Goal: Contribute content: Contribute content

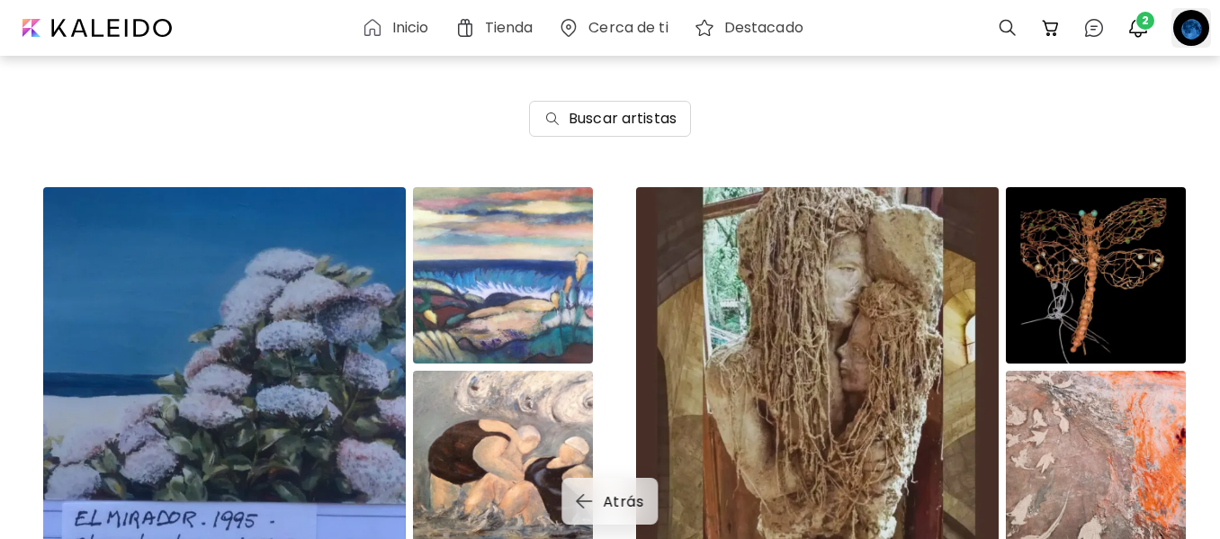
click at [1182, 24] on div at bounding box center [1191, 28] width 40 height 40
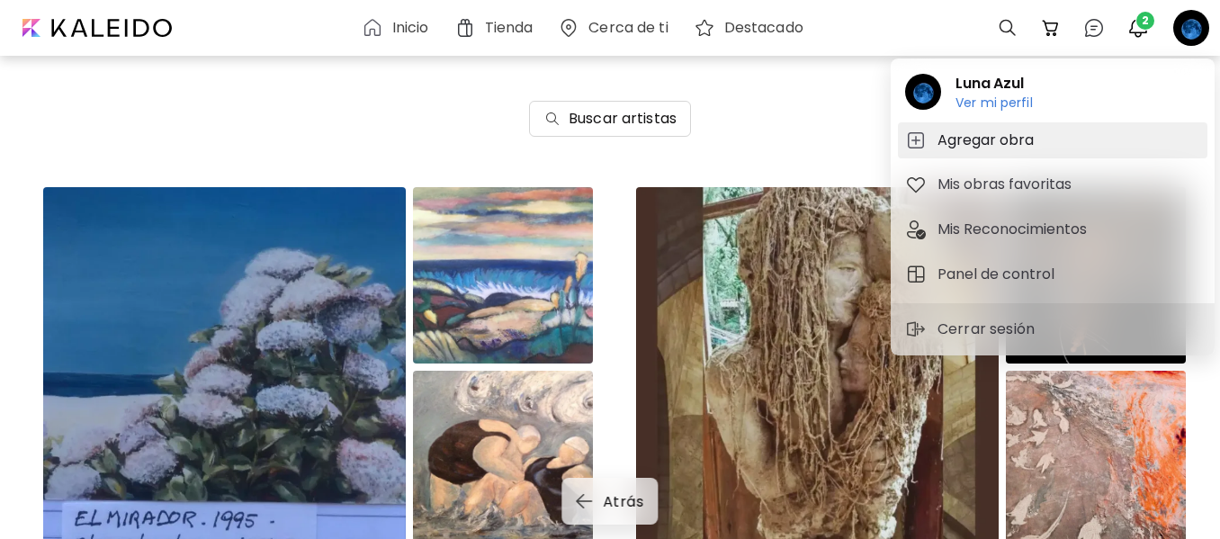
click at [977, 138] on h5 "Agregar obra" at bounding box center [988, 141] width 102 height 22
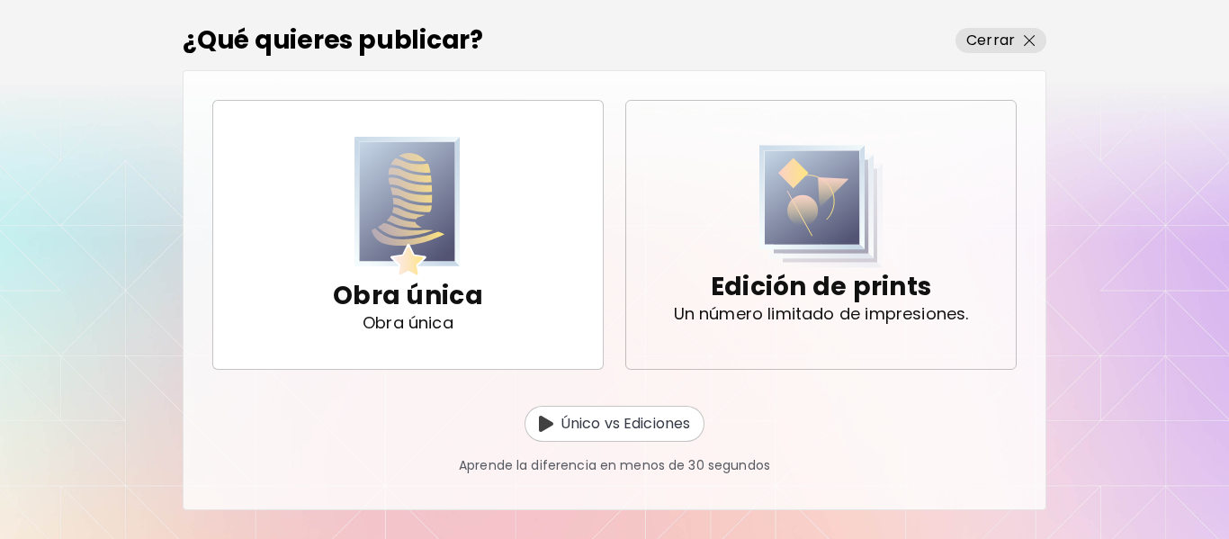
click at [861, 291] on p "Edición de prints" at bounding box center [821, 287] width 220 height 36
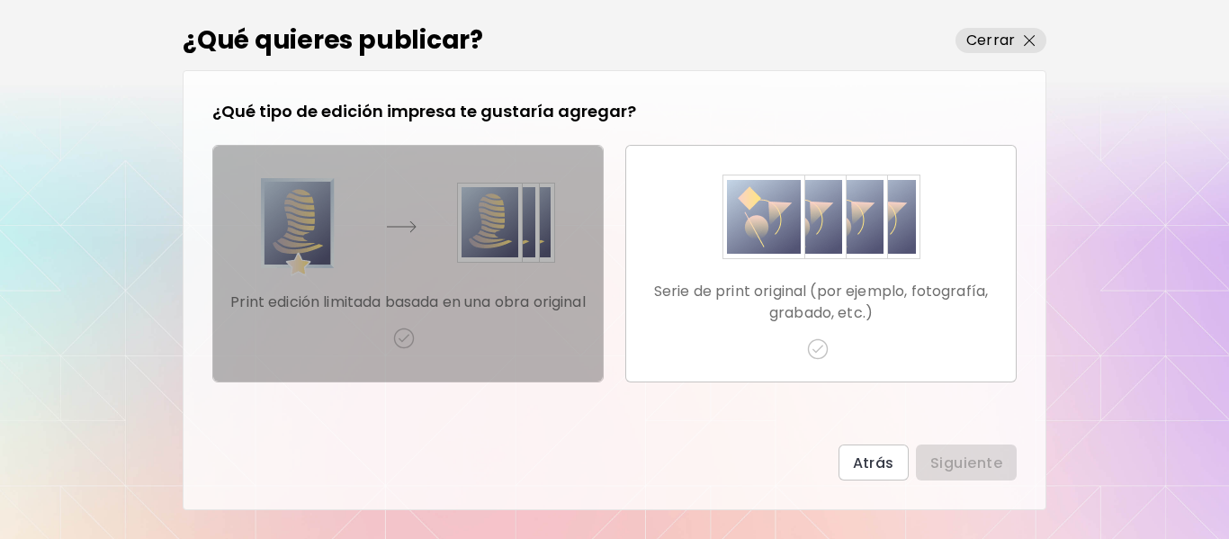
click at [414, 291] on p "Print edición limitada basada en una obra original" at bounding box center [407, 302] width 355 height 22
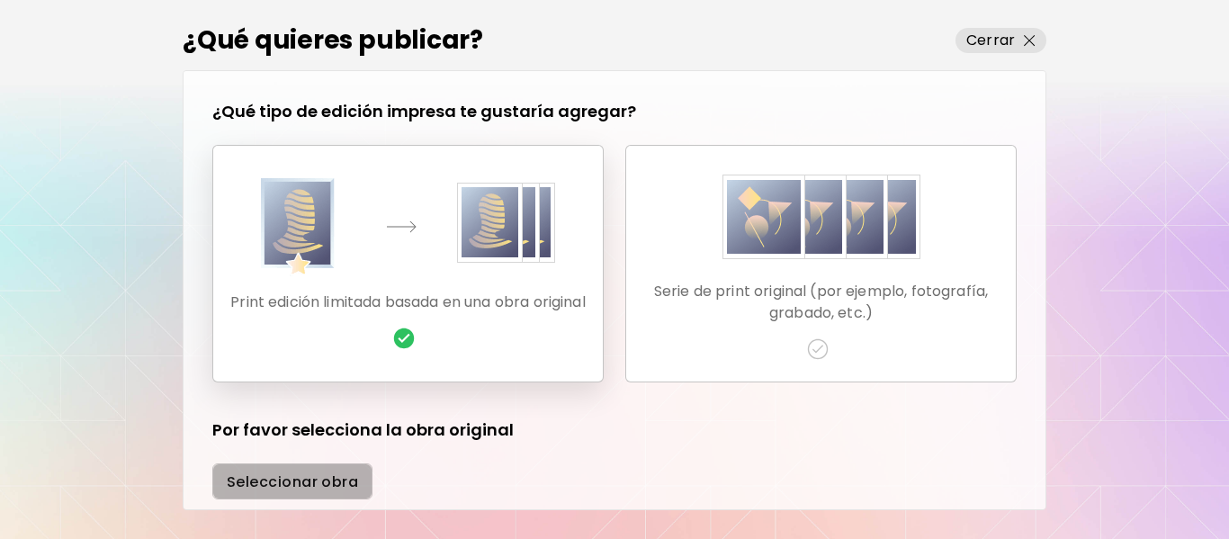
click at [289, 484] on span "Seleccionar obra" at bounding box center [292, 481] width 131 height 19
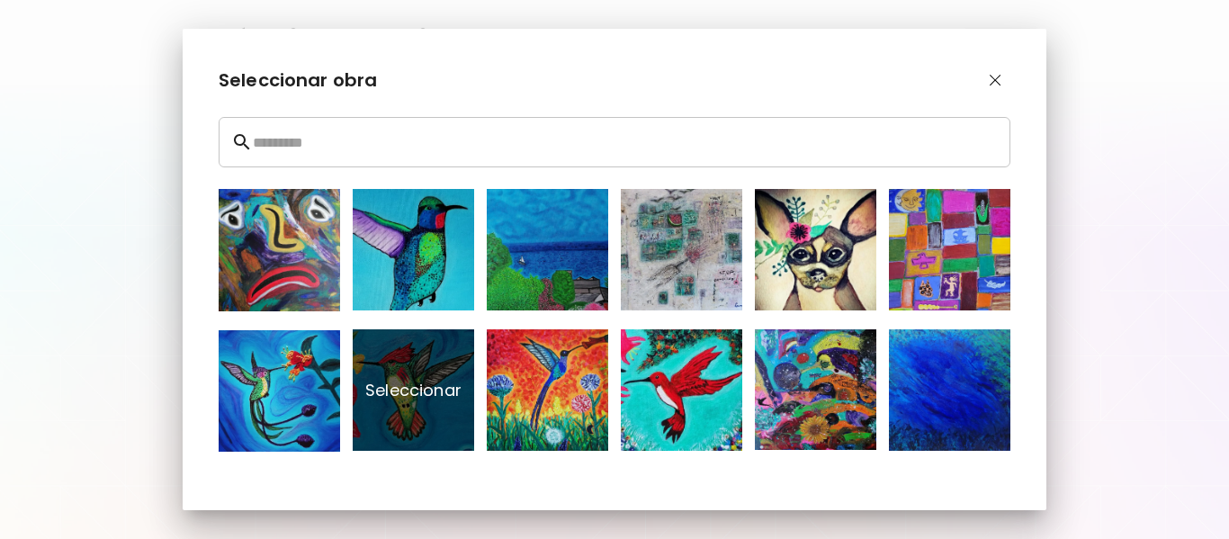
scroll to position [44, 0]
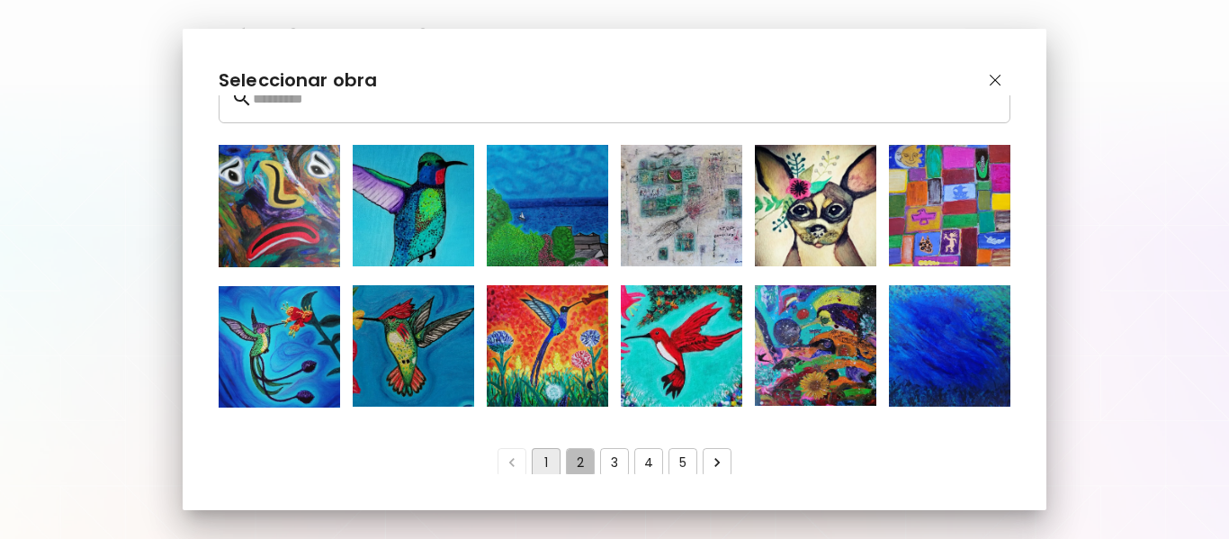
click at [577, 458] on button "2" at bounding box center [580, 462] width 29 height 29
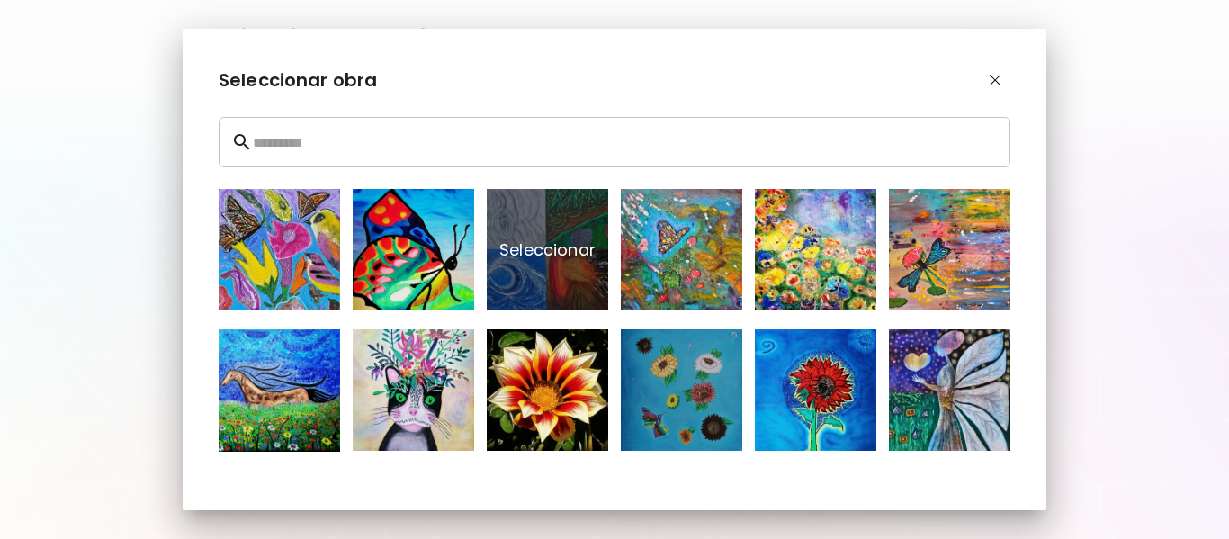
click at [562, 248] on p "Seleccionar" at bounding box center [547, 249] width 121 height 121
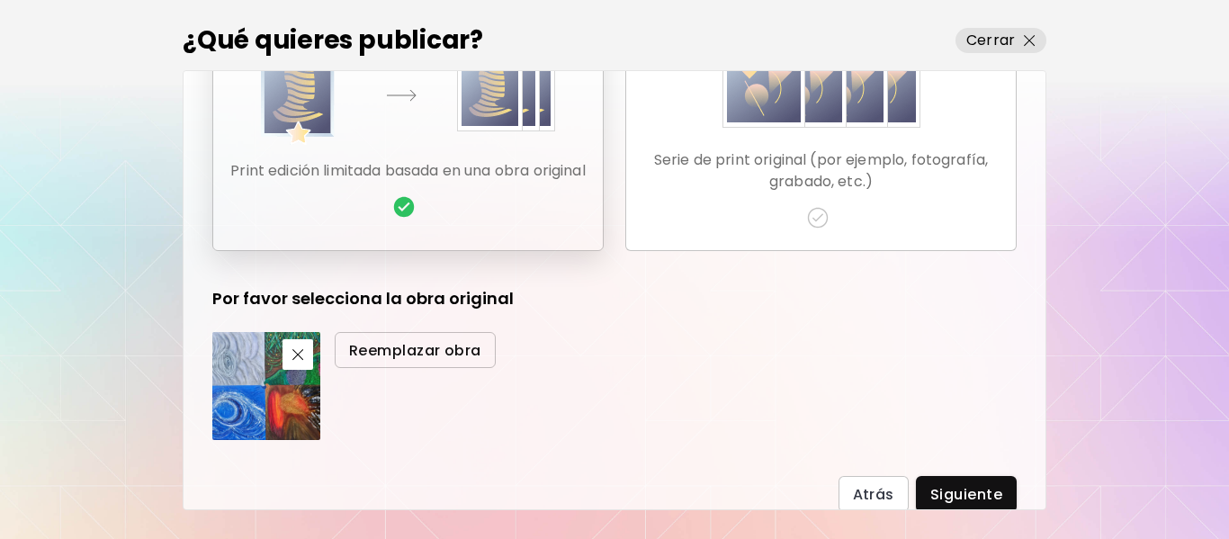
scroll to position [134, 0]
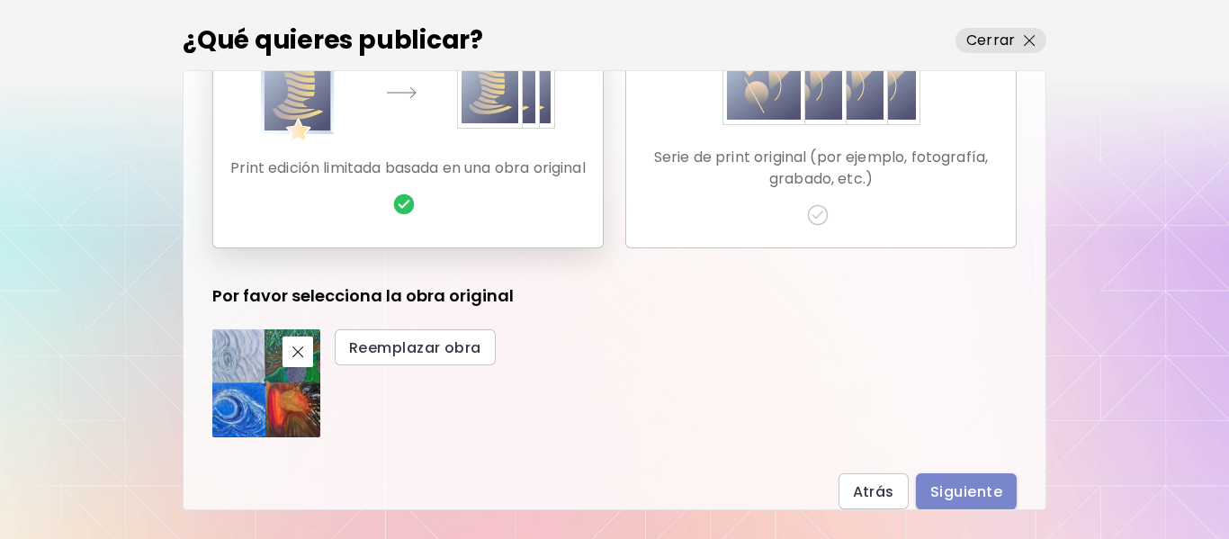
click at [964, 497] on span "Siguiente" at bounding box center [966, 491] width 72 height 19
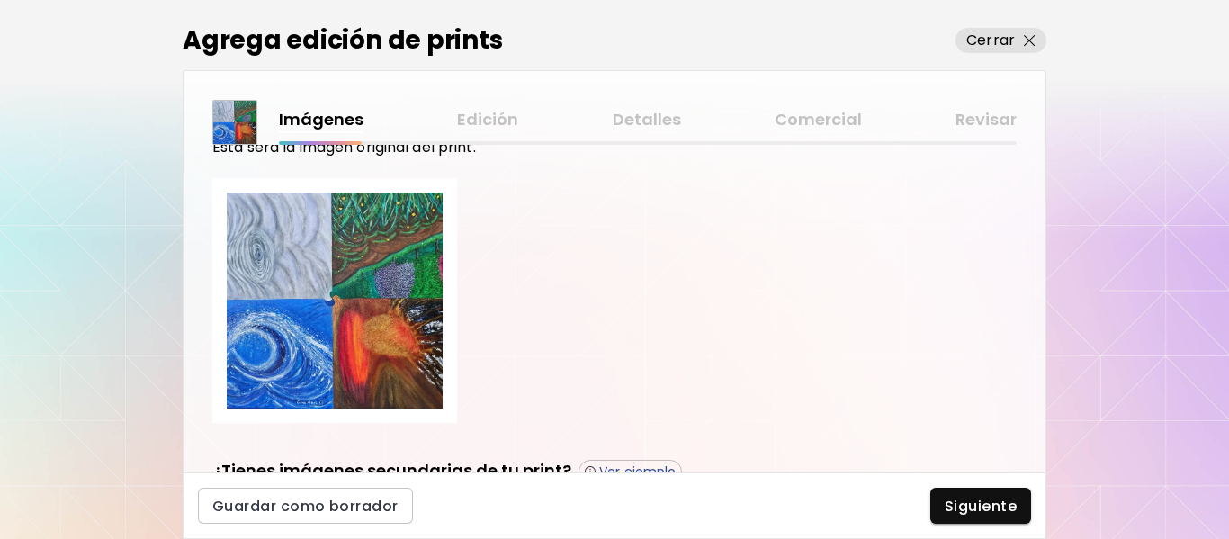
scroll to position [217, 0]
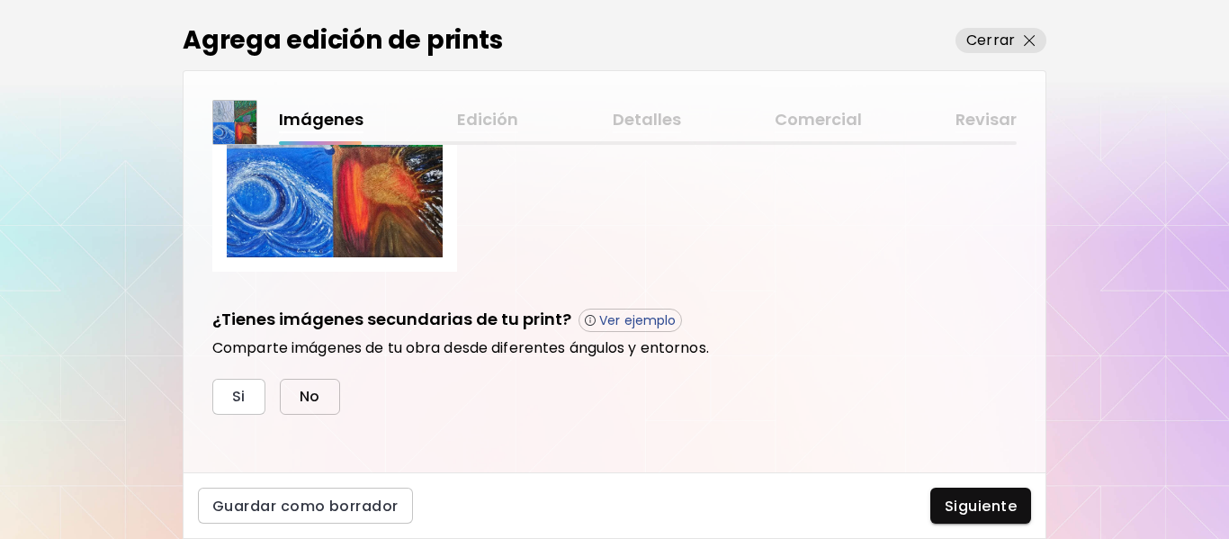
click at [309, 392] on span "No" at bounding box center [310, 396] width 21 height 19
click at [971, 501] on span "Siguiente" at bounding box center [981, 506] width 72 height 19
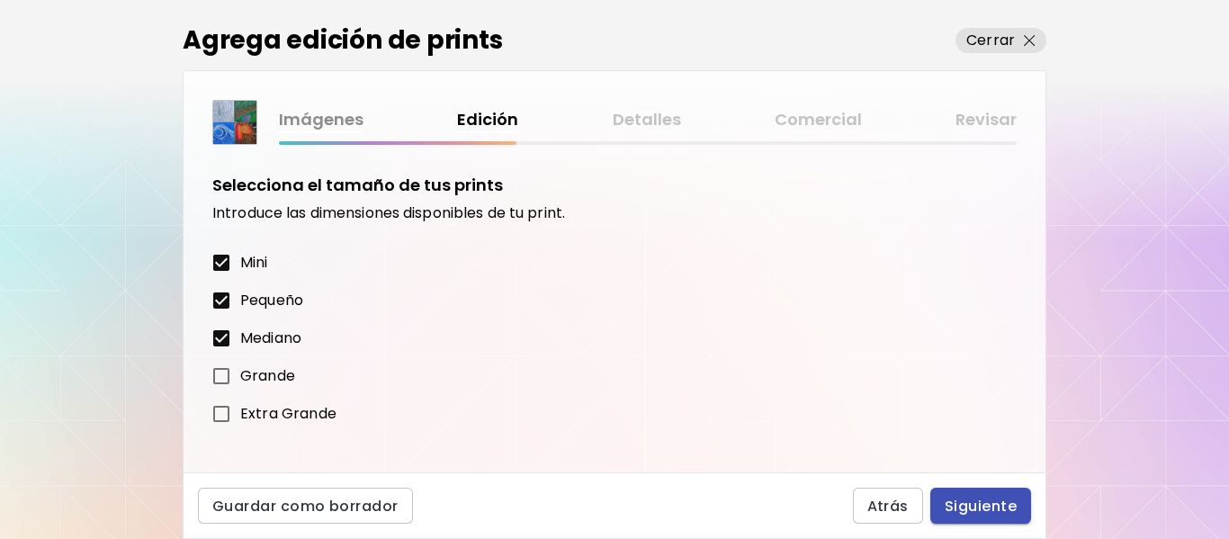
click at [984, 509] on span "Siguiente" at bounding box center [981, 506] width 72 height 19
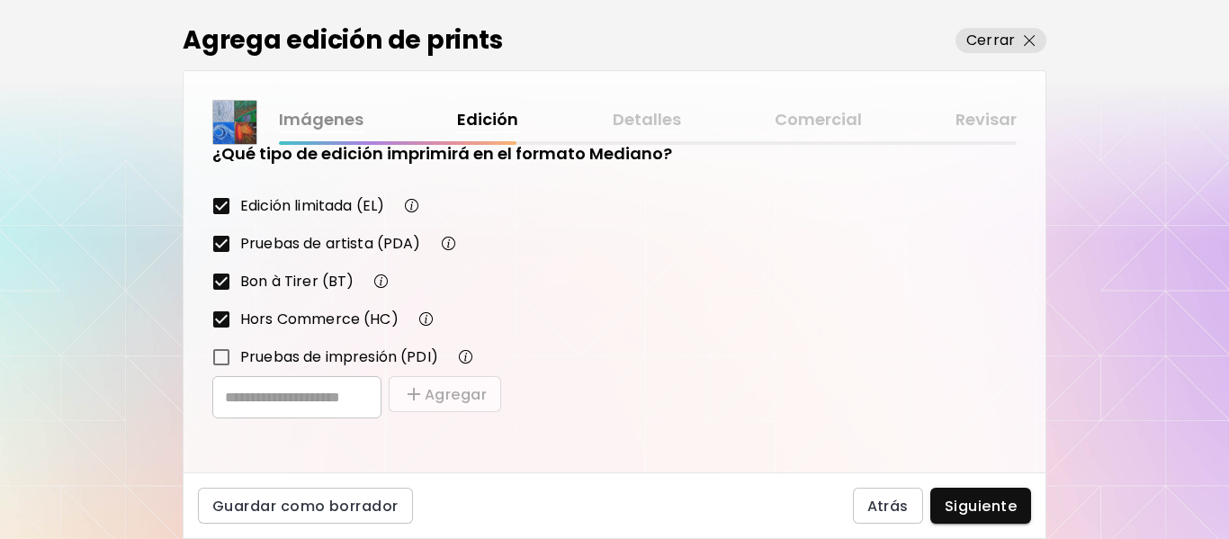
scroll to position [955, 0]
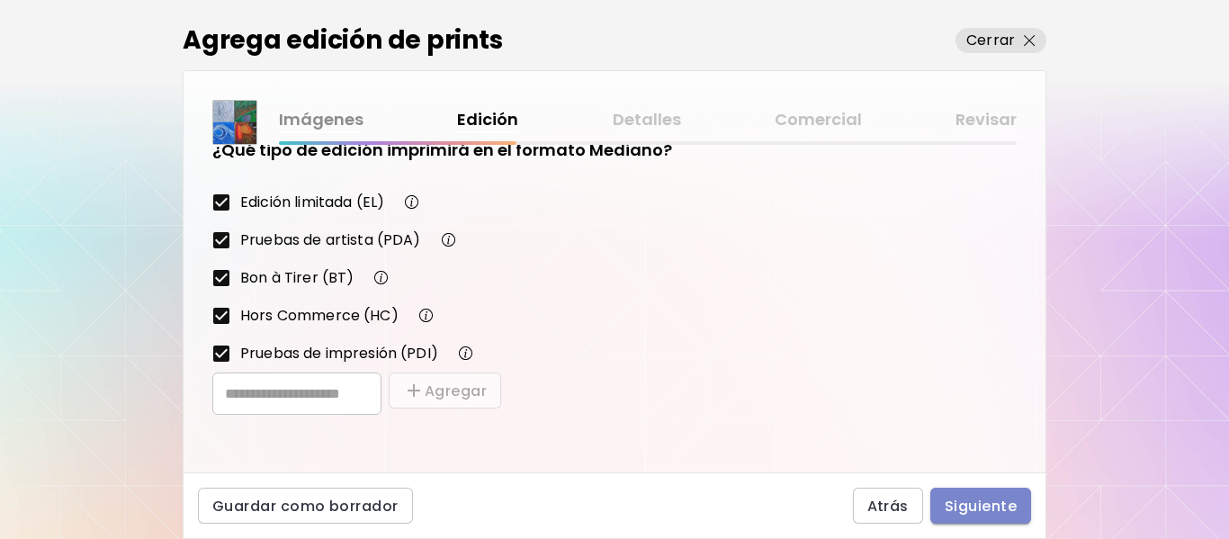
click at [998, 508] on span "Siguiente" at bounding box center [981, 506] width 72 height 19
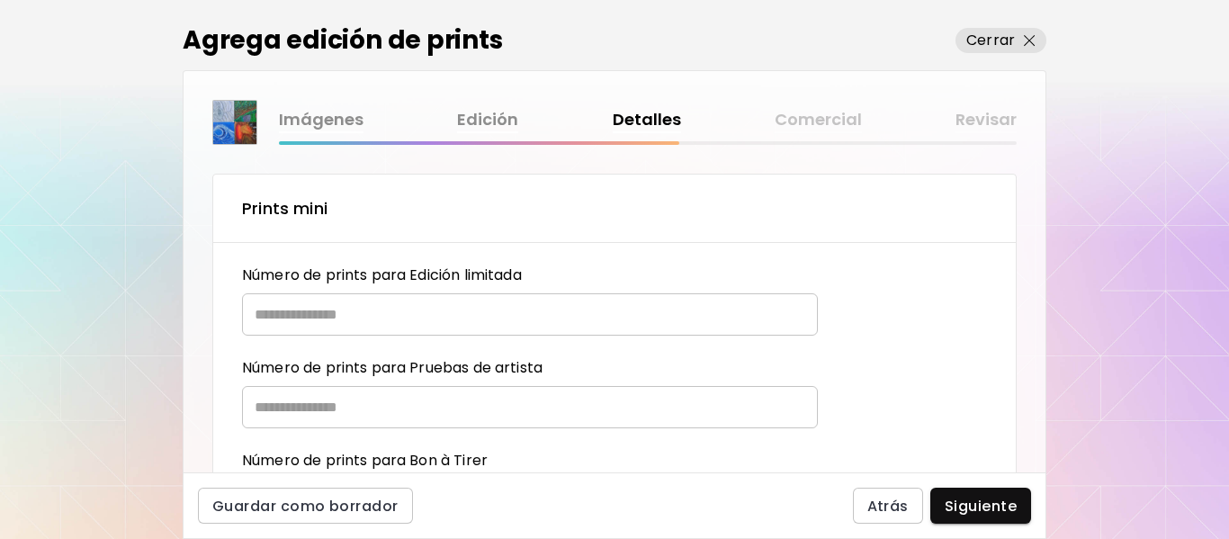
click at [484, 326] on input "text" at bounding box center [523, 314] width 563 height 42
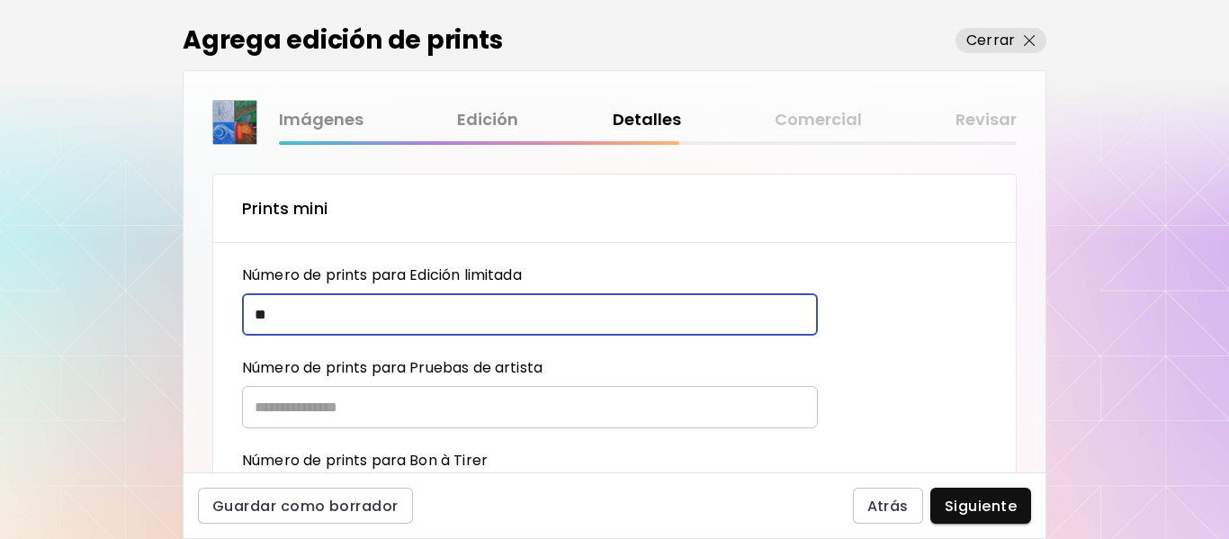
type input "**"
click at [454, 414] on input "text" at bounding box center [523, 407] width 563 height 42
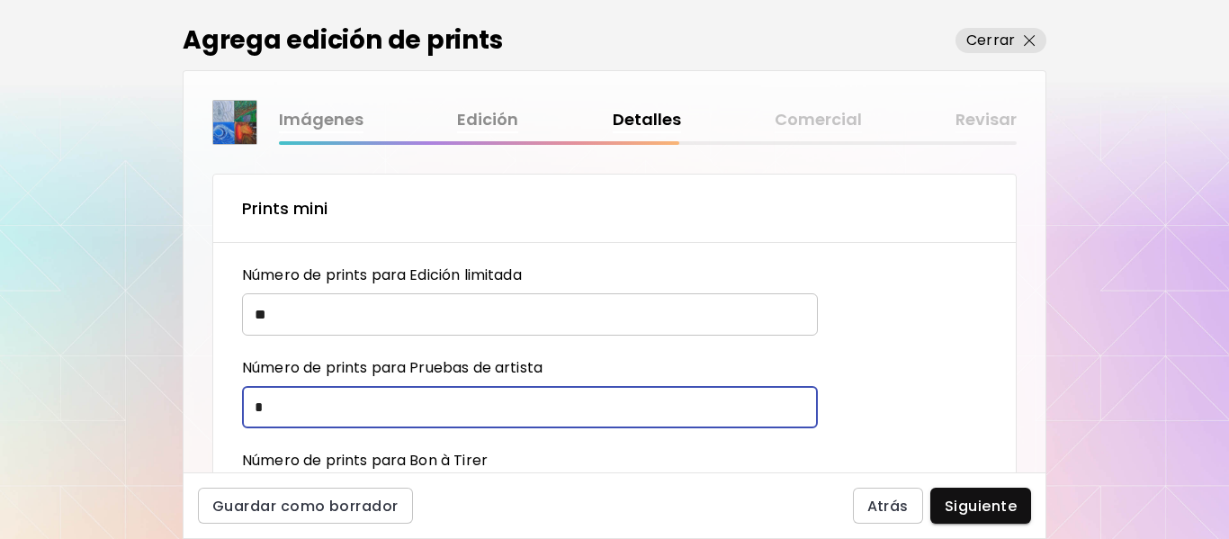
type input "*"
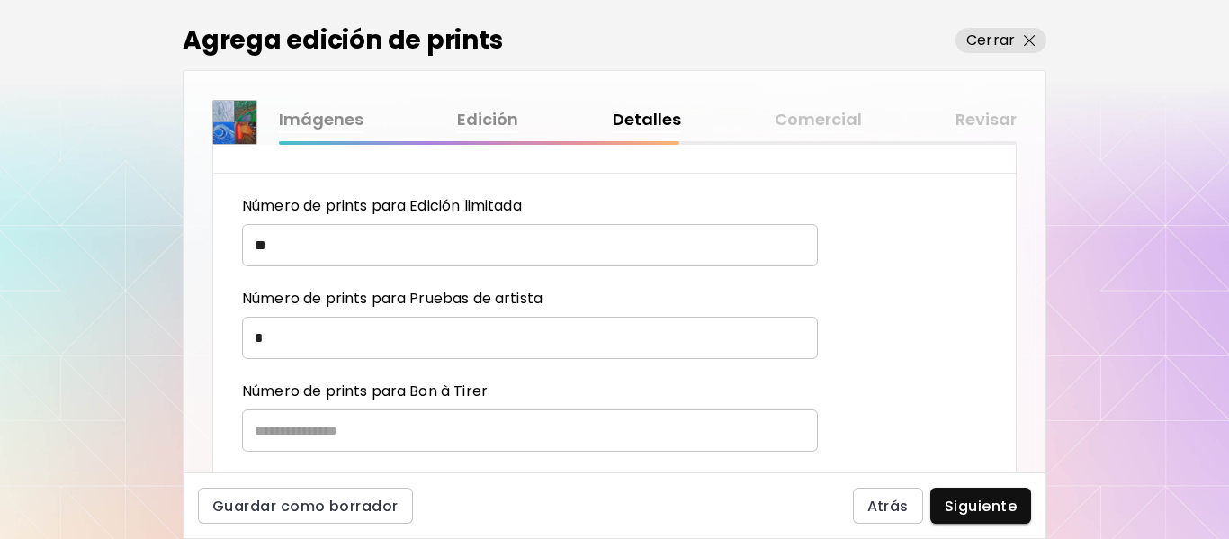
scroll to position [180, 0]
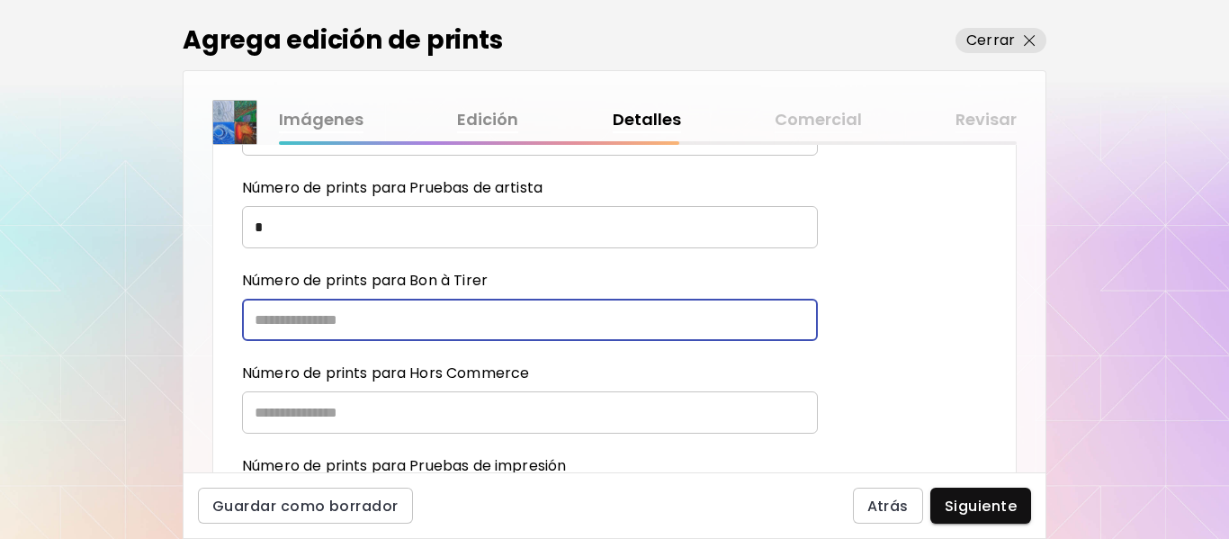
click at [412, 319] on input "text" at bounding box center [523, 320] width 563 height 42
type input "*"
click at [363, 408] on input "text" at bounding box center [523, 412] width 563 height 42
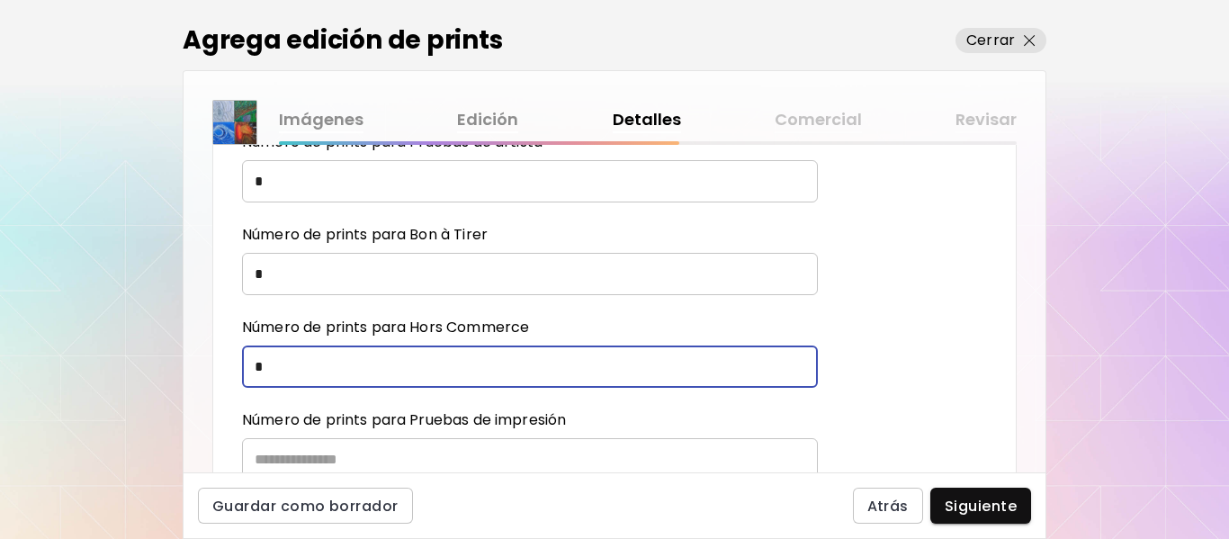
scroll to position [270, 0]
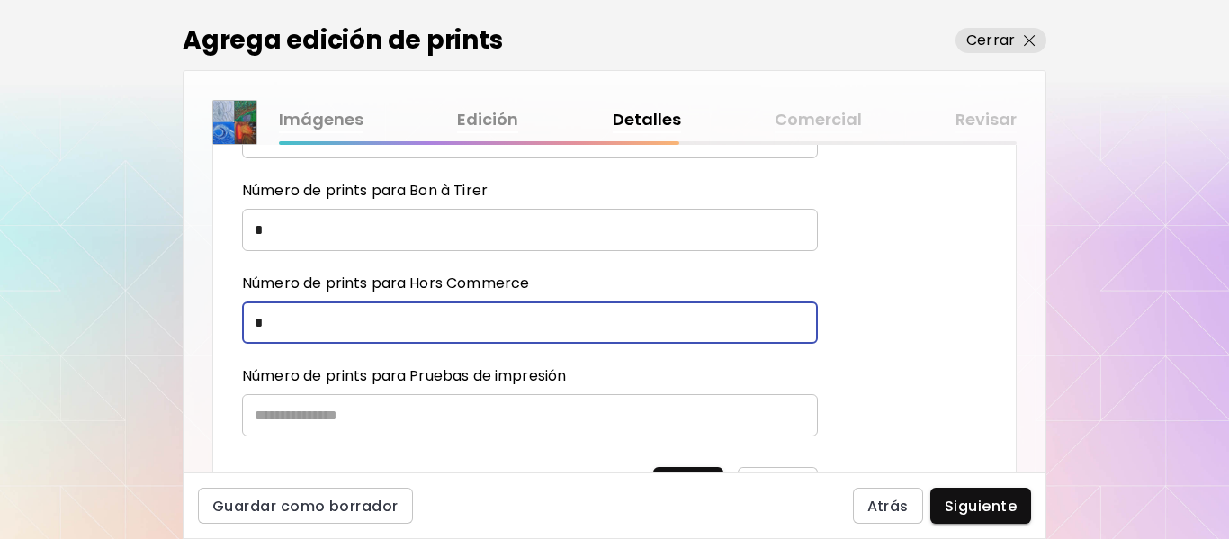
type input "*"
click at [338, 420] on input "text" at bounding box center [523, 415] width 563 height 42
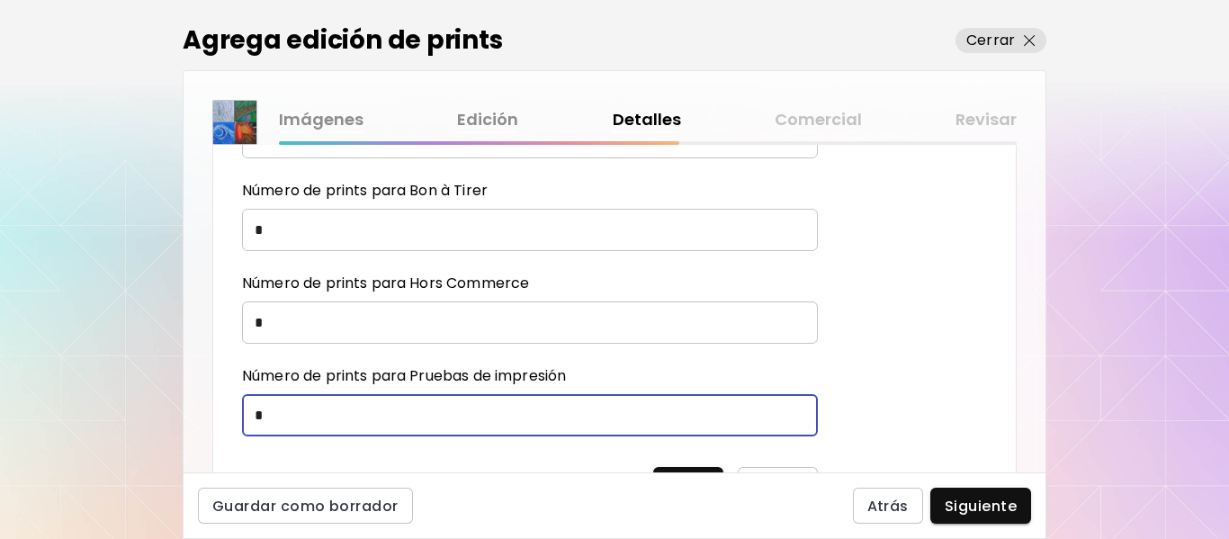
type input "*"
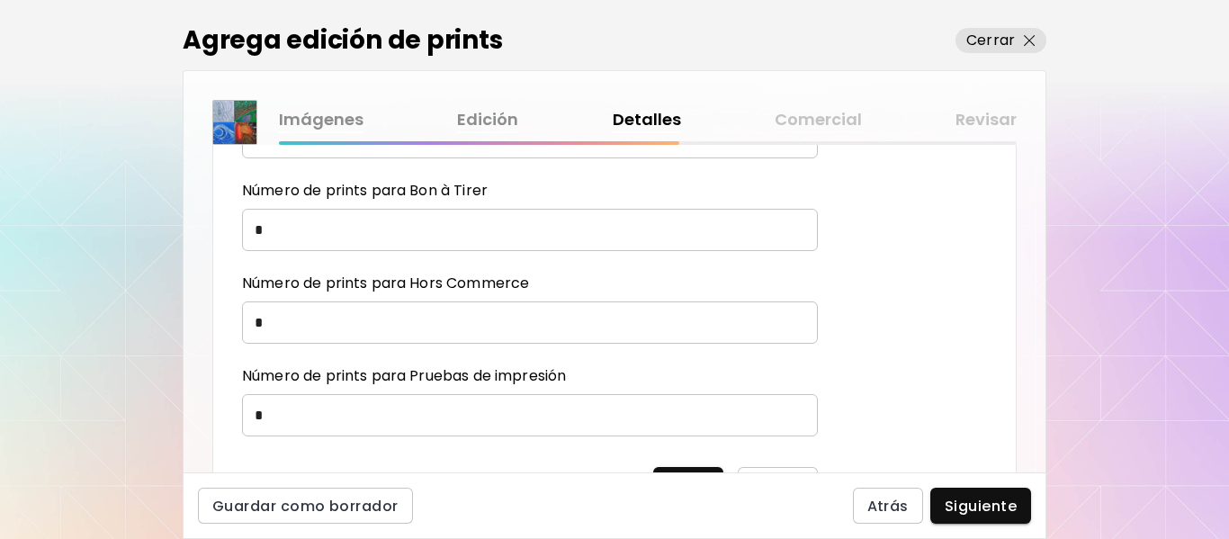
scroll to position [450, 0]
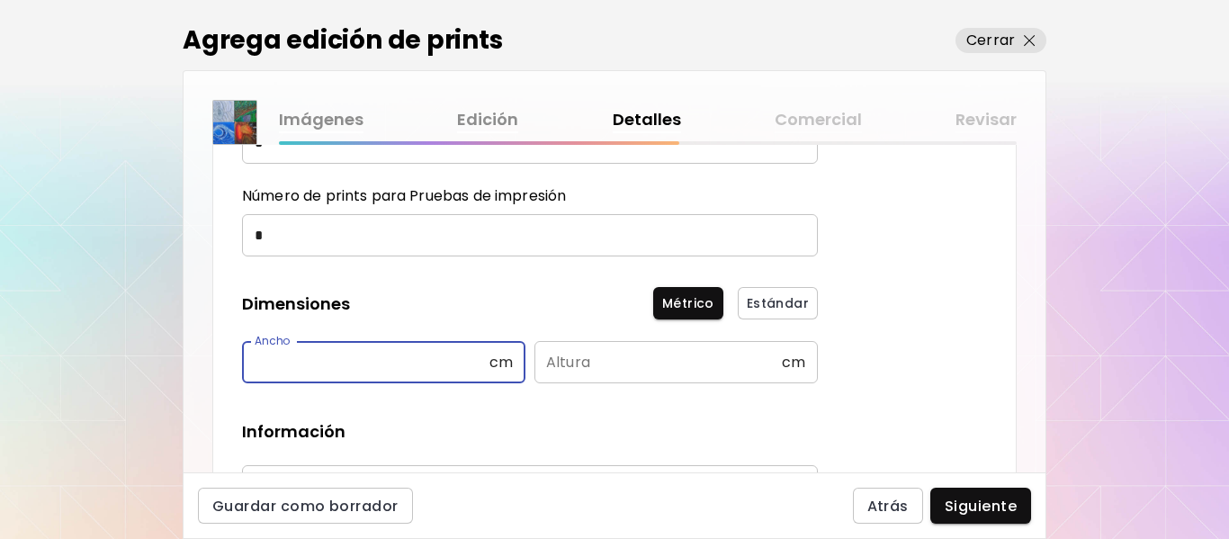
click at [425, 363] on input "text" at bounding box center [365, 362] width 247 height 42
type input "**"
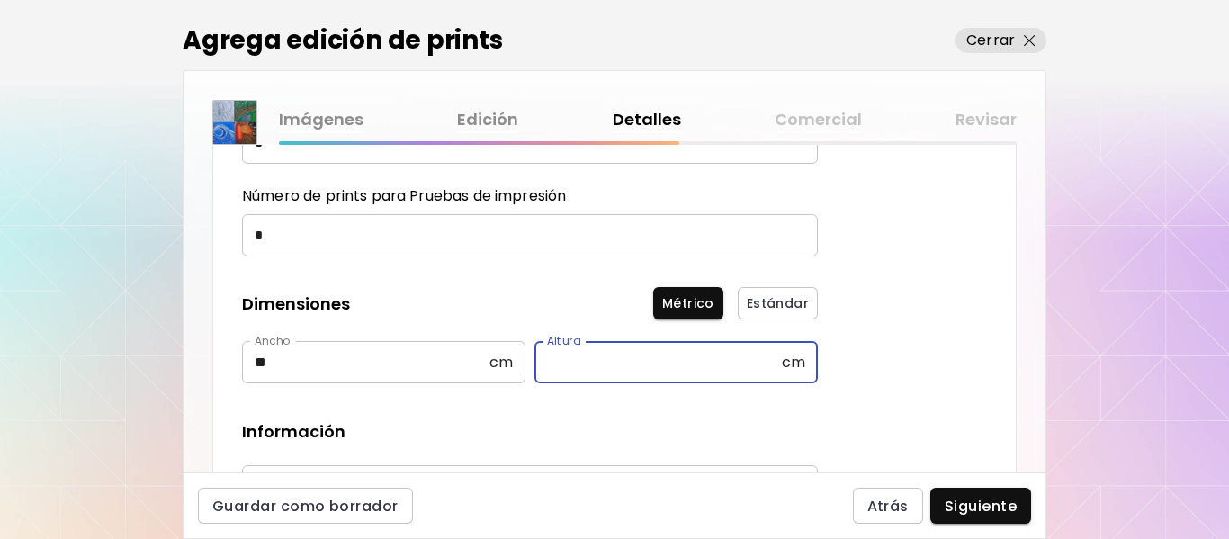
click at [632, 363] on input "text" at bounding box center [657, 362] width 247 height 42
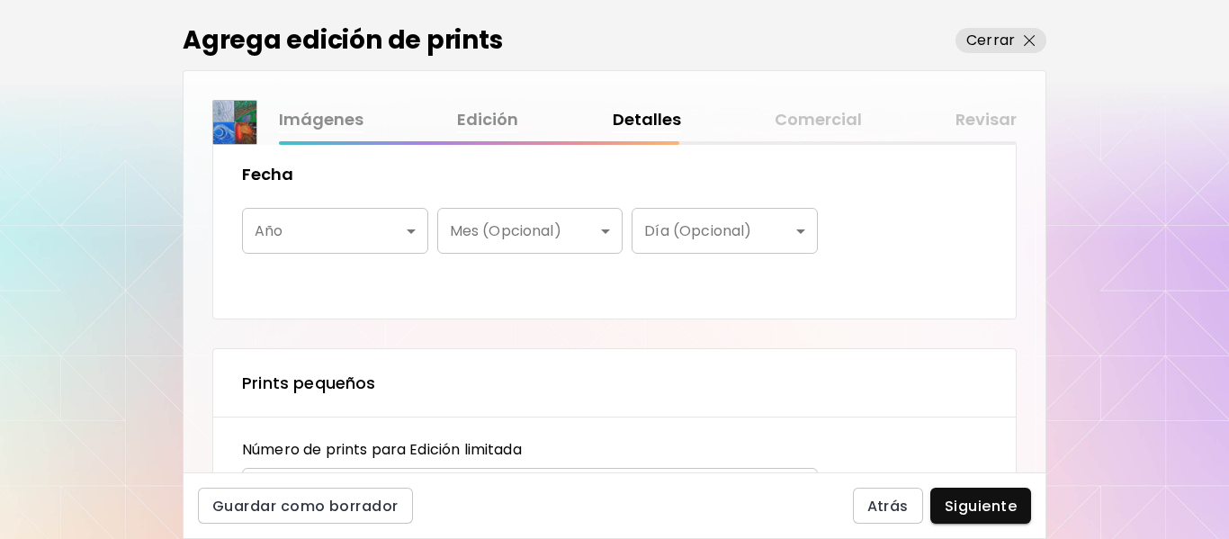
scroll to position [900, 0]
type input "**"
click at [414, 229] on body "MyStudio Actualizar My Website My Showrooms My Documents My Subscribers My Prov…" at bounding box center [614, 269] width 1229 height 539
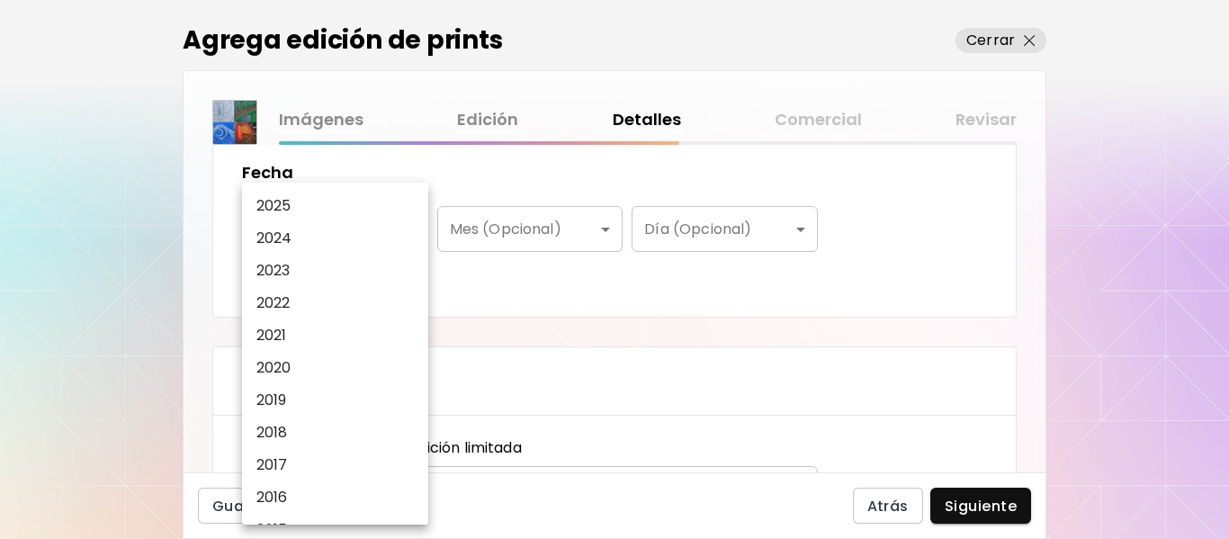
click at [362, 202] on li "2025" at bounding box center [339, 206] width 195 height 32
type input "****"
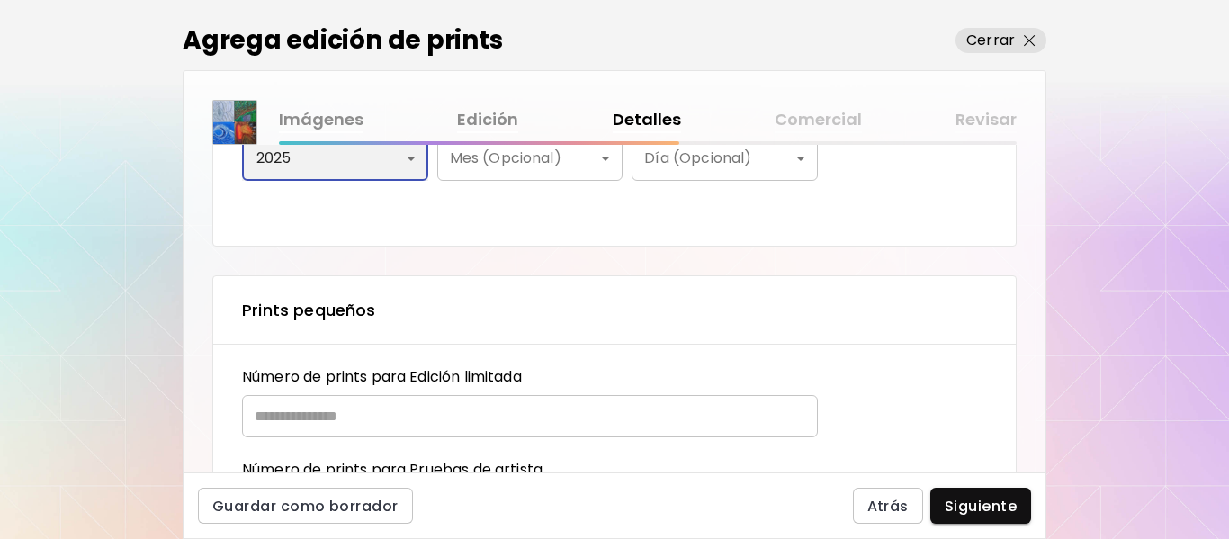
scroll to position [1080, 0]
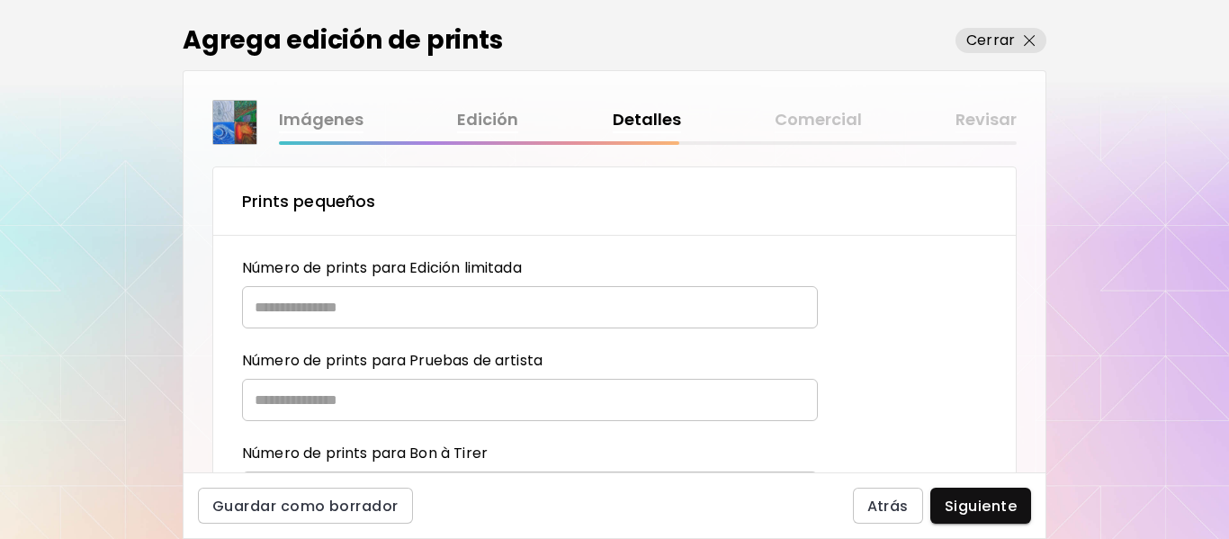
click at [490, 304] on input "text" at bounding box center [523, 307] width 563 height 42
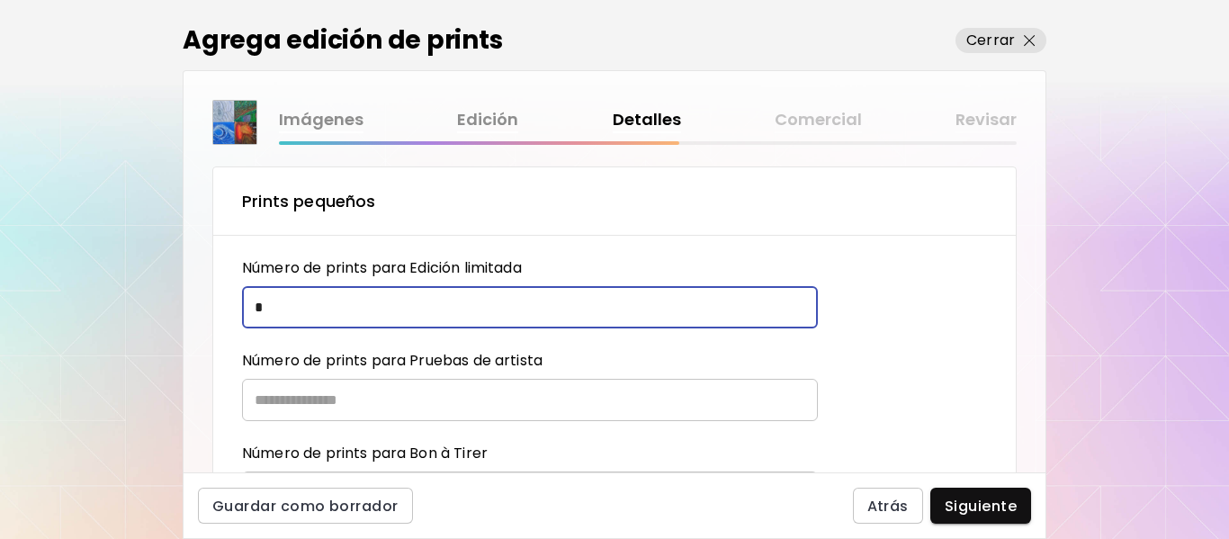
type input "*"
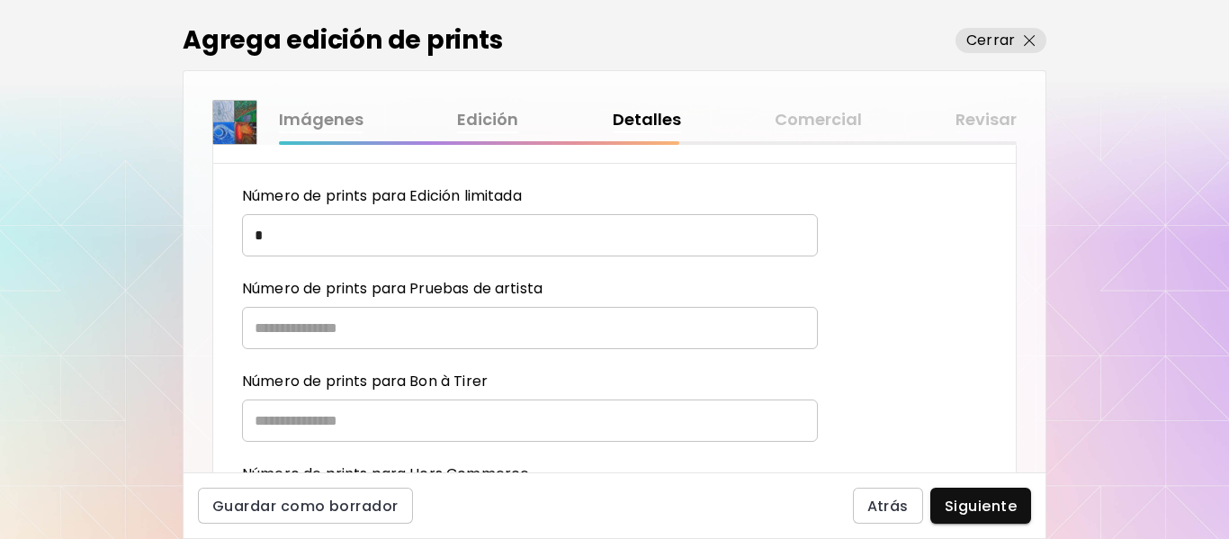
scroll to position [1170, 0]
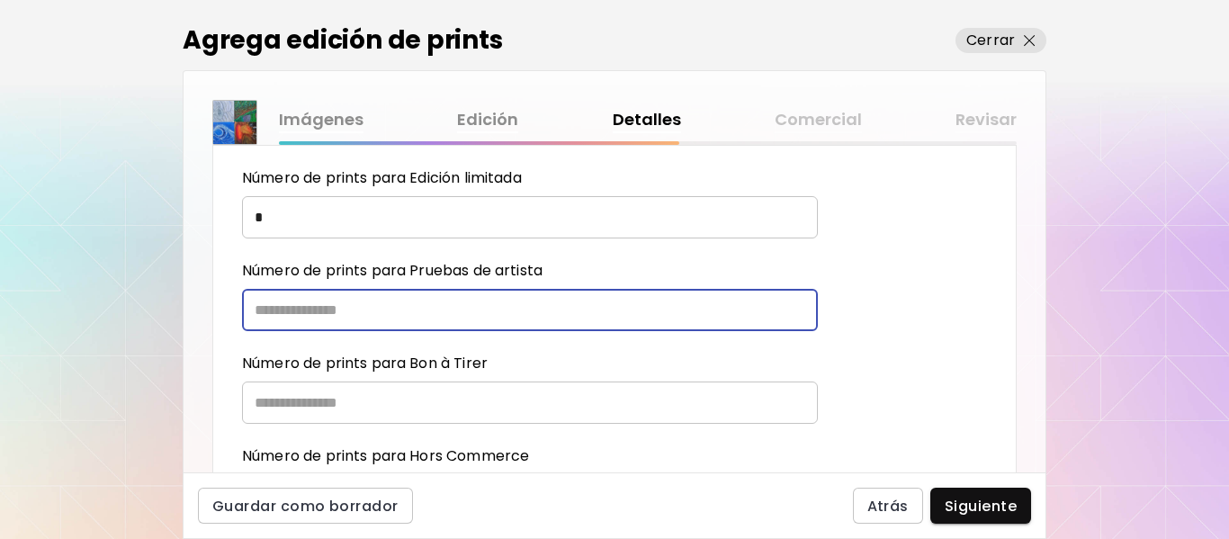
click at [400, 311] on input "text" at bounding box center [523, 310] width 563 height 42
type input "*"
click at [345, 407] on input "text" at bounding box center [523, 402] width 563 height 42
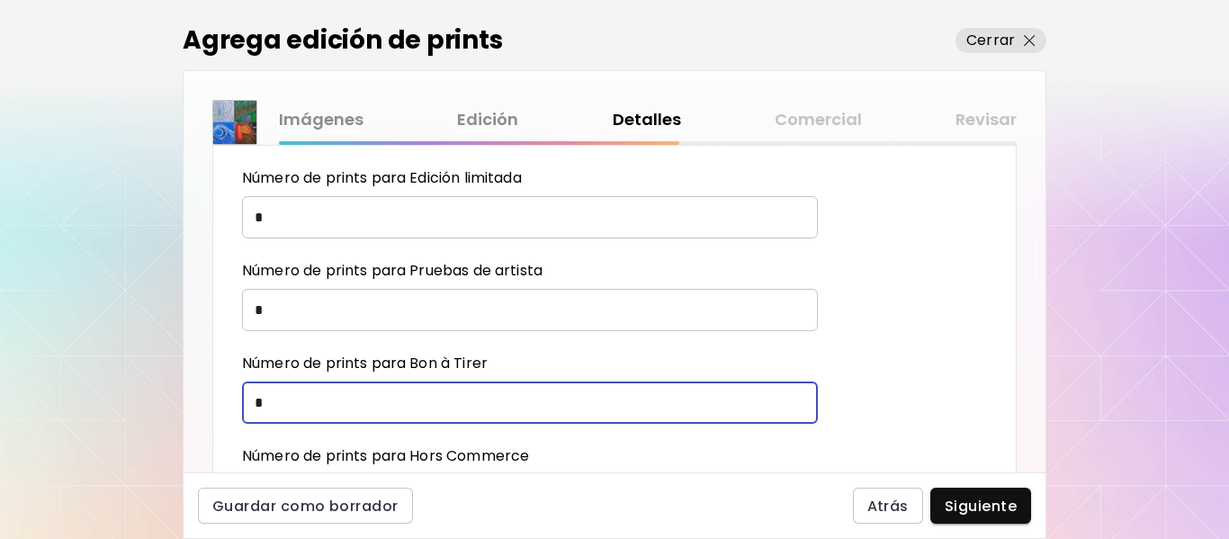
type input "*"
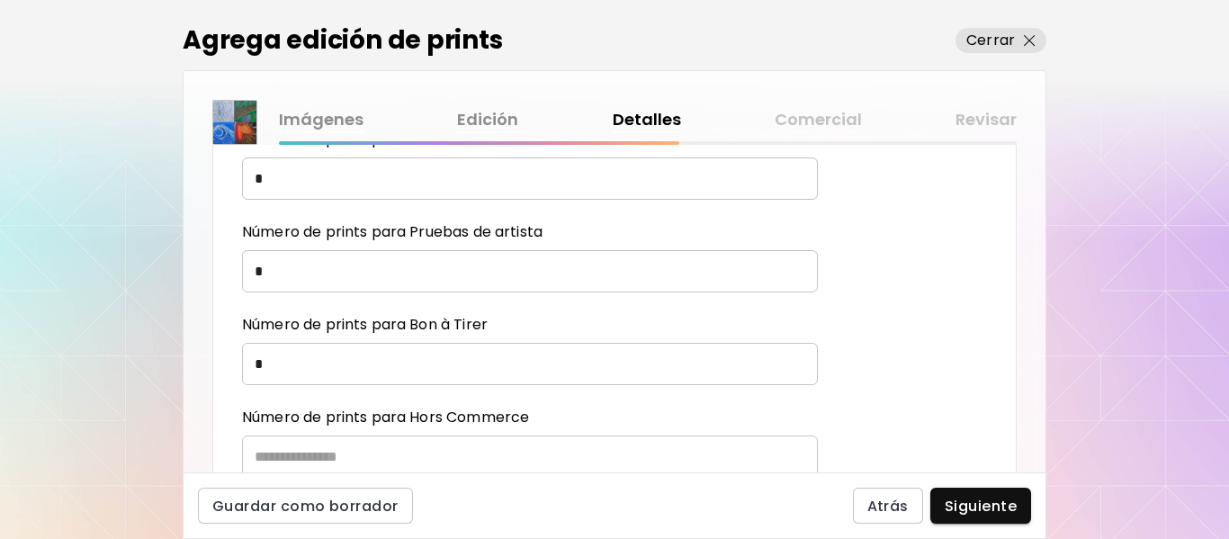
scroll to position [1349, 0]
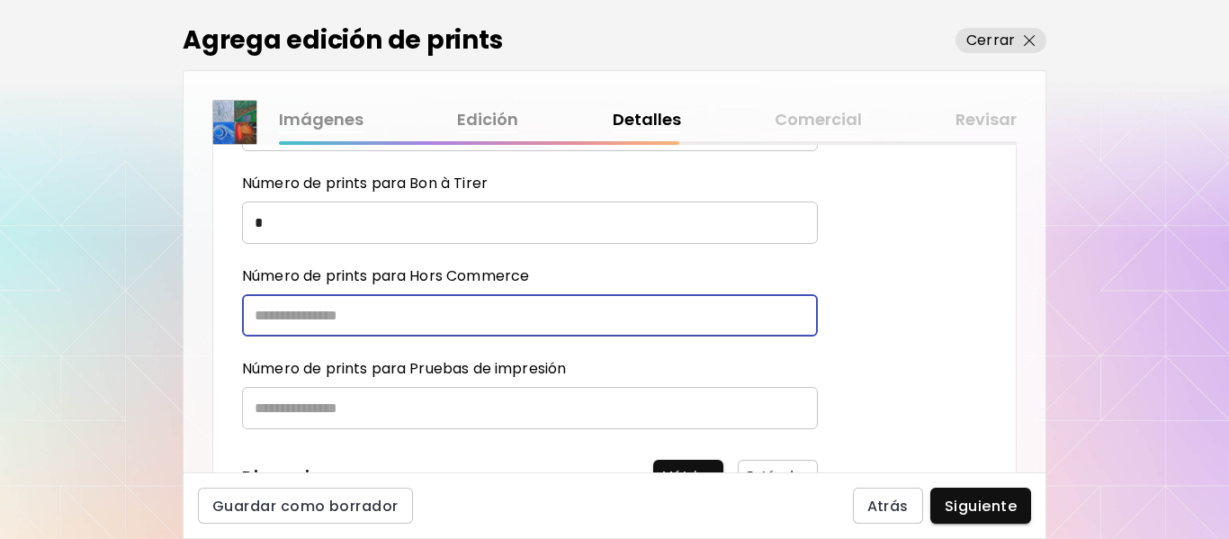
click at [358, 316] on input "text" at bounding box center [523, 315] width 563 height 42
type input "*"
click at [333, 400] on input "text" at bounding box center [523, 408] width 563 height 42
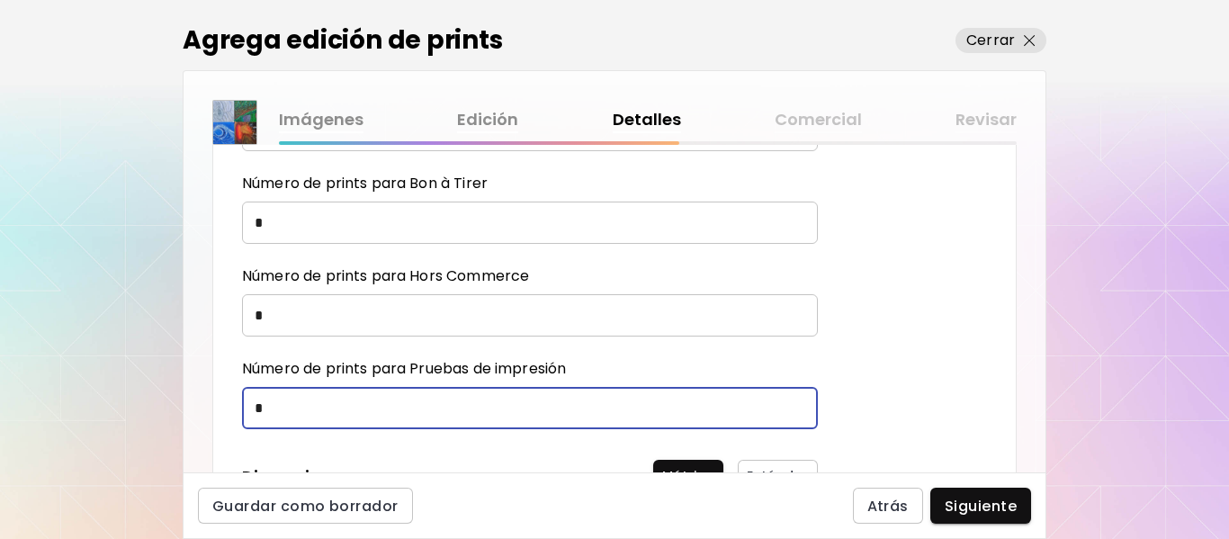
type input "*"
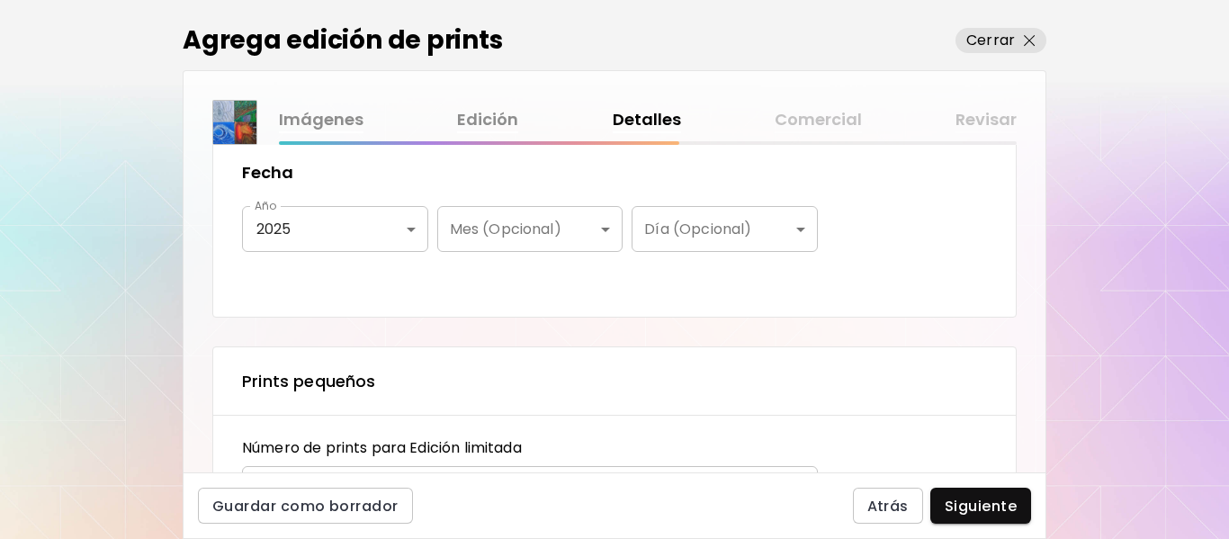
scroll to position [1080, 0]
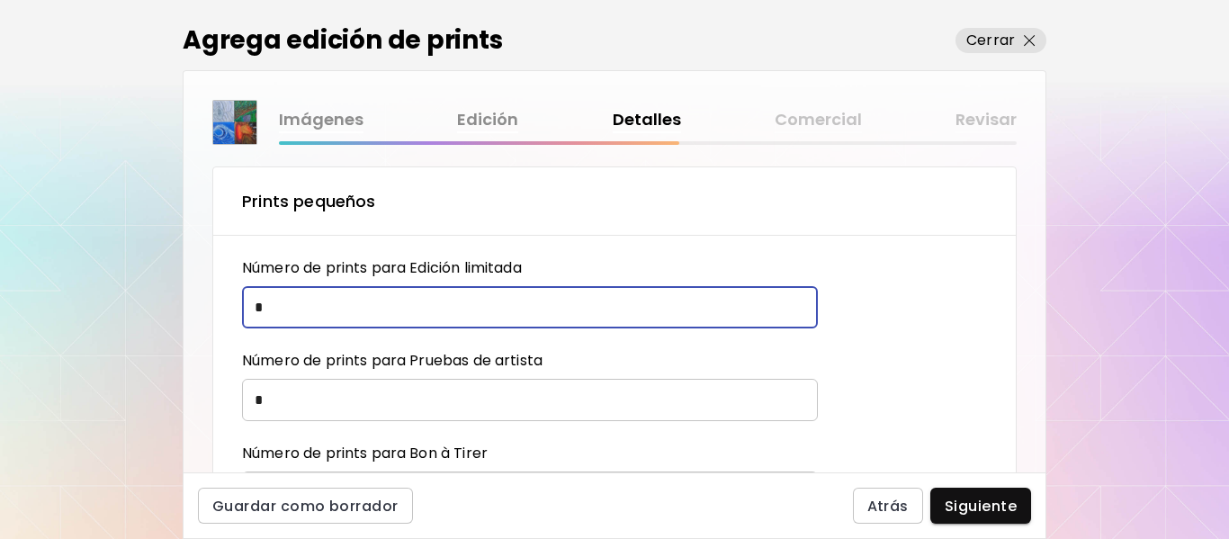
click at [269, 303] on input "*" at bounding box center [523, 307] width 563 height 42
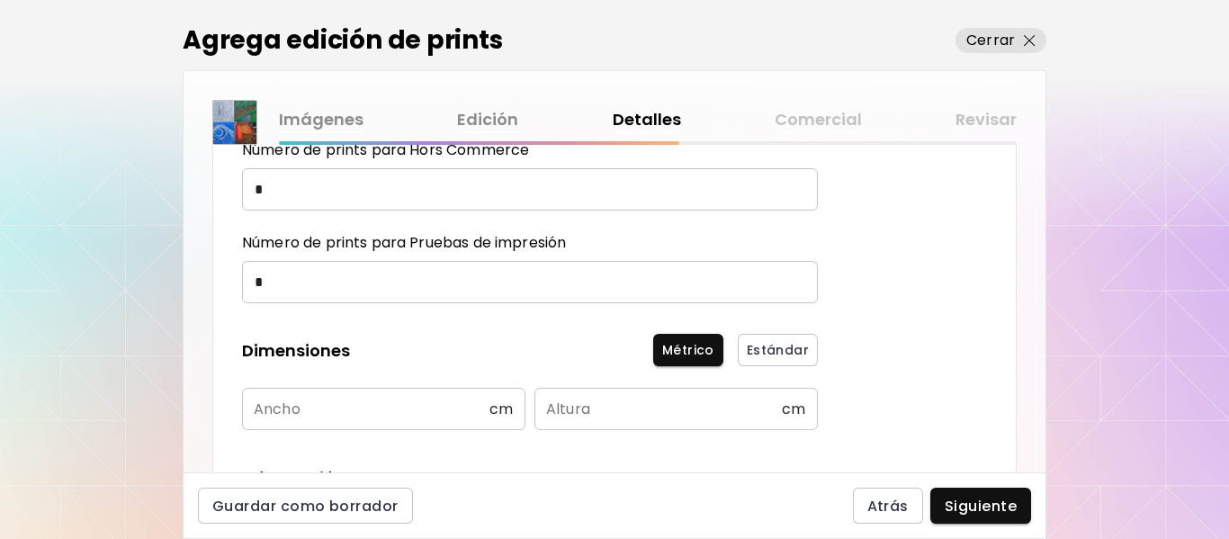
scroll to position [1529, 0]
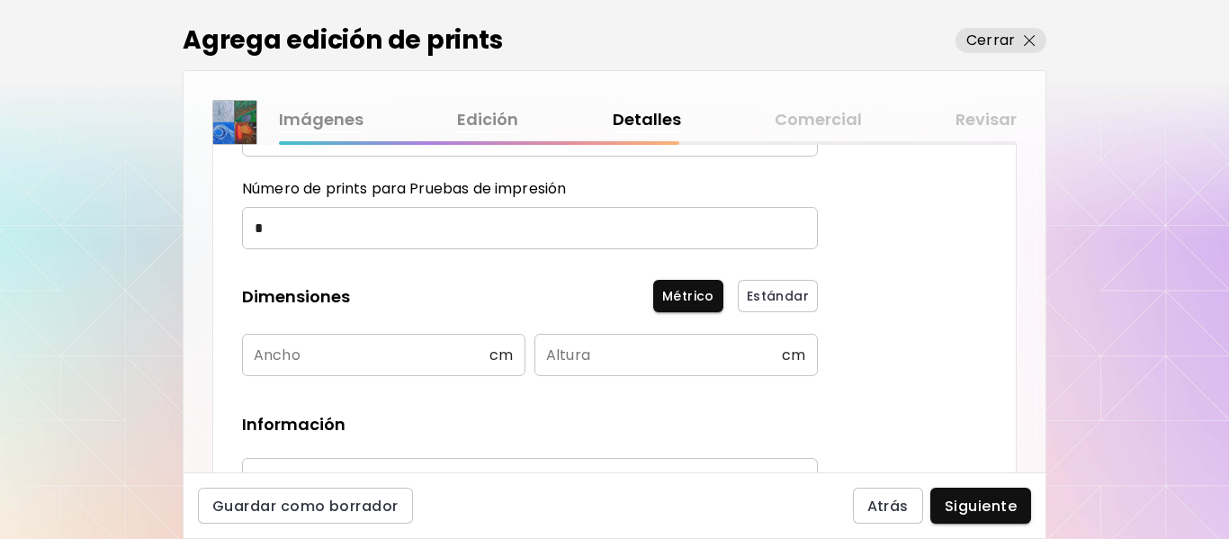
type input "**"
click at [465, 349] on input "text" at bounding box center [365, 355] width 247 height 42
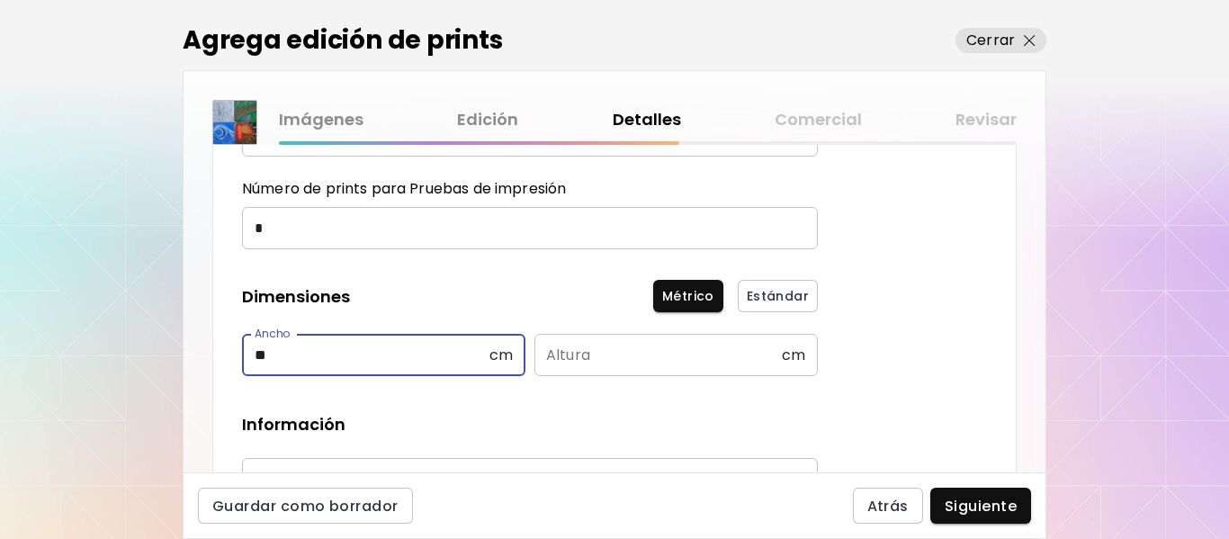
type input "**"
click at [632, 354] on input "text" at bounding box center [657, 355] width 247 height 42
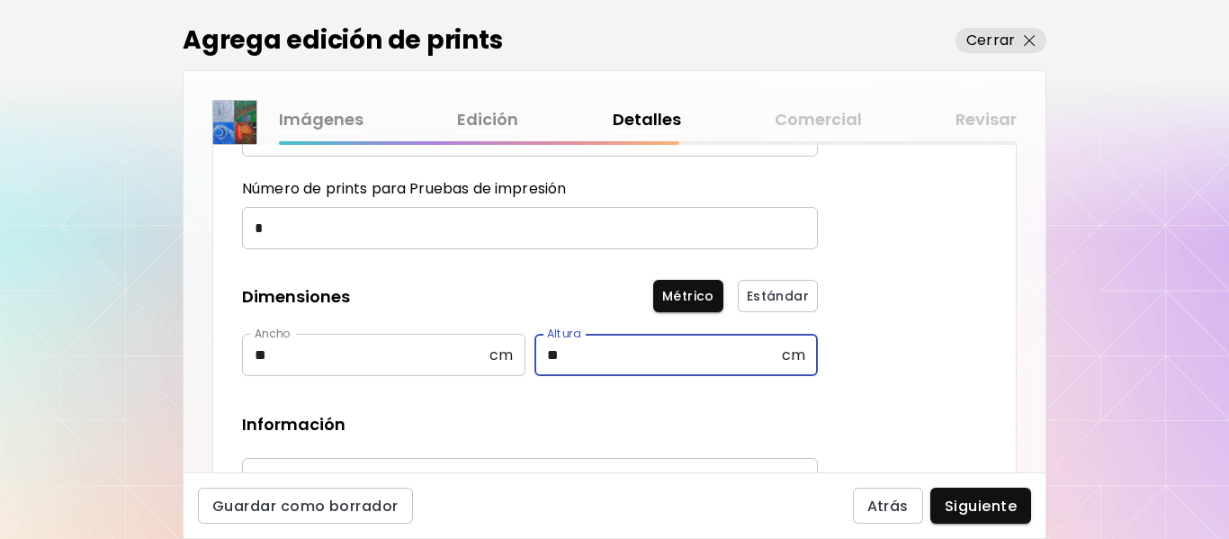
type input "**"
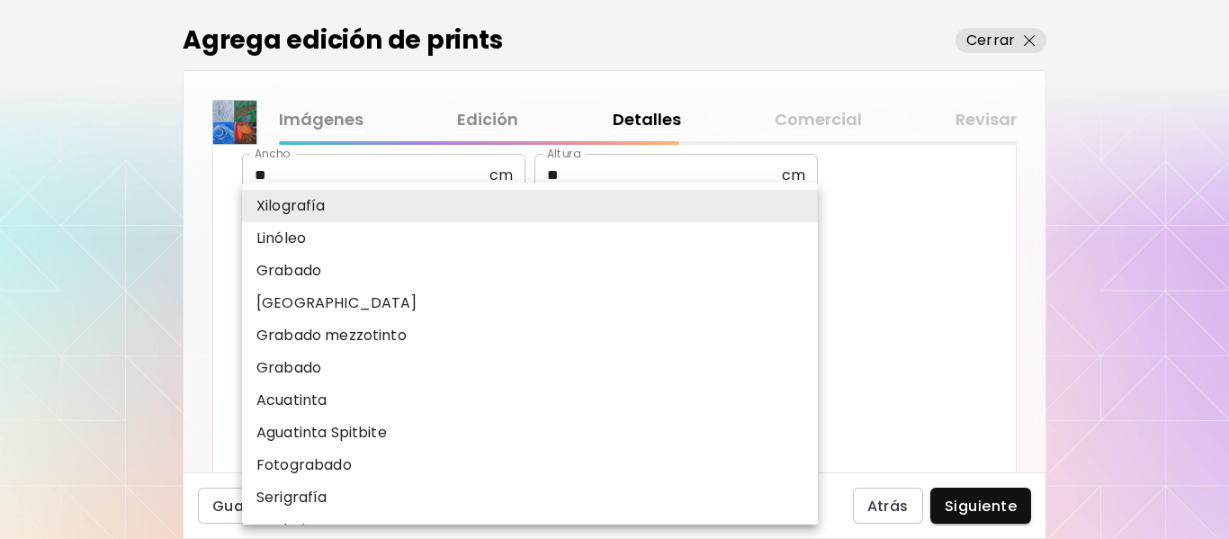
click at [802, 298] on body "MyStudio Actualizar My Website My Showrooms My Documents My Subscribers My Prov…" at bounding box center [614, 269] width 1229 height 539
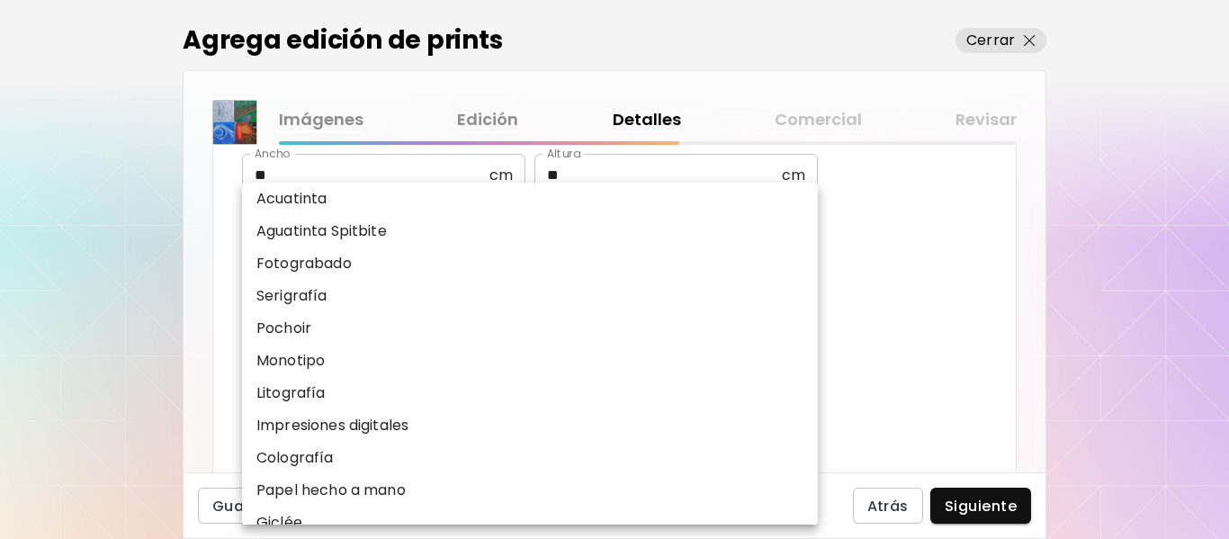
scroll to position [223, 0]
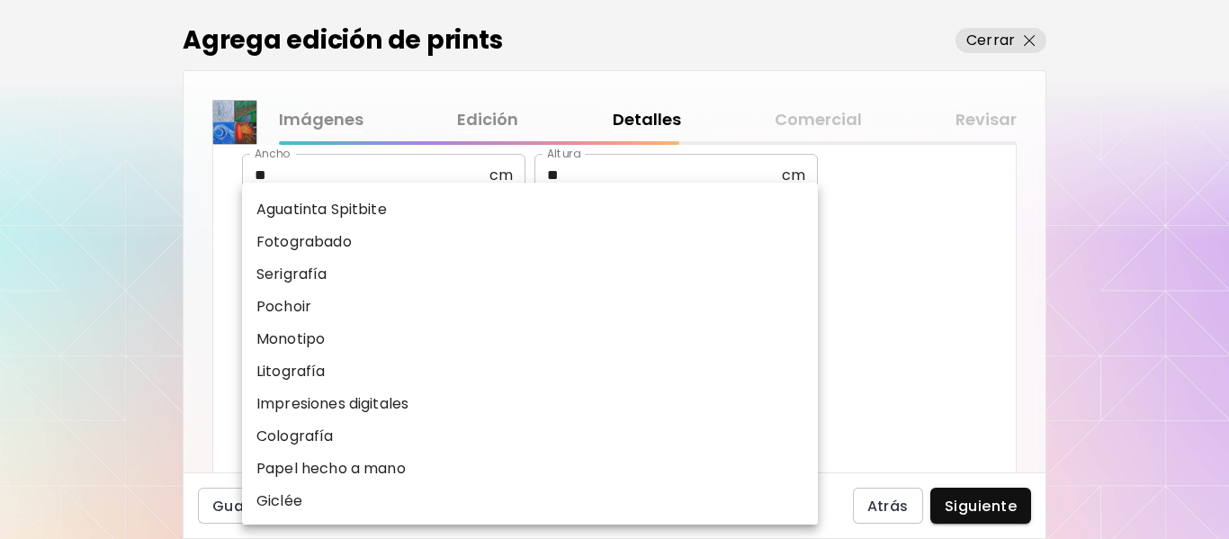
click at [376, 400] on p "Impresiones digitales" at bounding box center [332, 404] width 152 height 22
type input "**********"
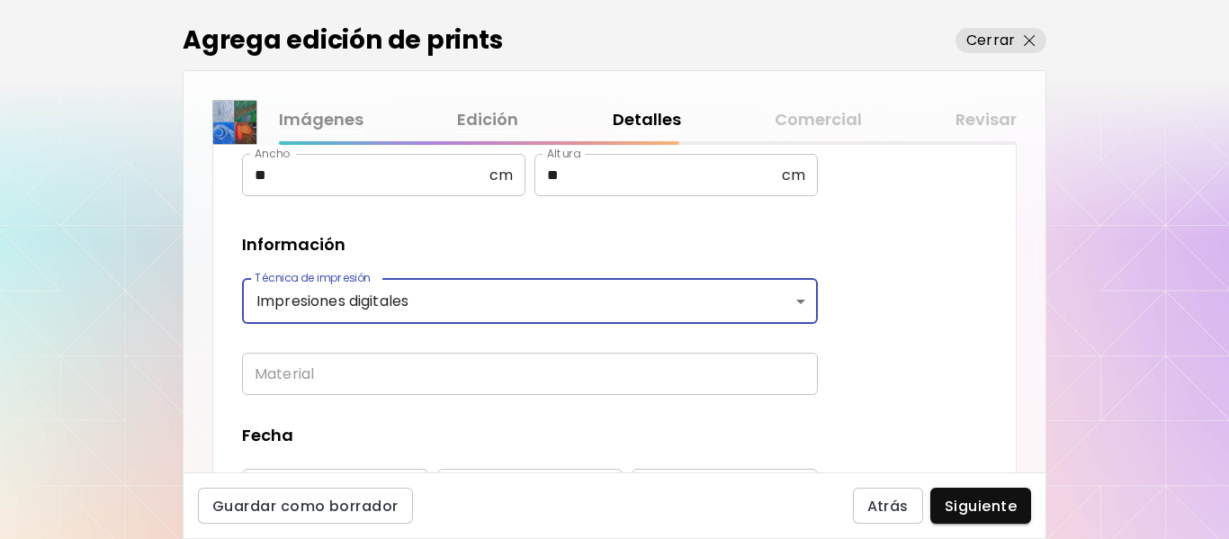
click at [360, 373] on input "text" at bounding box center [530, 374] width 576 height 42
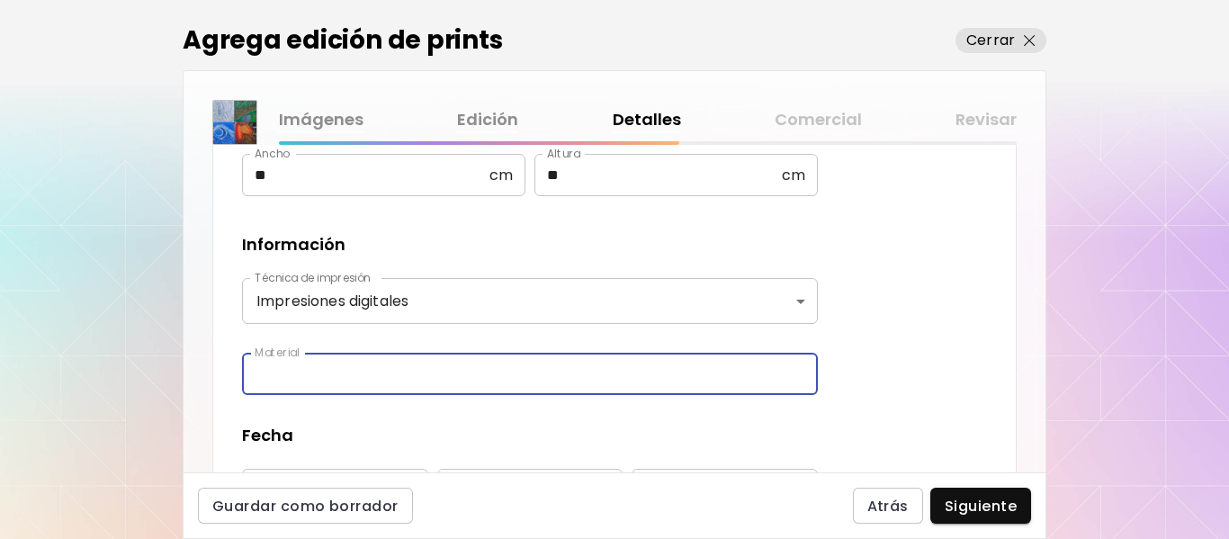
type input "**********"
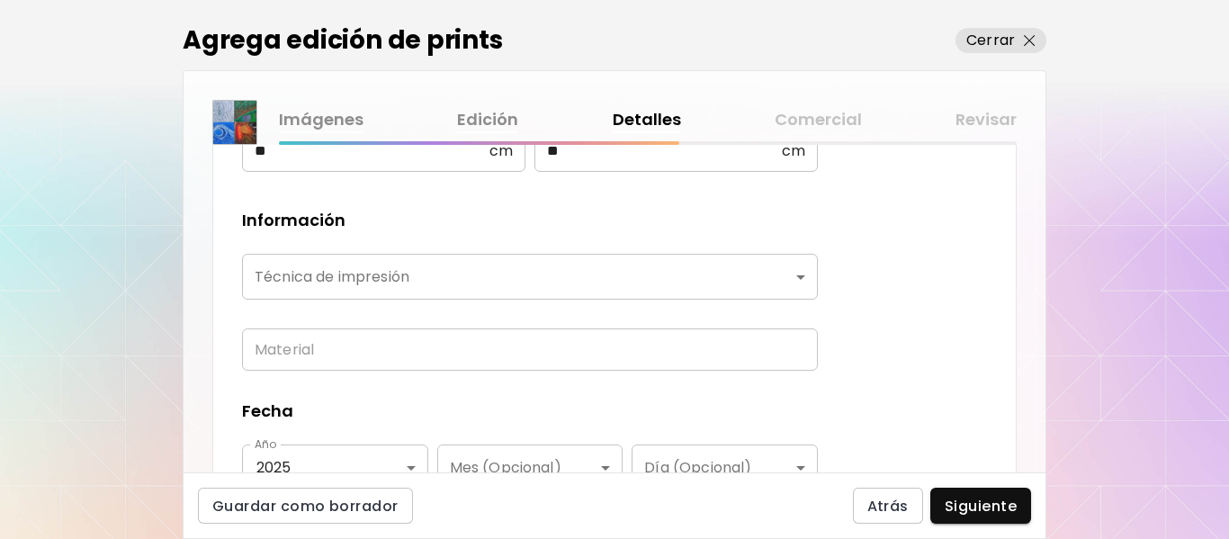
scroll to position [630, 0]
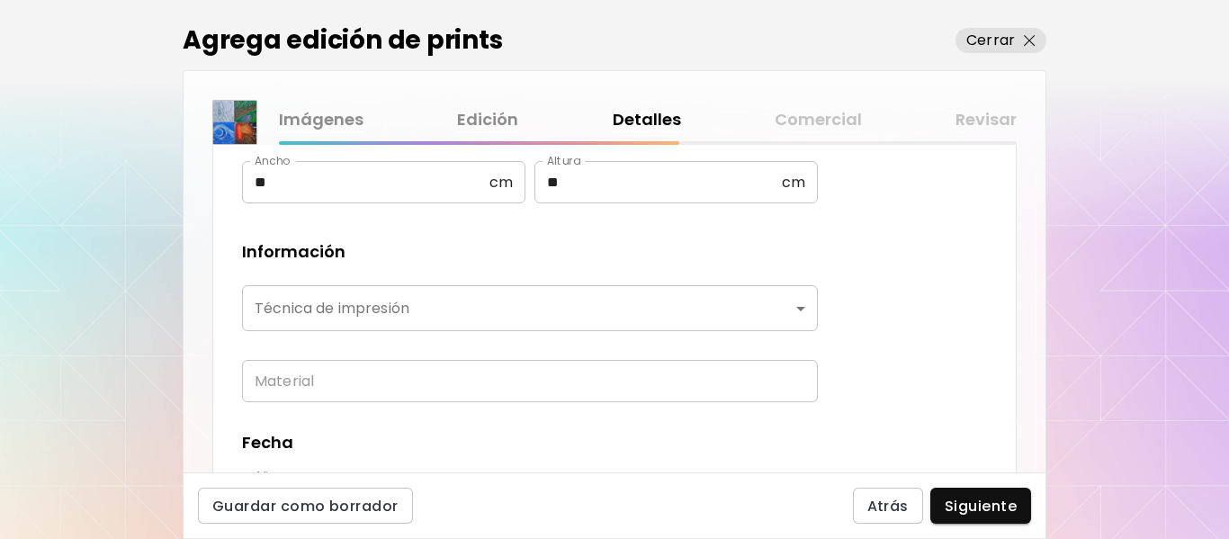
click at [798, 299] on body "MyStudio Actualizar My Website My Showrooms My Documents My Subscribers My Prov…" at bounding box center [614, 269] width 1229 height 539
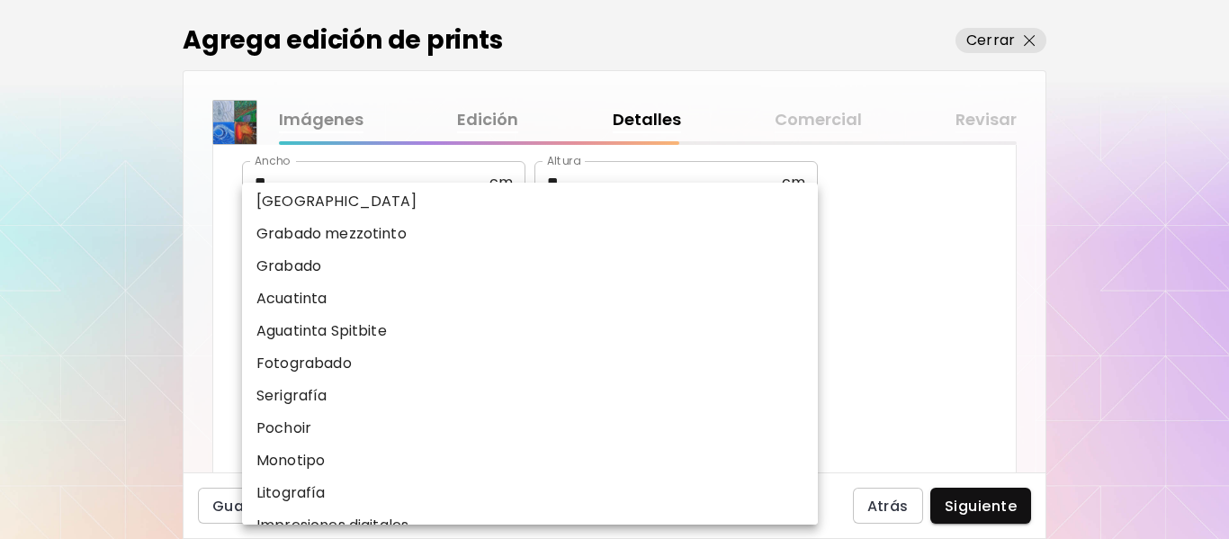
scroll to position [223, 0]
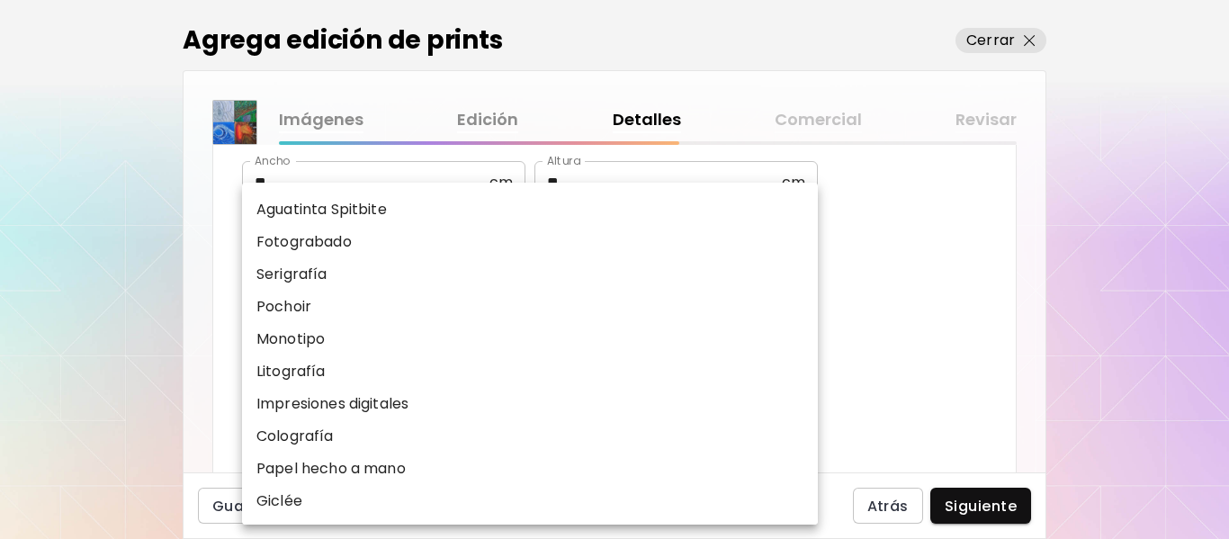
click at [393, 405] on p "Impresiones digitales" at bounding box center [332, 404] width 152 height 22
type input "**********"
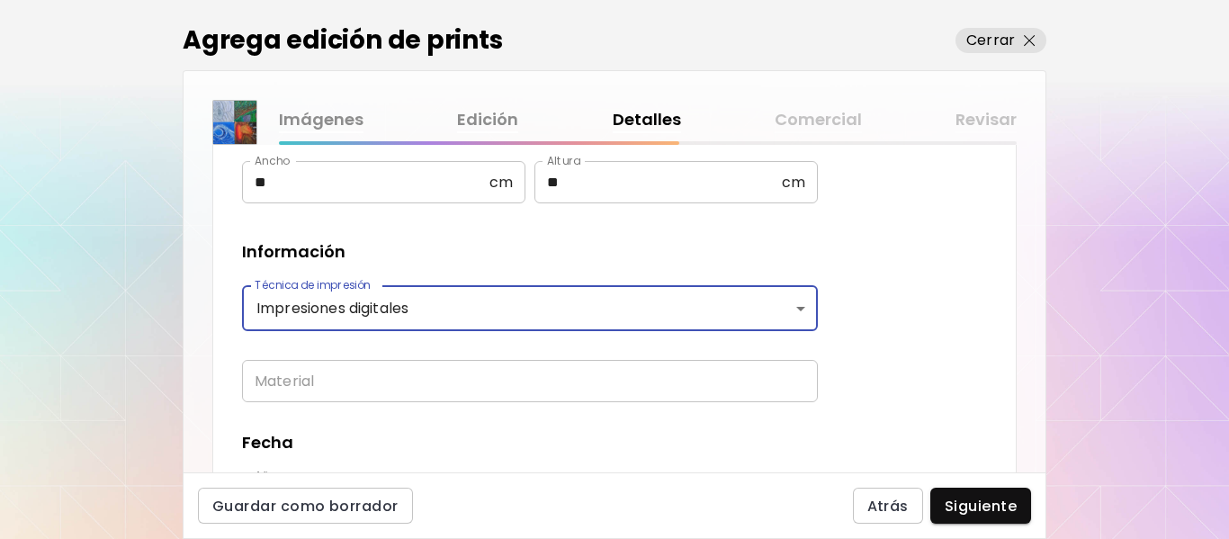
click at [390, 394] on input "text" at bounding box center [530, 381] width 576 height 42
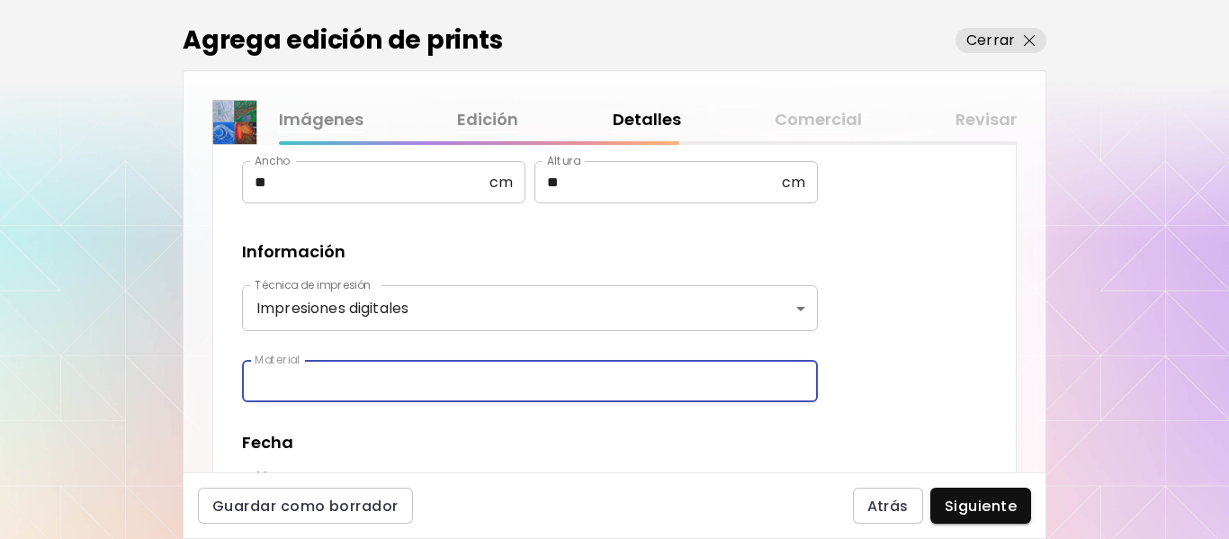
type input "**********"
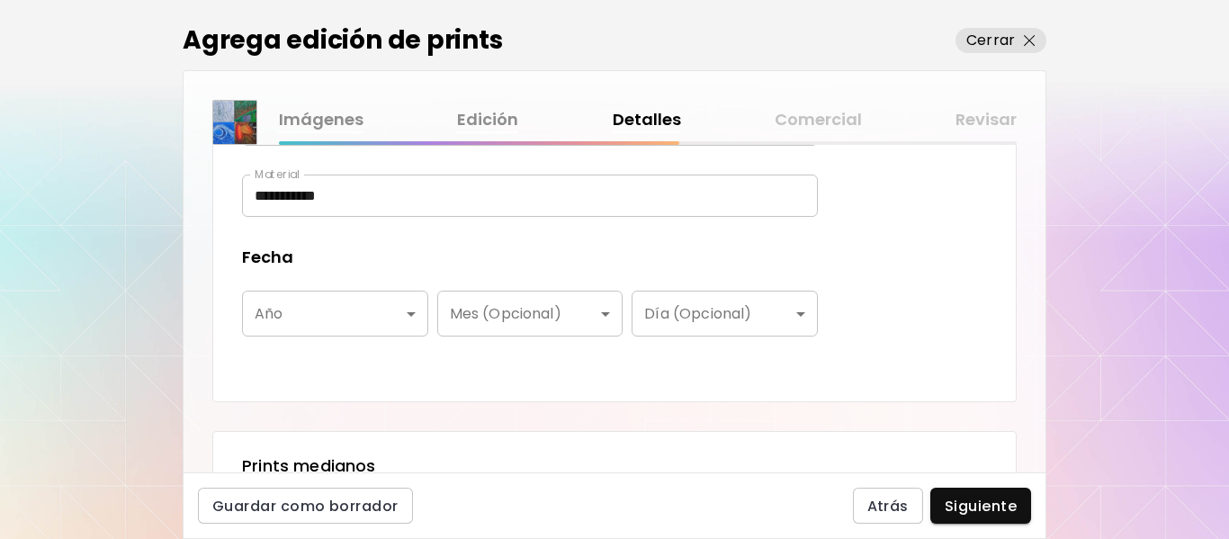
scroll to position [1889, 0]
click at [409, 305] on body "**********" at bounding box center [614, 269] width 1229 height 539
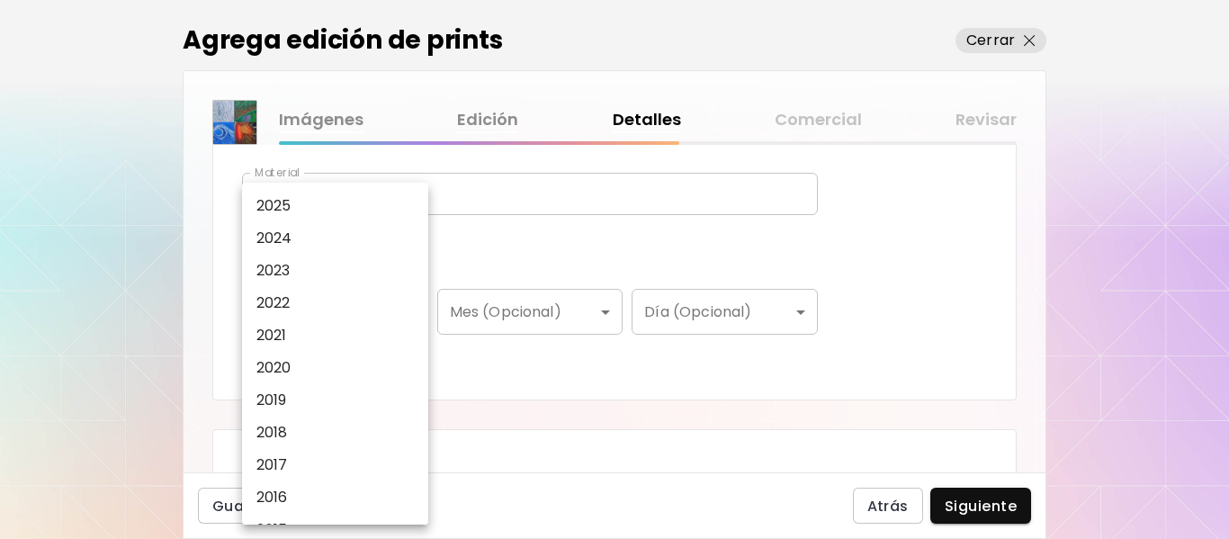
click at [288, 202] on p "2025" at bounding box center [273, 206] width 35 height 22
type input "****"
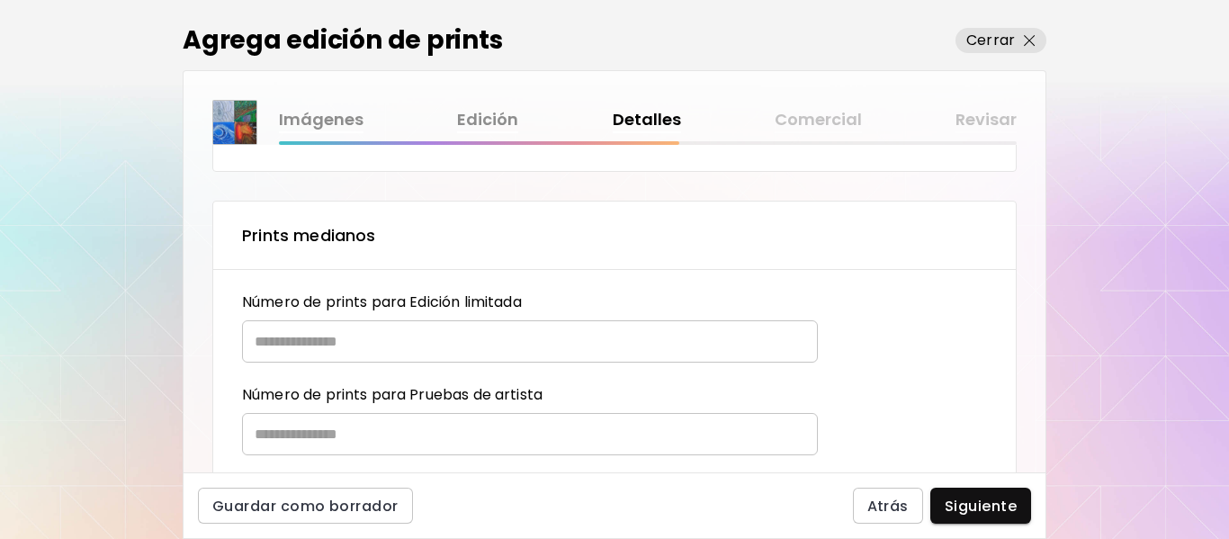
scroll to position [2159, 0]
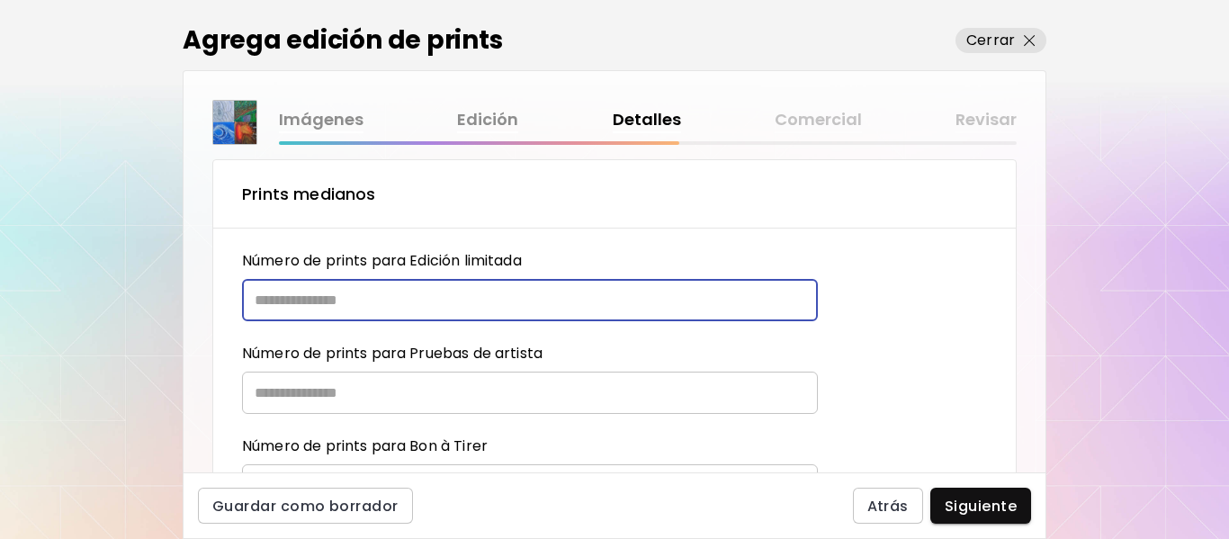
click at [318, 317] on input "text" at bounding box center [523, 300] width 563 height 42
type input "**"
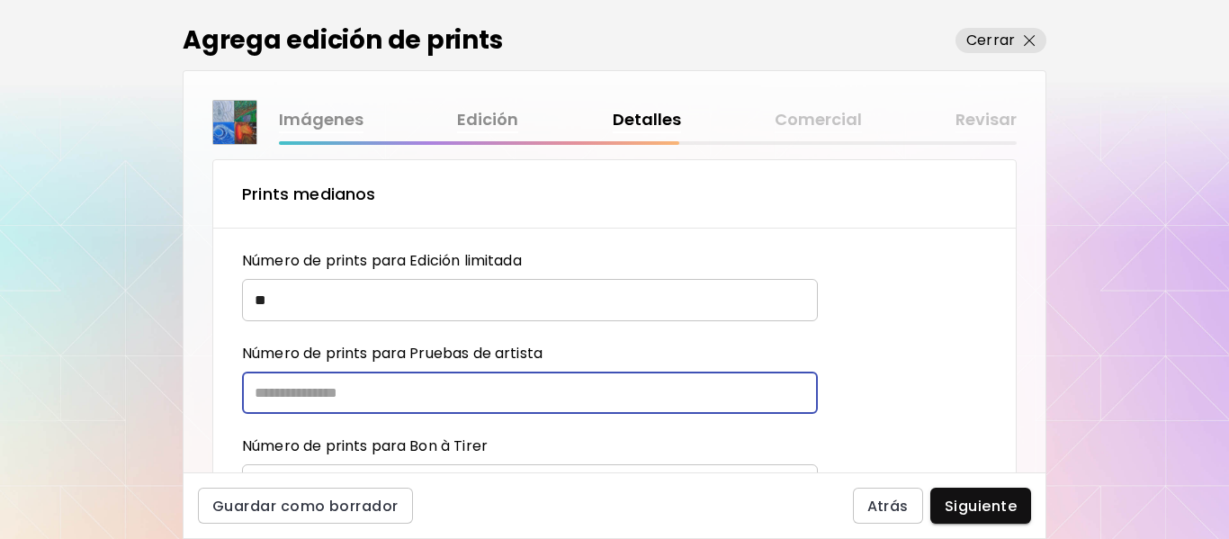
click at [314, 394] on input "text" at bounding box center [523, 393] width 563 height 42
type input "*"
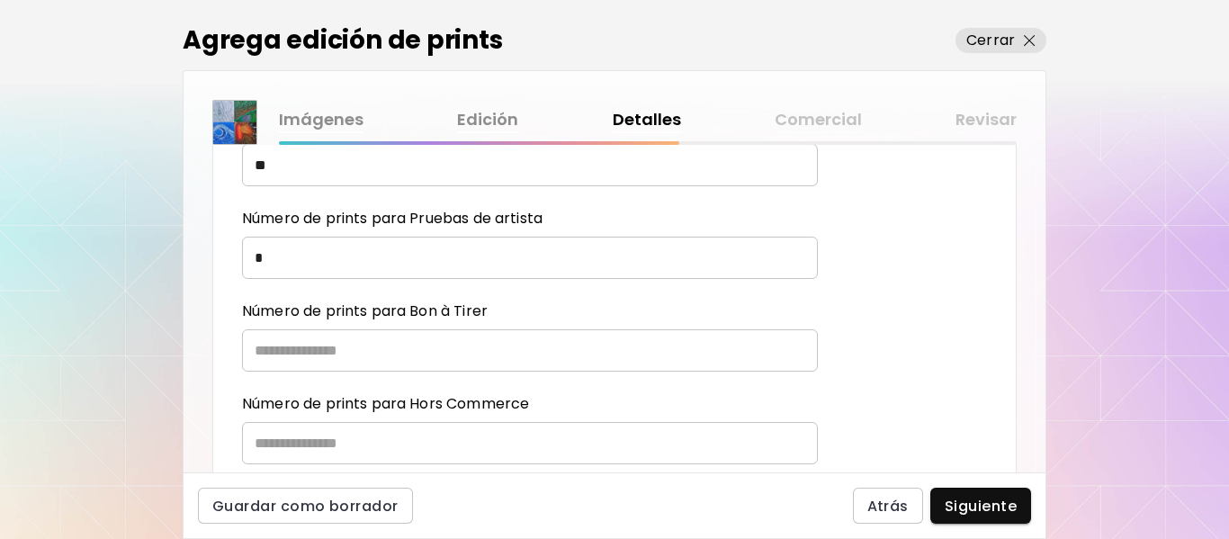
scroll to position [2339, 0]
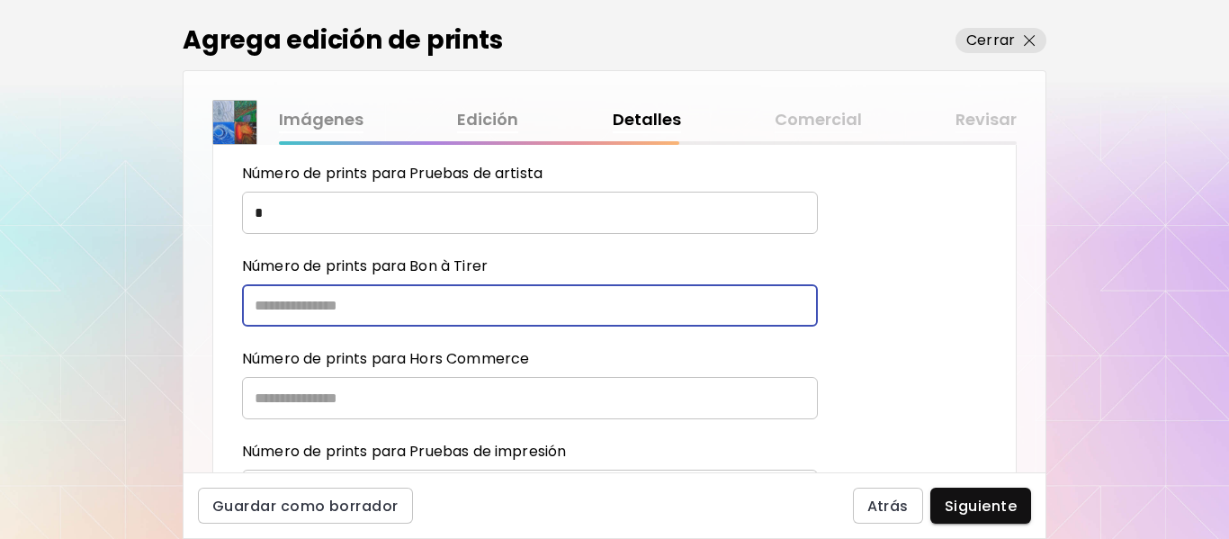
click at [320, 307] on input "text" at bounding box center [523, 305] width 563 height 42
type input "*"
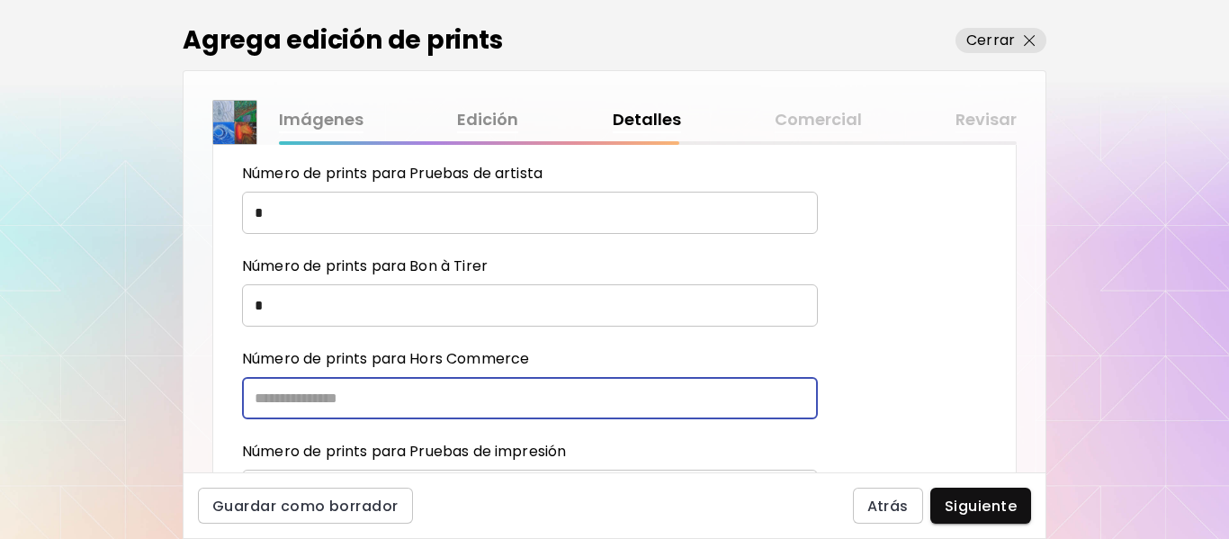
click at [303, 392] on input "text" at bounding box center [523, 398] width 563 height 42
type input "*"
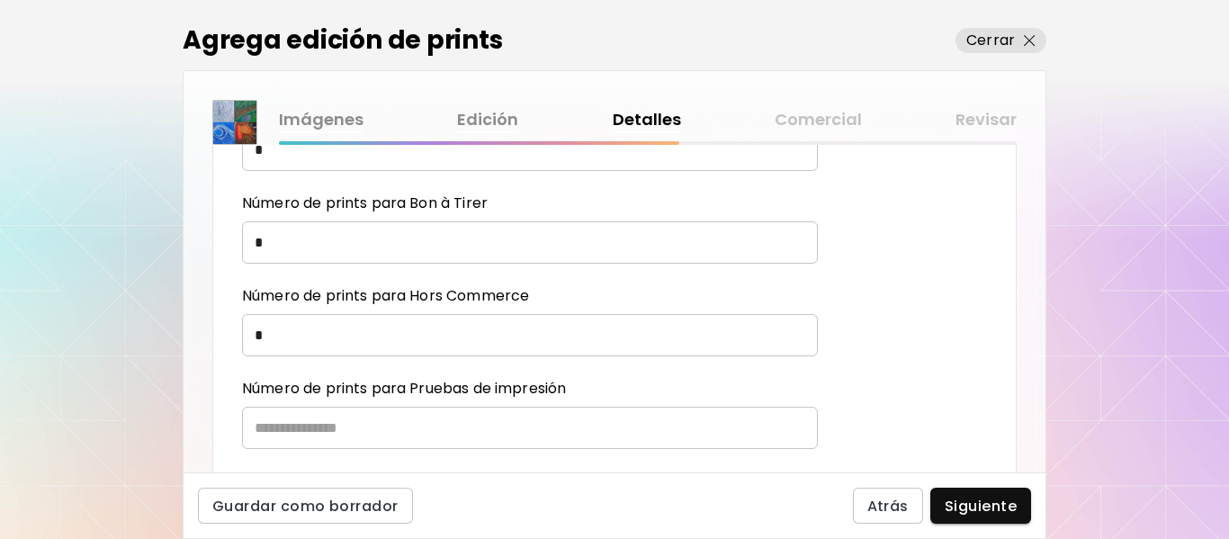
scroll to position [2429, 0]
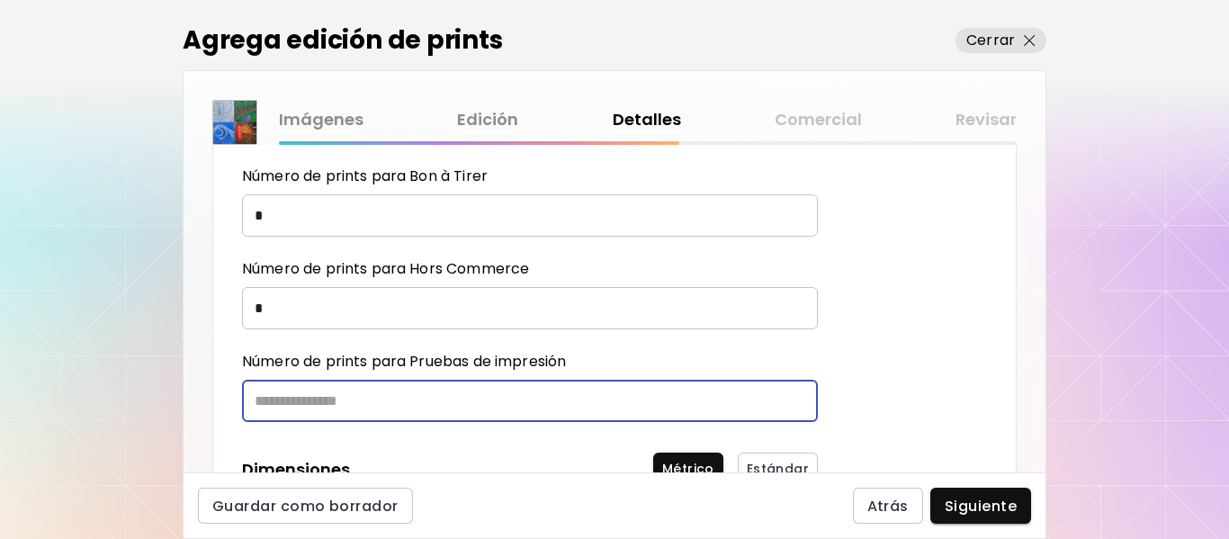
click at [296, 399] on input "text" at bounding box center [523, 401] width 563 height 42
type input "*"
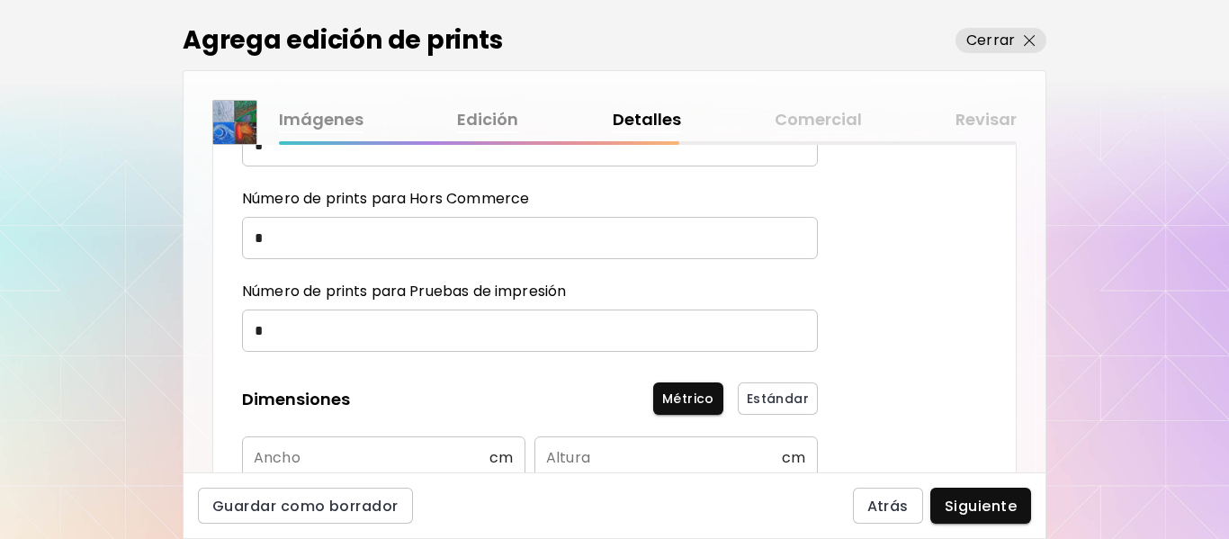
scroll to position [2609, 0]
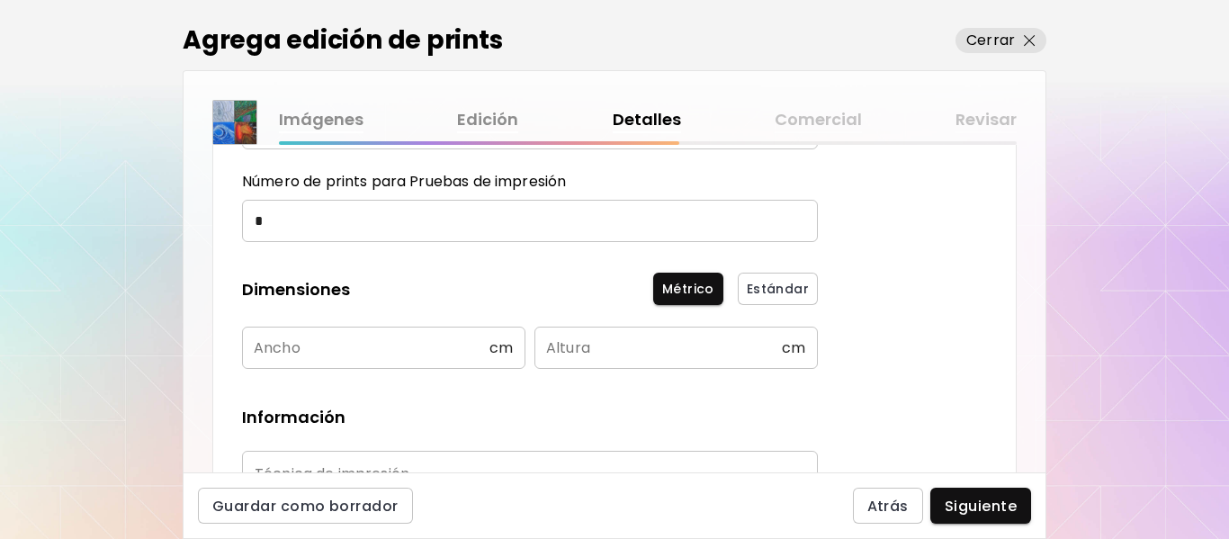
click at [305, 349] on input "text" at bounding box center [365, 348] width 247 height 42
type input "*"
type input "**"
click at [551, 346] on input "text" at bounding box center [657, 348] width 247 height 42
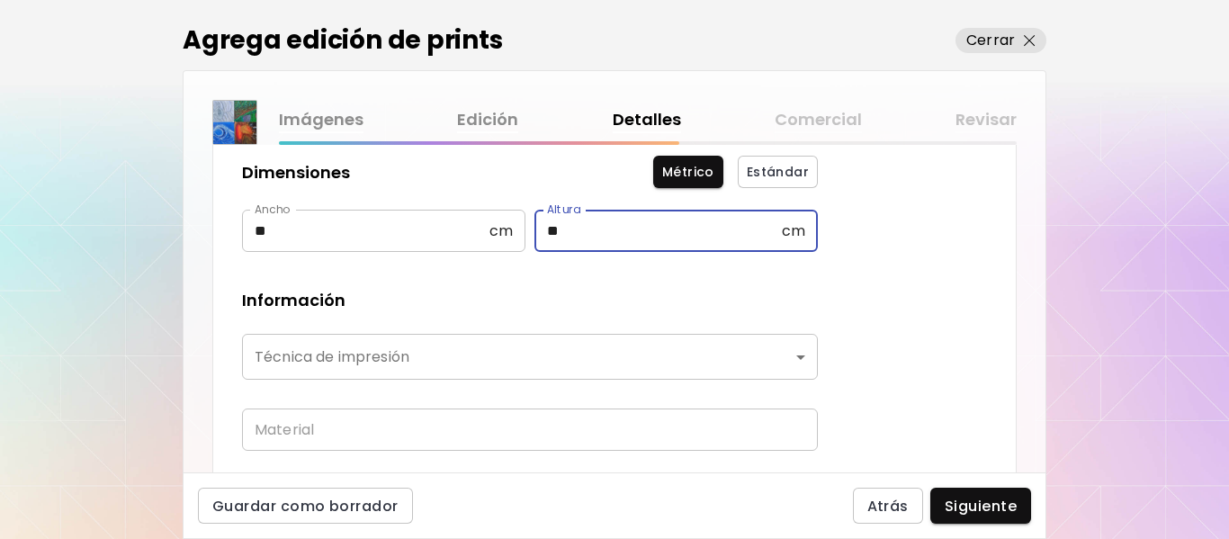
scroll to position [2789, 0]
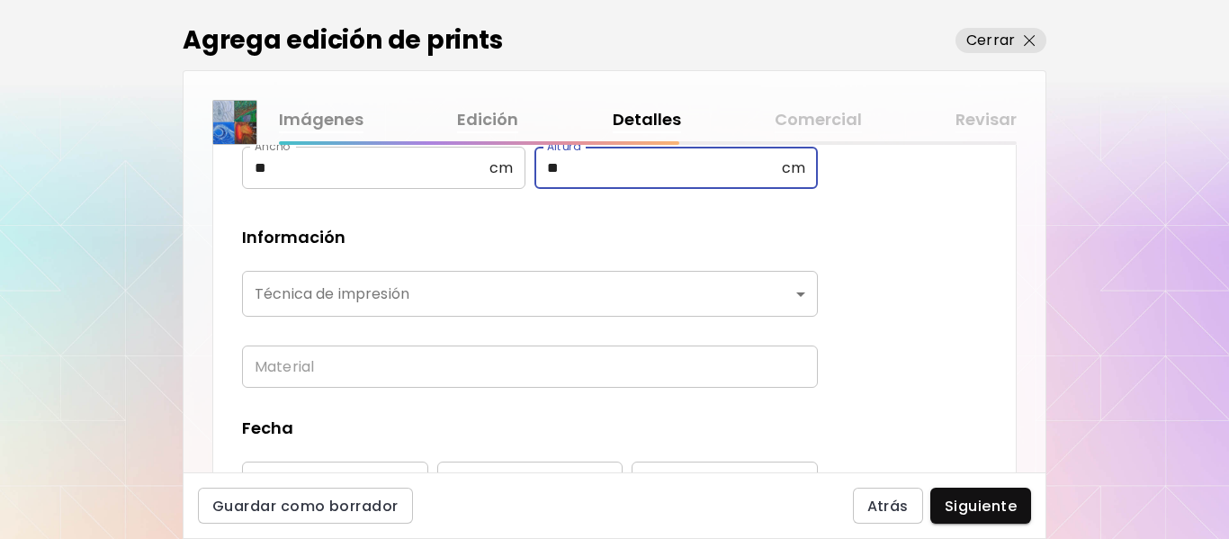
type input "**"
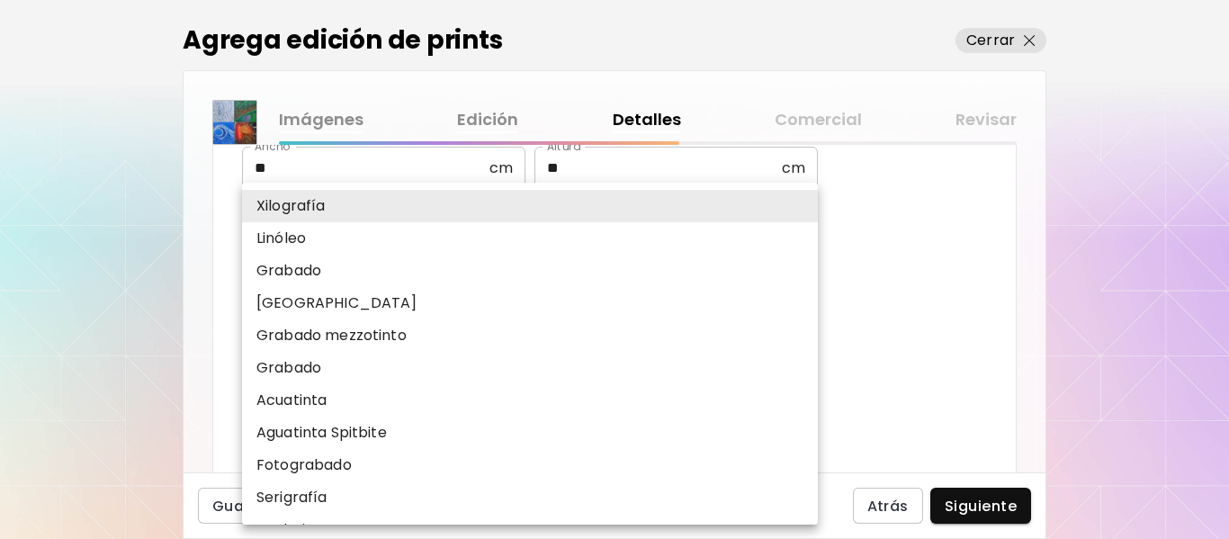
click at [793, 295] on body "**********" at bounding box center [614, 269] width 1229 height 539
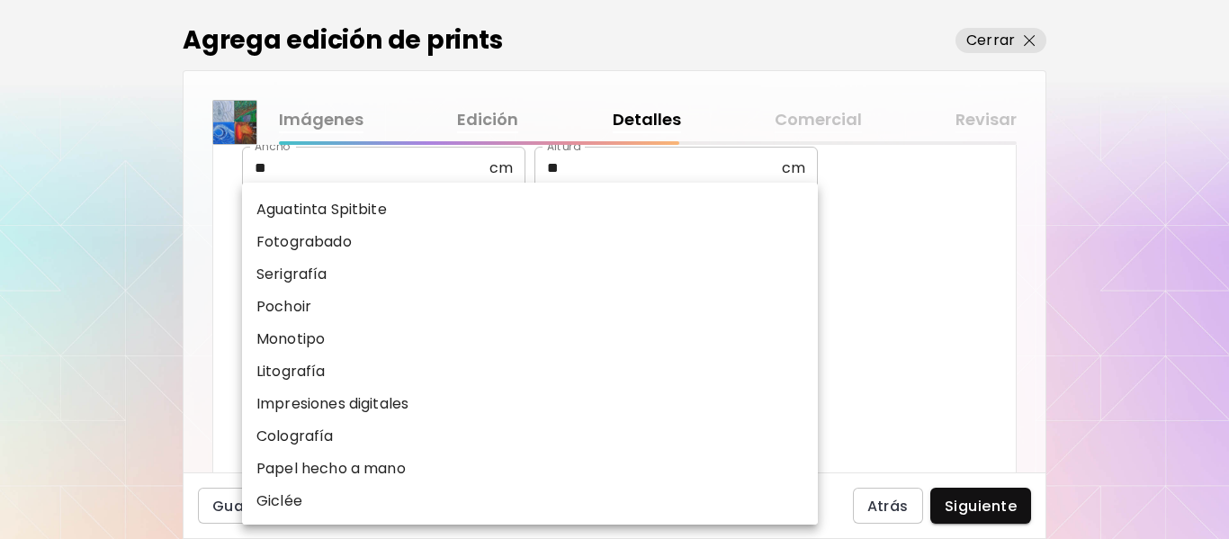
click at [390, 393] on li "Impresiones digitales" at bounding box center [534, 404] width 585 height 32
type input "**********"
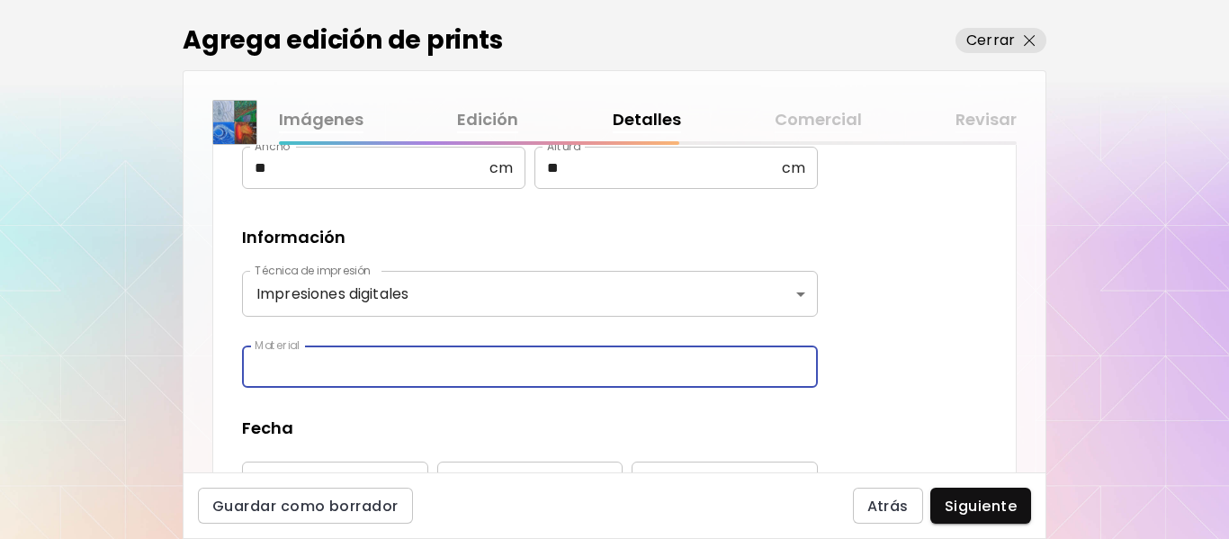
click at [354, 362] on input "text" at bounding box center [530, 366] width 576 height 42
type input "**********"
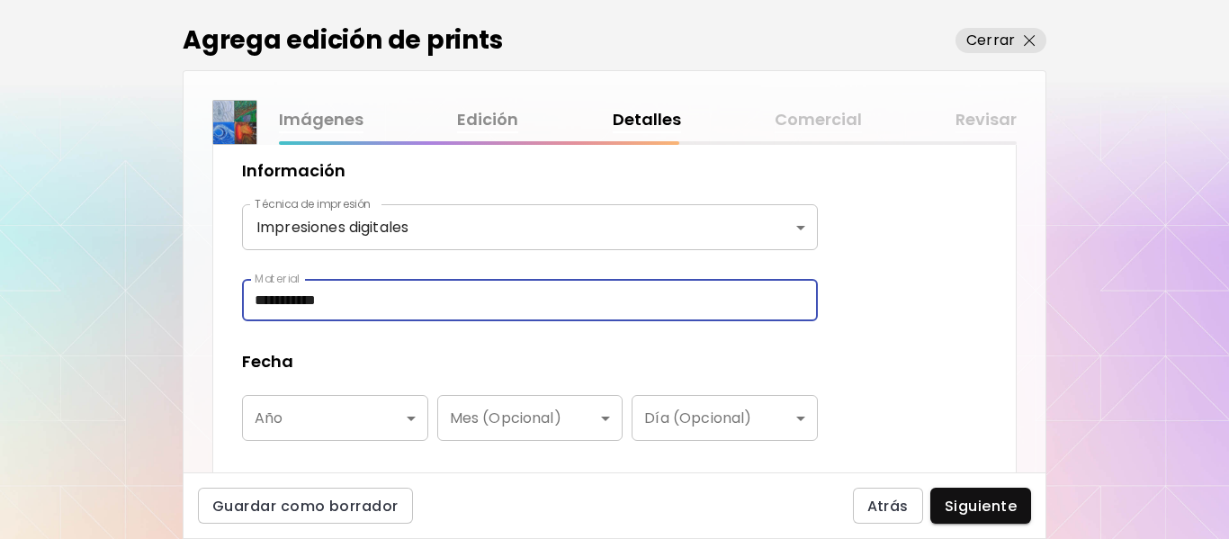
scroll to position [2947, 0]
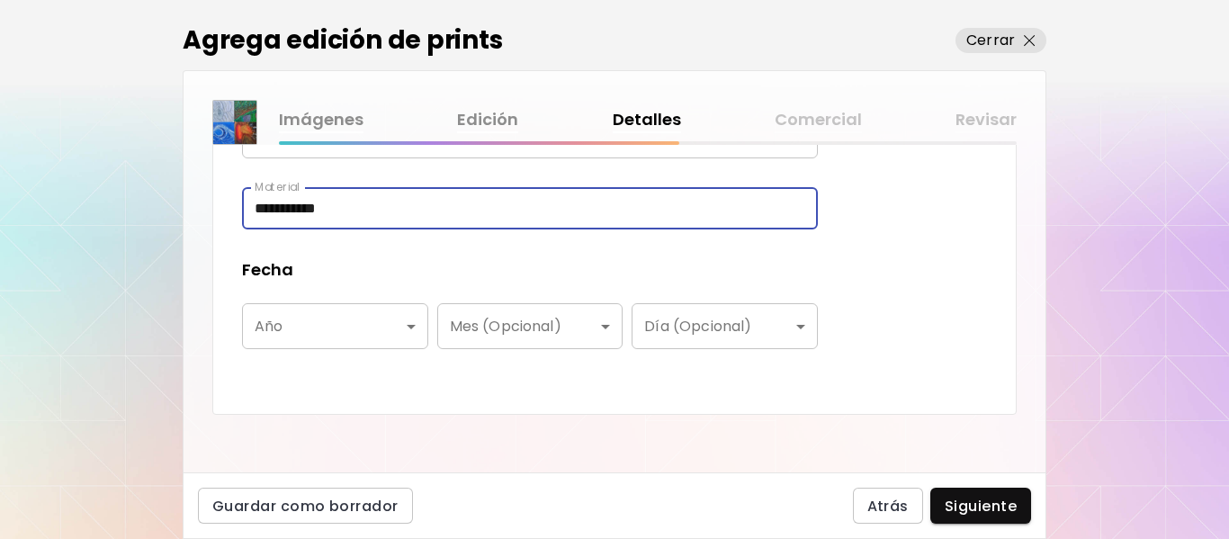
click at [414, 329] on body "**********" at bounding box center [614, 269] width 1229 height 539
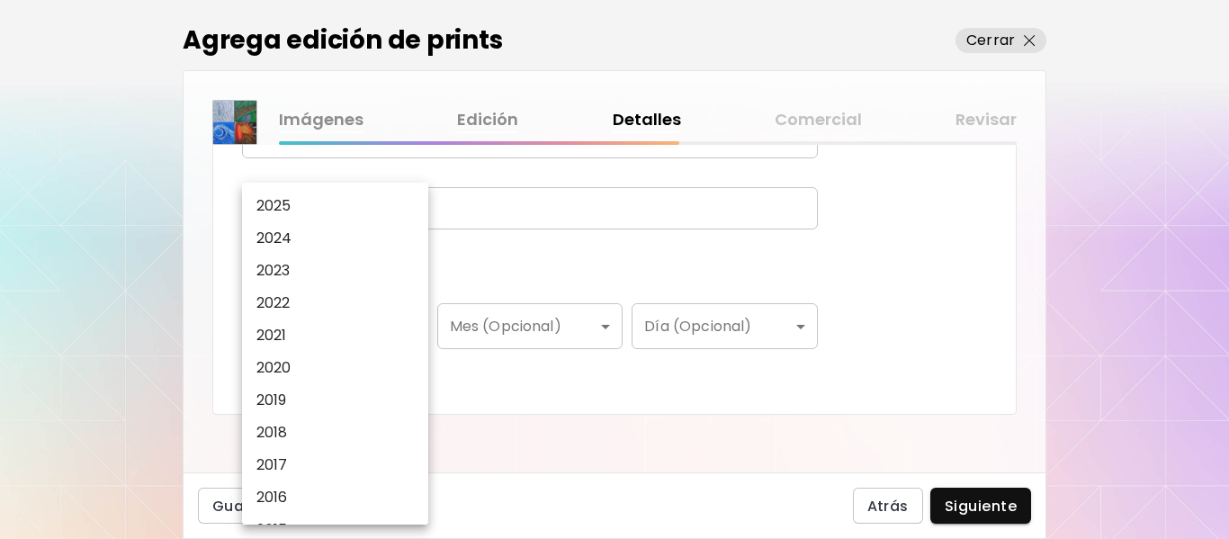
click at [298, 202] on li "2025" at bounding box center [339, 206] width 195 height 32
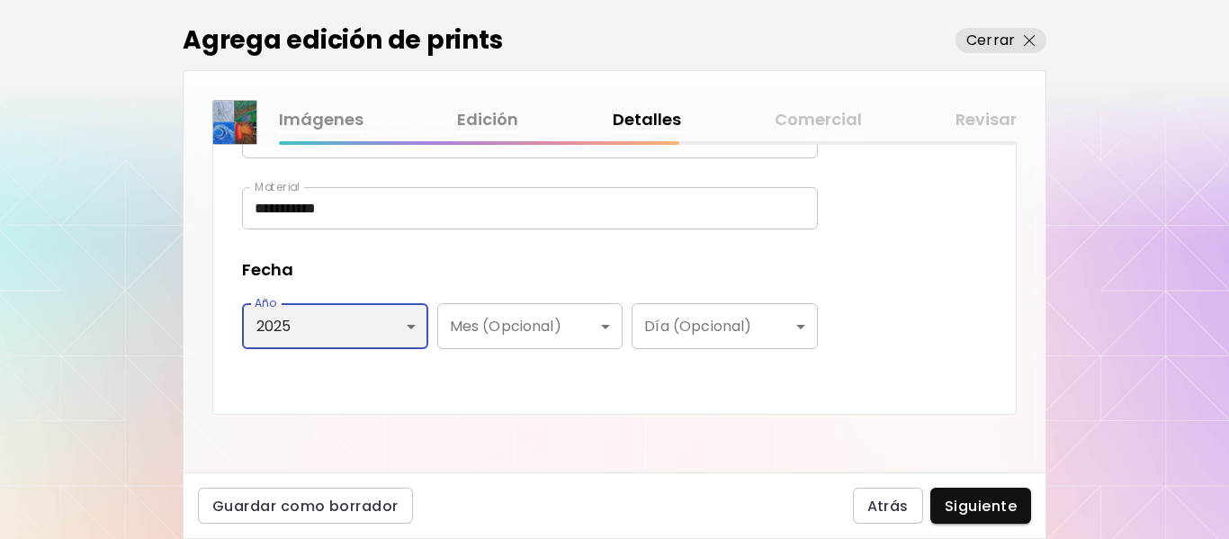
type input "****"
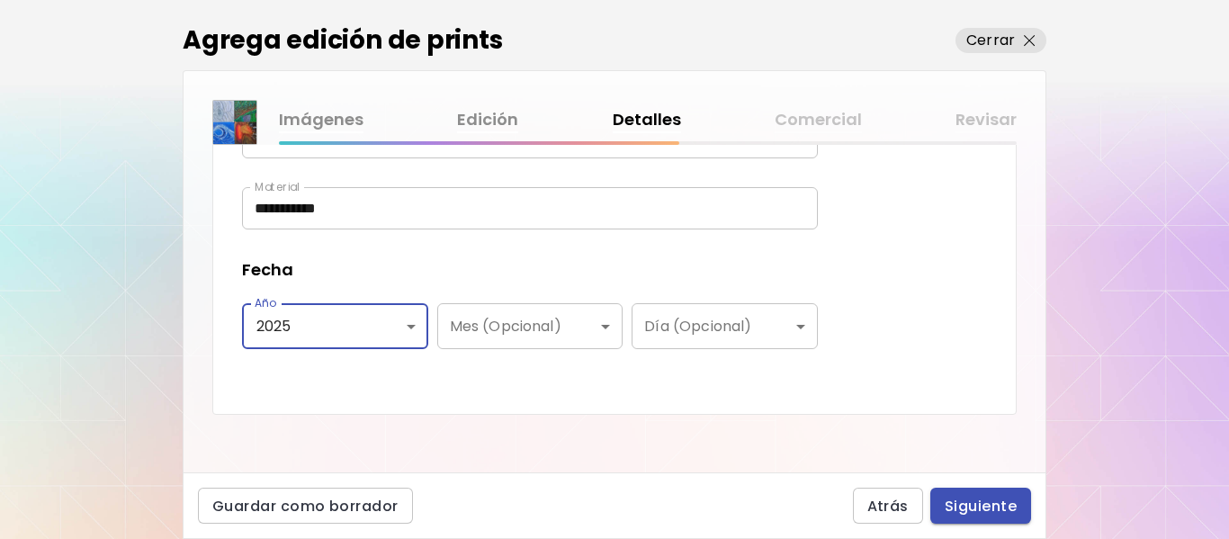
click at [1001, 501] on span "Siguiente" at bounding box center [981, 506] width 72 height 19
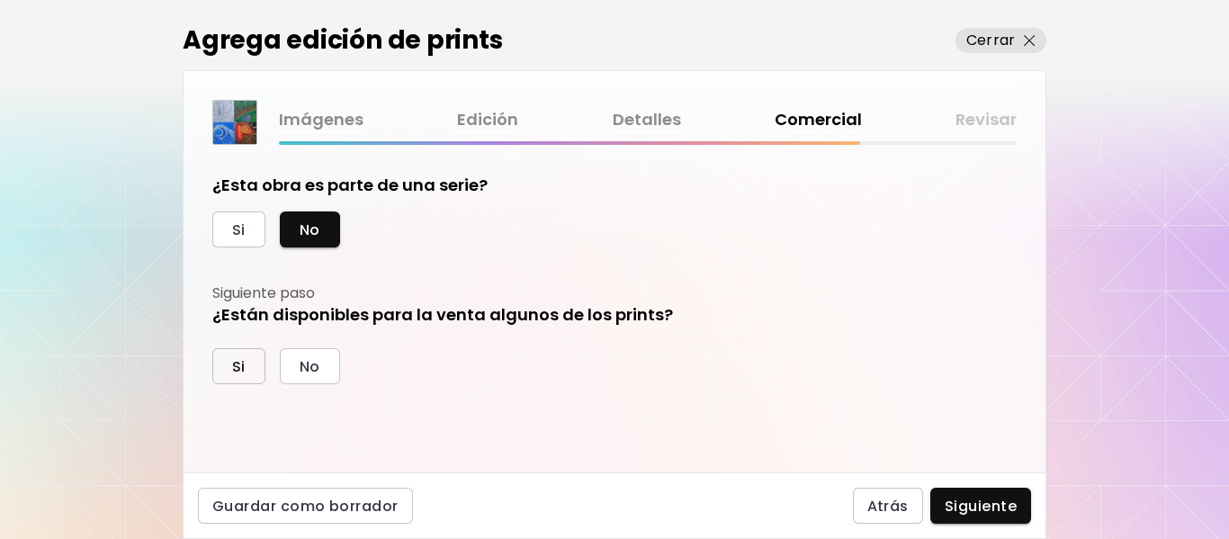
click at [239, 361] on span "Si" at bounding box center [238, 366] width 13 height 19
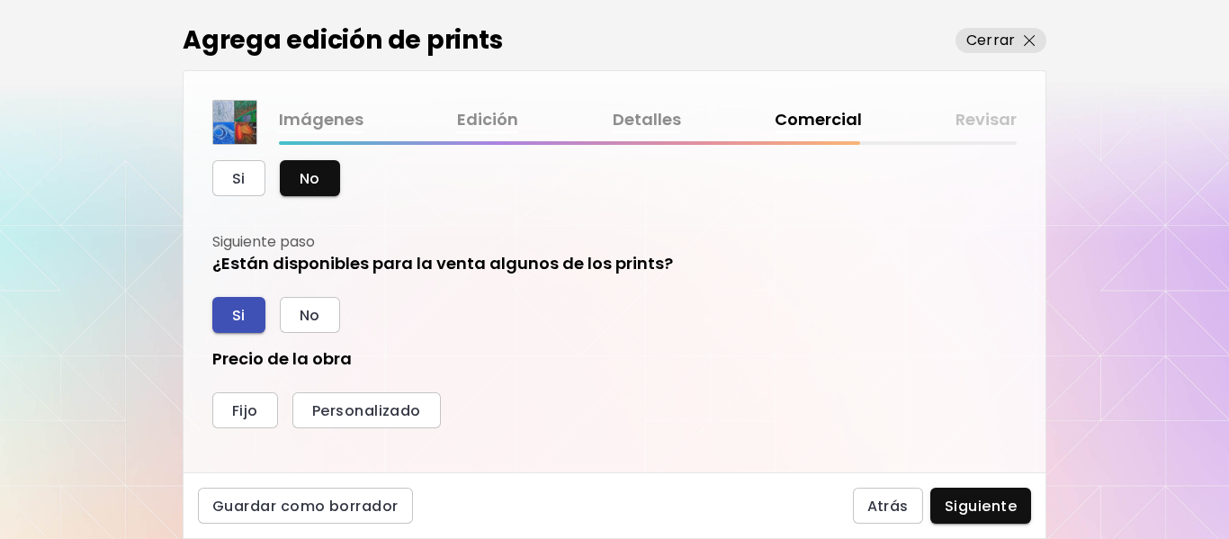
scroll to position [90, 0]
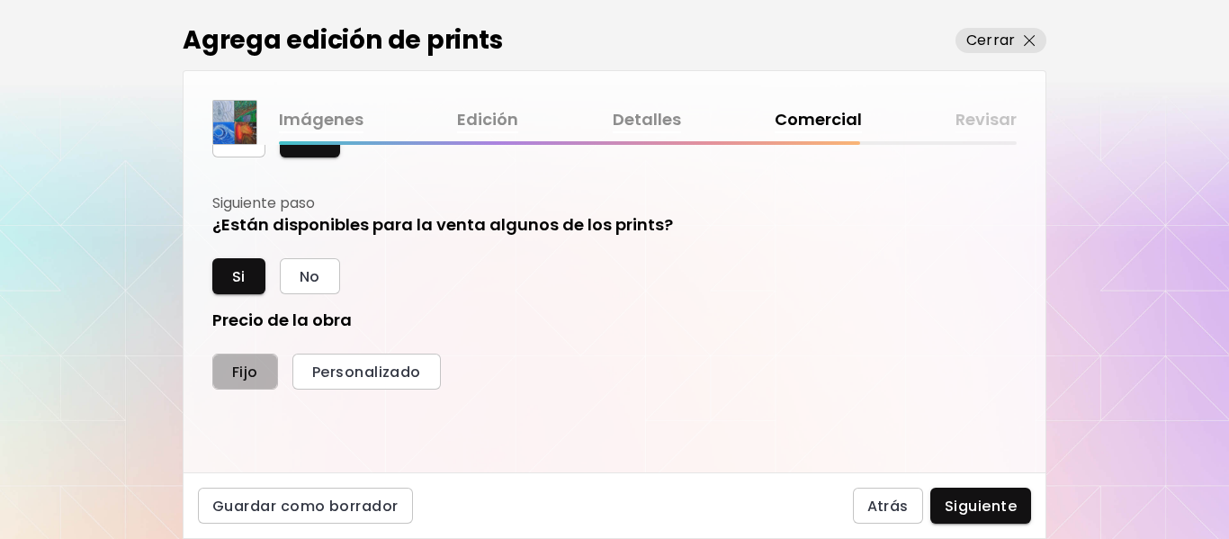
click at [238, 365] on span "Fijo" at bounding box center [245, 372] width 26 height 19
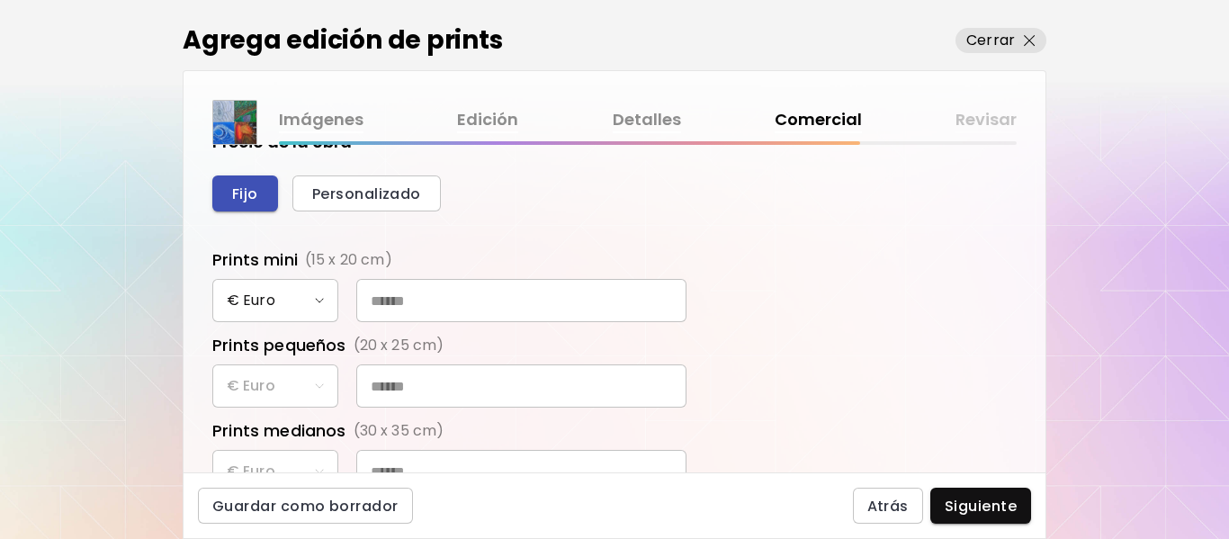
scroll to position [270, 0]
click at [392, 293] on input "text" at bounding box center [521, 298] width 330 height 43
type input "**"
click at [311, 383] on div "€ Euro" at bounding box center [614, 384] width 804 height 43
click at [395, 383] on input "text" at bounding box center [521, 384] width 330 height 43
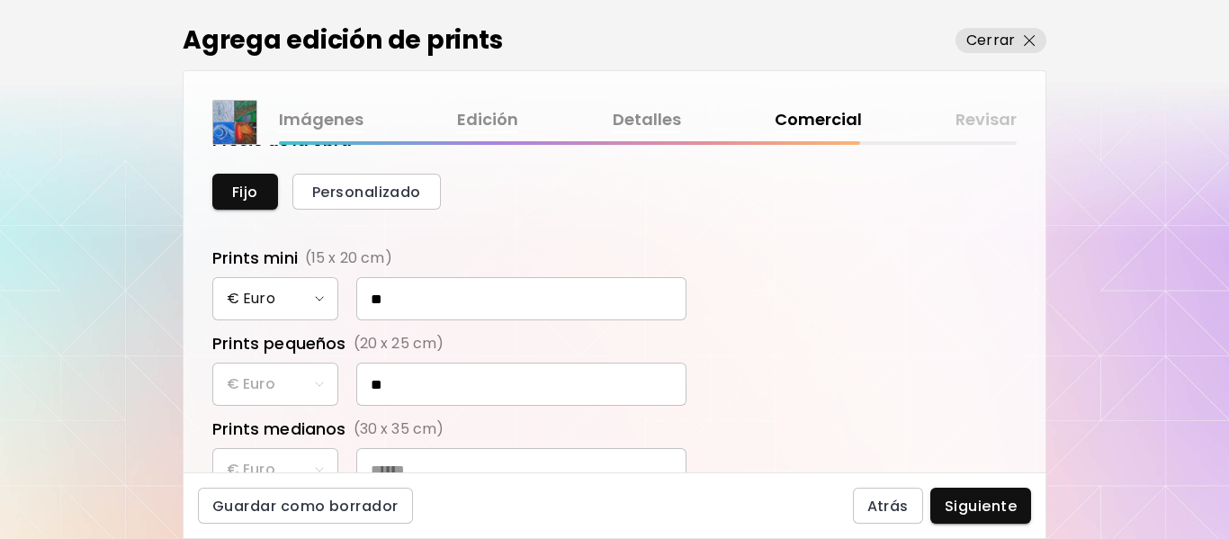
scroll to position [360, 0]
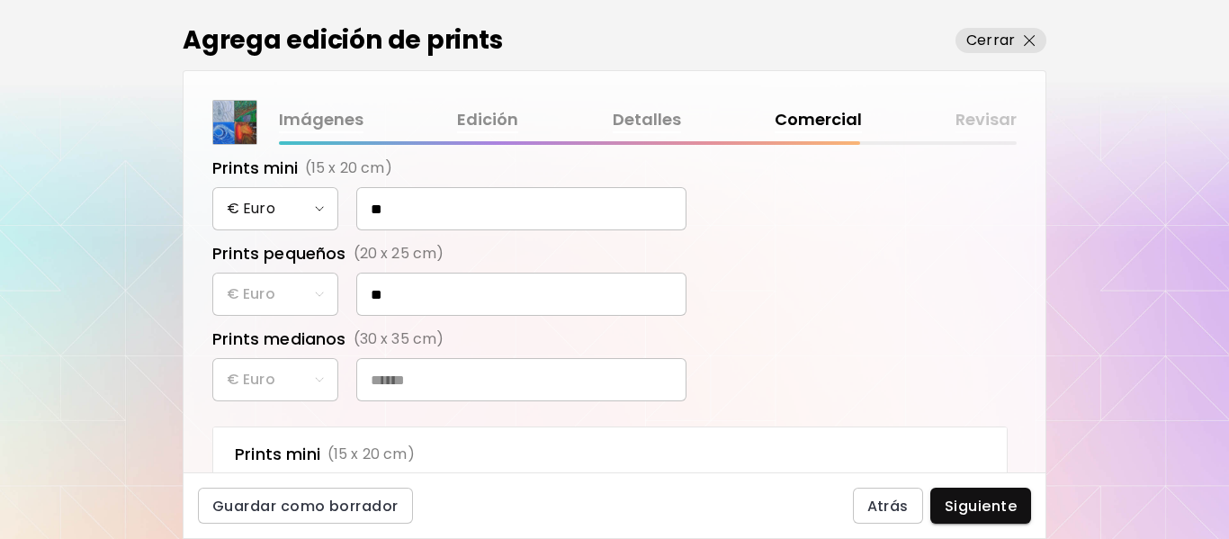
type input "**"
click at [393, 381] on input "text" at bounding box center [521, 379] width 330 height 43
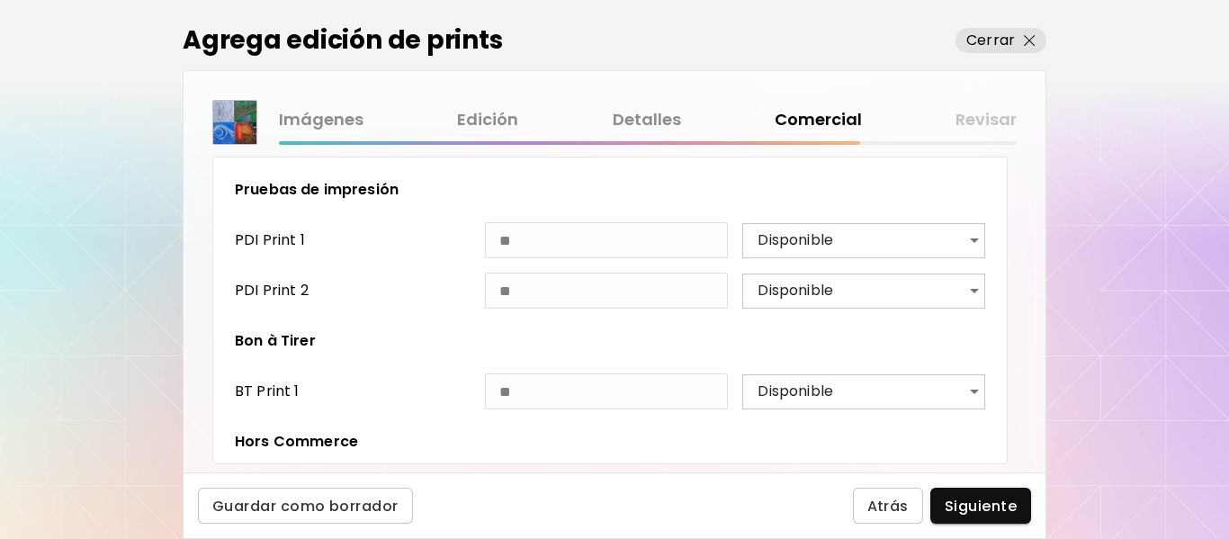
scroll to position [4462, 0]
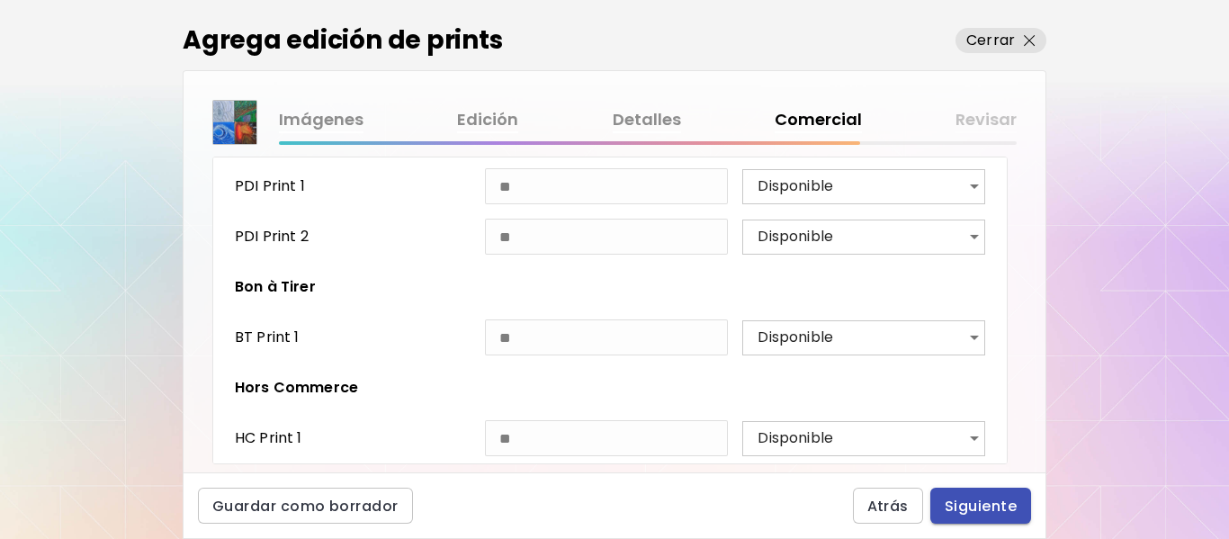
type input "**"
click at [1023, 510] on button "Siguiente" at bounding box center [980, 506] width 101 height 36
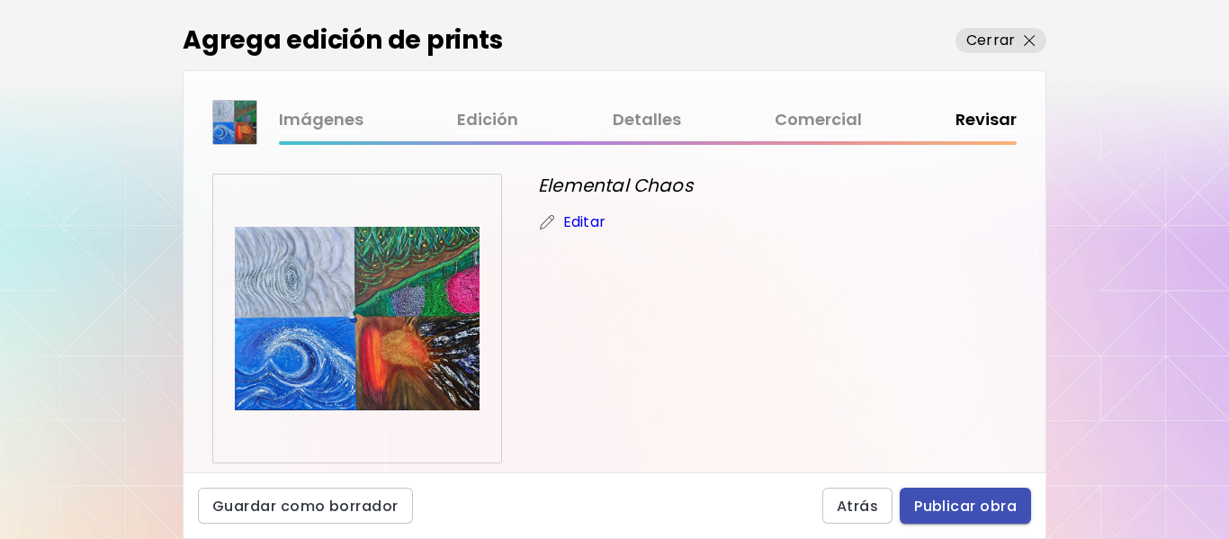
click at [1013, 511] on span "Publicar obra" at bounding box center [965, 506] width 103 height 19
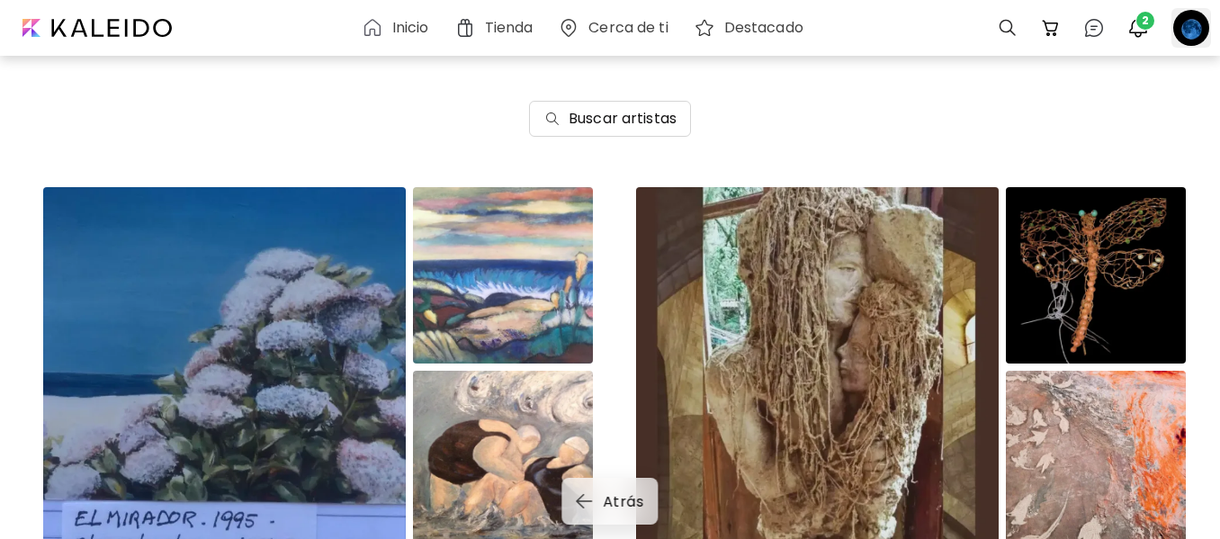
click at [1182, 19] on div at bounding box center [1191, 28] width 40 height 40
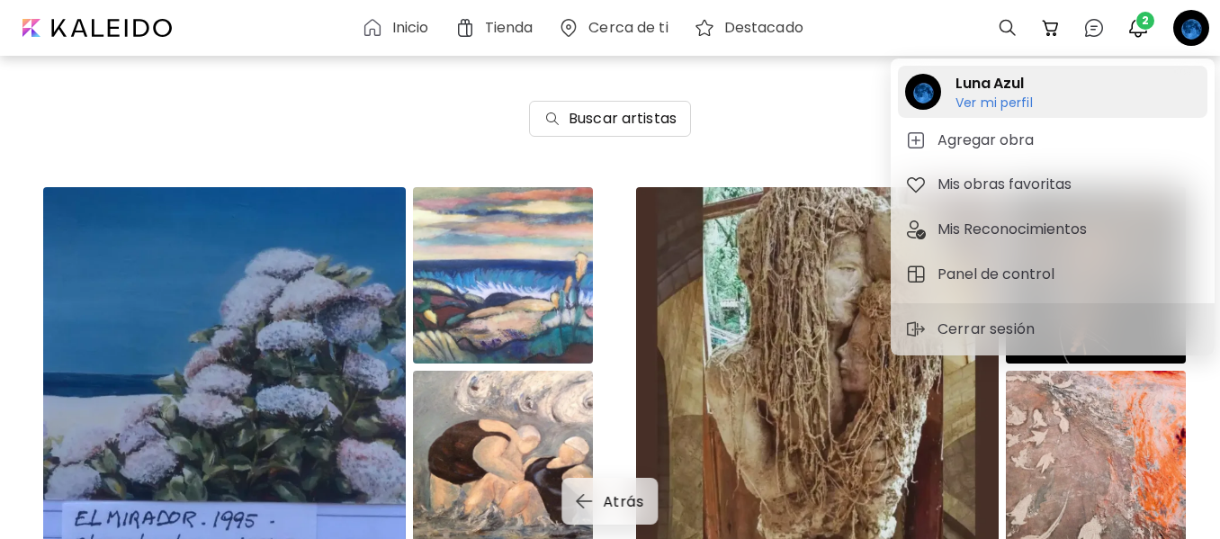
click at [1000, 94] on h6 "Ver mi perfil" at bounding box center [993, 102] width 77 height 16
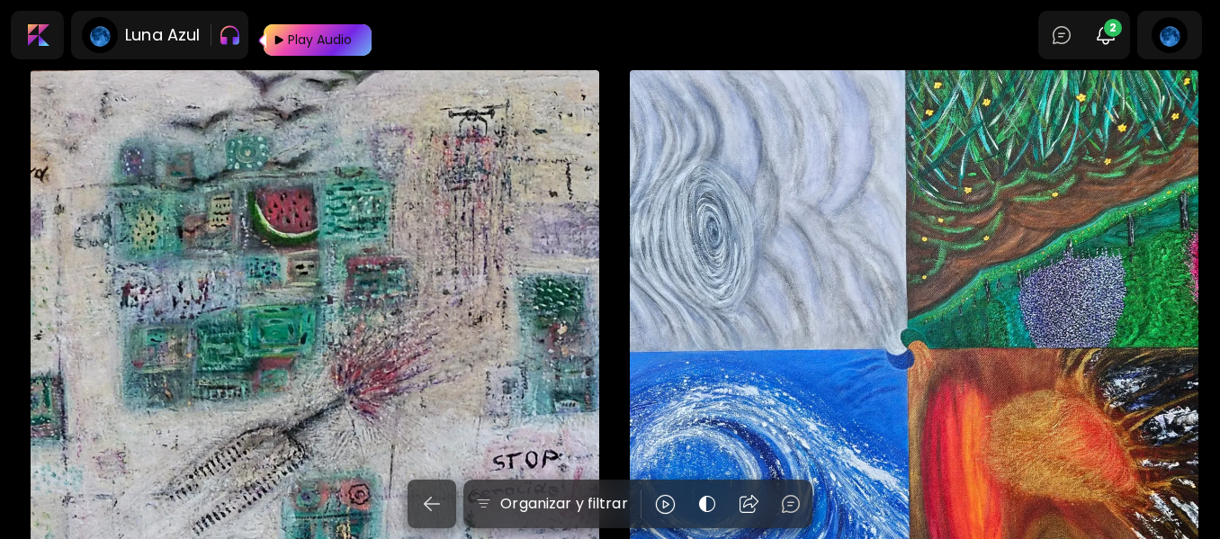
click at [261, 373] on div "Cartographie of War € 150,000 | 21 x 29.7 cm" at bounding box center [315, 354] width 569 height 569
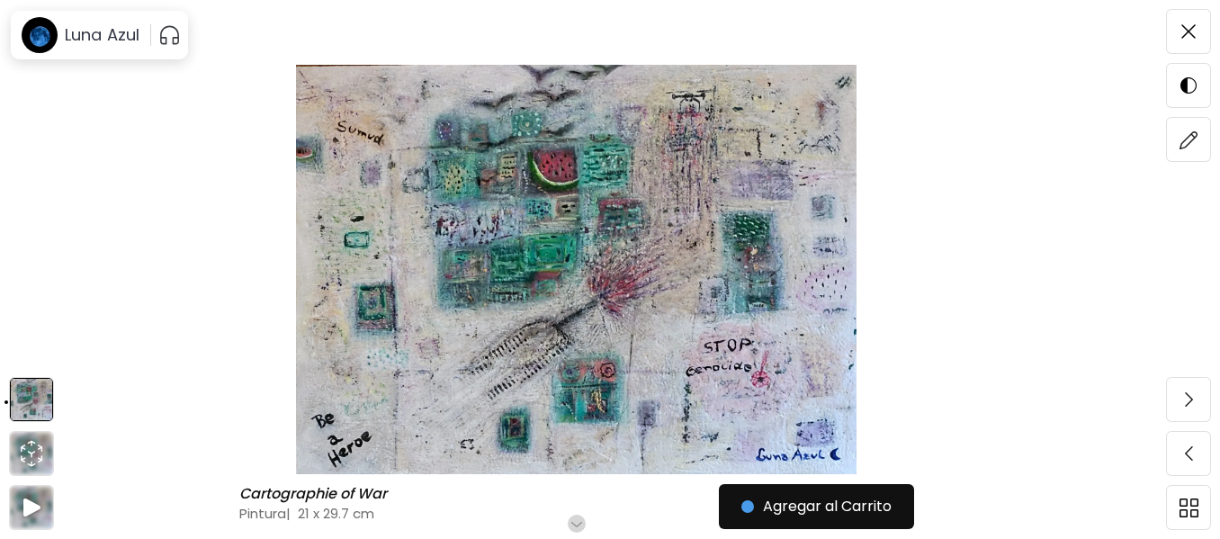
scroll to position [180, 0]
click at [1189, 138] on img at bounding box center [1188, 139] width 19 height 19
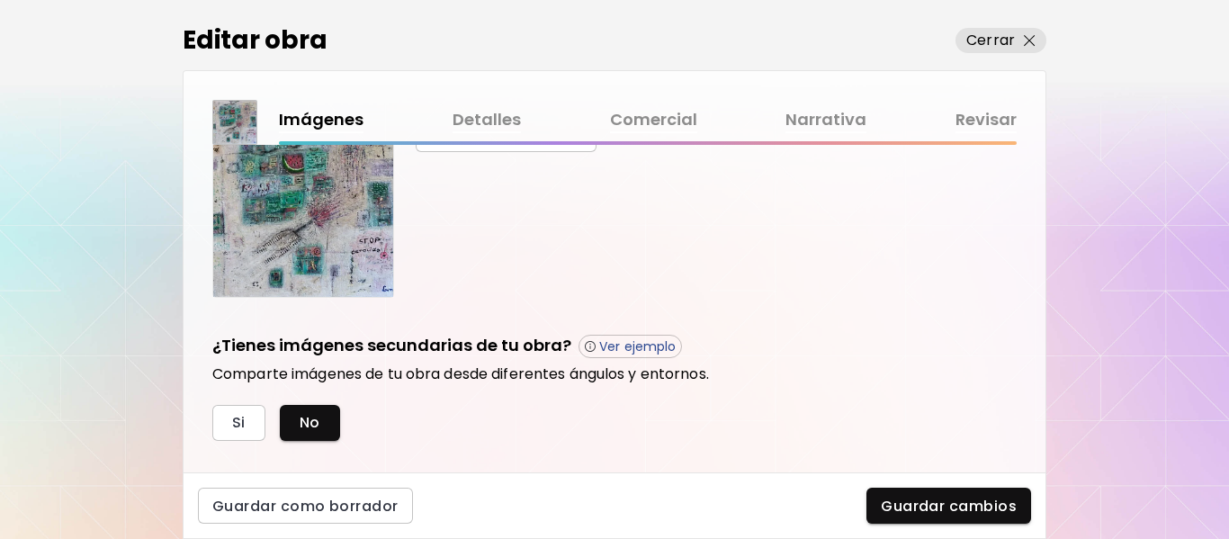
scroll to position [625, 0]
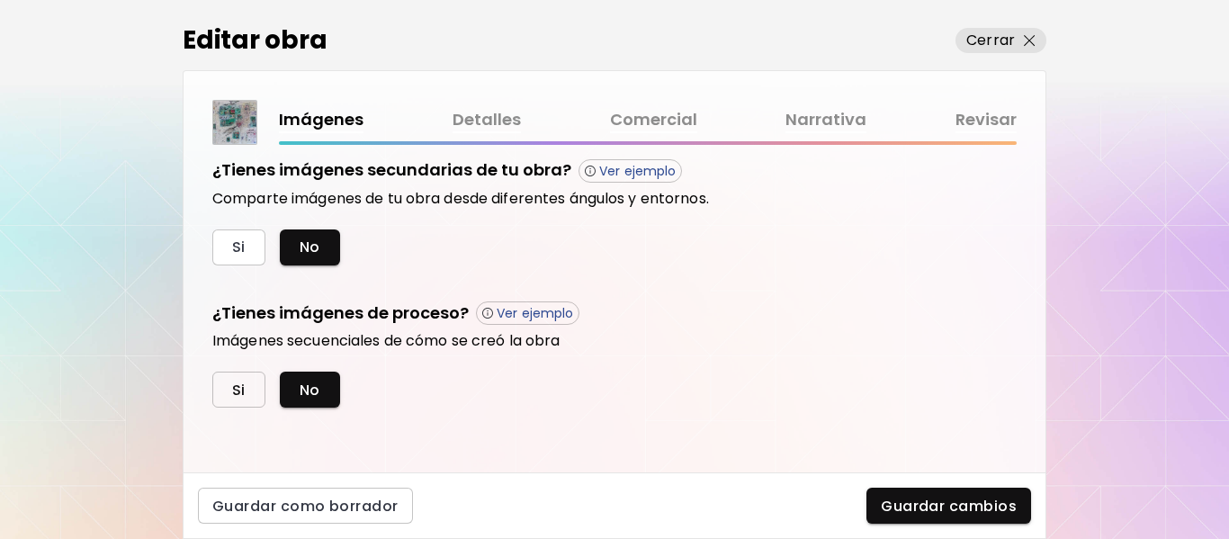
click at [232, 385] on span "Si" at bounding box center [238, 390] width 13 height 19
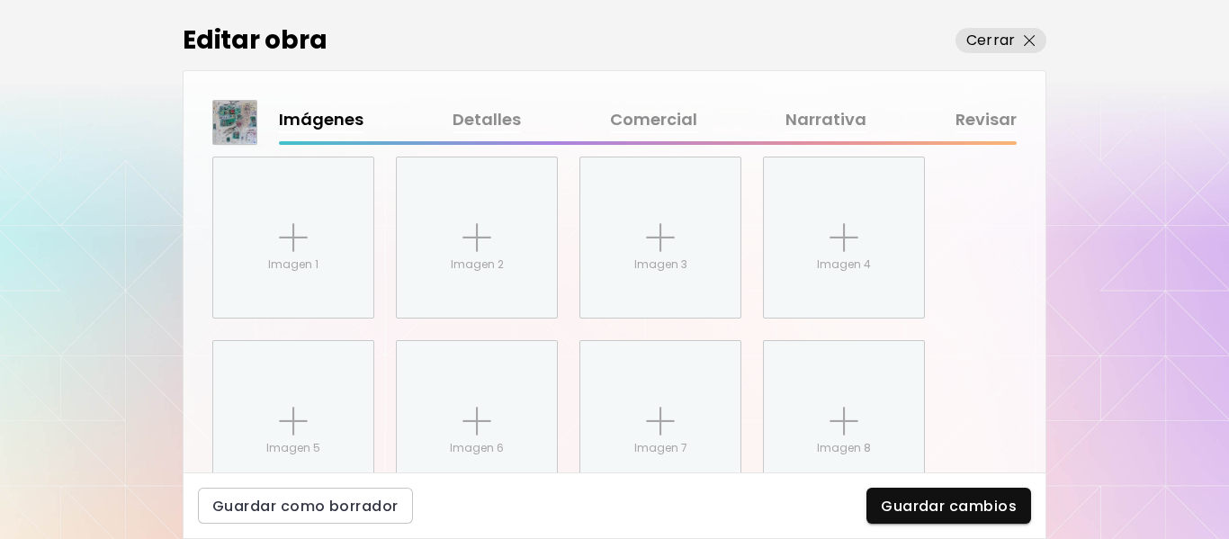
scroll to position [902, 0]
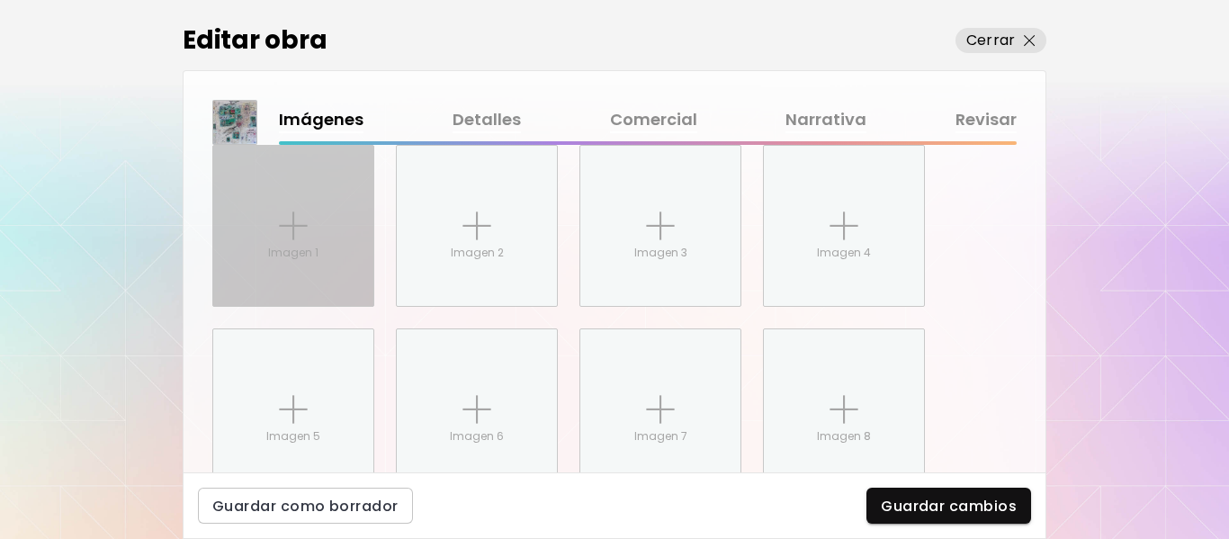
click at [319, 230] on div "Imagen 1" at bounding box center [293, 226] width 160 height 160
click at [0, 0] on input "Imagen 1" at bounding box center [0, 0] width 0 height 0
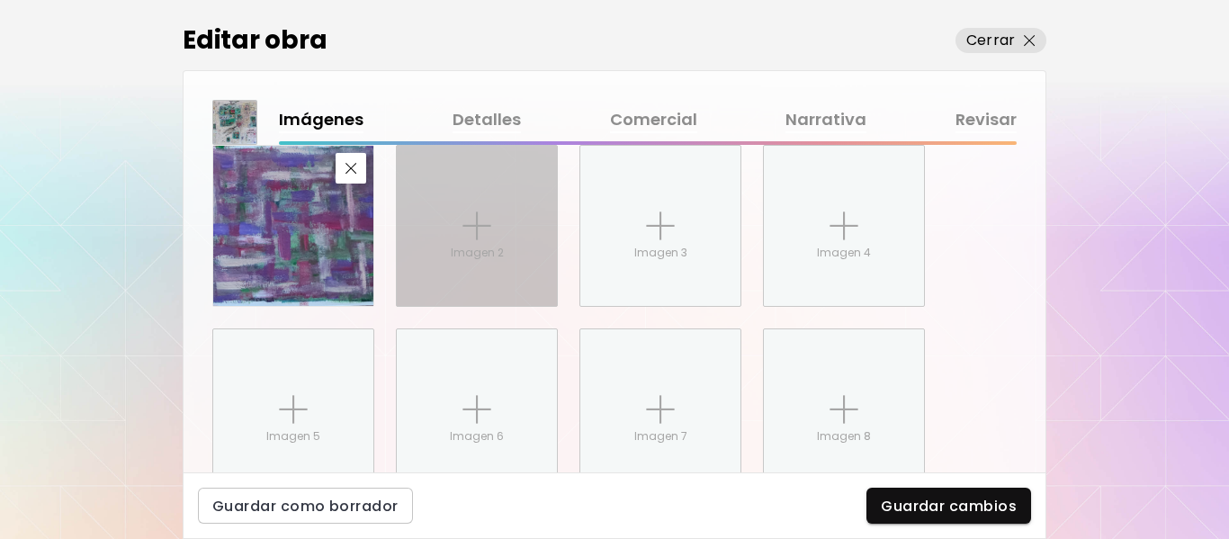
click at [471, 238] on img at bounding box center [476, 225] width 29 height 29
click at [0, 0] on input "Imagen 2" at bounding box center [0, 0] width 0 height 0
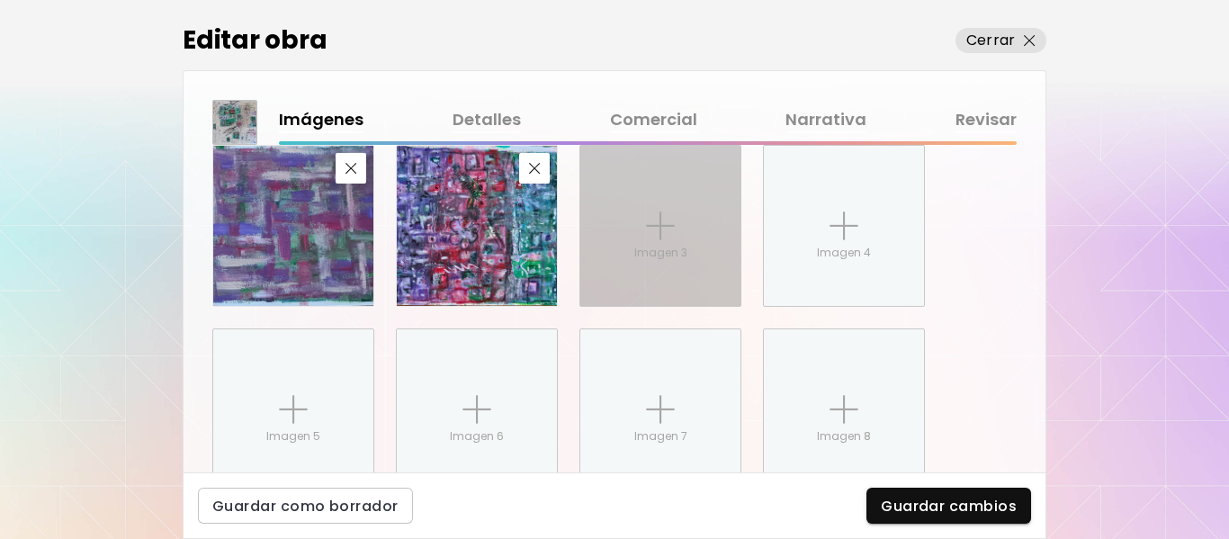
click at [648, 231] on img at bounding box center [660, 225] width 29 height 29
click at [0, 0] on input "Imagen 3" at bounding box center [0, 0] width 0 height 0
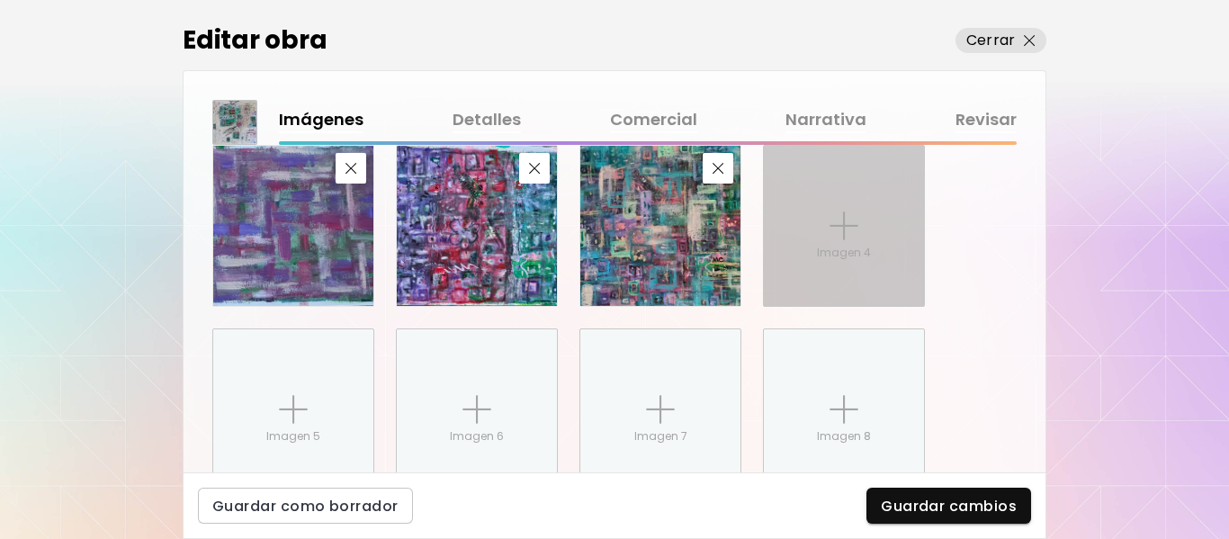
click at [840, 220] on img at bounding box center [843, 225] width 29 height 29
click at [0, 0] on input "Imagen 4" at bounding box center [0, 0] width 0 height 0
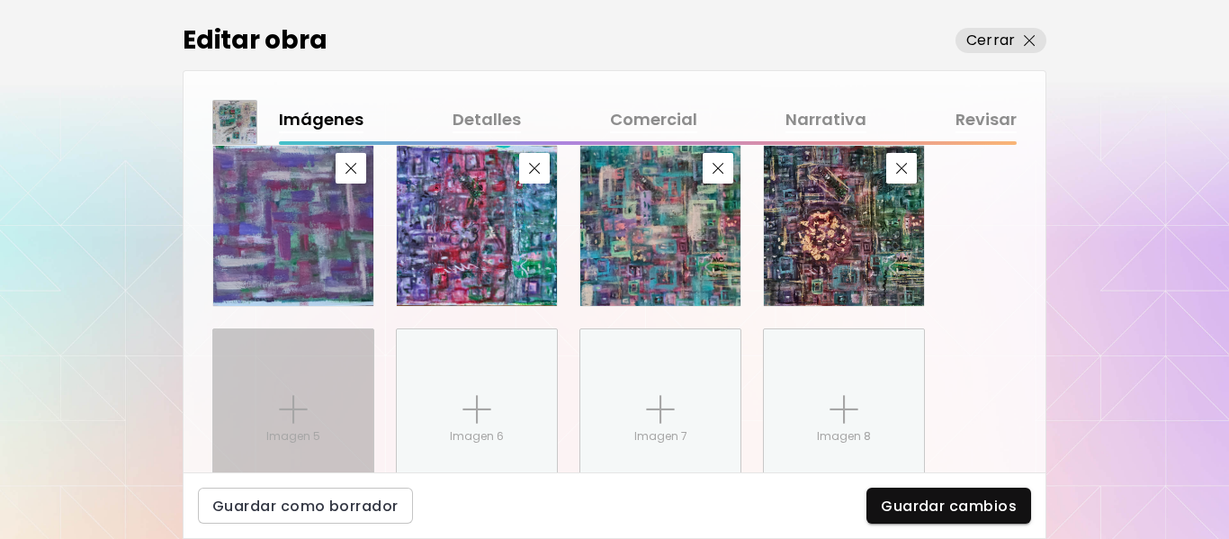
click at [296, 408] on img at bounding box center [293, 409] width 29 height 29
click at [0, 0] on input "Imagen 5" at bounding box center [0, 0] width 0 height 0
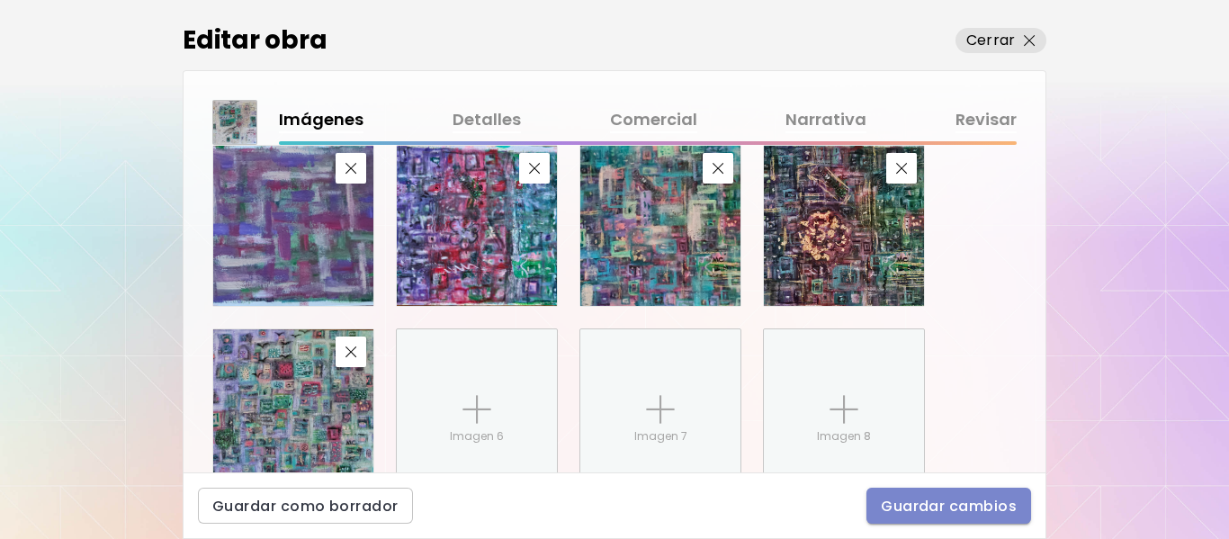
click at [925, 509] on span "Guardar cambios" at bounding box center [949, 506] width 136 height 19
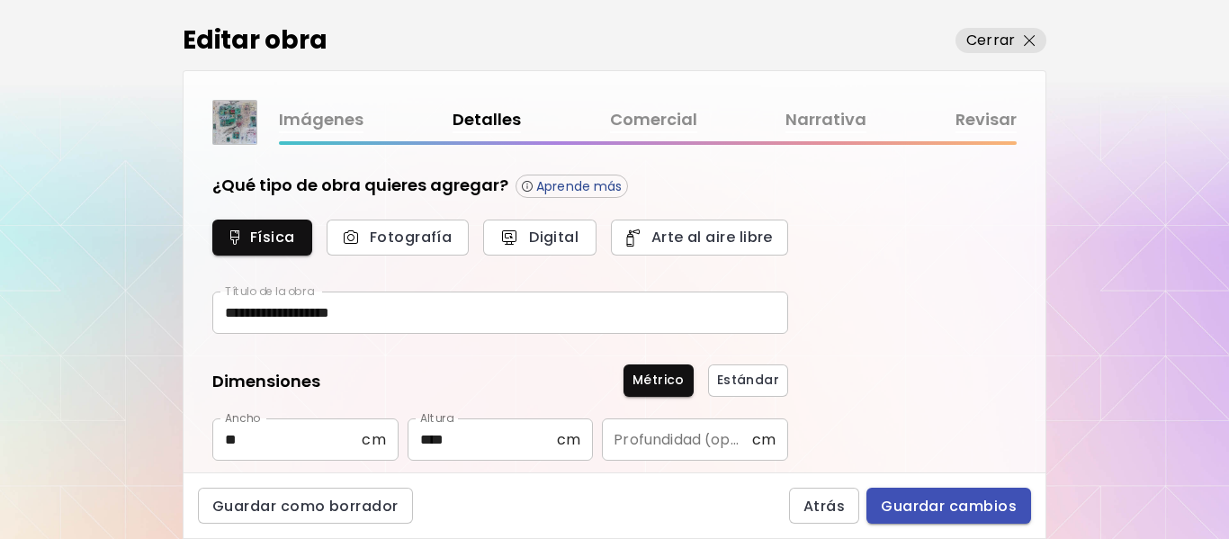
type input "********"
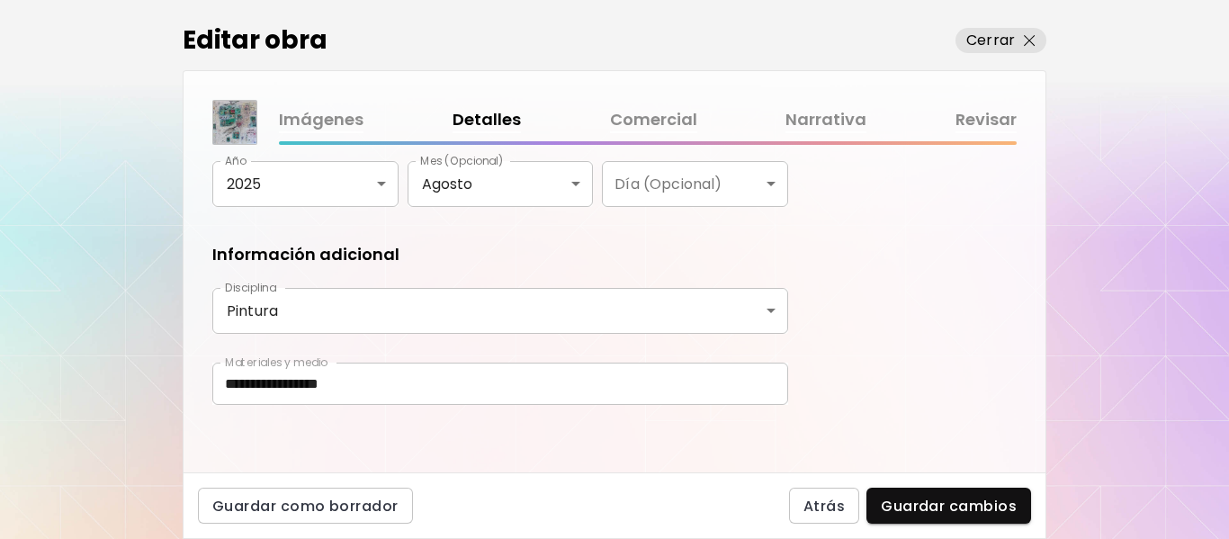
scroll to position [386, 0]
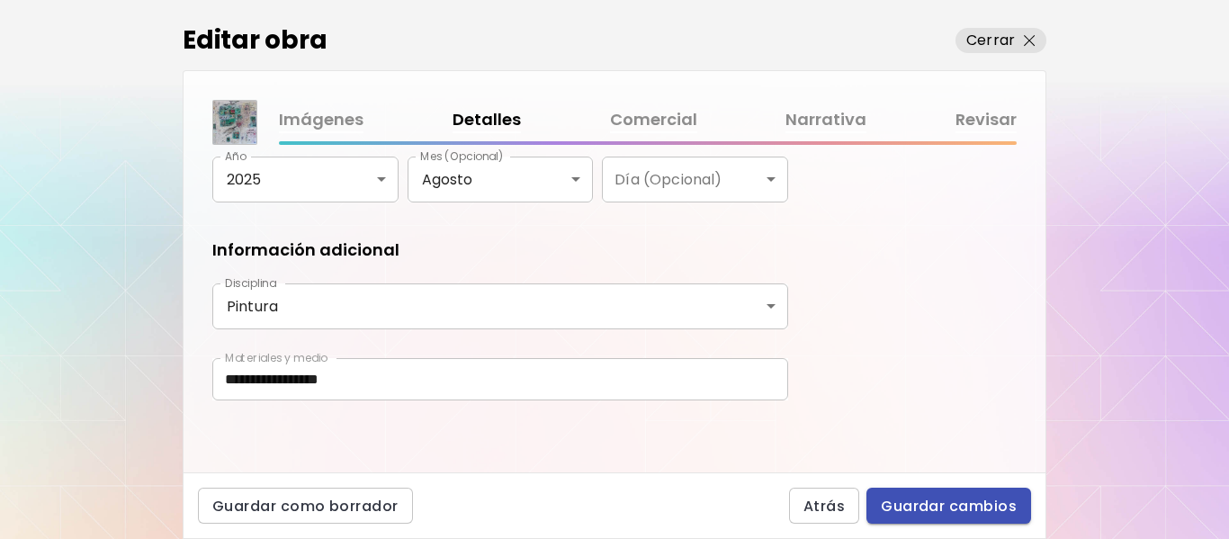
click at [953, 504] on span "Guardar cambios" at bounding box center [949, 506] width 136 height 19
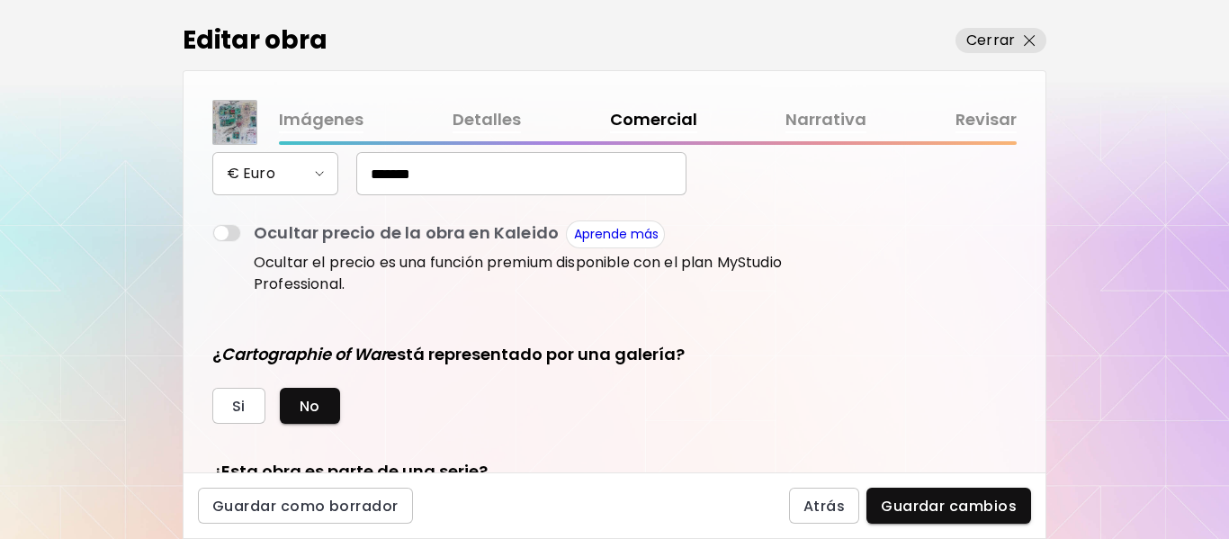
scroll to position [270, 0]
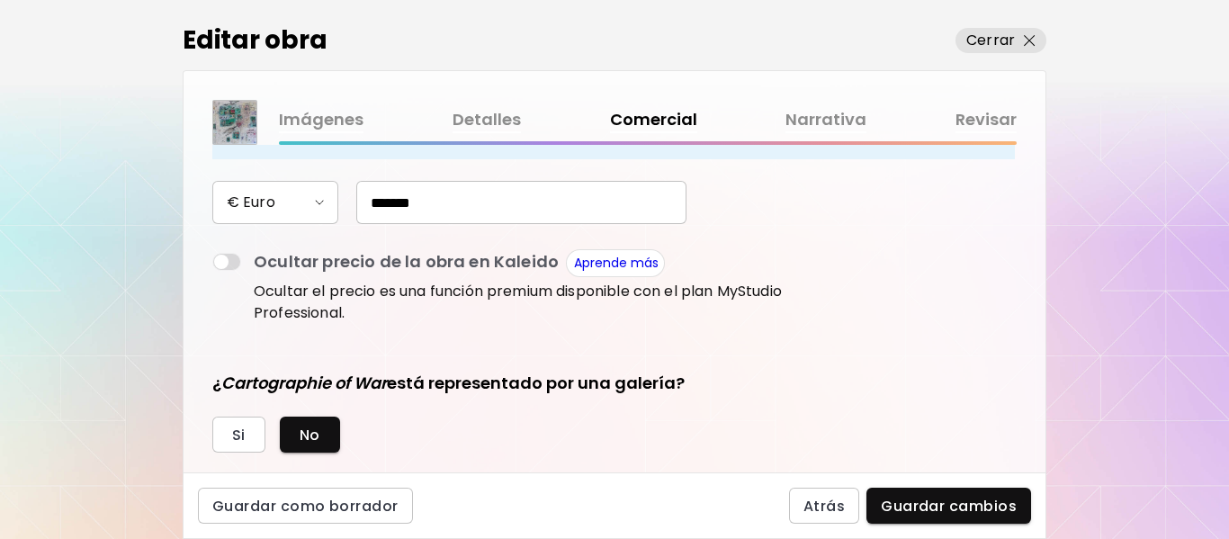
click at [391, 201] on input "*******" at bounding box center [521, 202] width 330 height 43
click at [453, 200] on input "*********" at bounding box center [521, 202] width 330 height 43
type input "***"
click at [486, 353] on div "¿Esta obra está disponible para la venta? Si No Precio de la obra Las obras ven…" at bounding box center [500, 261] width 576 height 714
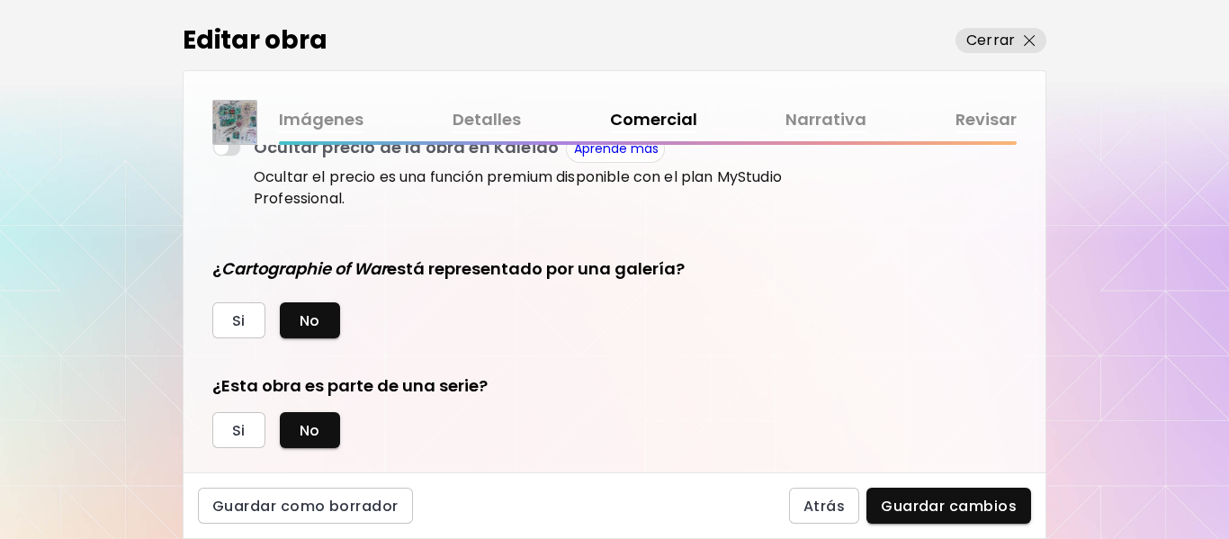
scroll to position [416, 0]
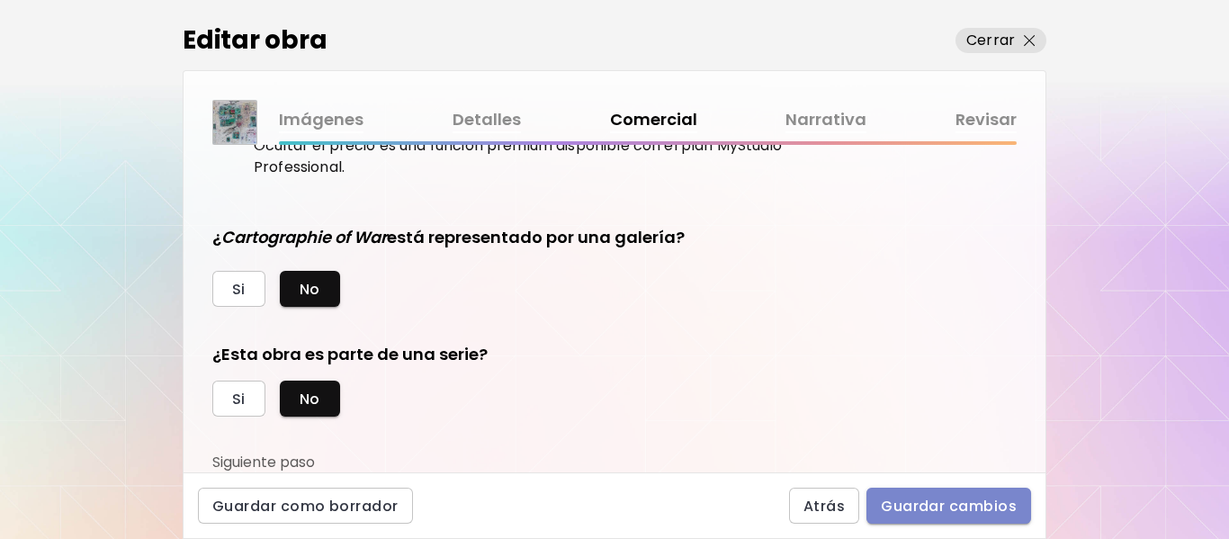
click at [934, 514] on span "Guardar cambios" at bounding box center [949, 506] width 136 height 19
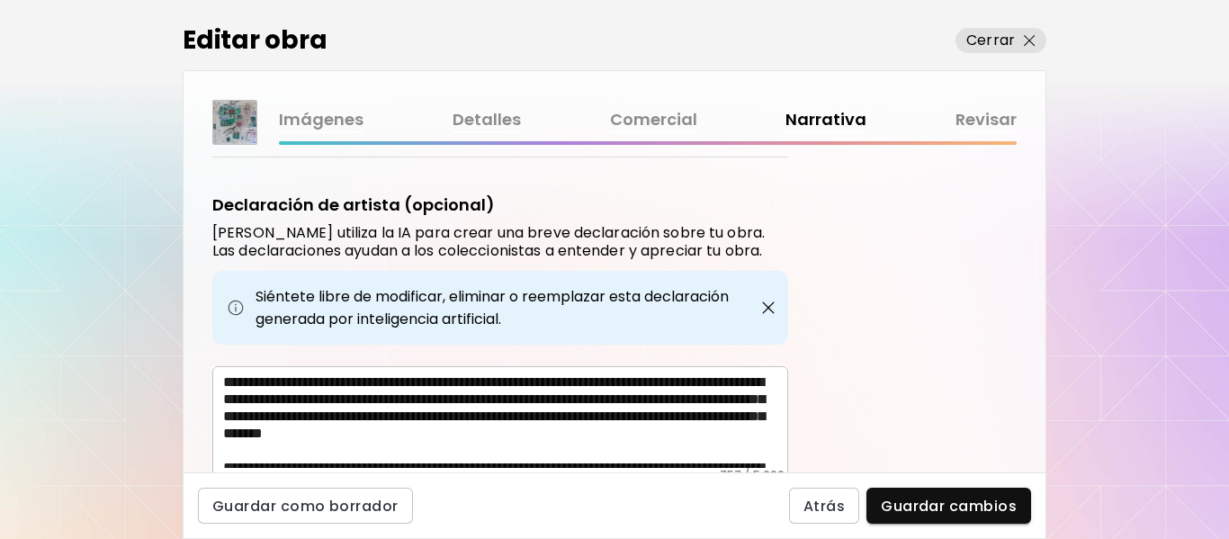
scroll to position [708, 0]
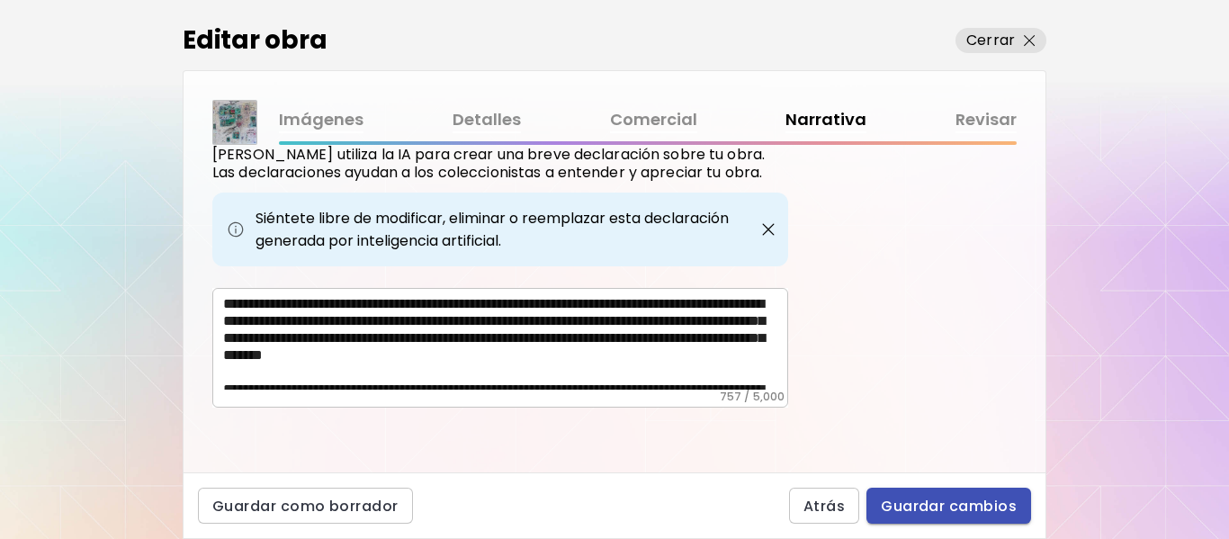
click at [930, 497] on span "Guardar cambios" at bounding box center [949, 506] width 136 height 19
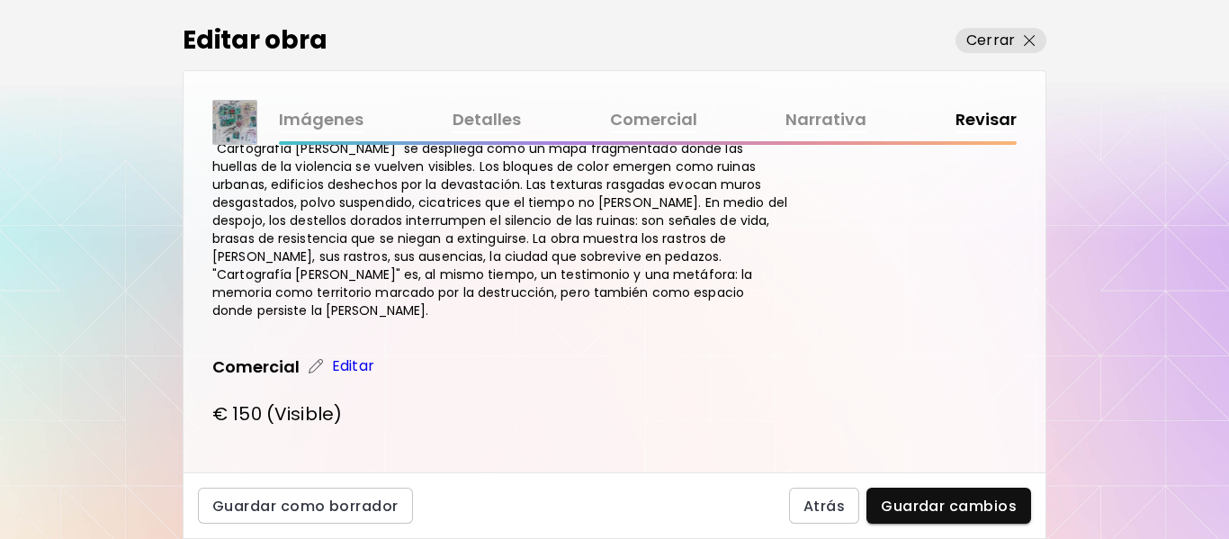
scroll to position [975, 0]
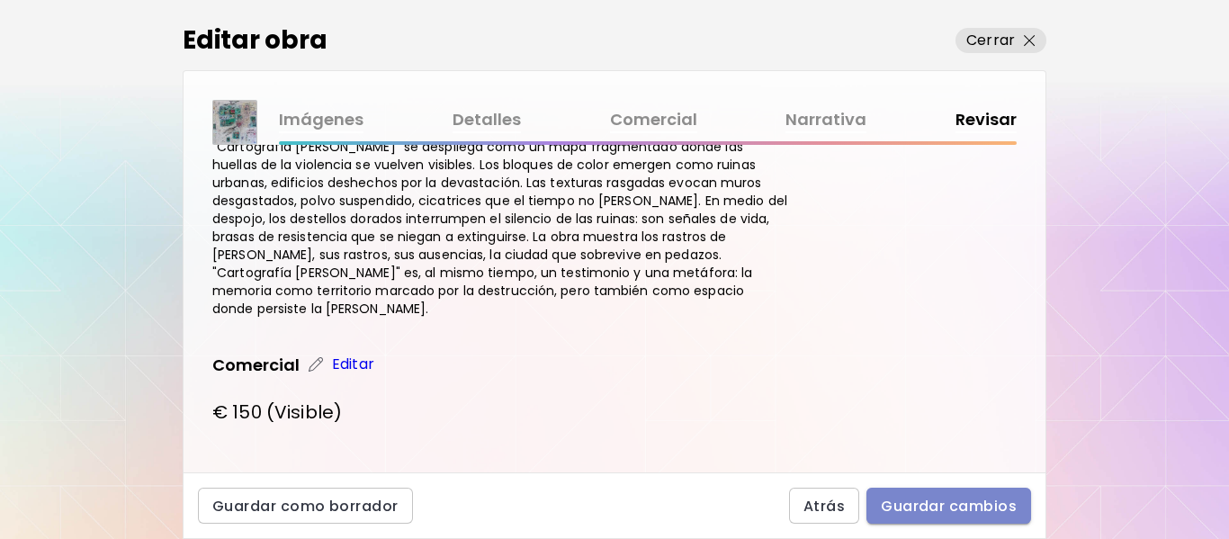
click at [895, 497] on span "Guardar cambios" at bounding box center [949, 506] width 136 height 19
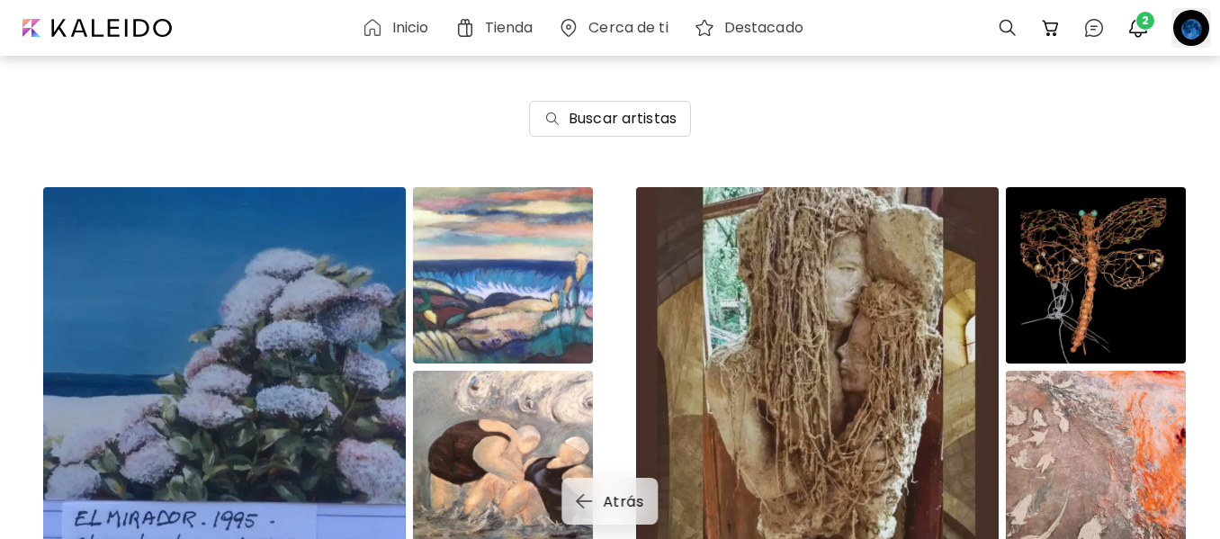
click at [1193, 30] on div at bounding box center [1191, 28] width 40 height 40
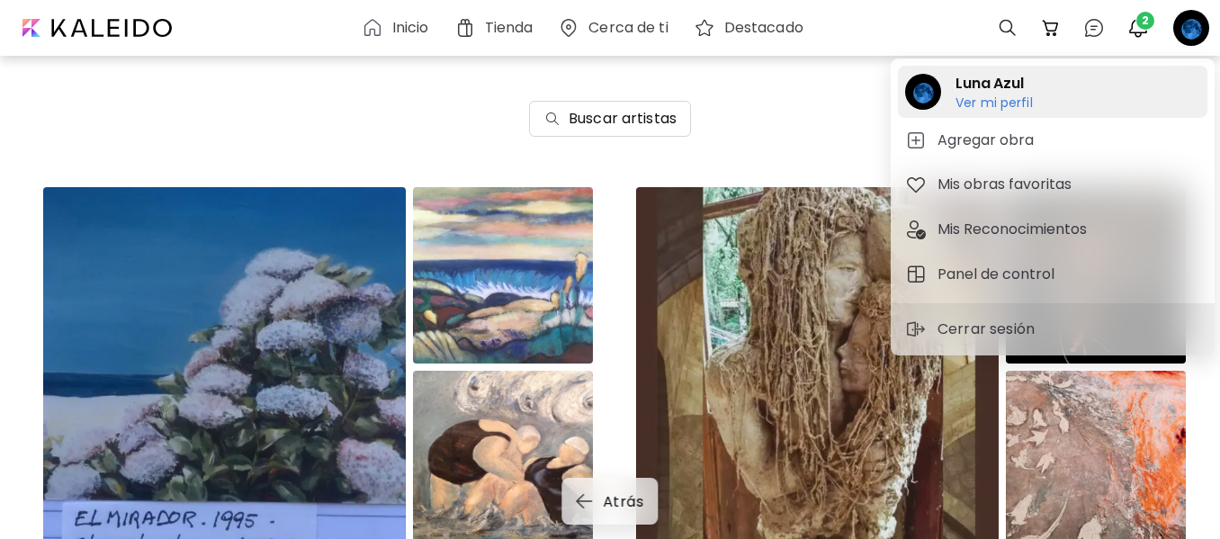
click at [978, 95] on h6 "Ver mi perfil" at bounding box center [993, 102] width 77 height 16
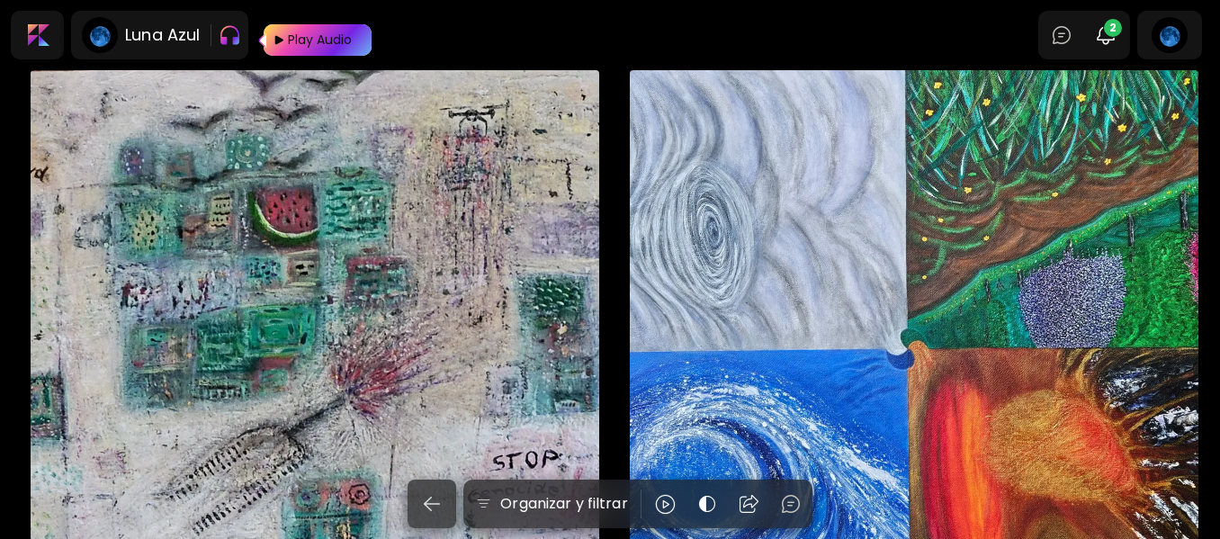
click at [789, 277] on div "Elemental Chaos € 25 | 80 x 60 cm" at bounding box center [914, 354] width 569 height 569
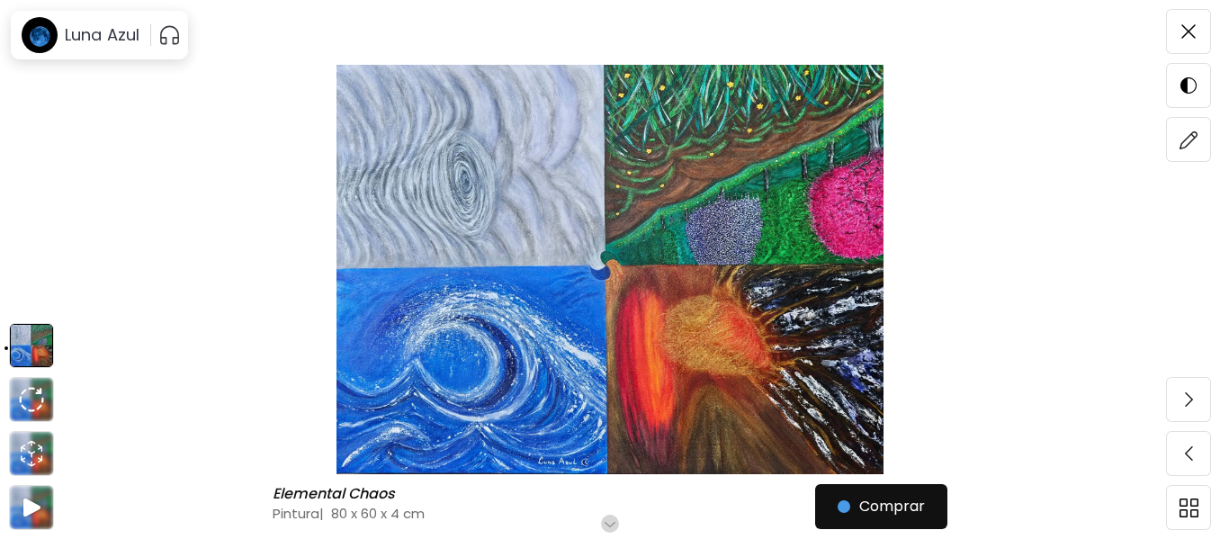
click at [617, 516] on h6 "Desplázate para ver más" at bounding box center [610, 523] width 157 height 14
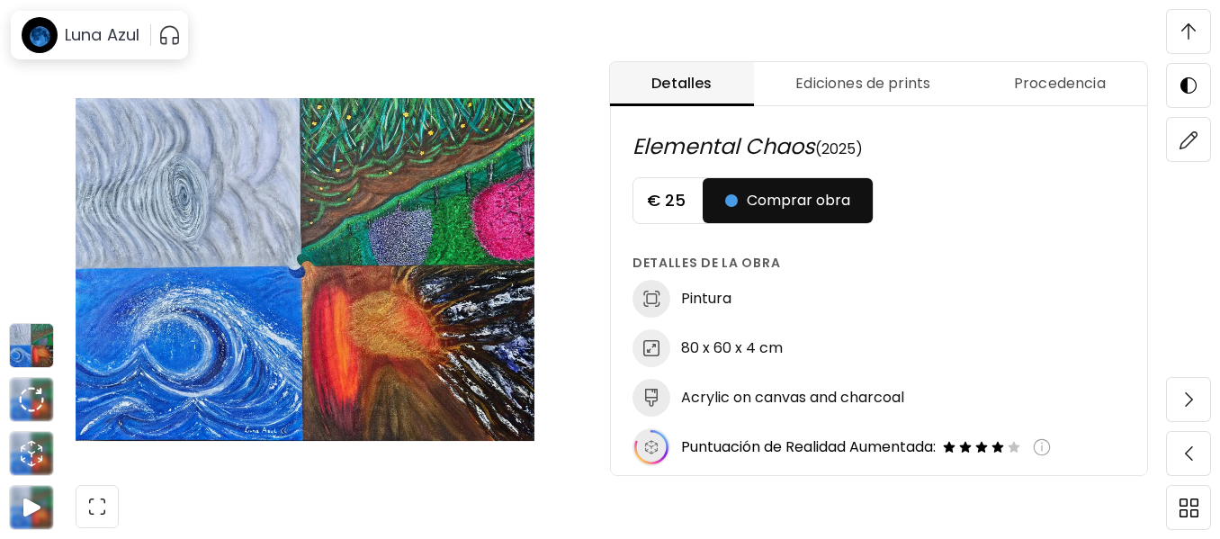
scroll to position [1, 0]
click at [1186, 138] on img at bounding box center [1188, 139] width 19 height 19
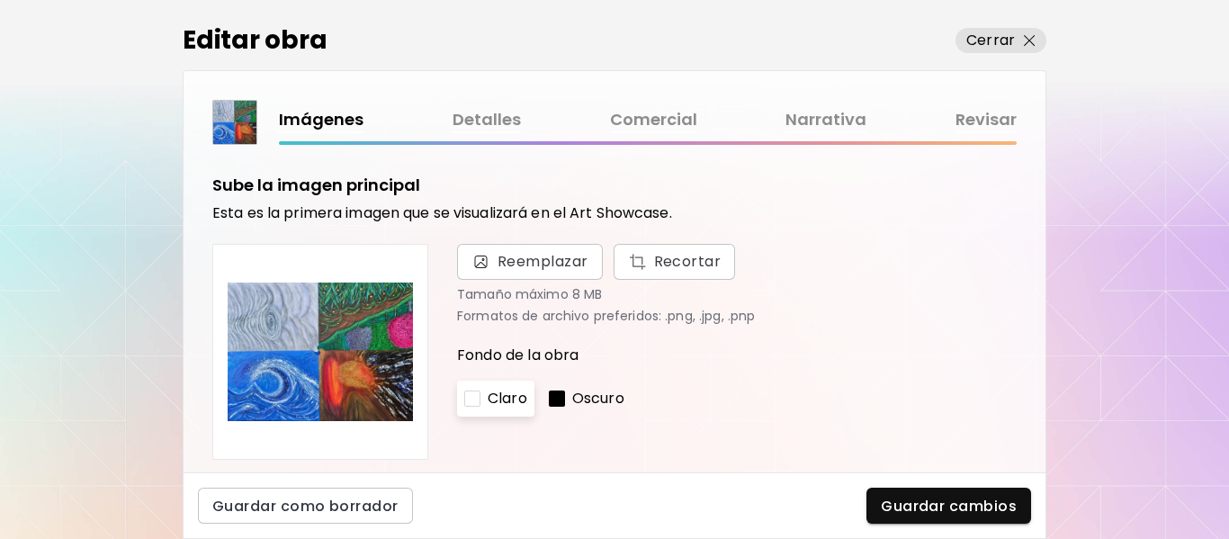
click at [649, 113] on link "Comercial" at bounding box center [653, 120] width 87 height 26
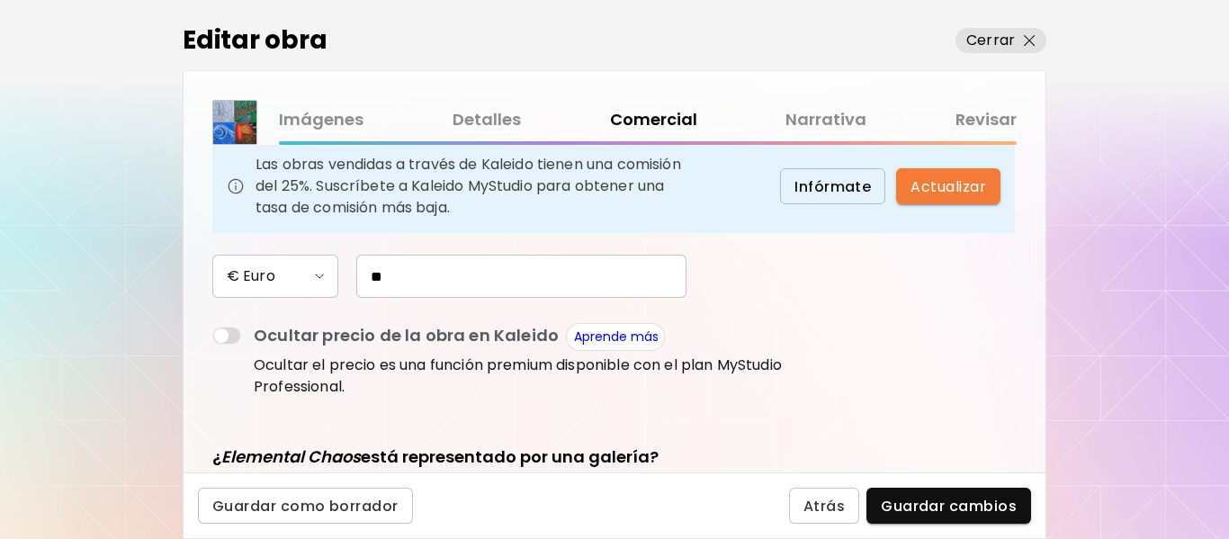
scroll to position [270, 0]
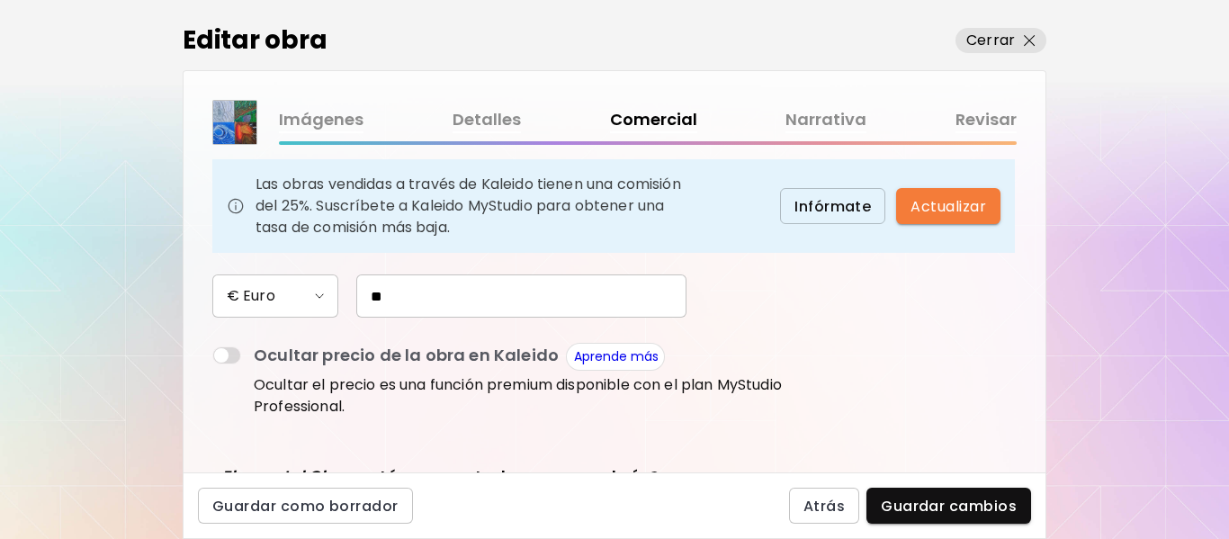
click at [493, 296] on input "**" at bounding box center [521, 295] width 330 height 43
type input "*"
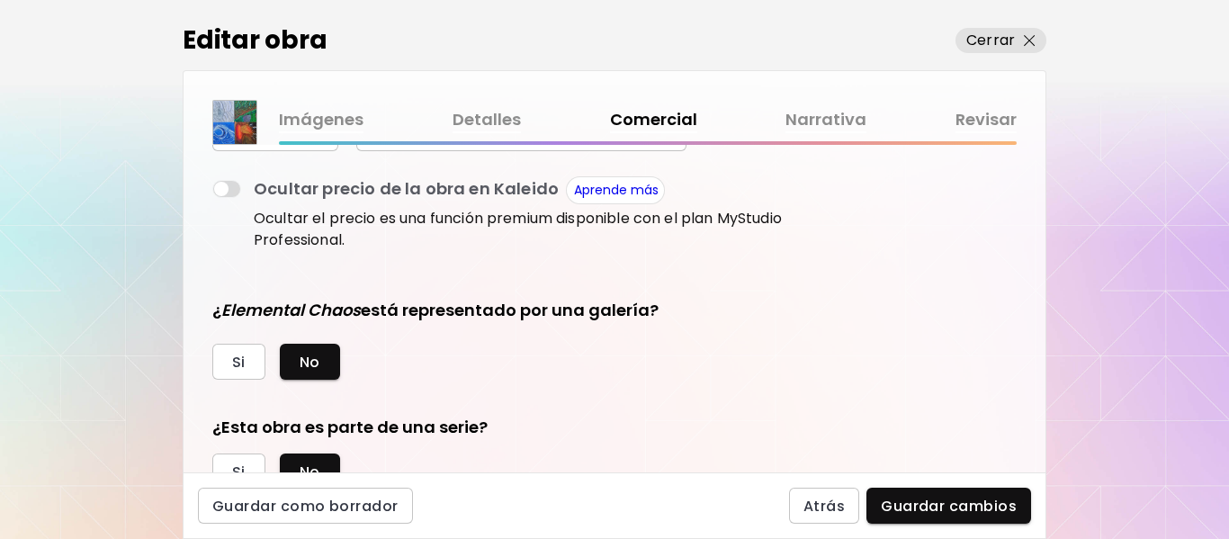
scroll to position [450, 0]
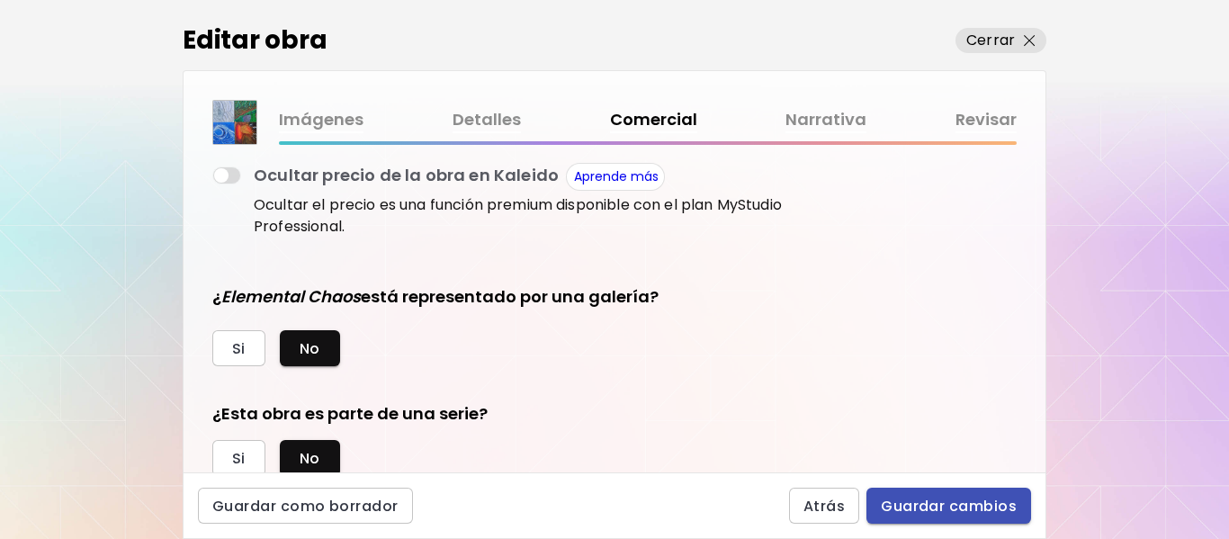
type input "*****"
click at [995, 510] on span "Guardar cambios" at bounding box center [949, 506] width 136 height 19
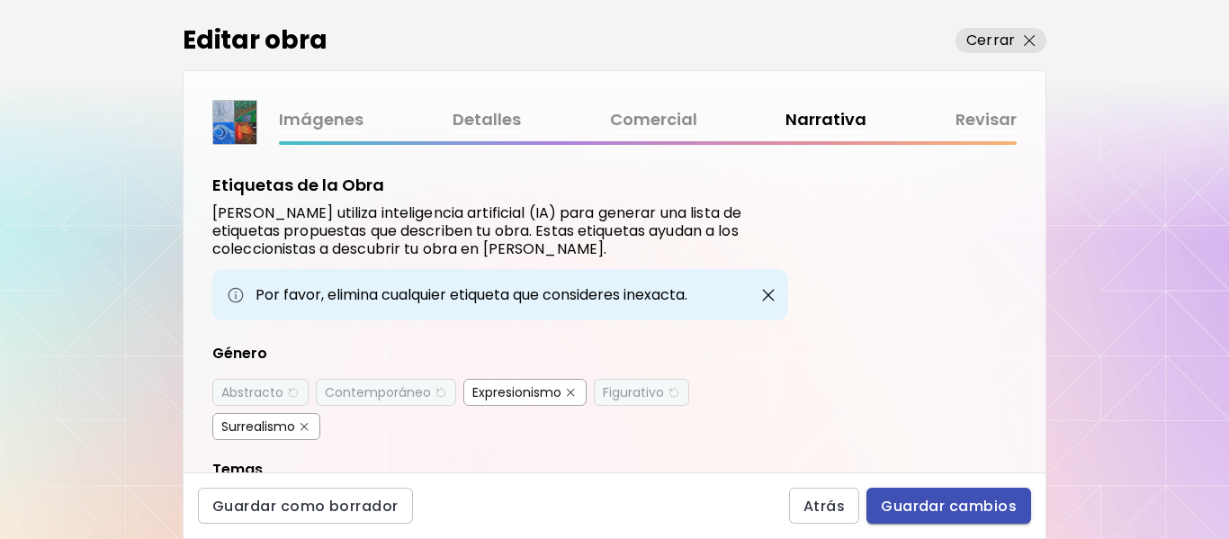
click at [995, 510] on span "Guardar cambios" at bounding box center [949, 506] width 136 height 19
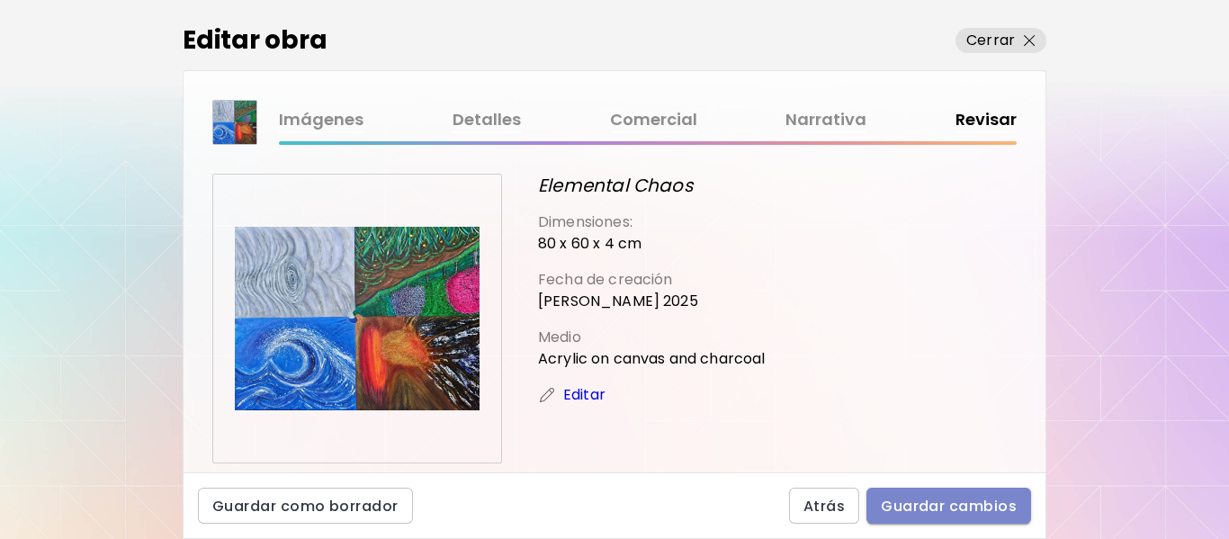
click at [995, 510] on span "Guardar cambios" at bounding box center [949, 506] width 136 height 19
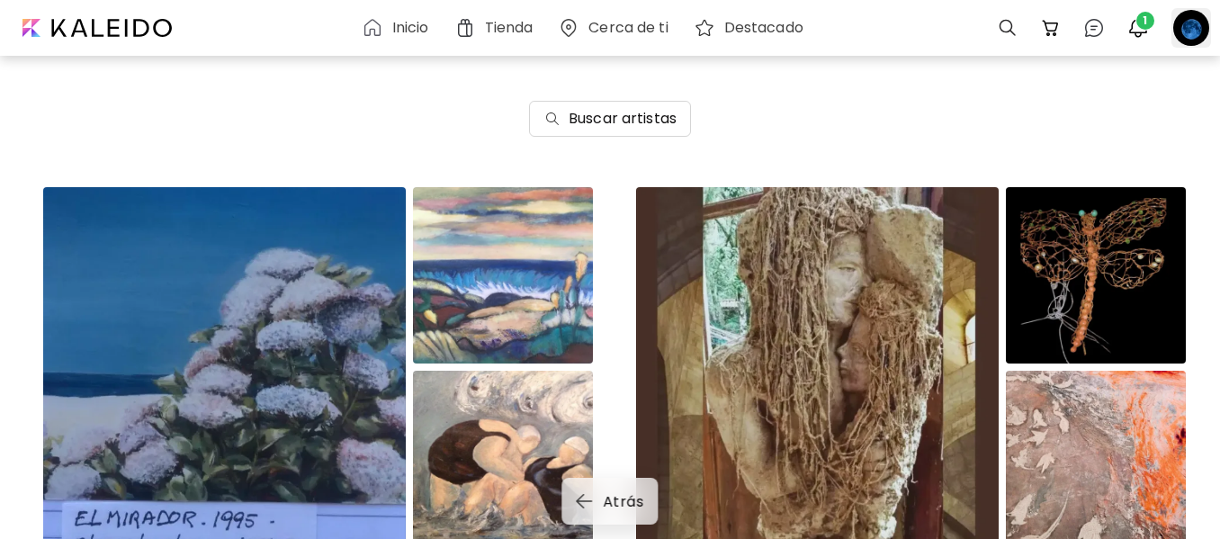
click at [1188, 26] on div at bounding box center [1191, 28] width 40 height 40
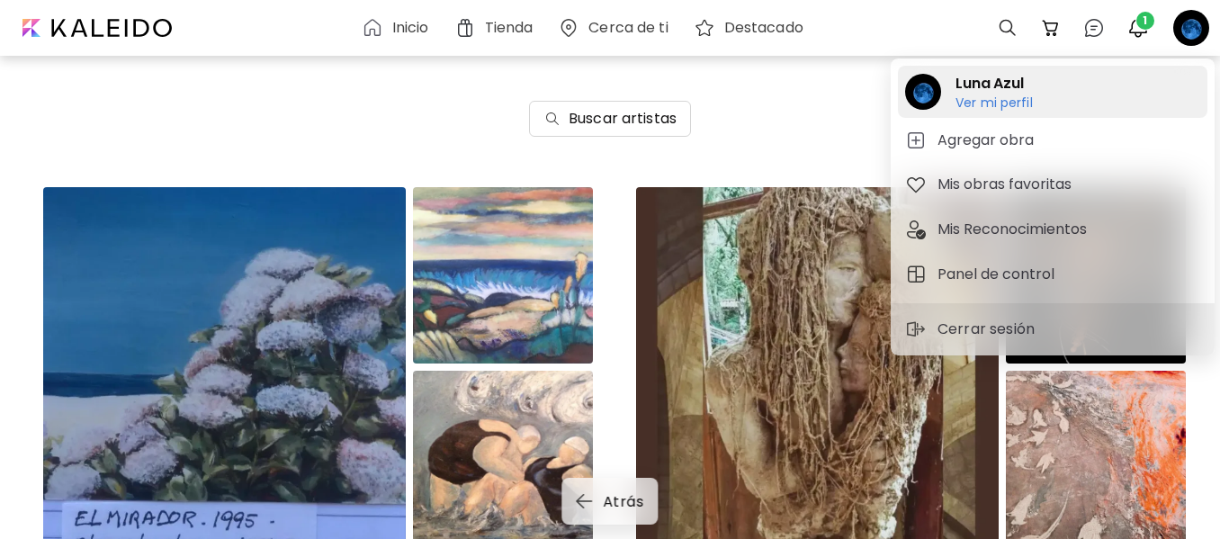
click at [986, 100] on h6 "Ver mi perfil" at bounding box center [993, 102] width 77 height 16
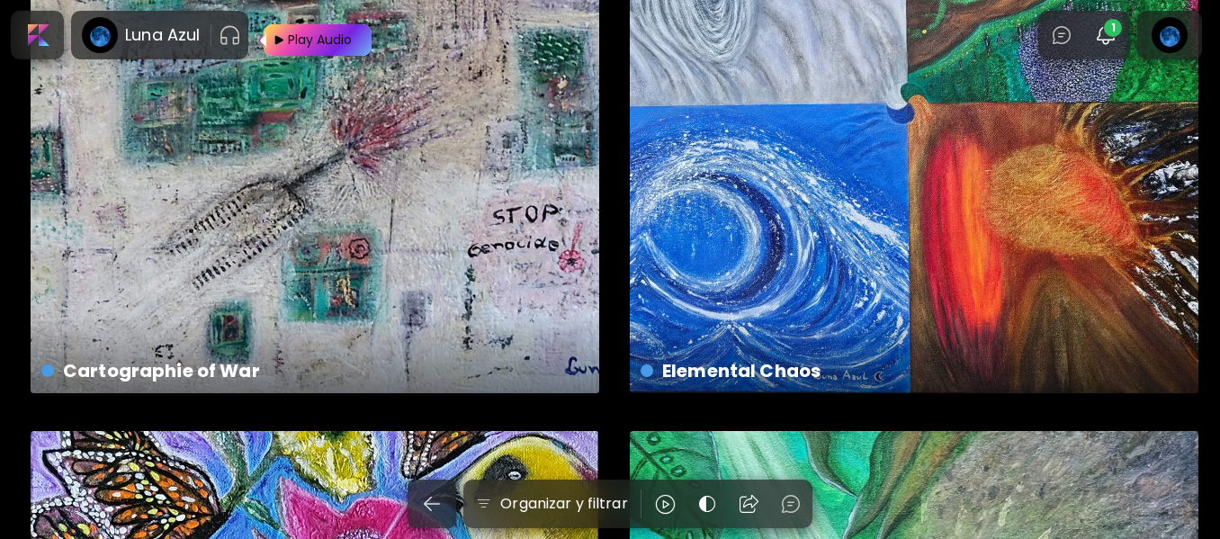
scroll to position [270, 0]
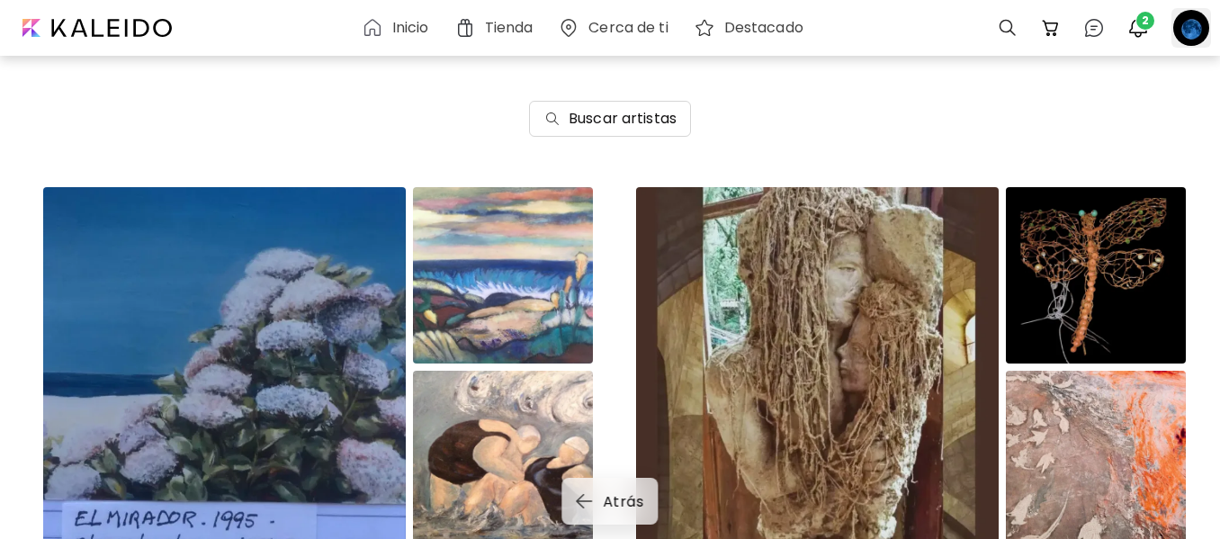
click at [1200, 29] on div at bounding box center [1191, 28] width 40 height 40
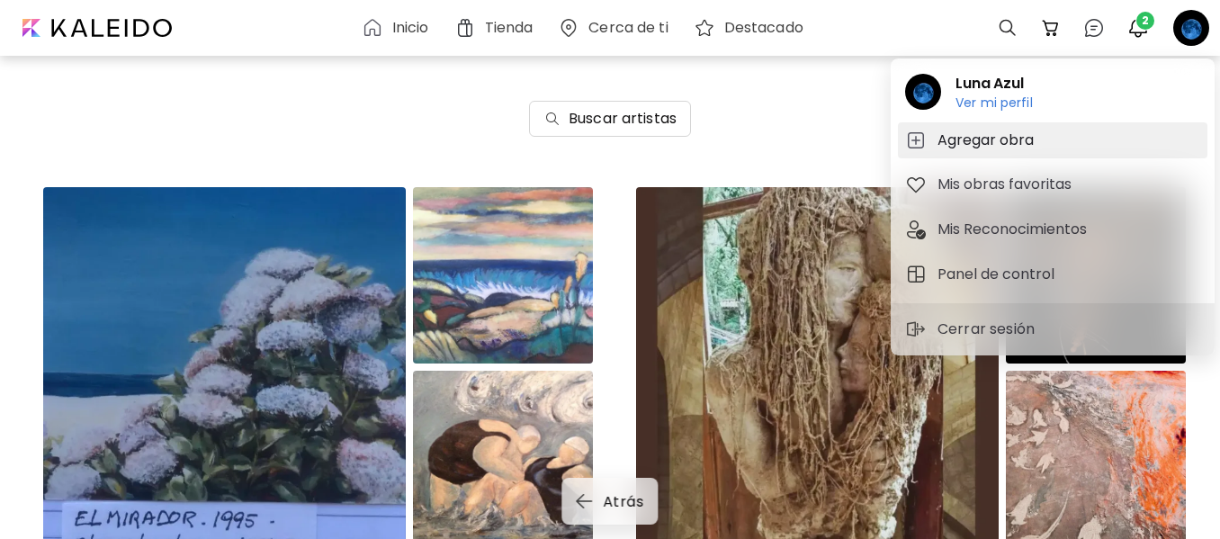
click at [957, 136] on h5 "Agregar obra" at bounding box center [988, 141] width 102 height 22
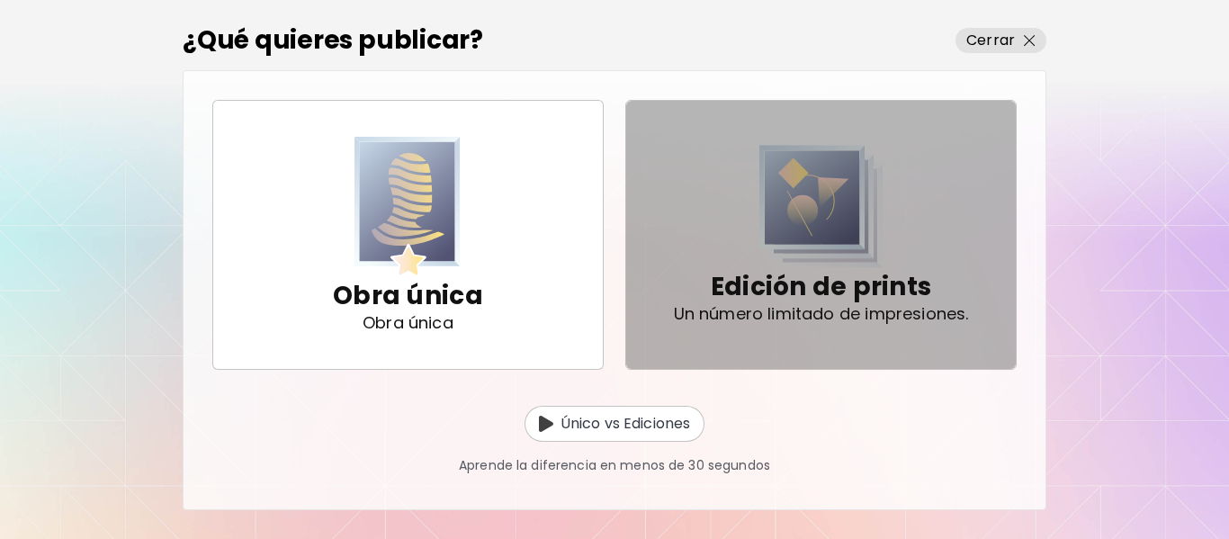
click at [856, 292] on p "Edición de prints" at bounding box center [821, 287] width 220 height 36
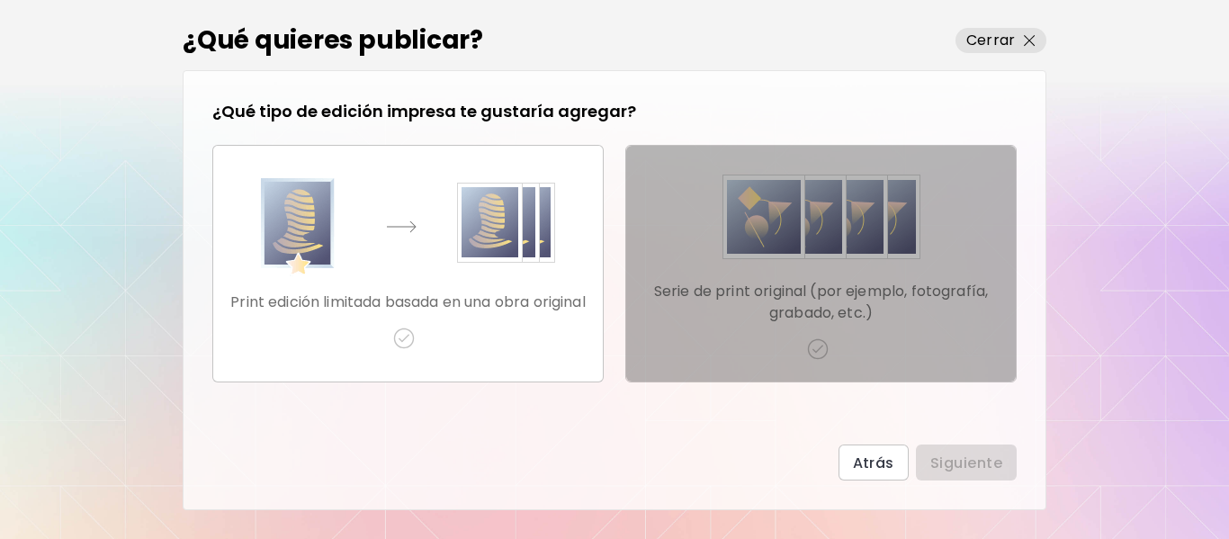
click at [856, 292] on p "Serie de print original (por ejemplo, fotografía, grabado, etc.)" at bounding box center [821, 302] width 361 height 43
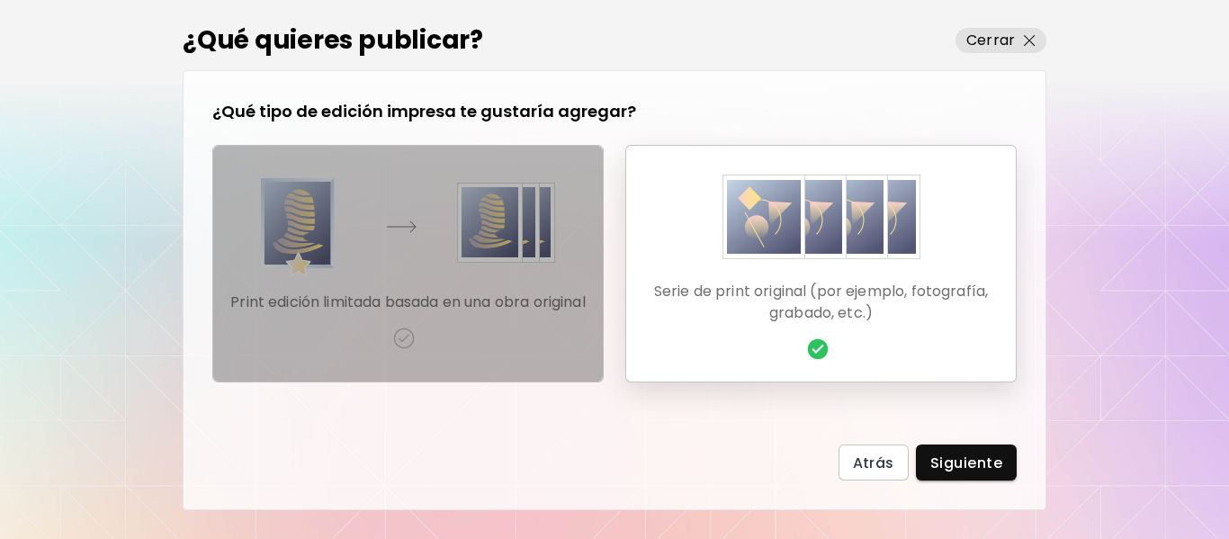
click at [413, 264] on img "button" at bounding box center [408, 227] width 294 height 99
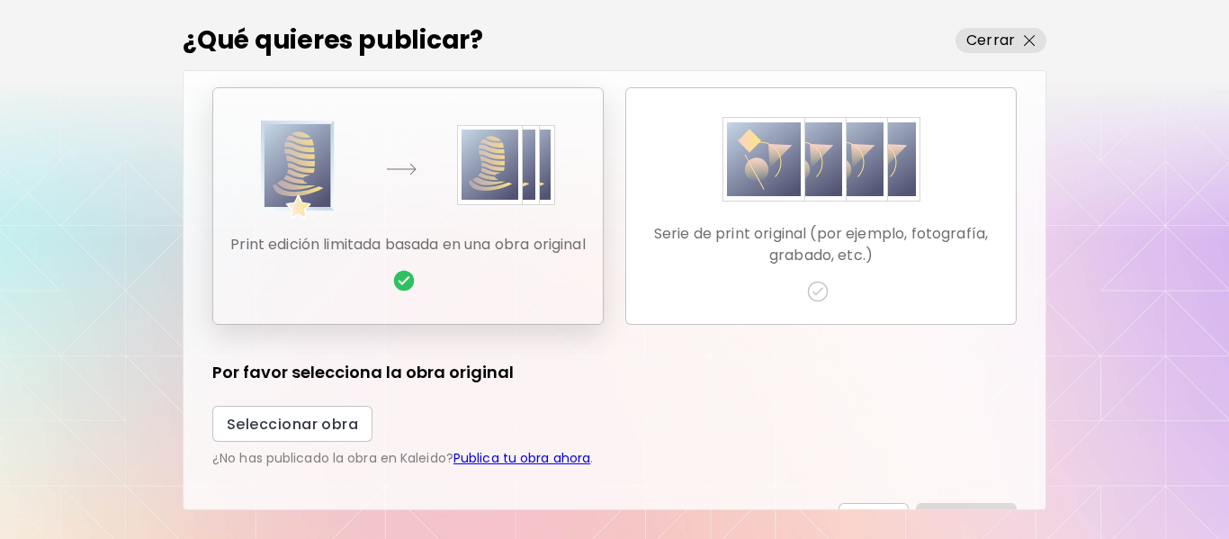
scroll to position [87, 0]
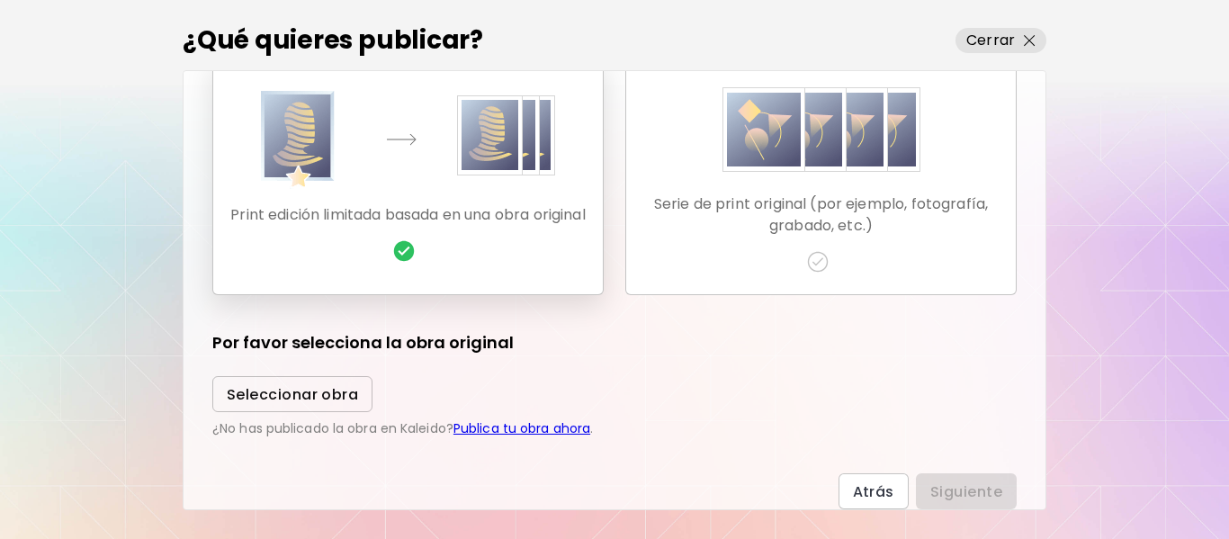
click at [345, 392] on span "Seleccionar obra" at bounding box center [292, 394] width 131 height 19
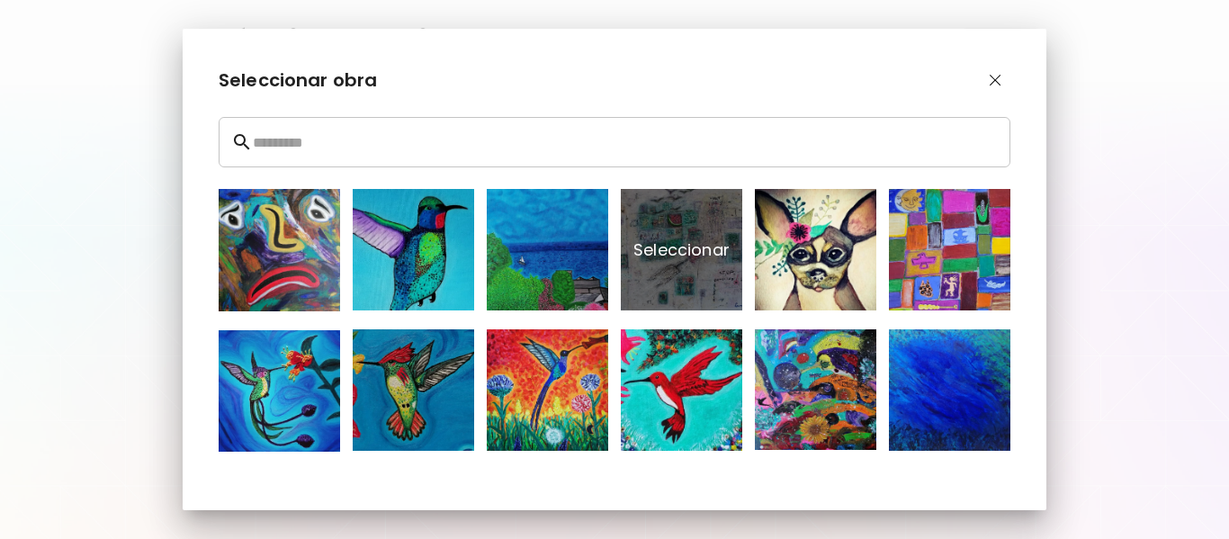
click at [641, 276] on p "Seleccionar" at bounding box center [681, 249] width 121 height 121
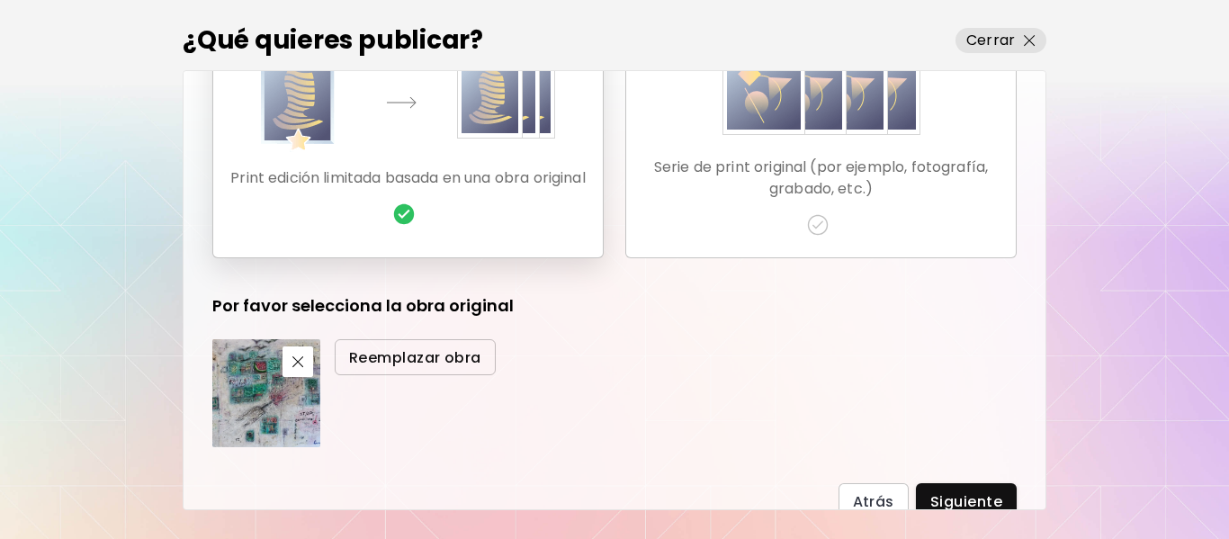
scroll to position [134, 0]
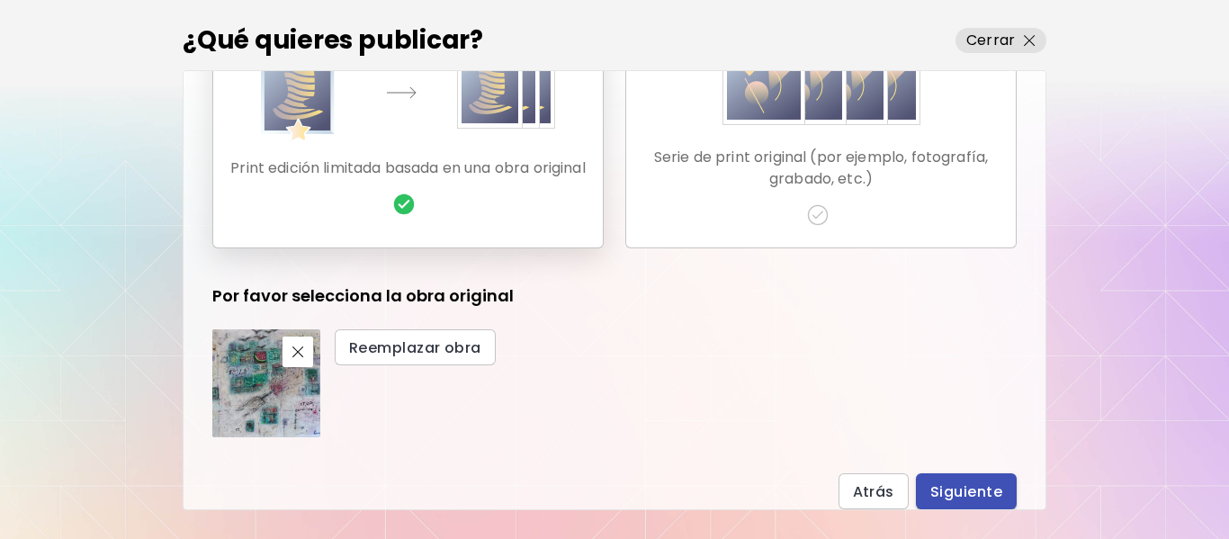
click at [946, 497] on span "Siguiente" at bounding box center [966, 491] width 72 height 19
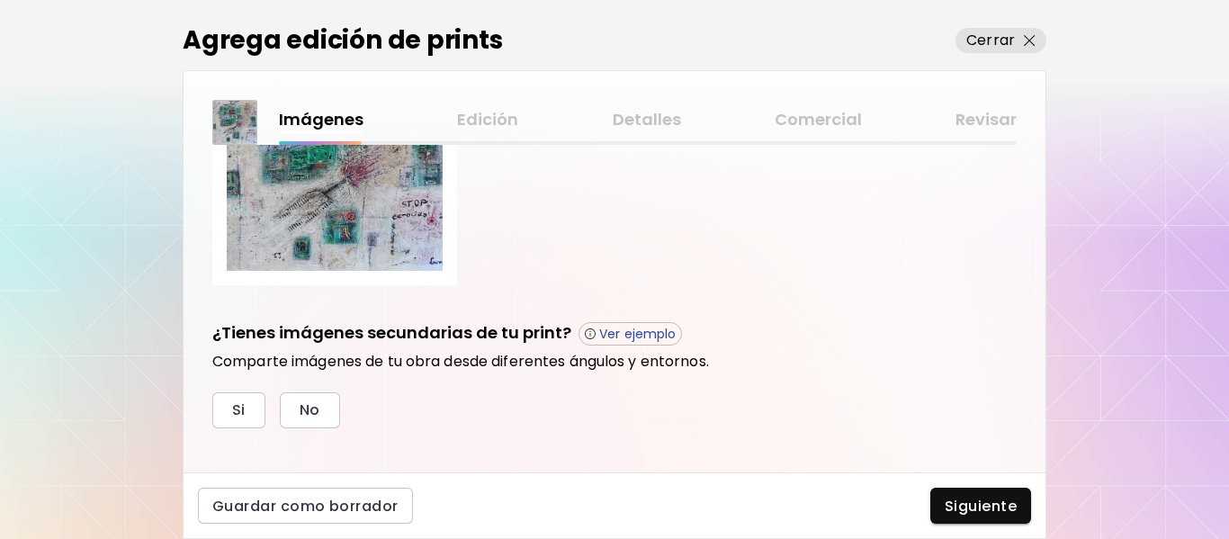
scroll to position [217, 0]
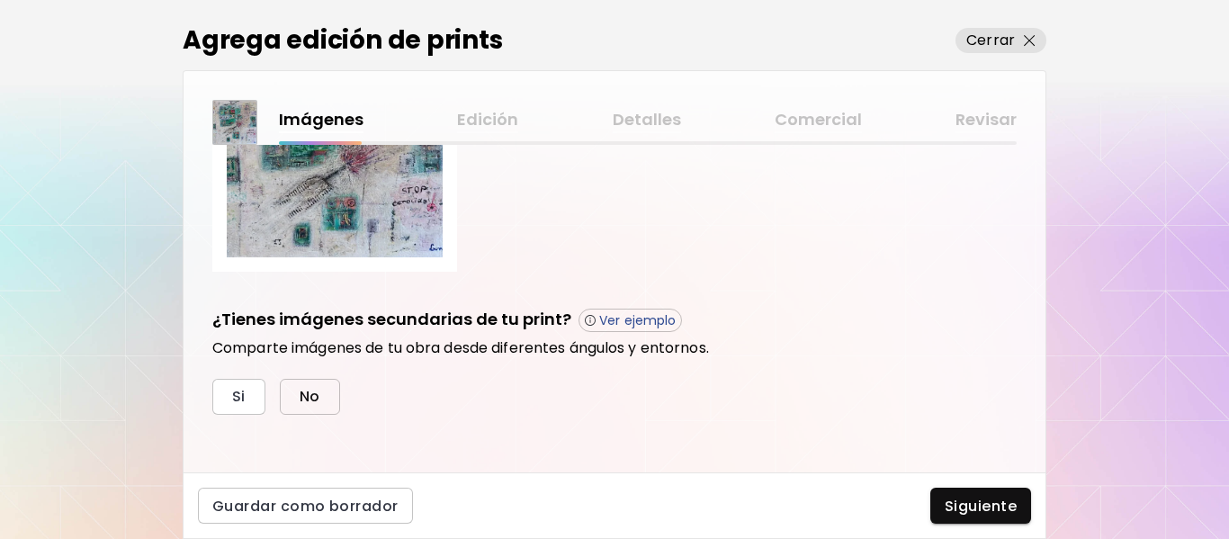
click at [324, 393] on button "No" at bounding box center [310, 397] width 60 height 36
click at [997, 506] on span "Siguiente" at bounding box center [981, 506] width 72 height 19
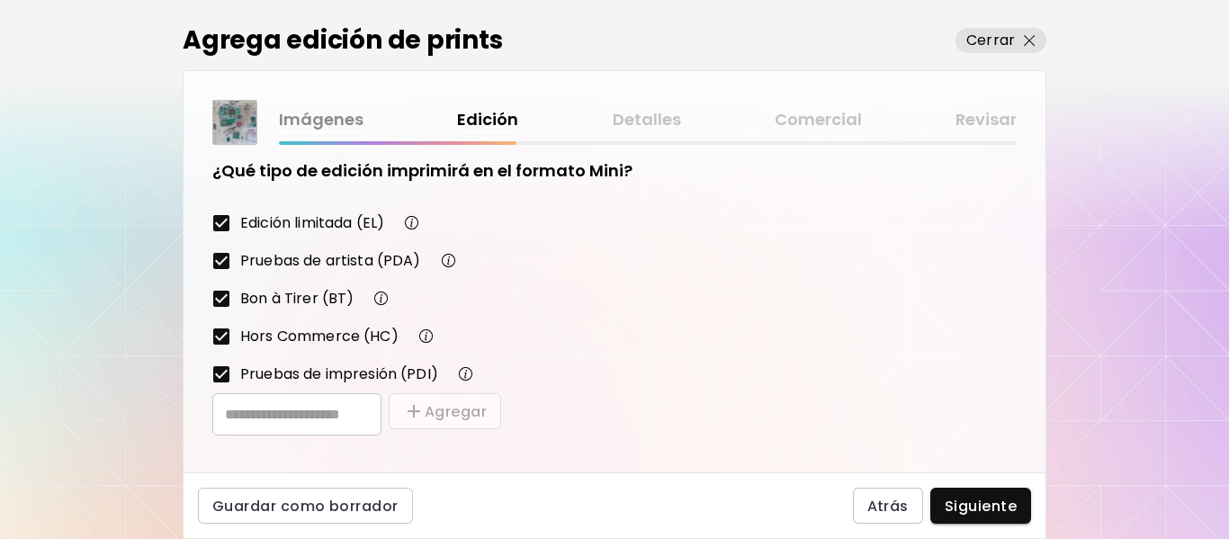
scroll to position [330, 0]
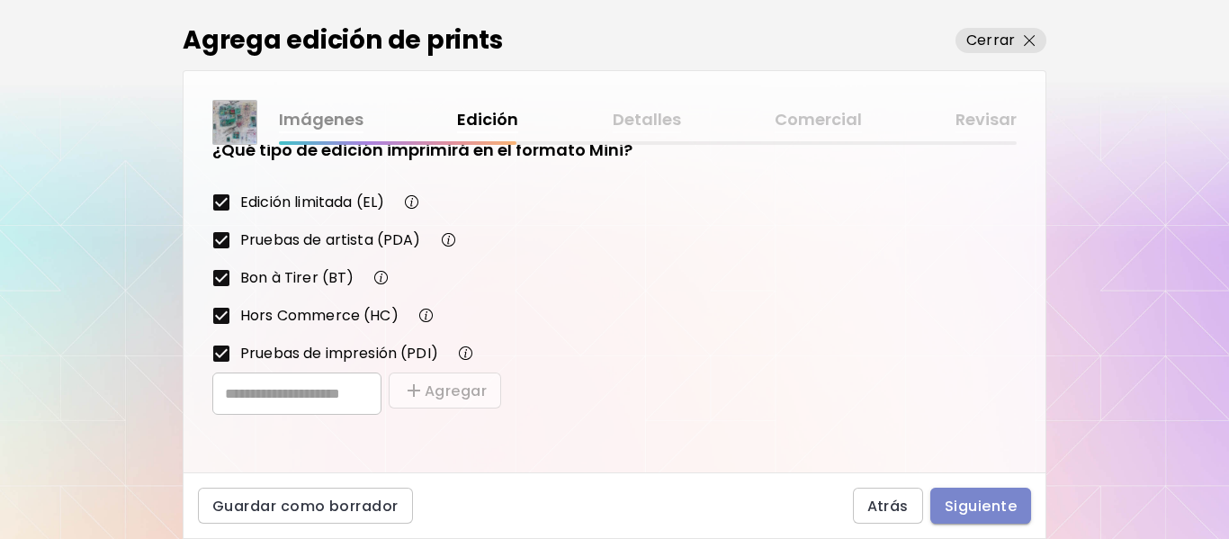
click at [986, 509] on span "Siguiente" at bounding box center [981, 506] width 72 height 19
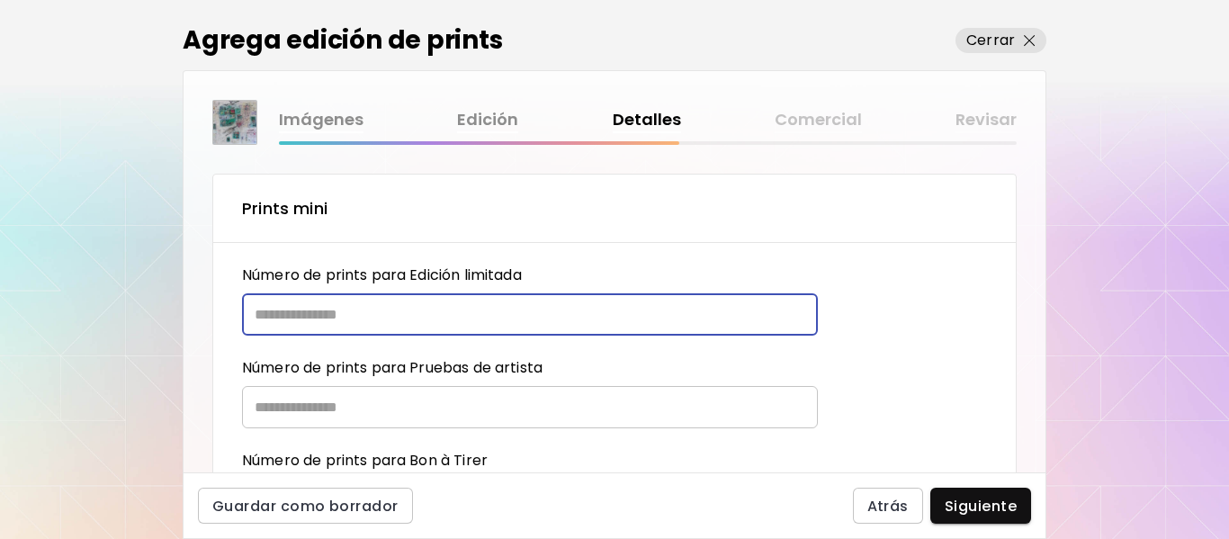
click at [311, 316] on input "text" at bounding box center [523, 314] width 563 height 42
type input "**"
click at [296, 416] on input "text" at bounding box center [523, 407] width 563 height 42
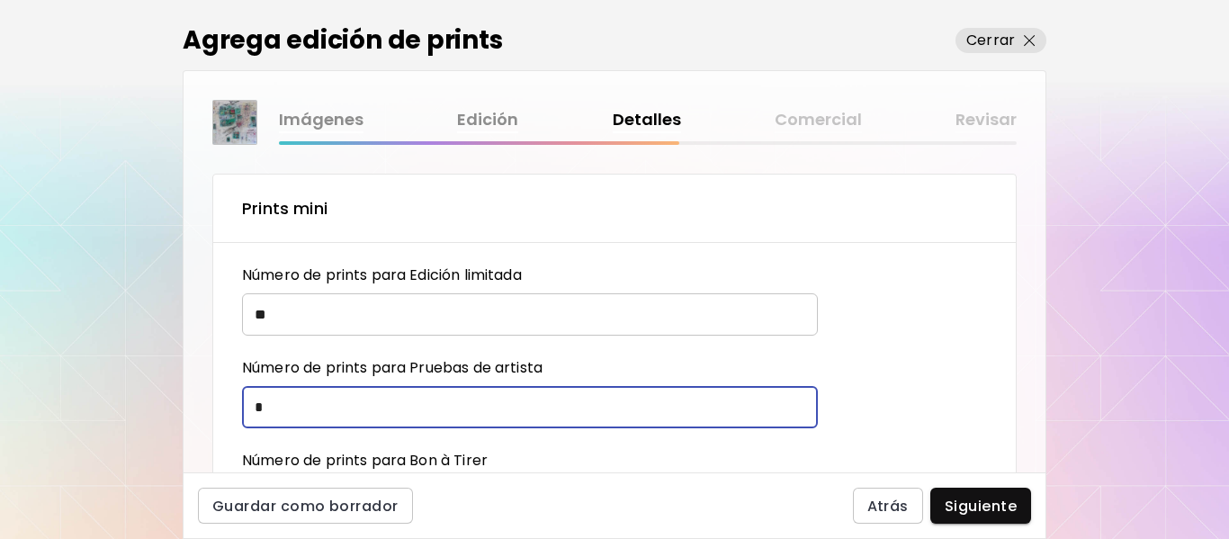
type input "*"
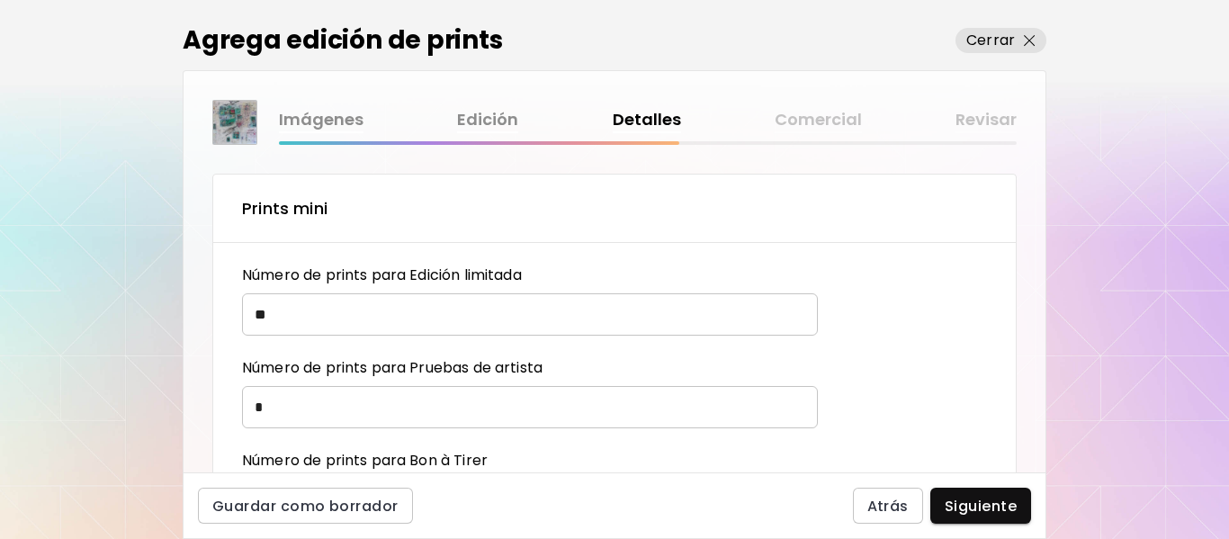
scroll to position [90, 0]
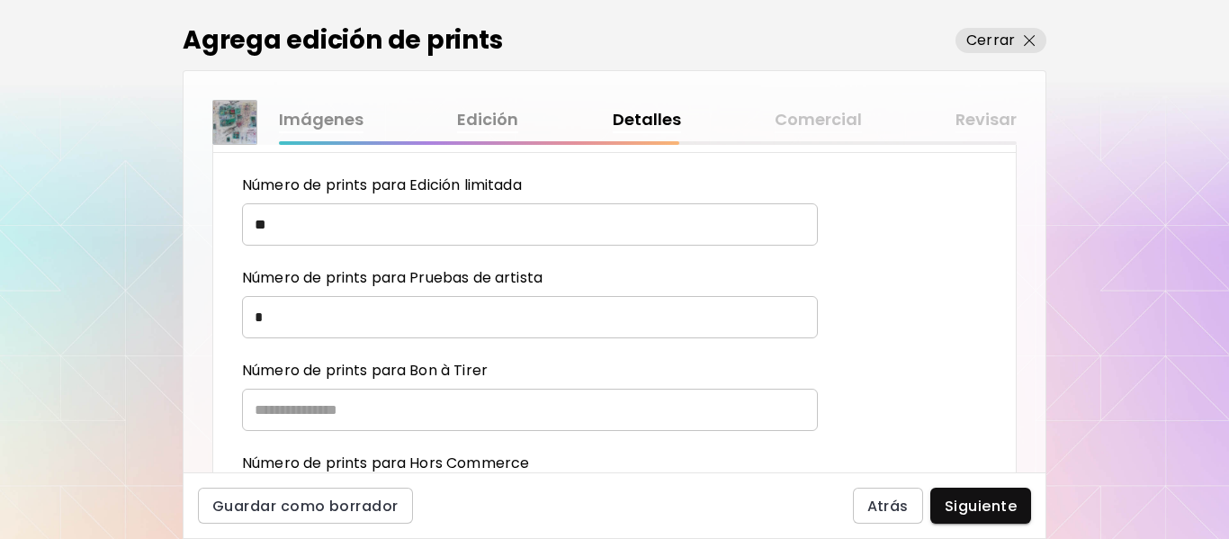
click at [296, 416] on input "text" at bounding box center [523, 410] width 563 height 42
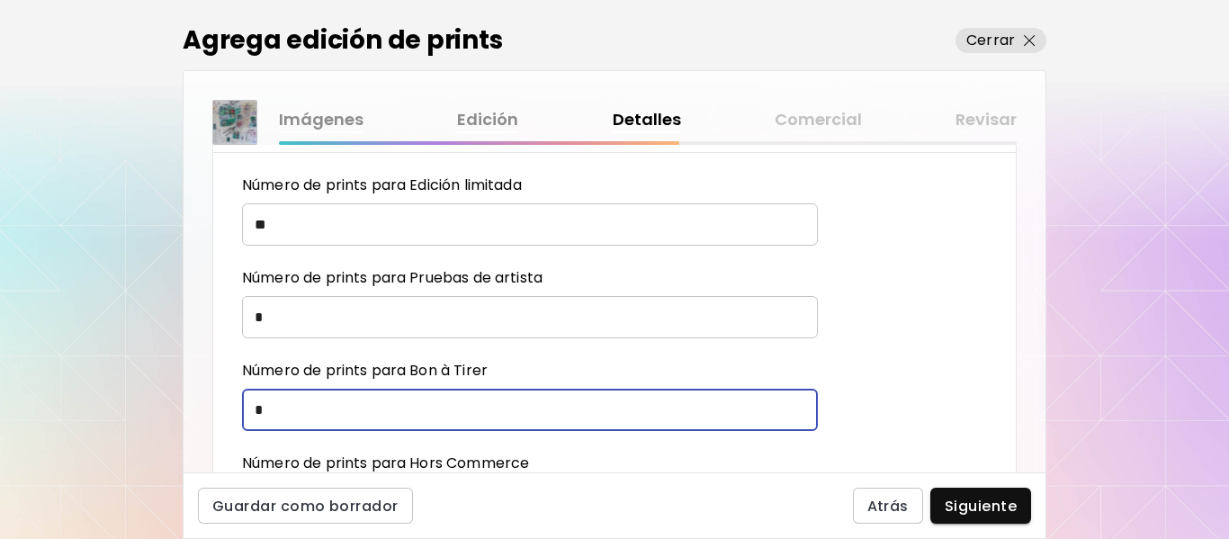
type input "*"
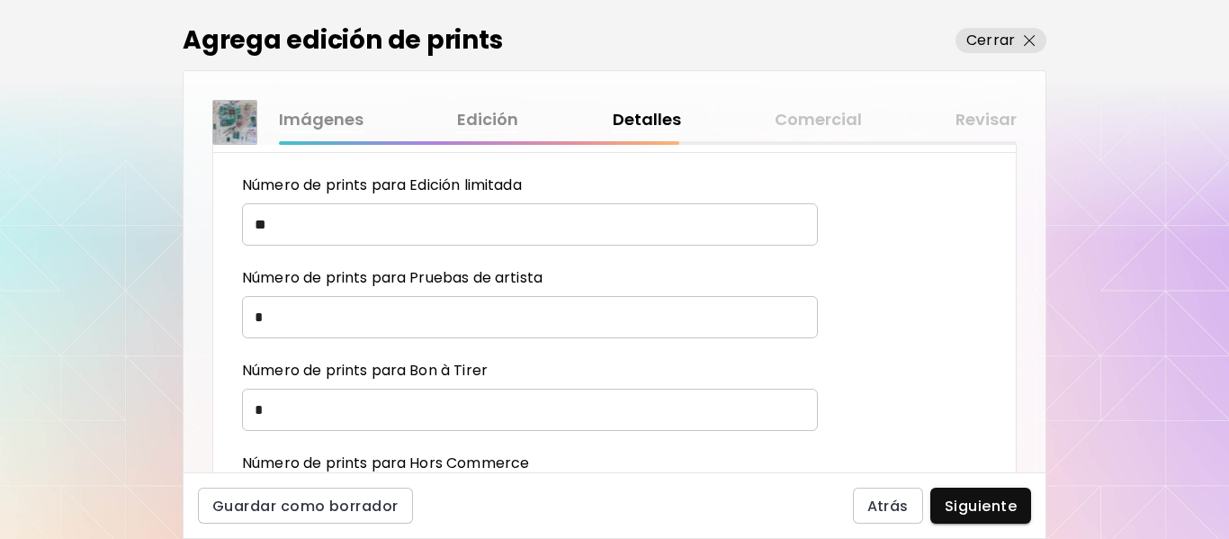
scroll to position [180, 0]
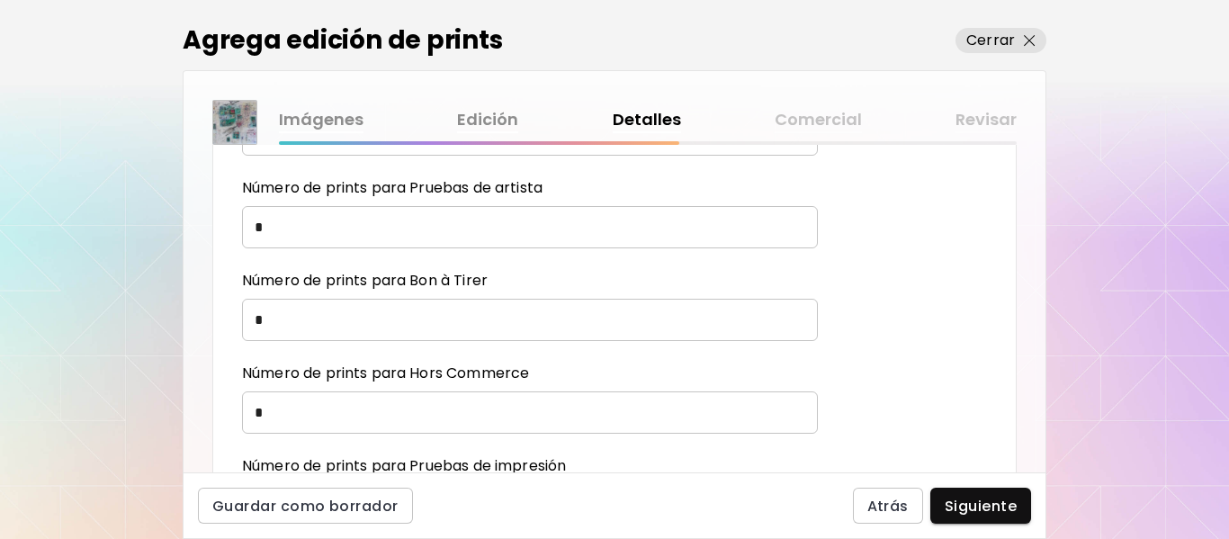
click at [295, 411] on input "*" at bounding box center [523, 412] width 563 height 42
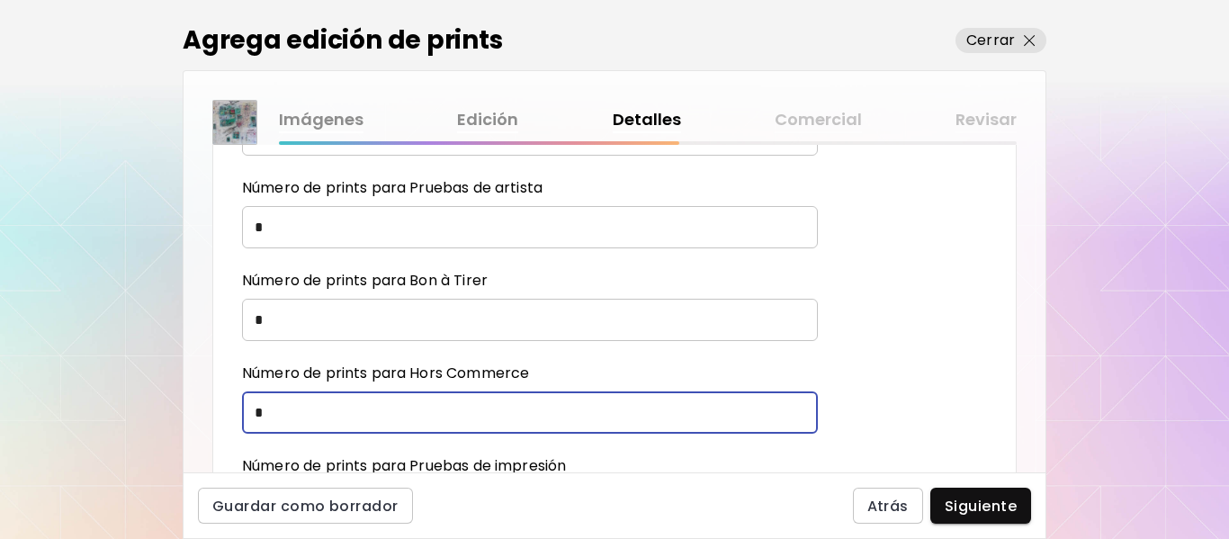
type input "*"
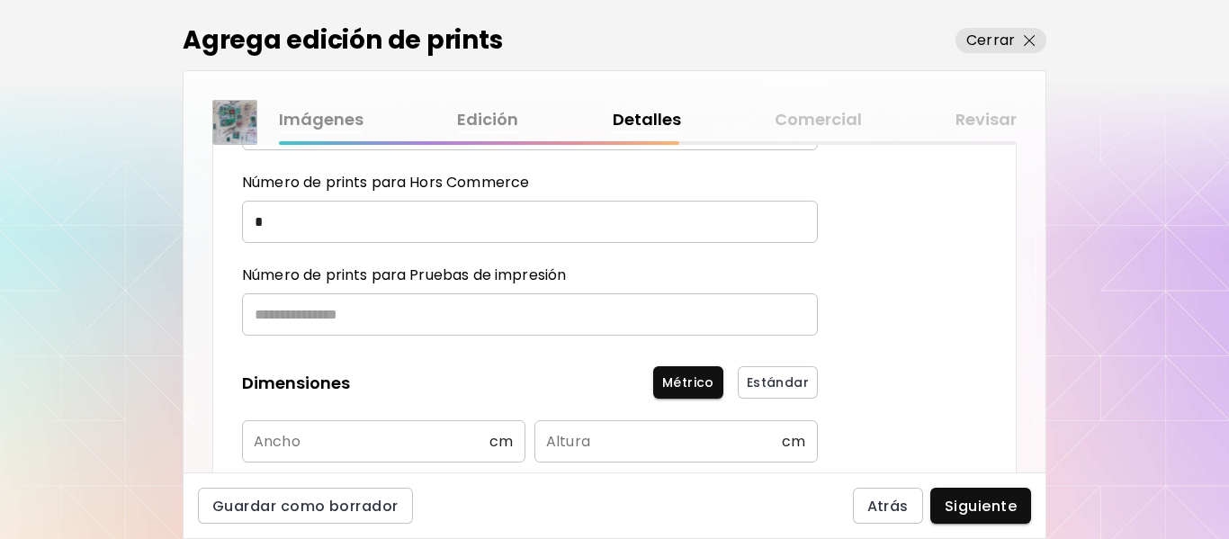
scroll to position [450, 0]
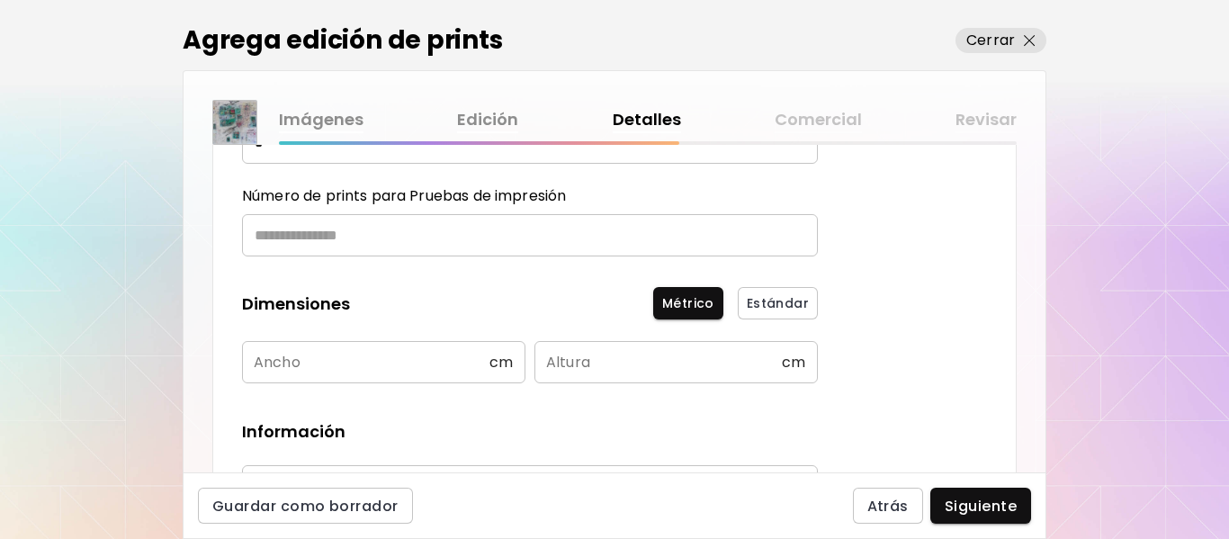
click at [315, 230] on input "text" at bounding box center [523, 235] width 563 height 42
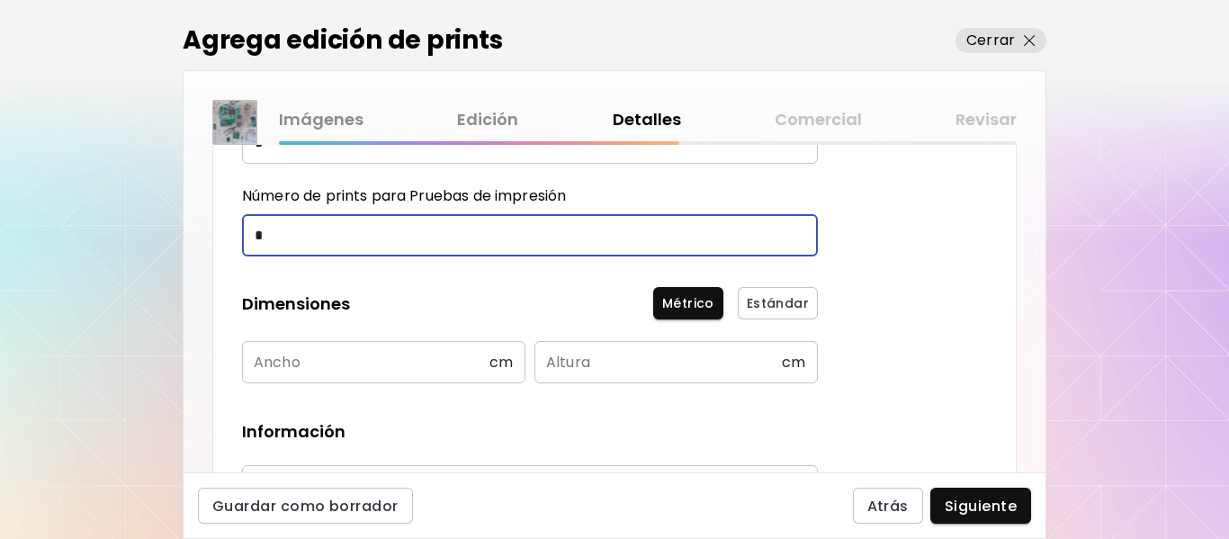
type input "*"
click at [399, 363] on input "text" at bounding box center [365, 362] width 247 height 42
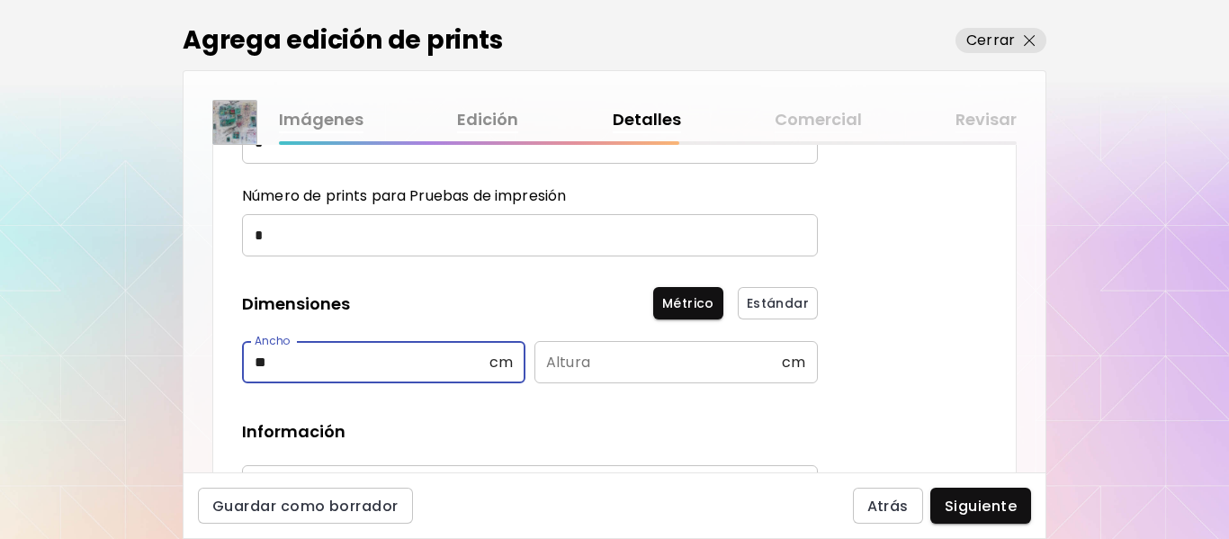
click at [599, 368] on input "text" at bounding box center [657, 362] width 247 height 42
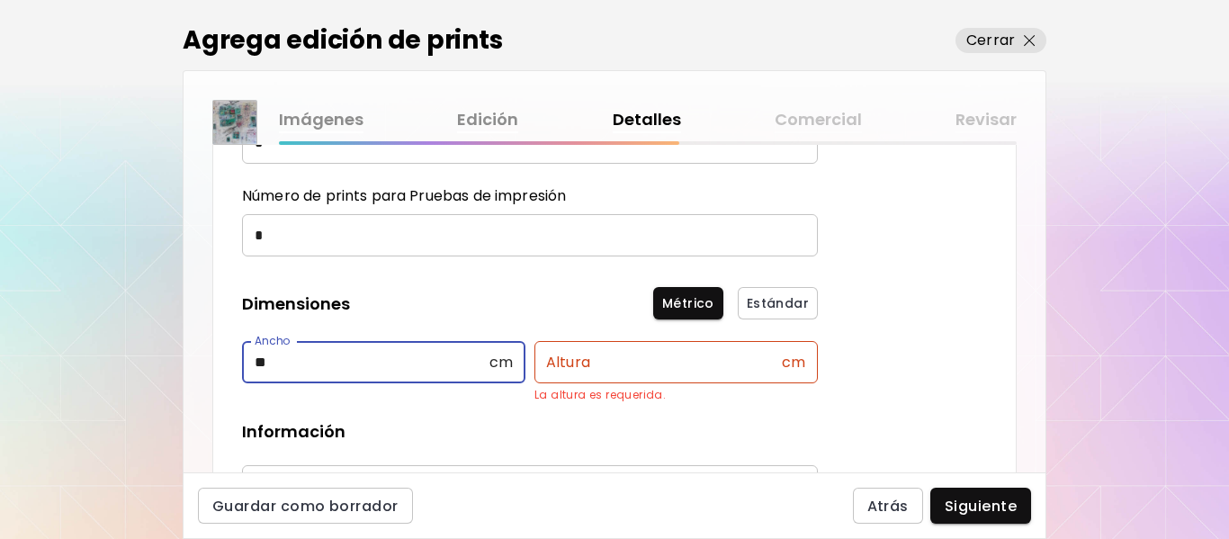
click at [306, 370] on input "**" at bounding box center [365, 362] width 247 height 42
type input "**"
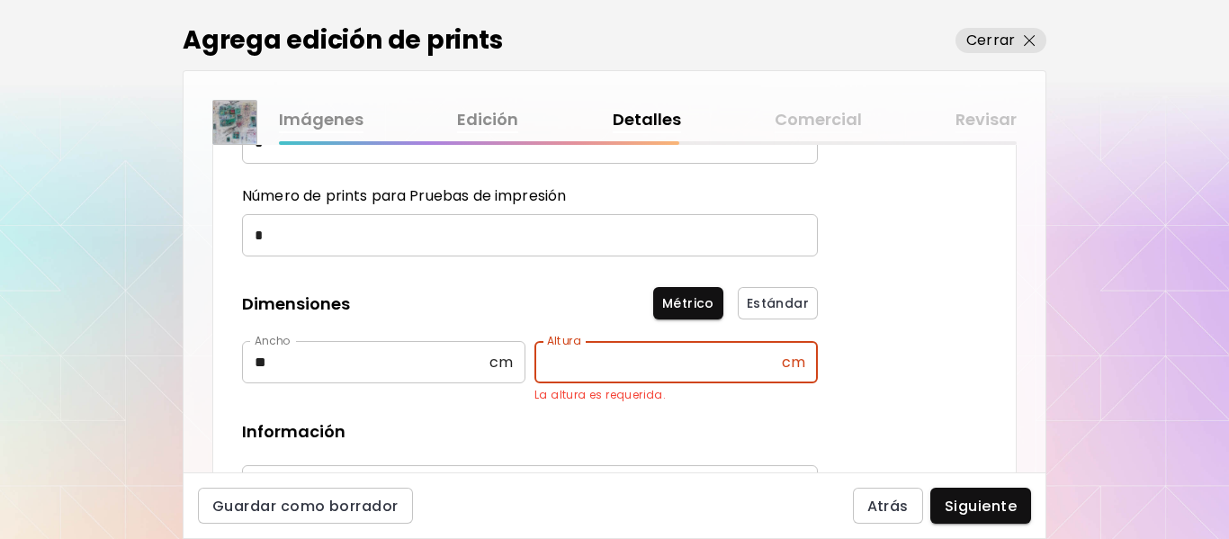
click at [582, 370] on input "text" at bounding box center [657, 362] width 247 height 42
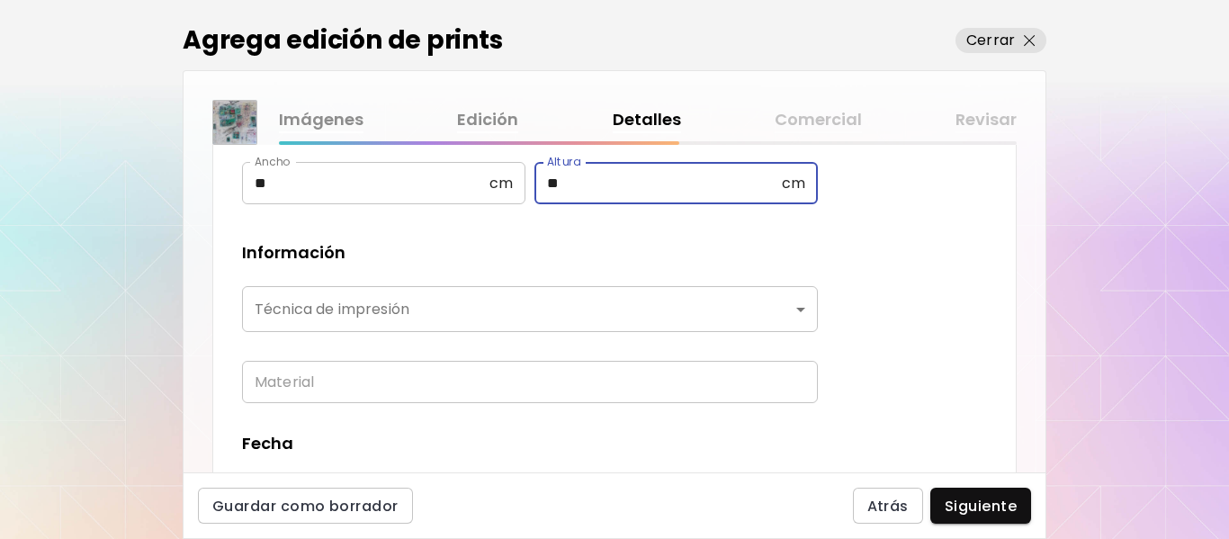
scroll to position [630, 0]
type input "**"
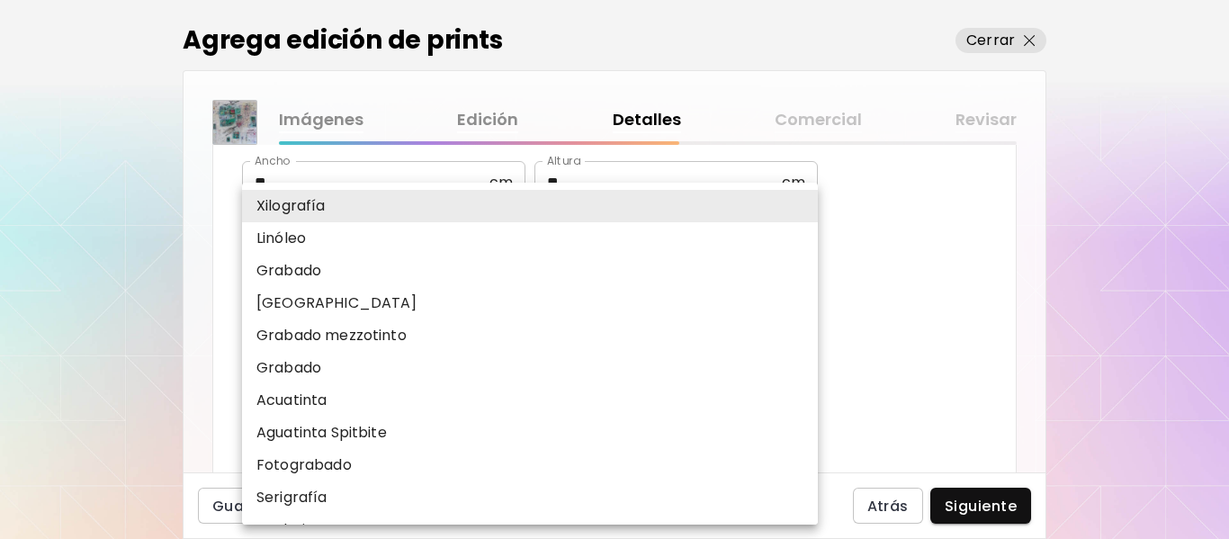
click at [805, 309] on body "MyStudio Actualizar My Website My Showrooms My Documents My Subscribers My Prov…" at bounding box center [614, 269] width 1229 height 539
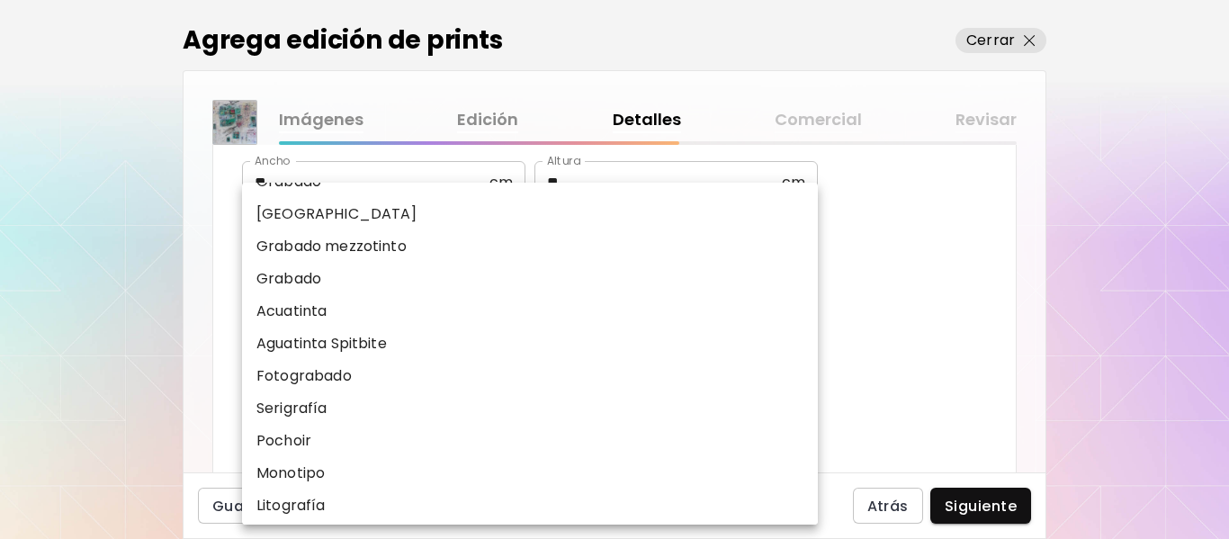
scroll to position [180, 0]
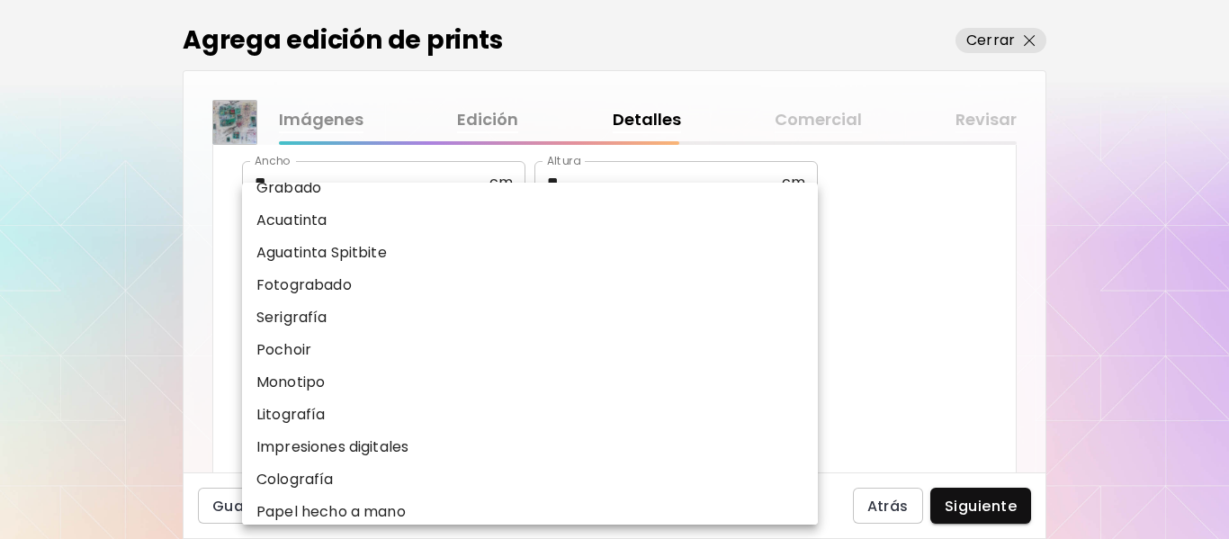
click at [448, 440] on li "Impresiones digitales" at bounding box center [534, 447] width 585 height 32
type input "**********"
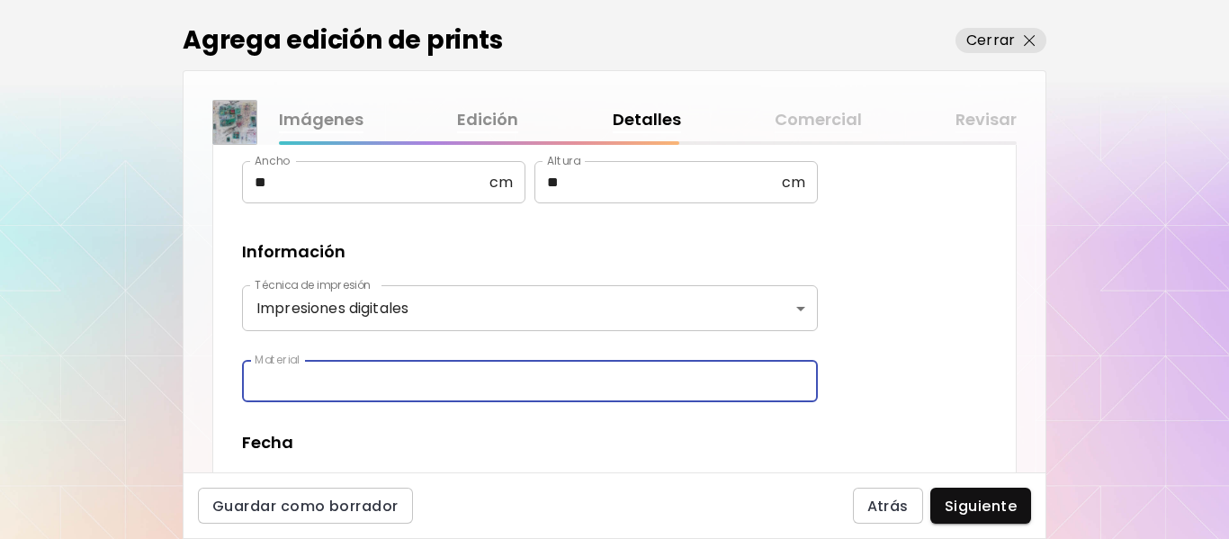
click at [408, 381] on input "text" at bounding box center [530, 381] width 576 height 42
type input "**********"
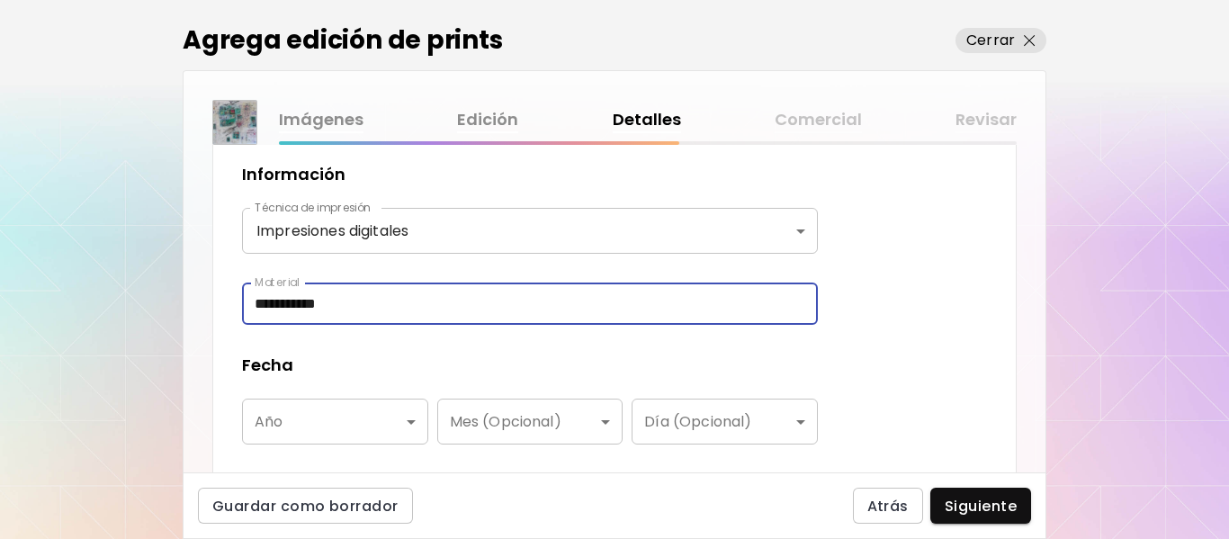
scroll to position [802, 0]
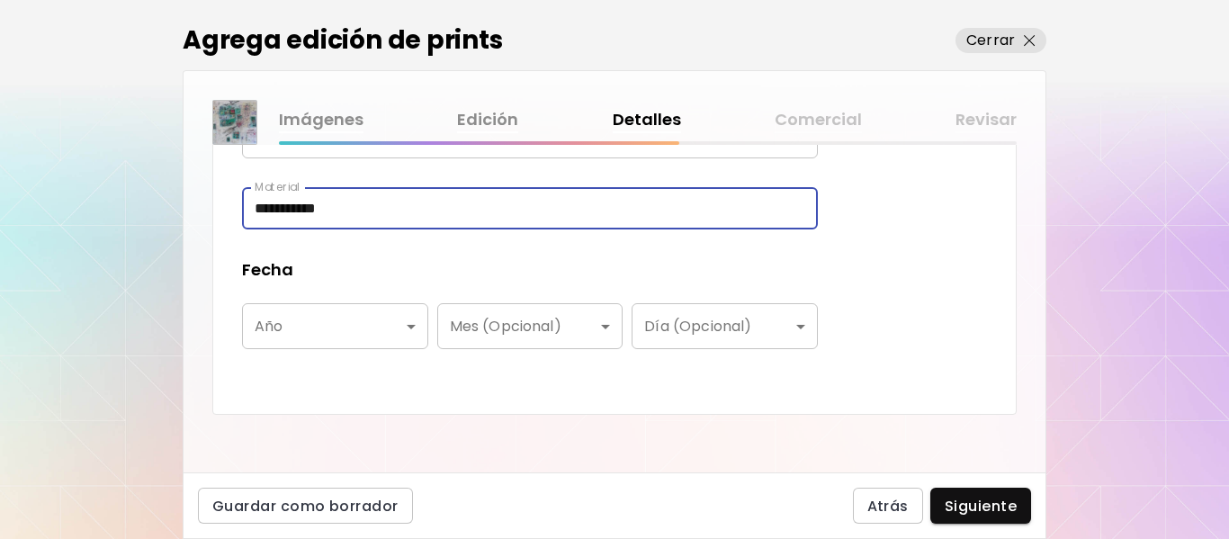
click at [414, 326] on body "**********" at bounding box center [614, 269] width 1229 height 539
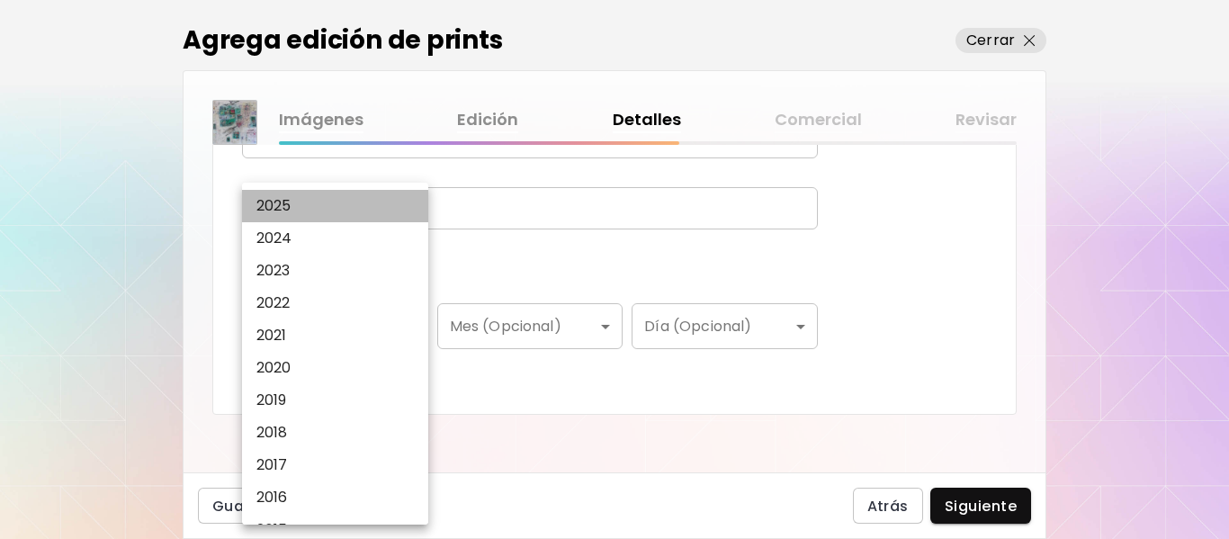
click at [340, 202] on li "2025" at bounding box center [339, 206] width 195 height 32
type input "****"
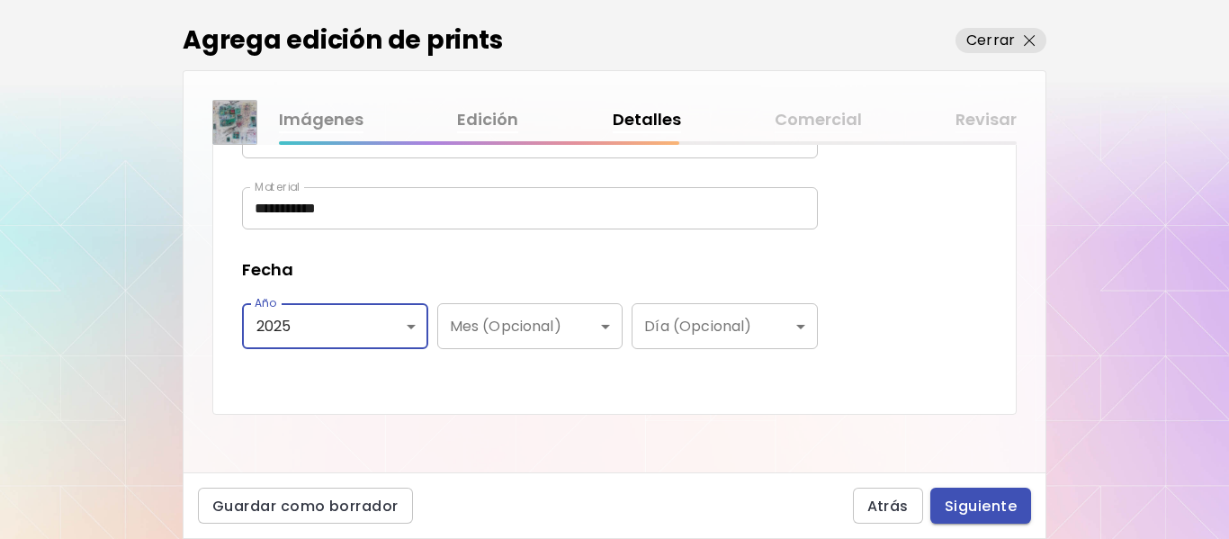
click at [985, 506] on span "Siguiente" at bounding box center [981, 506] width 72 height 19
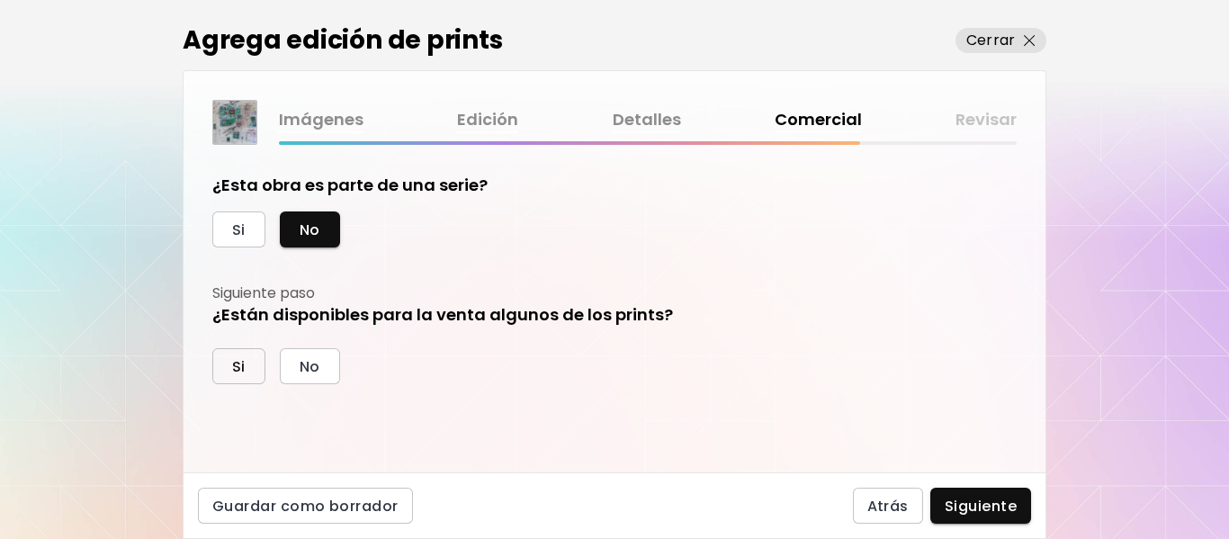
click at [247, 360] on button "Si" at bounding box center [238, 366] width 53 height 36
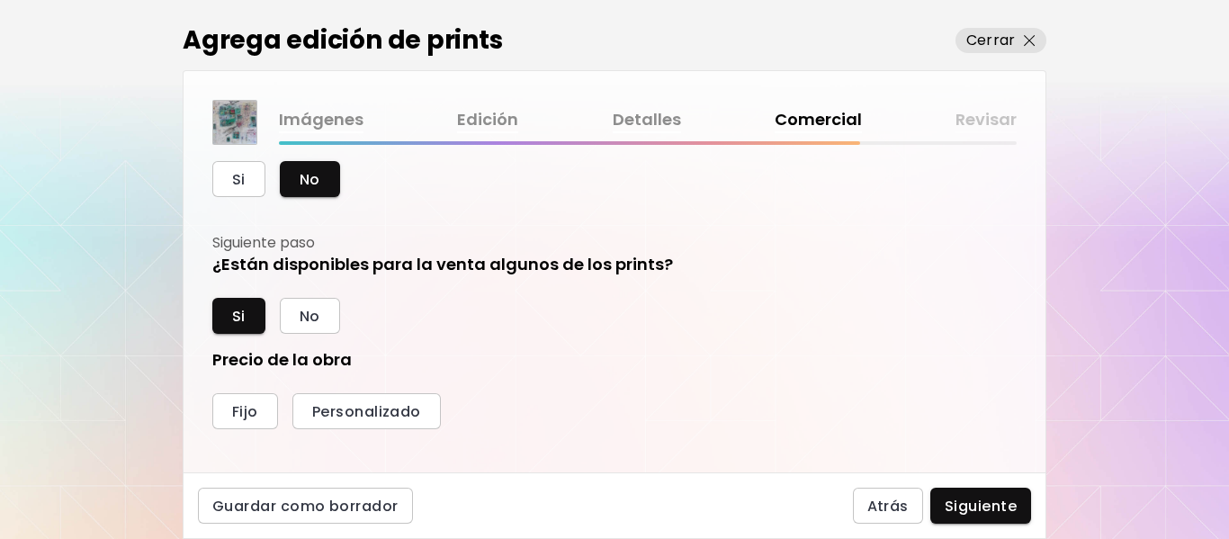
scroll to position [90, 0]
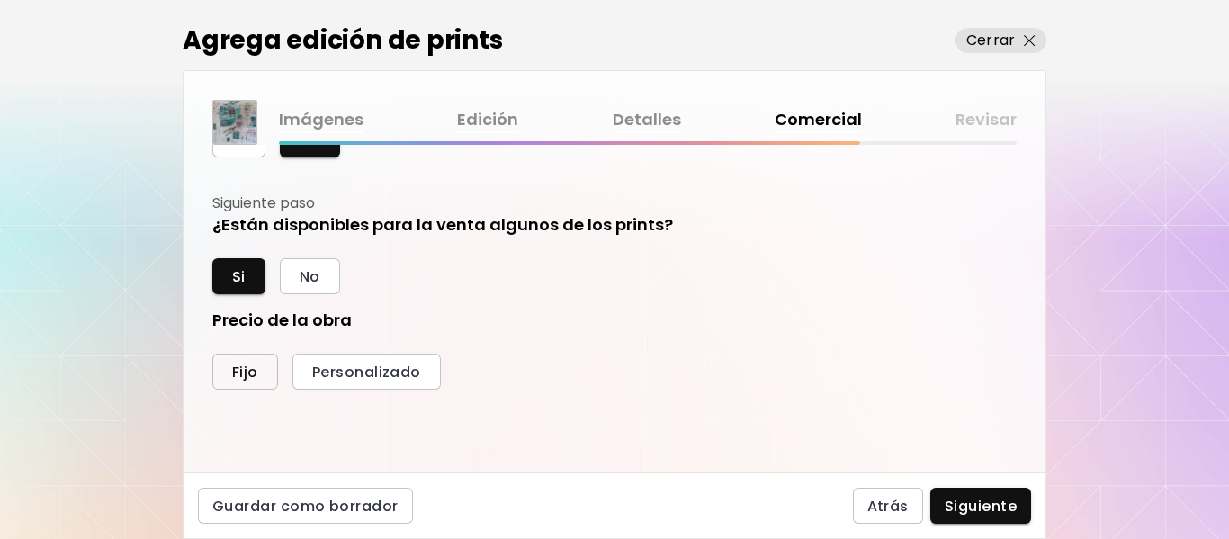
click at [264, 368] on button "Fijo" at bounding box center [245, 372] width 66 height 36
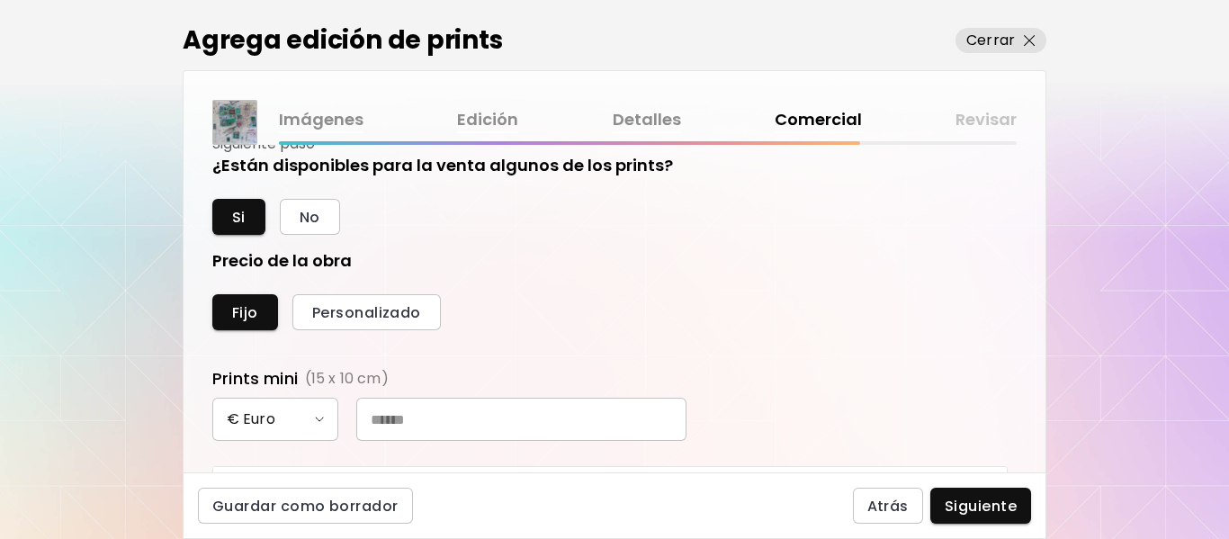
scroll to position [180, 0]
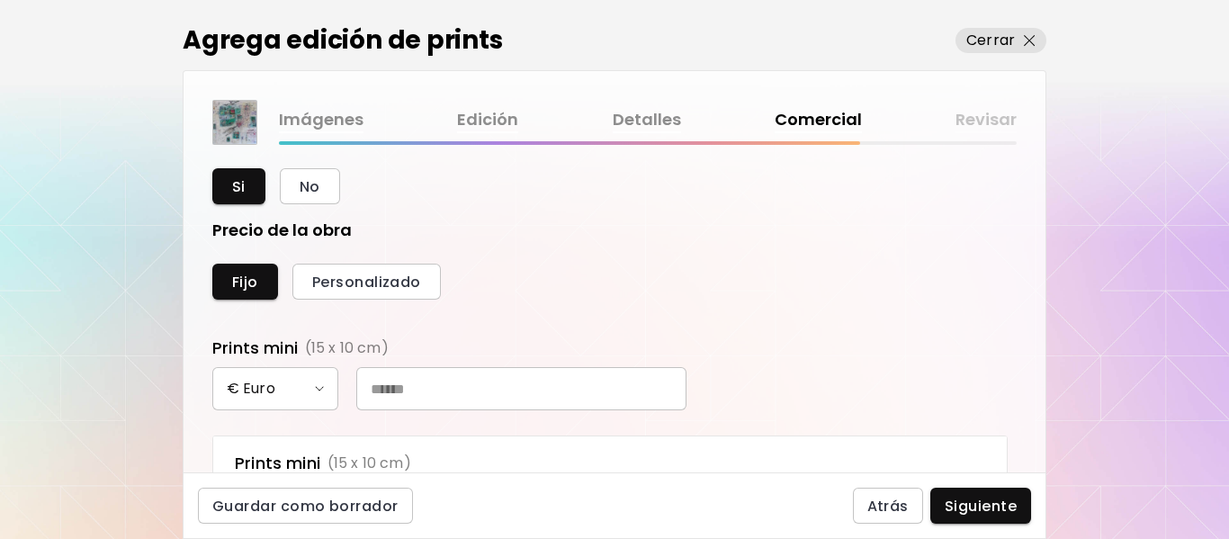
click at [404, 393] on input "text" at bounding box center [521, 388] width 330 height 43
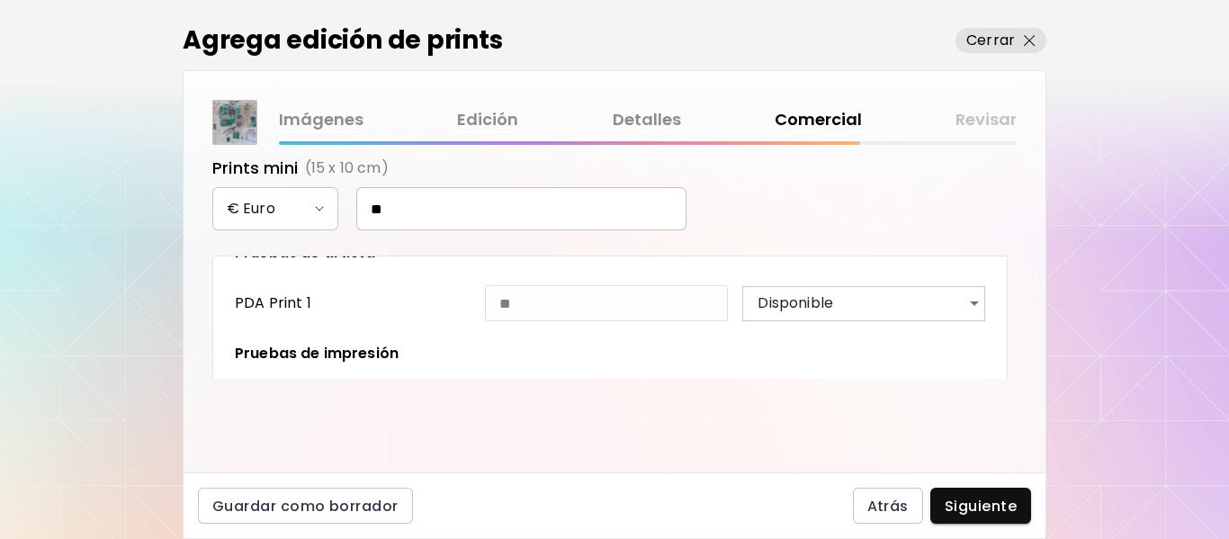
scroll to position [1170, 0]
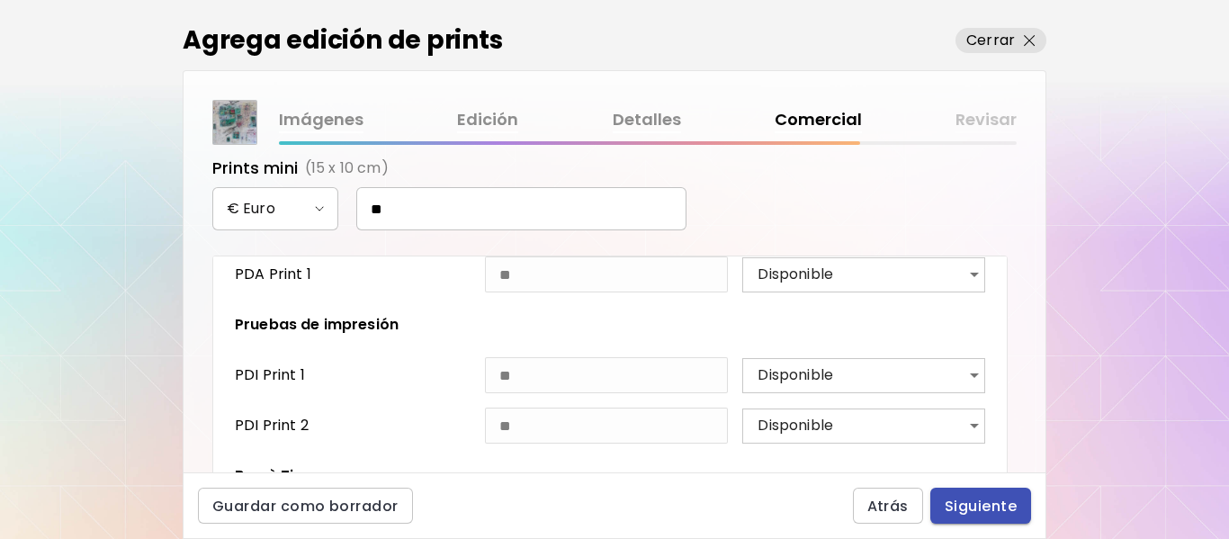
type input "**"
click at [976, 505] on span "Siguiente" at bounding box center [981, 506] width 72 height 19
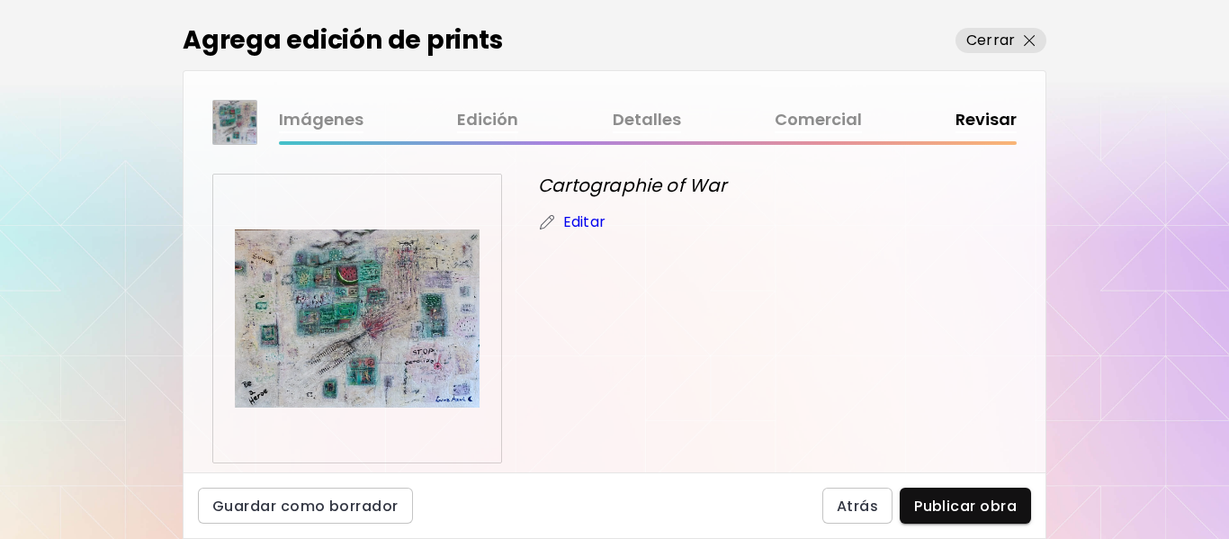
click at [590, 226] on p "Editar" at bounding box center [584, 222] width 42 height 22
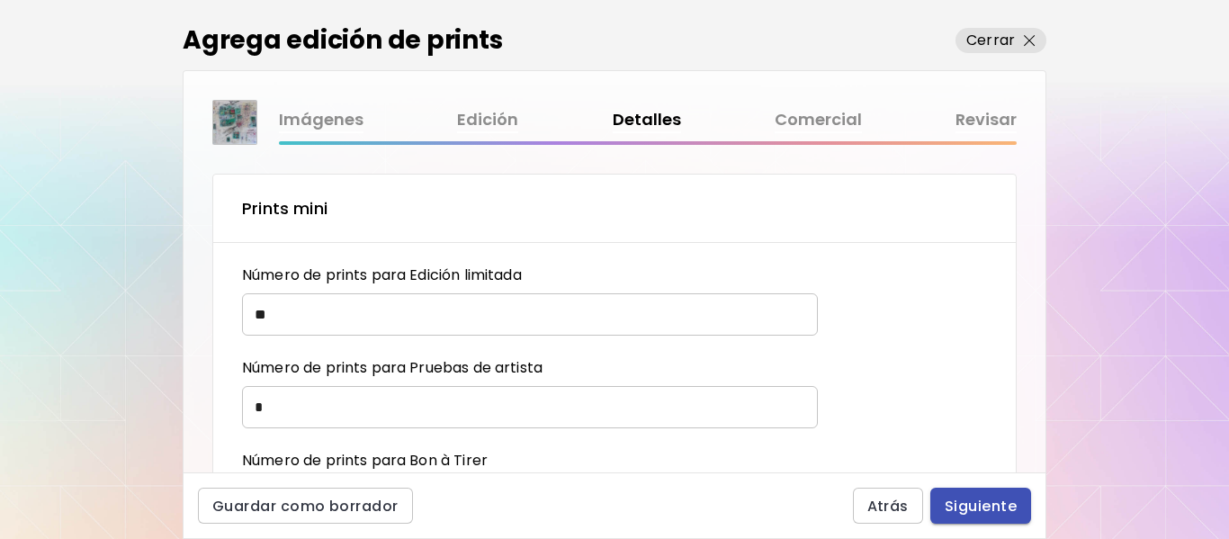
click at [986, 505] on span "Siguiente" at bounding box center [981, 506] width 72 height 19
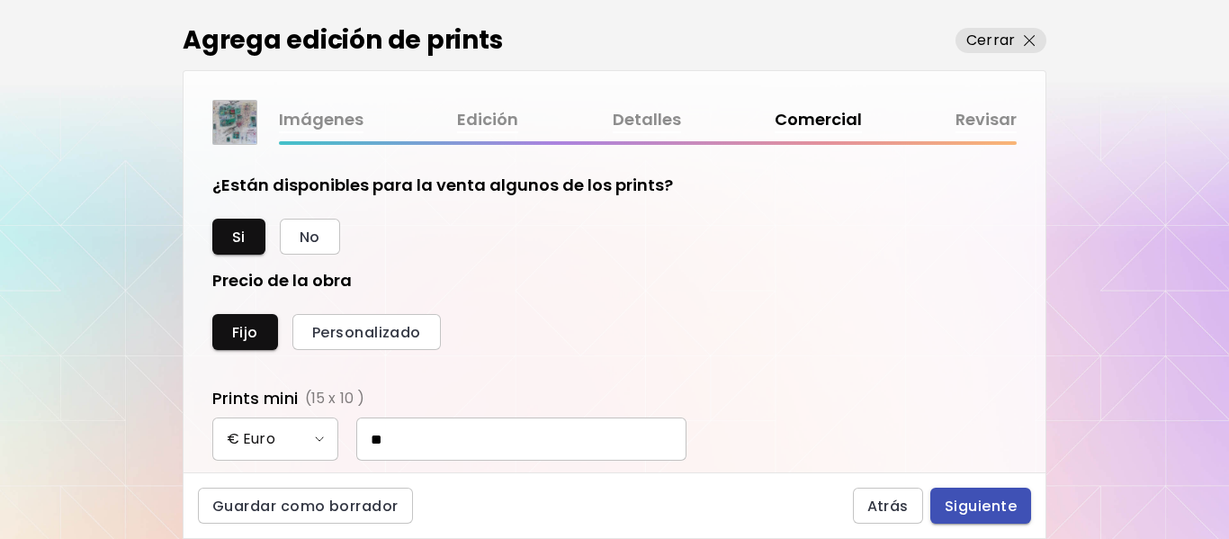
scroll to position [376, 786]
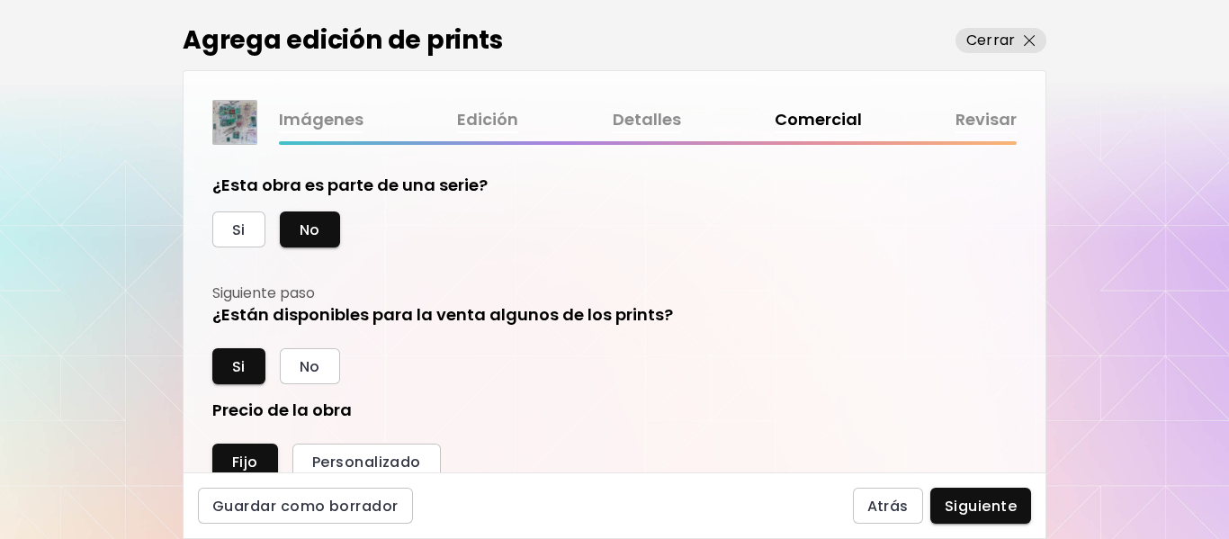
click at [218, 123] on img at bounding box center [234, 122] width 43 height 43
click at [316, 122] on link "Imágenes" at bounding box center [321, 120] width 85 height 26
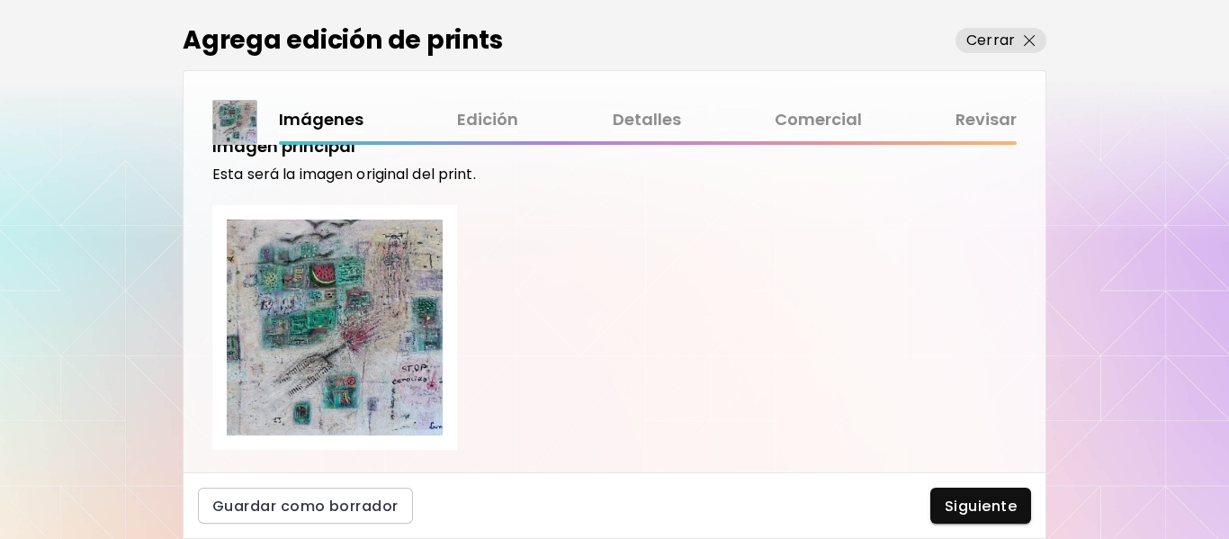
scroll to position [37, 0]
click at [376, 300] on img at bounding box center [334, 329] width 245 height 245
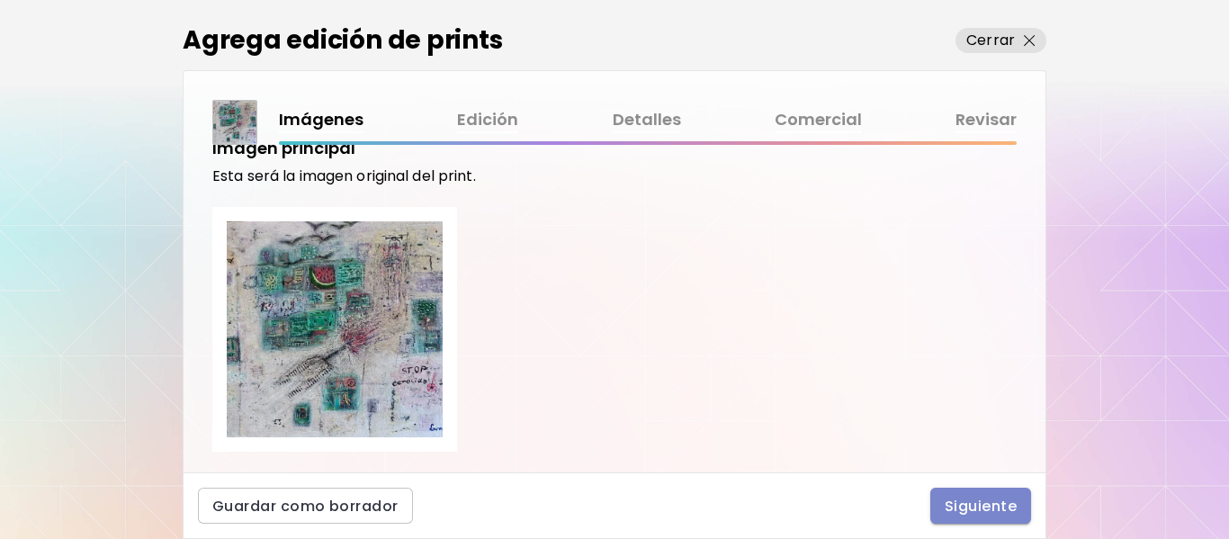
click at [965, 515] on span "Siguiente" at bounding box center [981, 506] width 72 height 19
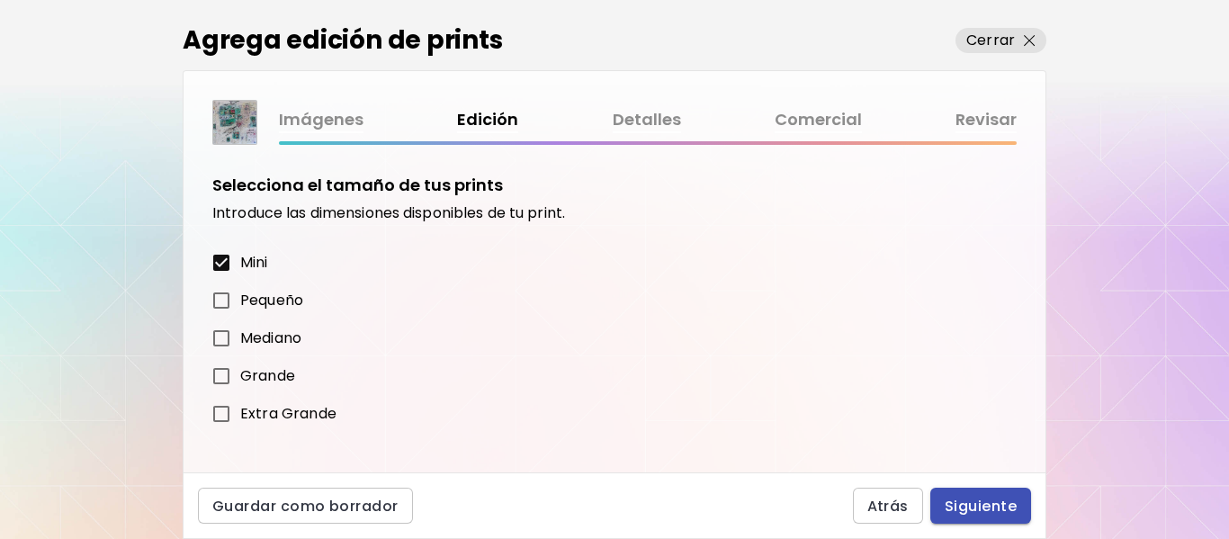
click at [965, 515] on span "Siguiente" at bounding box center [981, 506] width 72 height 19
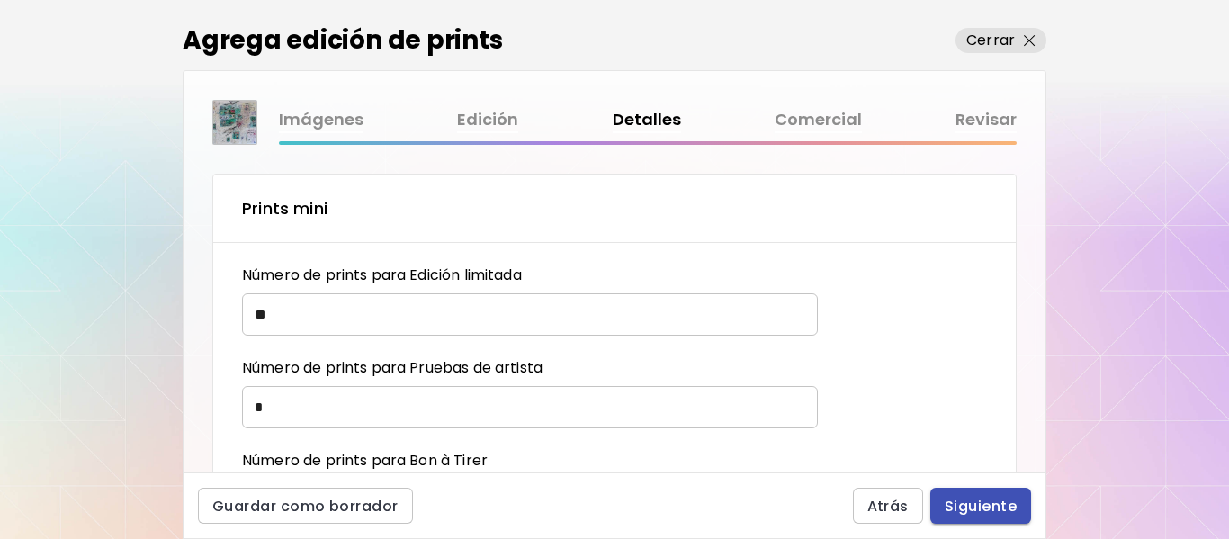
click at [965, 515] on span "Siguiente" at bounding box center [981, 506] width 72 height 19
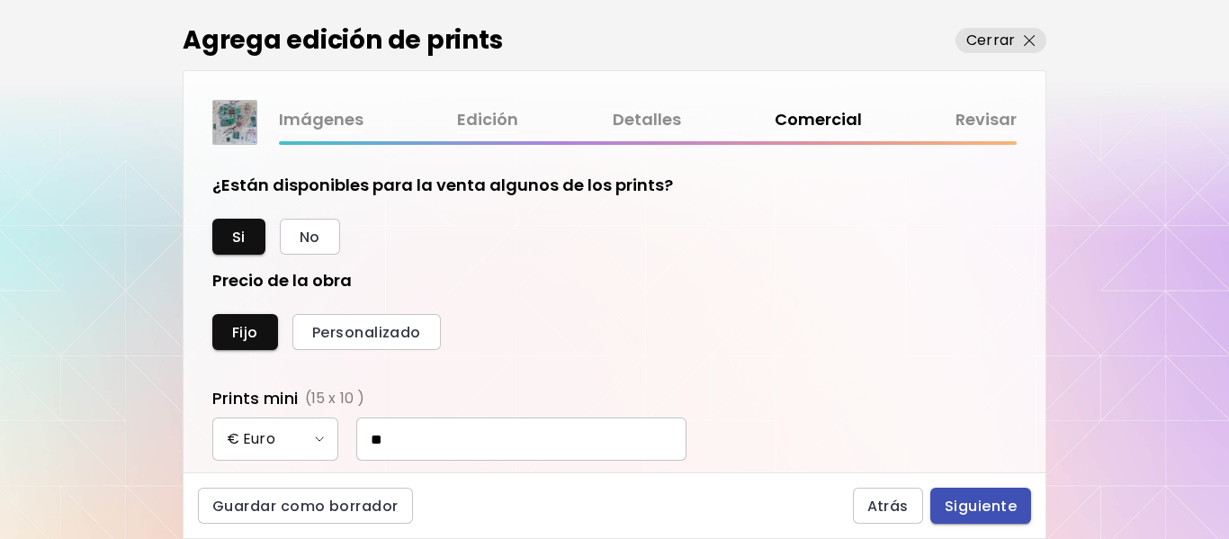
scroll to position [376, 786]
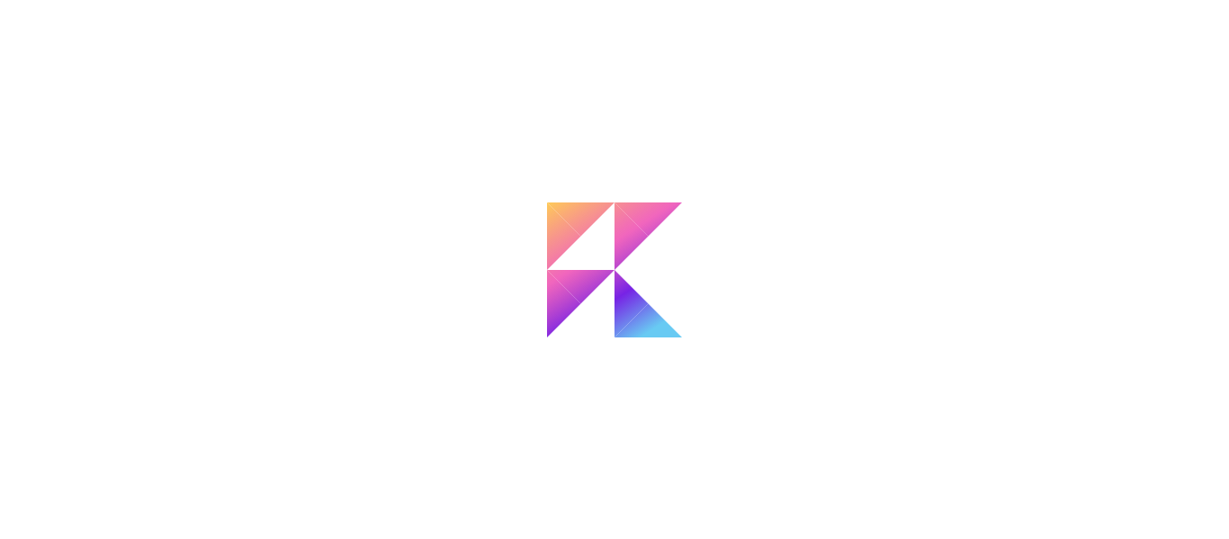
click at [965, 515] on body "MyStudio Actualizar My Website My Showrooms My Documents My Subscribers My Prov…" at bounding box center [614, 269] width 1229 height 539
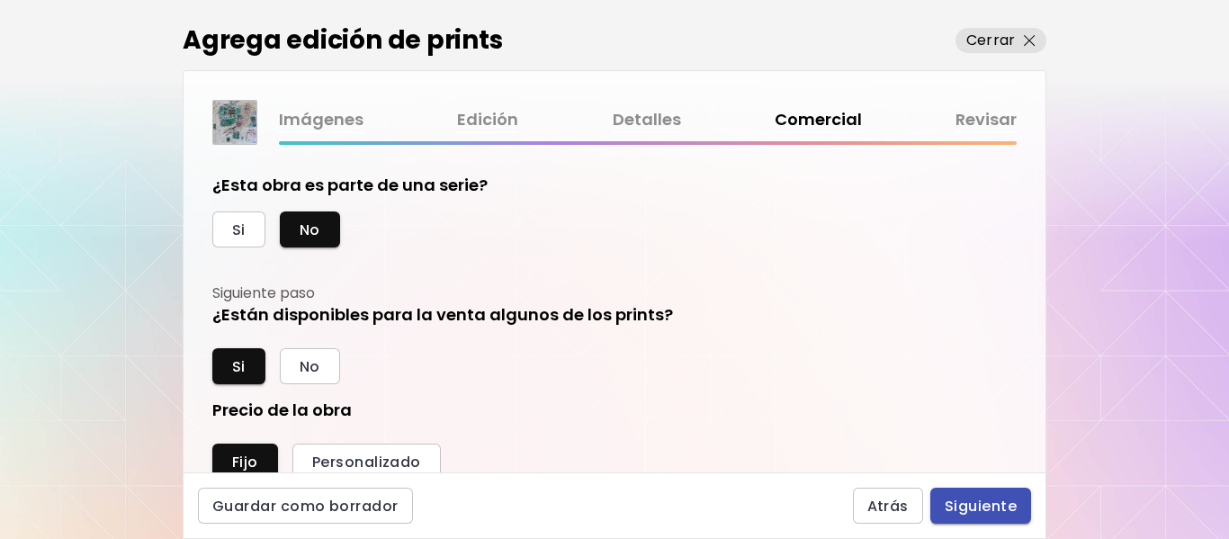
click at [965, 511] on span "Siguiente" at bounding box center [981, 506] width 72 height 19
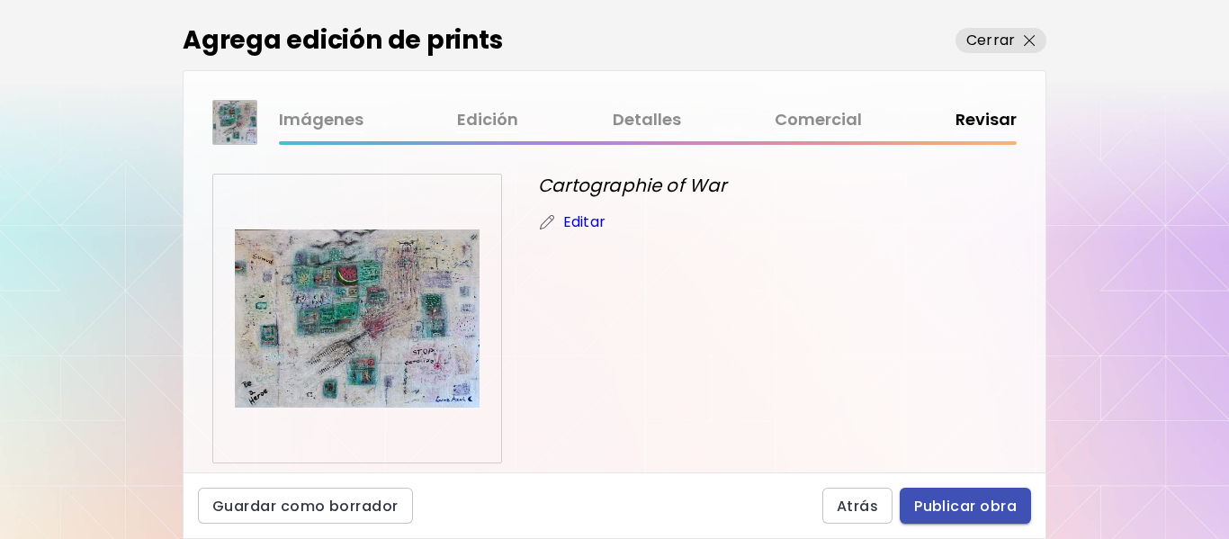
click at [965, 511] on span "Publicar obra" at bounding box center [965, 506] width 103 height 19
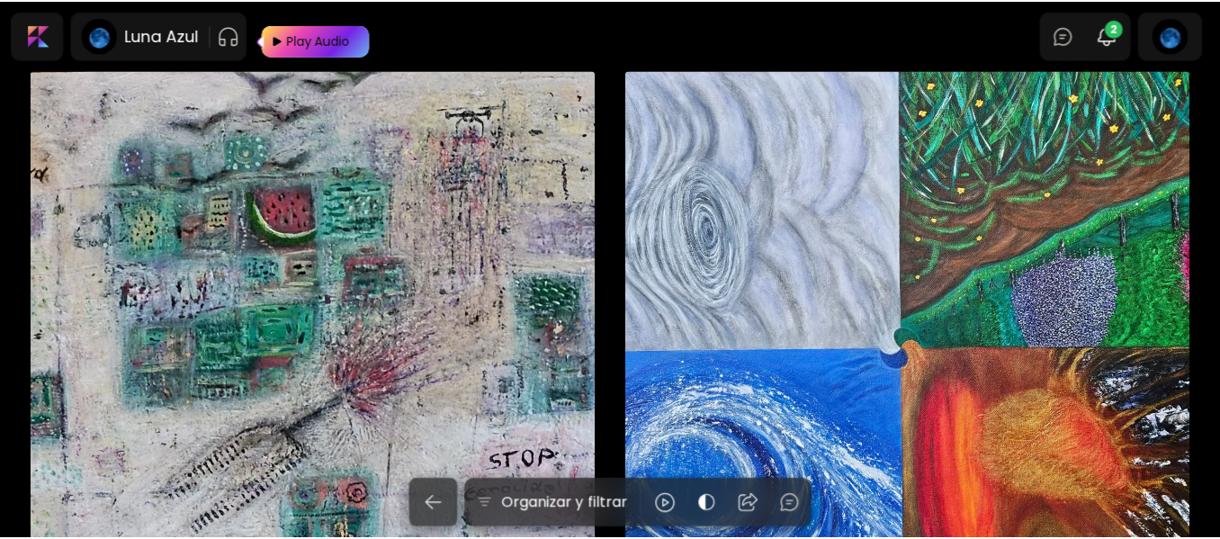
scroll to position [180, 0]
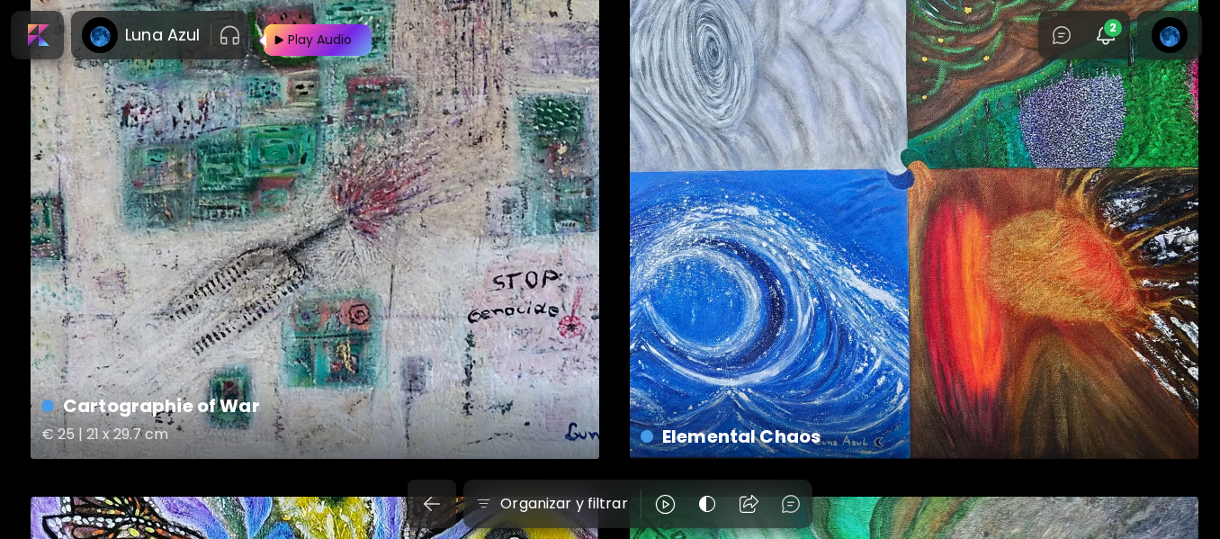
click at [170, 414] on h4 "Cartographie of War" at bounding box center [312, 405] width 543 height 27
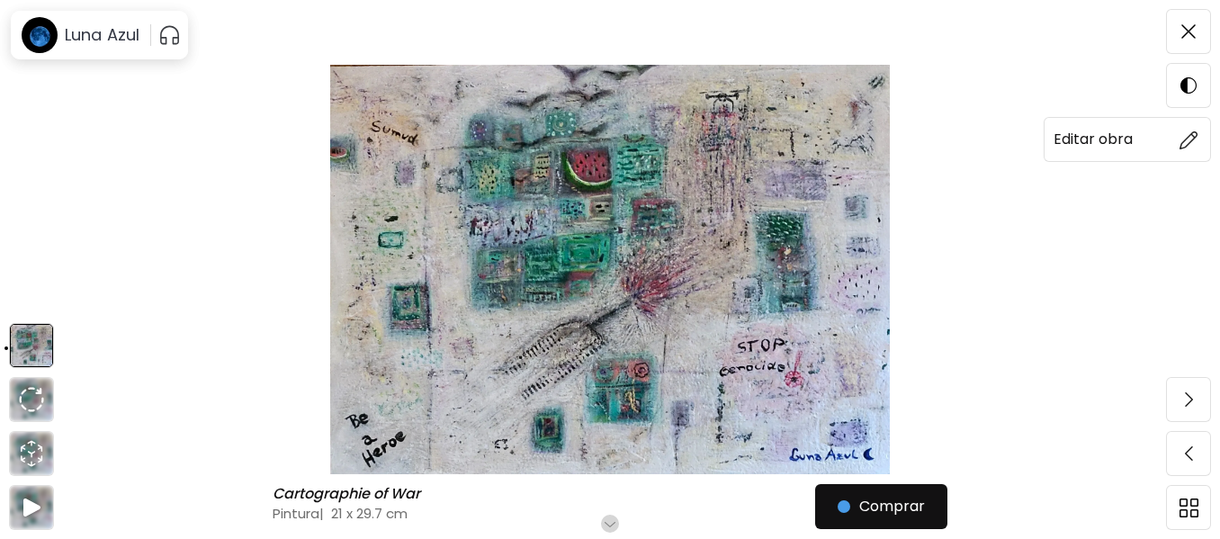
click at [1191, 144] on img at bounding box center [1188, 139] width 19 height 19
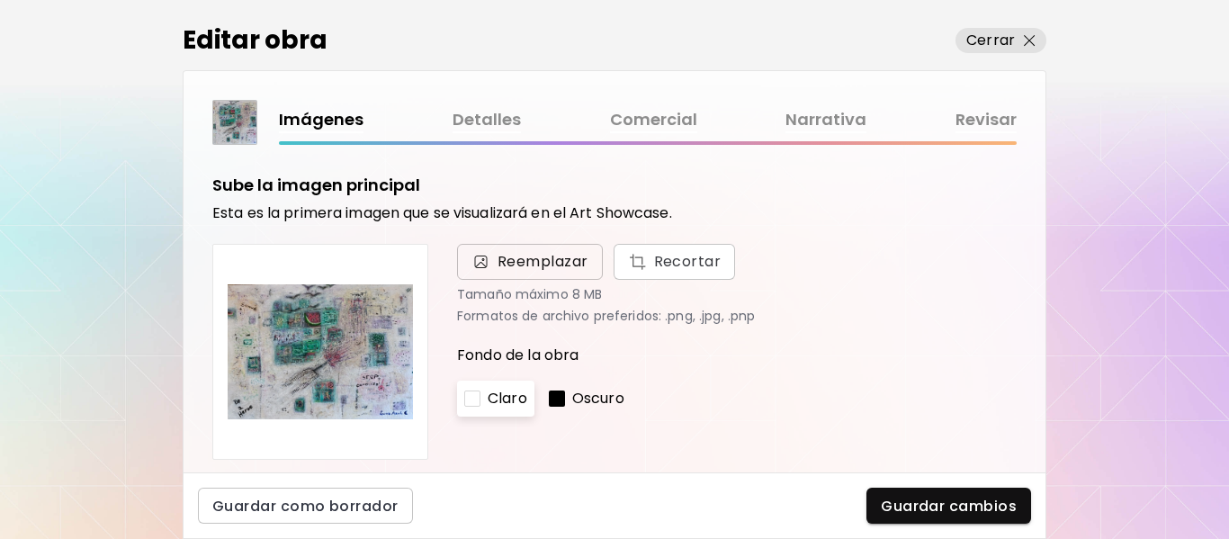
click at [505, 260] on span "Reemplazar" at bounding box center [542, 262] width 91 height 22
click at [0, 0] on input "Reemplazar Recortar" at bounding box center [0, 0] width 0 height 0
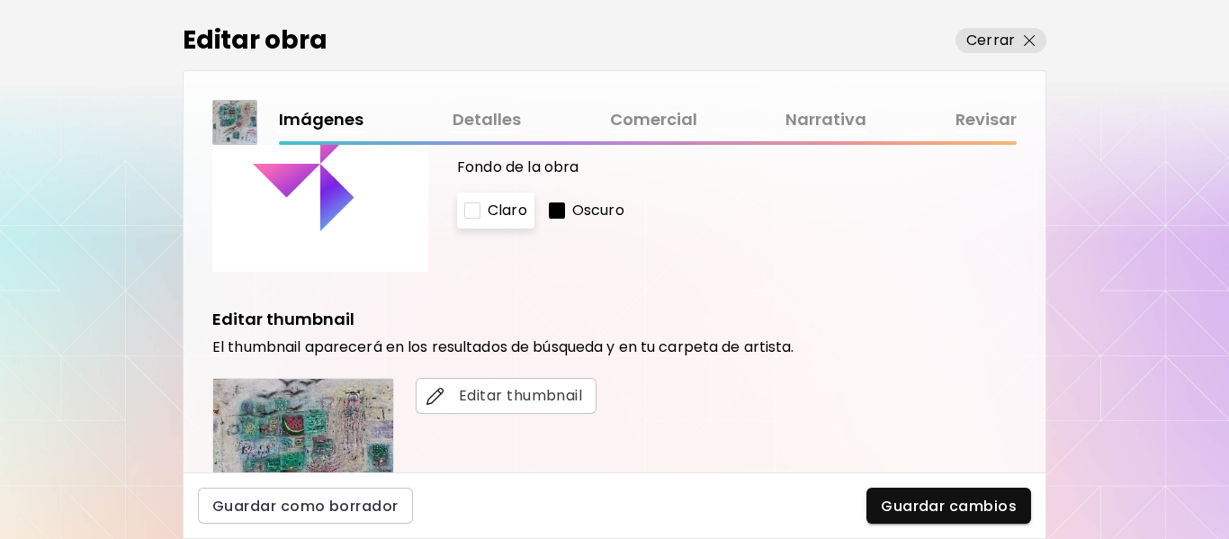
scroll to position [90, 0]
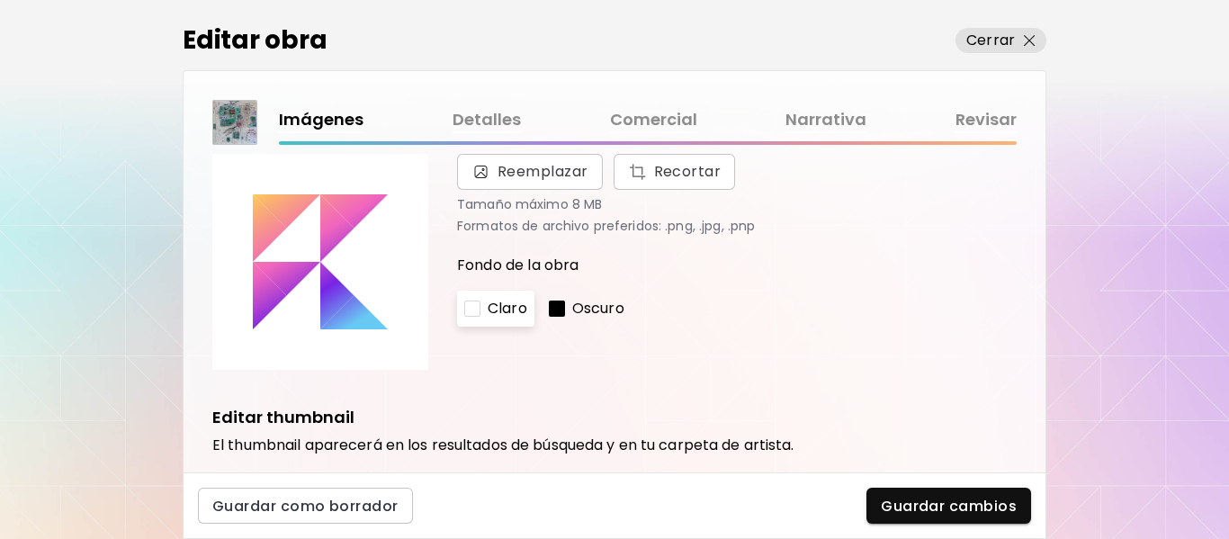
click at [378, 275] on icon "Loading" at bounding box center [320, 261] width 135 height 135
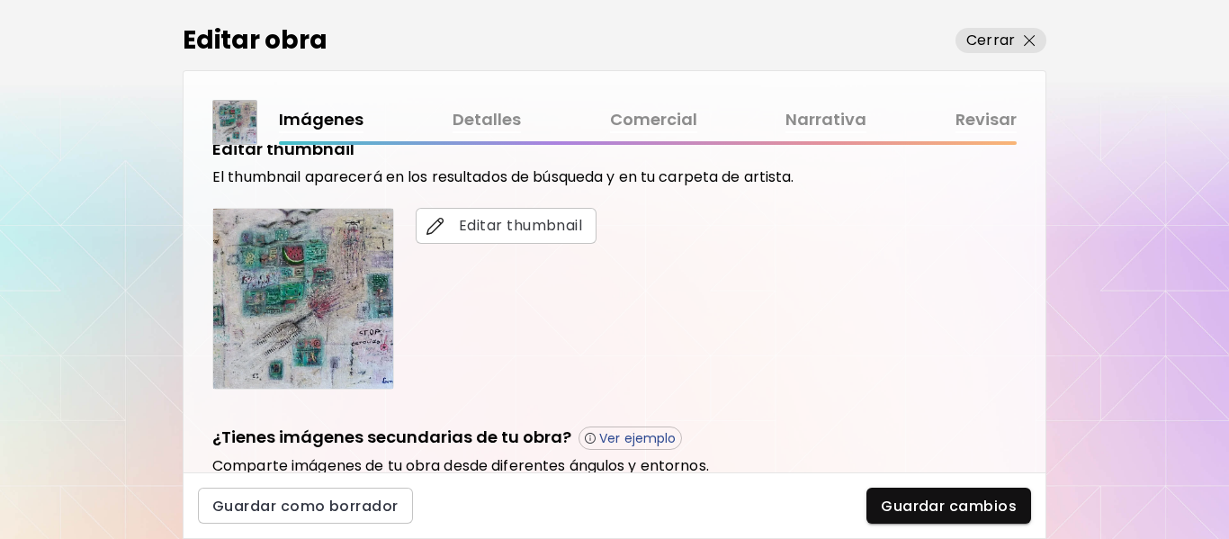
scroll to position [360, 0]
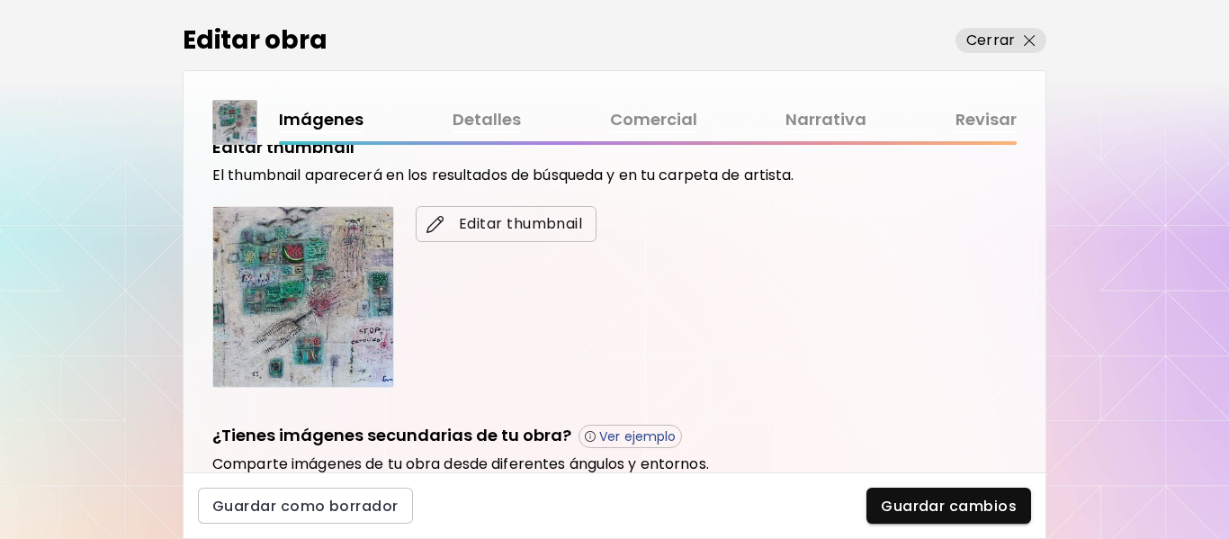
click at [440, 222] on img "button" at bounding box center [435, 224] width 18 height 18
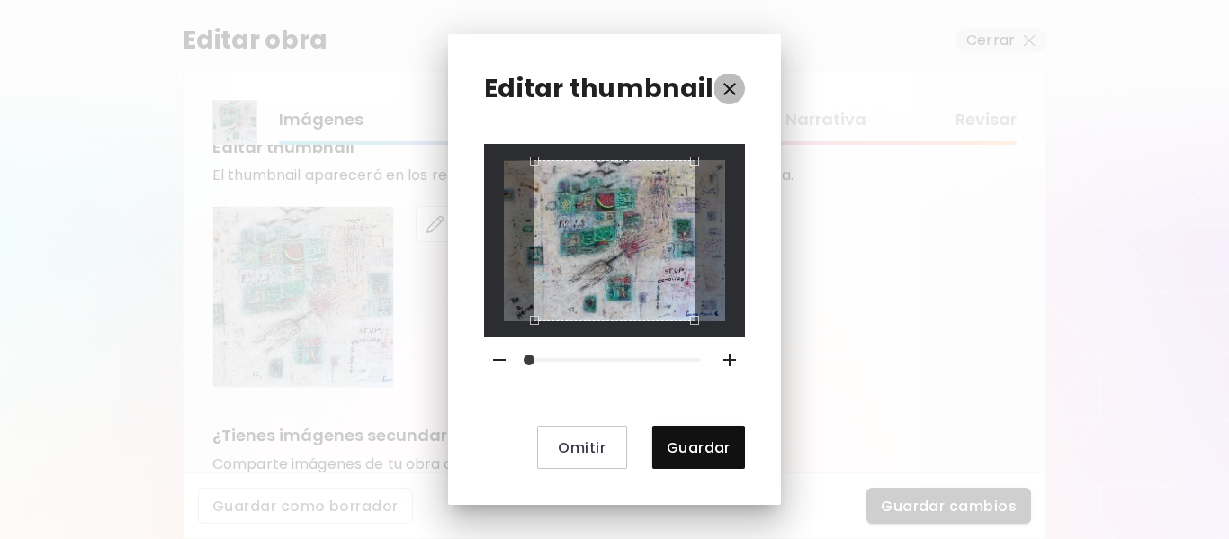
click at [726, 80] on icon "button" at bounding box center [730, 89] width 22 height 22
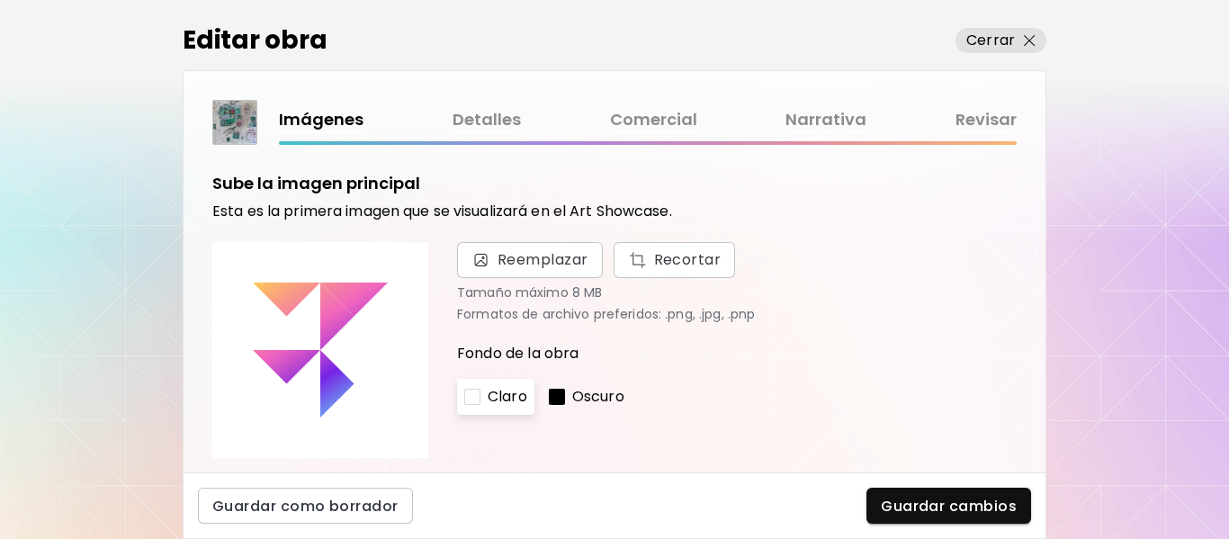
scroll to position [0, 0]
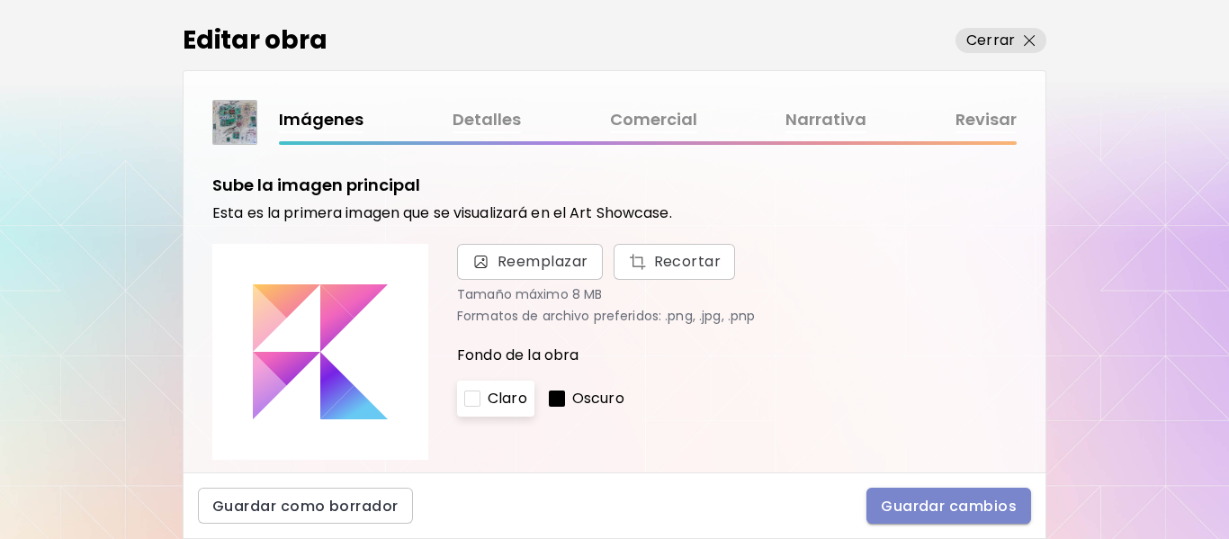
click at [916, 504] on span "Guardar cambios" at bounding box center [949, 506] width 136 height 19
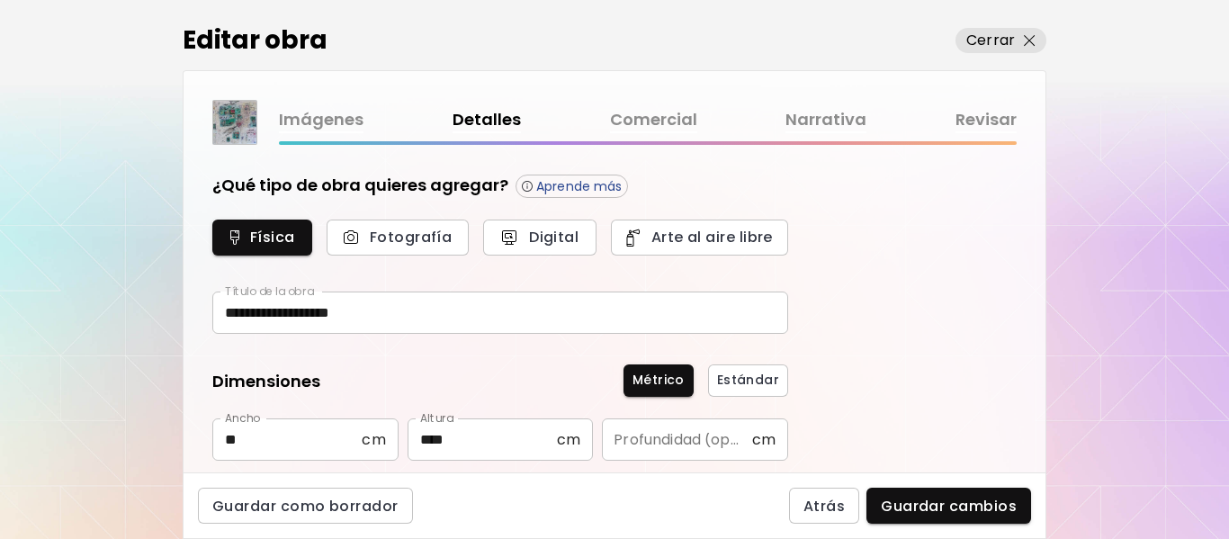
type input "********"
click at [297, 112] on link "Imágenes" at bounding box center [321, 120] width 85 height 26
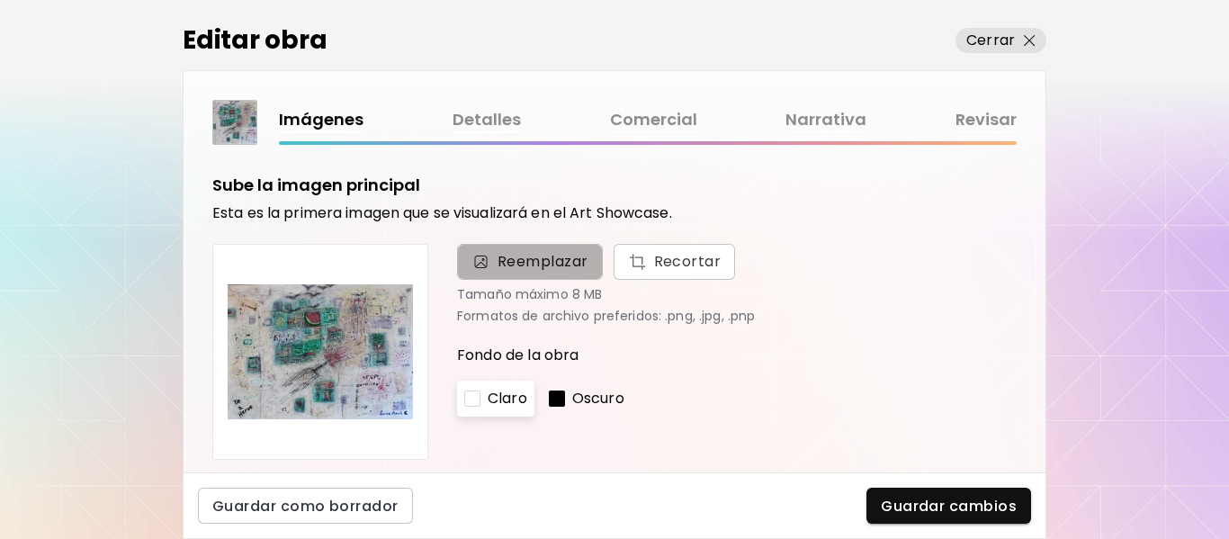
click at [504, 255] on span "Reemplazar" at bounding box center [542, 262] width 91 height 22
click at [0, 0] on input "Reemplazar Recortar" at bounding box center [0, 0] width 0 height 0
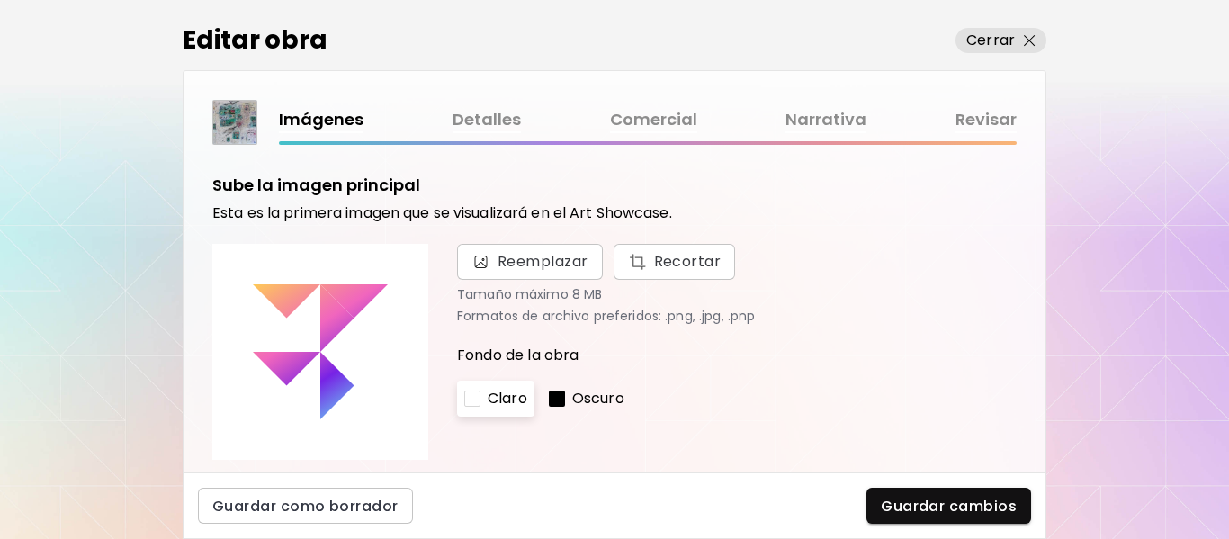
click at [358, 336] on icon "Loading" at bounding box center [320, 351] width 135 height 135
click at [358, 337] on icon "Loading" at bounding box center [320, 351] width 135 height 135
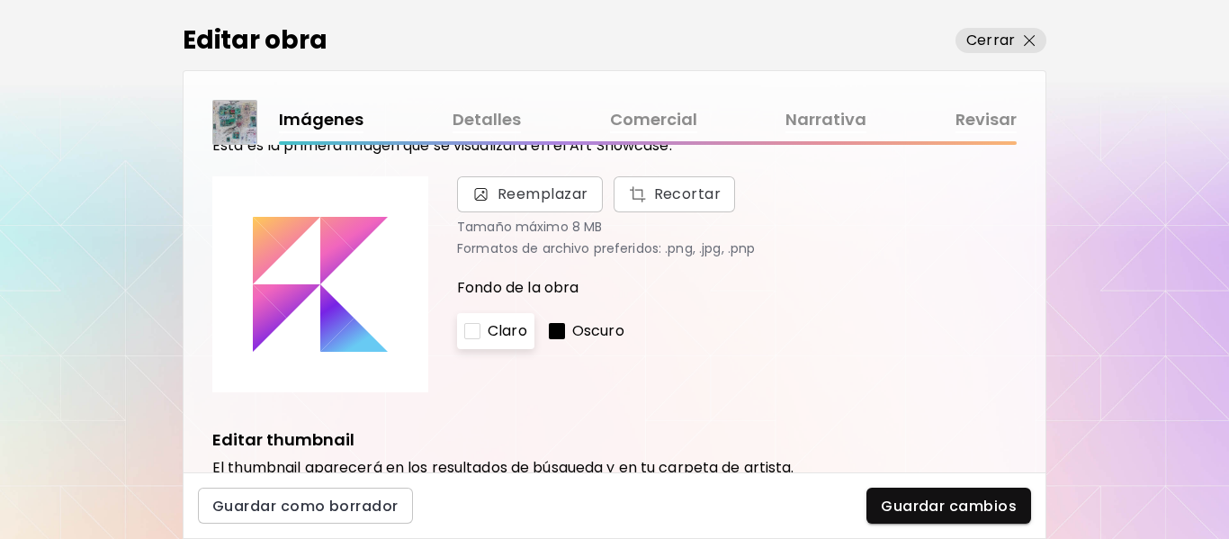
scroll to position [180, 0]
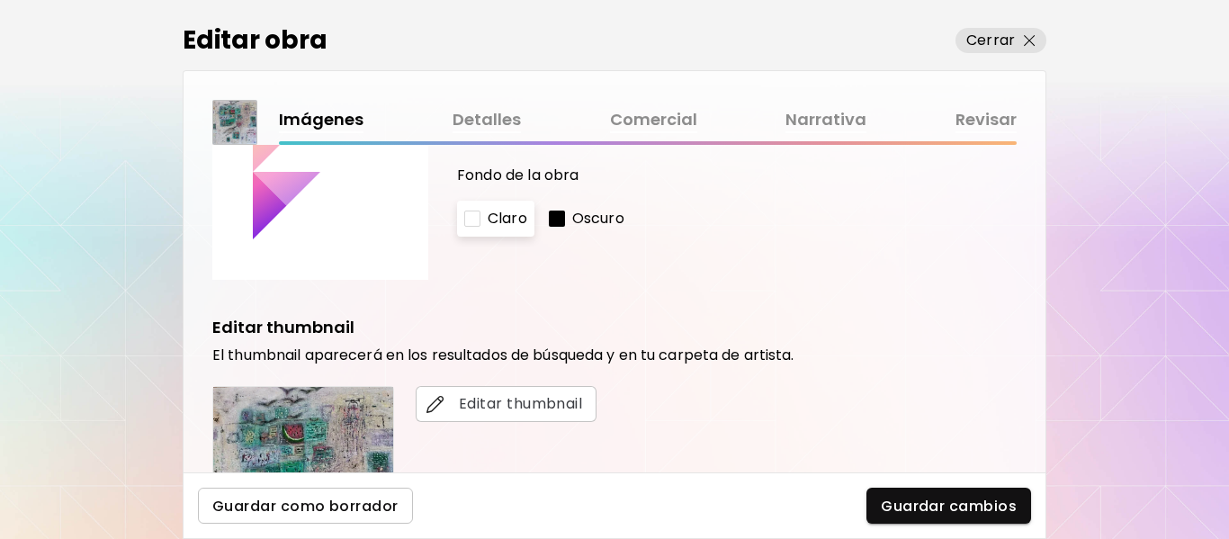
click at [343, 513] on span "Guardar como borrador" at bounding box center [305, 506] width 186 height 19
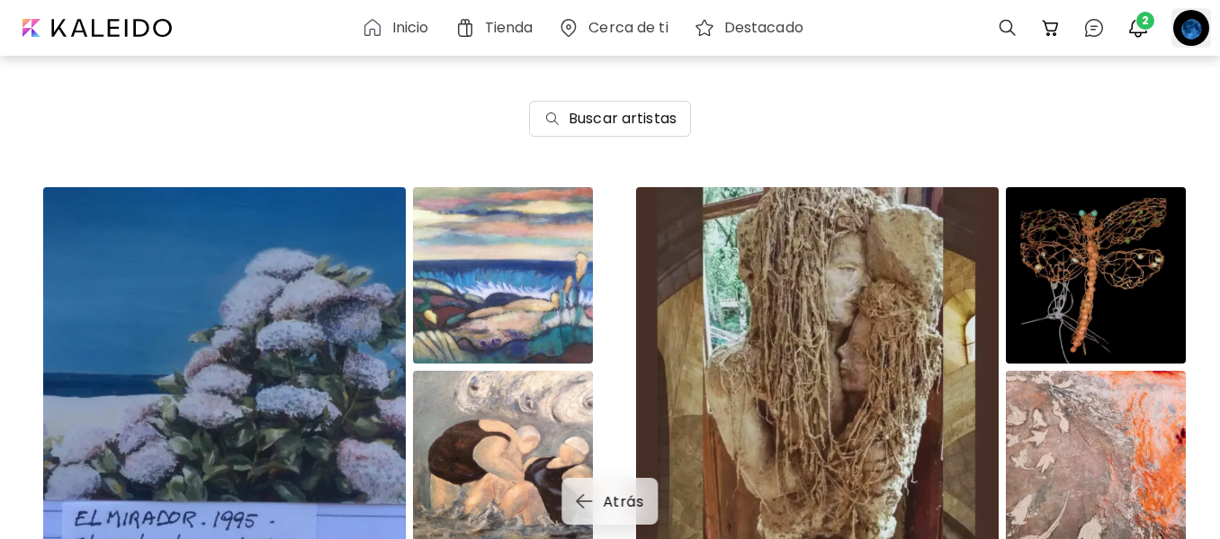
click at [1196, 29] on div at bounding box center [1191, 28] width 40 height 40
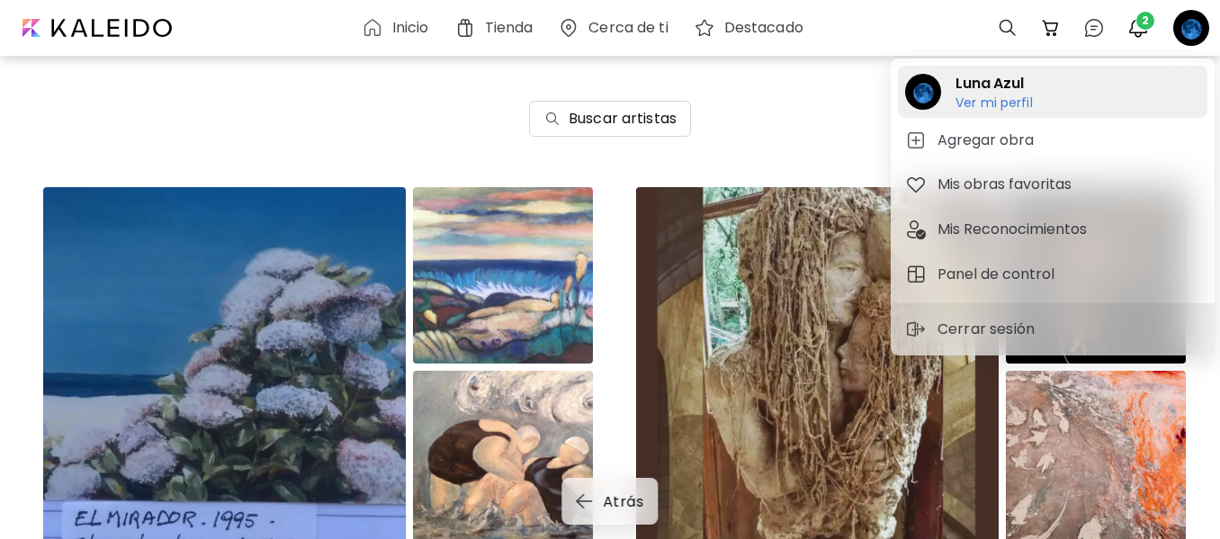
click at [1000, 86] on h2 "Luna Azul" at bounding box center [993, 84] width 77 height 22
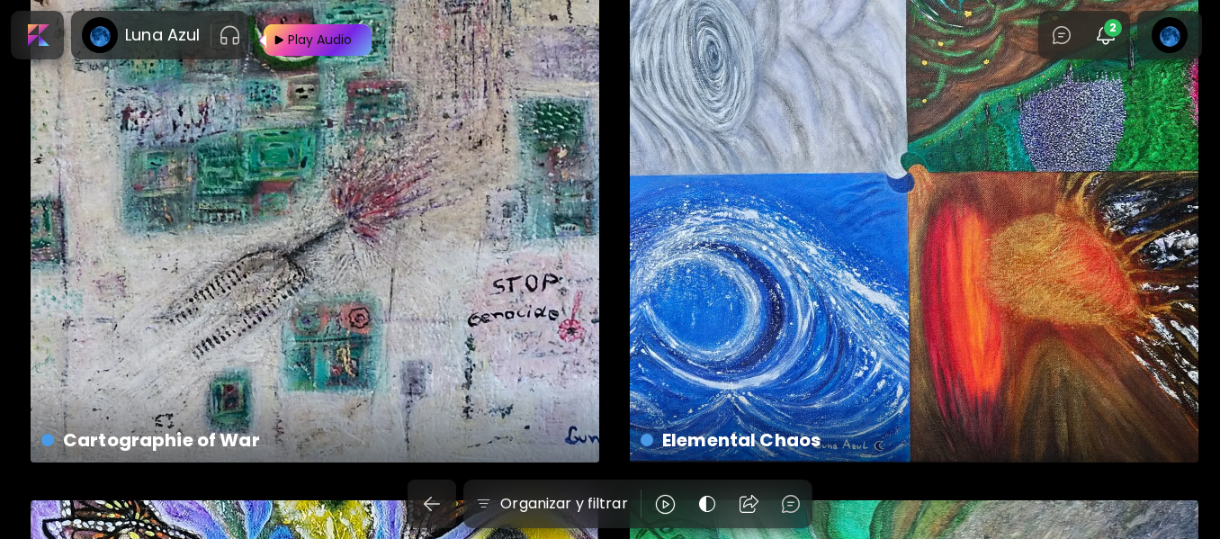
scroll to position [180, 0]
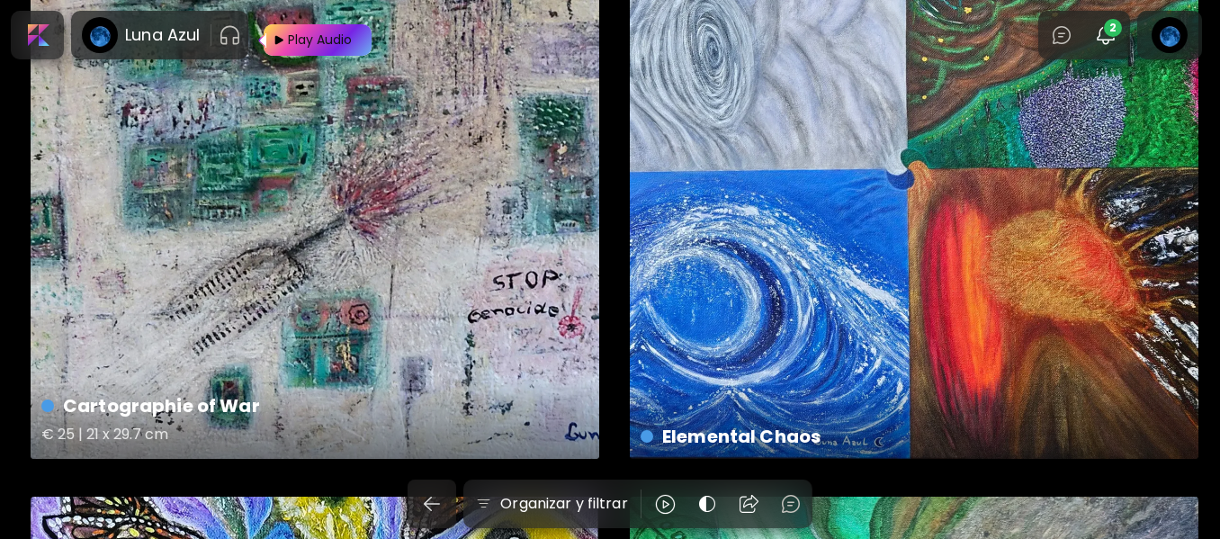
click at [296, 319] on div "Cartographie of War € 25 | 21 x 29.7 cm" at bounding box center [315, 174] width 569 height 569
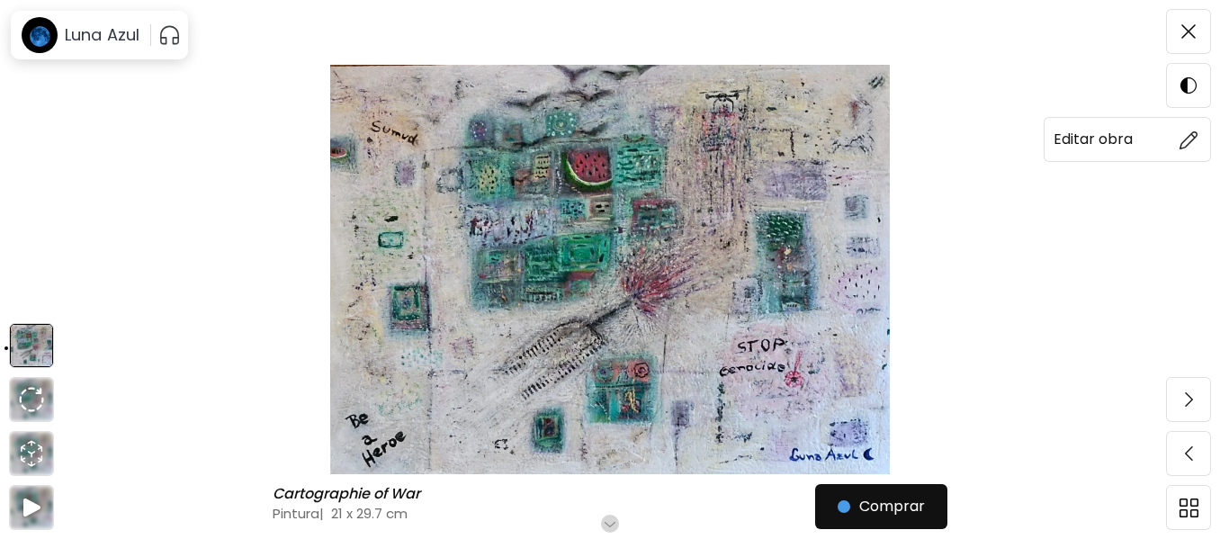
click at [1176, 139] on span at bounding box center [1189, 140] width 38 height 38
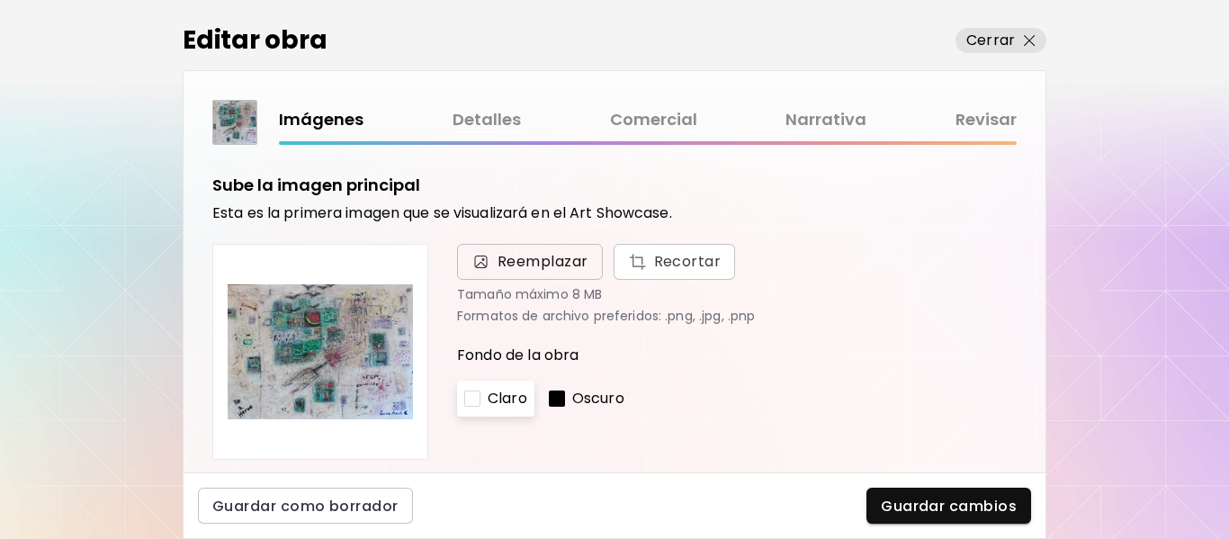
click at [505, 262] on span "Reemplazar" at bounding box center [542, 262] width 91 height 22
click at [0, 0] on input "Reemplazar Recortar" at bounding box center [0, 0] width 0 height 0
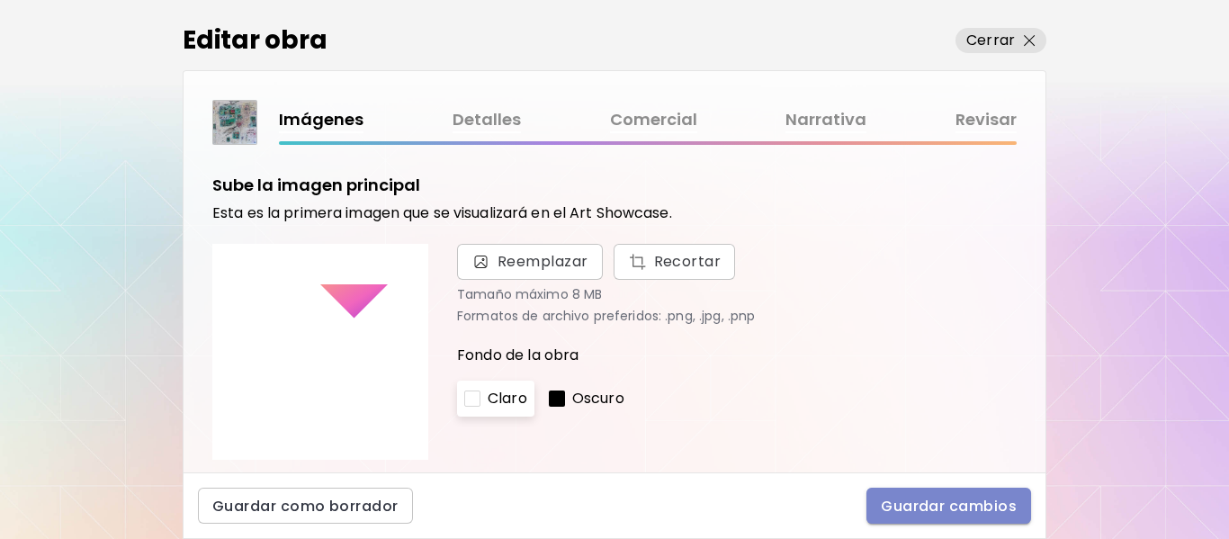
click at [963, 516] on button "Guardar cambios" at bounding box center [948, 506] width 165 height 36
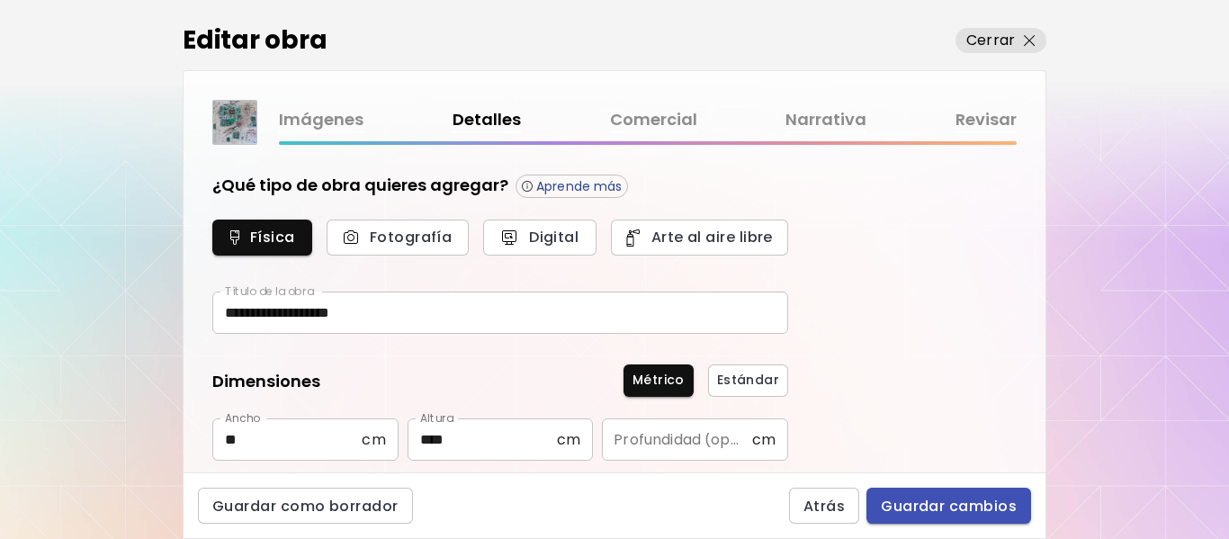
type input "********"
click at [236, 114] on img at bounding box center [234, 122] width 43 height 43
click at [471, 116] on div "Imágenes Detalles Comercial Narrativa Revisar" at bounding box center [648, 120] width 738 height 26
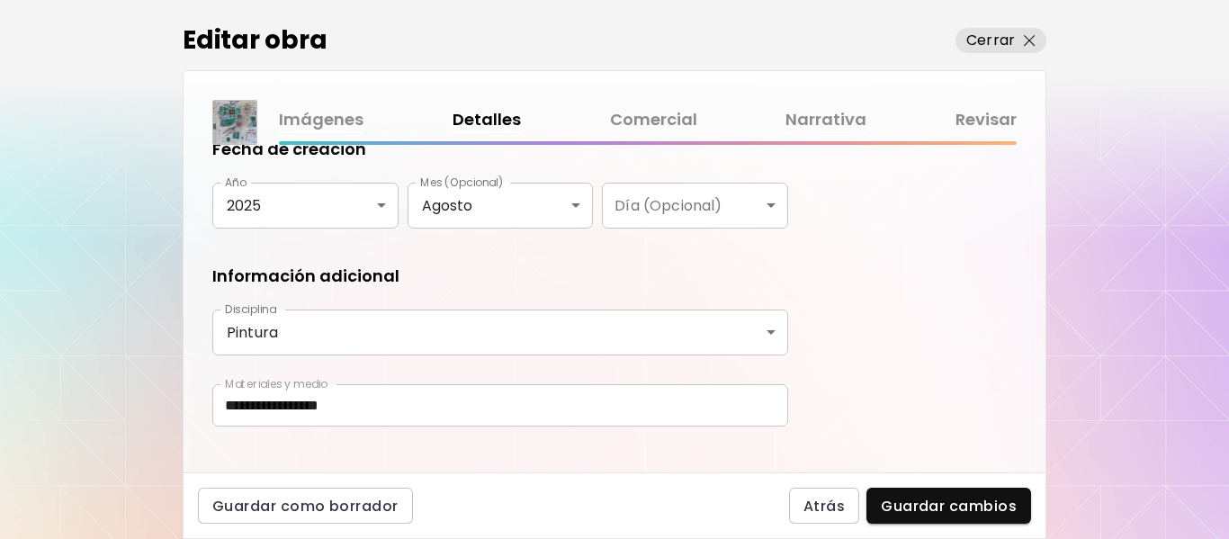
click at [490, 124] on div "Imágenes Detalles Comercial Narrativa Revisar" at bounding box center [648, 120] width 738 height 26
click at [327, 124] on link "Imágenes" at bounding box center [321, 120] width 85 height 26
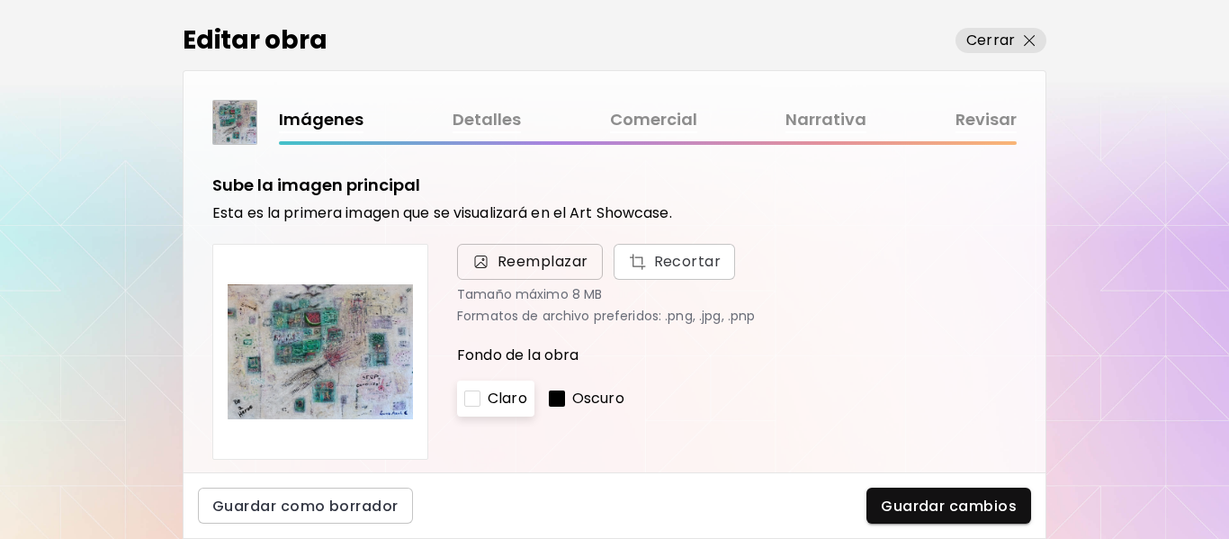
click at [524, 255] on span "Reemplazar" at bounding box center [542, 262] width 91 height 22
click at [0, 0] on input "Reemplazar Recortar" at bounding box center [0, 0] width 0 height 0
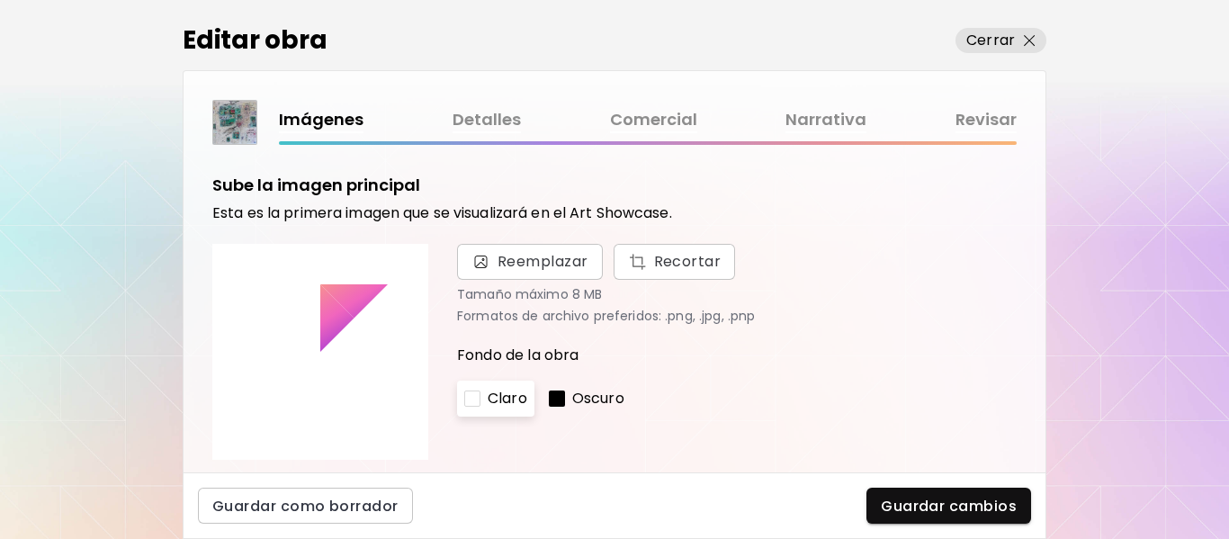
click at [480, 116] on link "Detalles" at bounding box center [487, 120] width 68 height 26
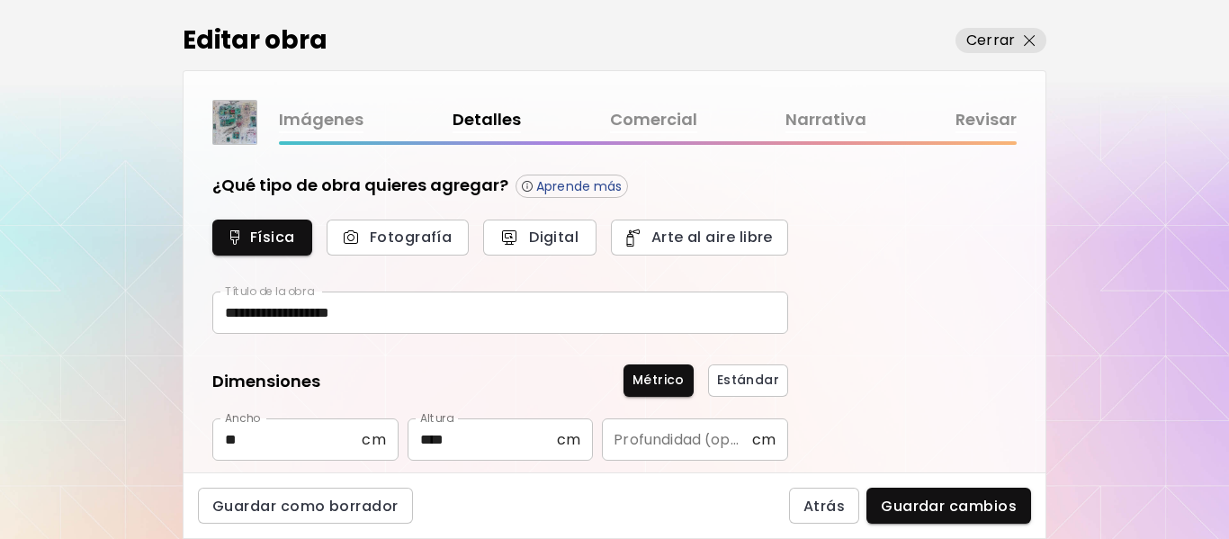
type input "********"
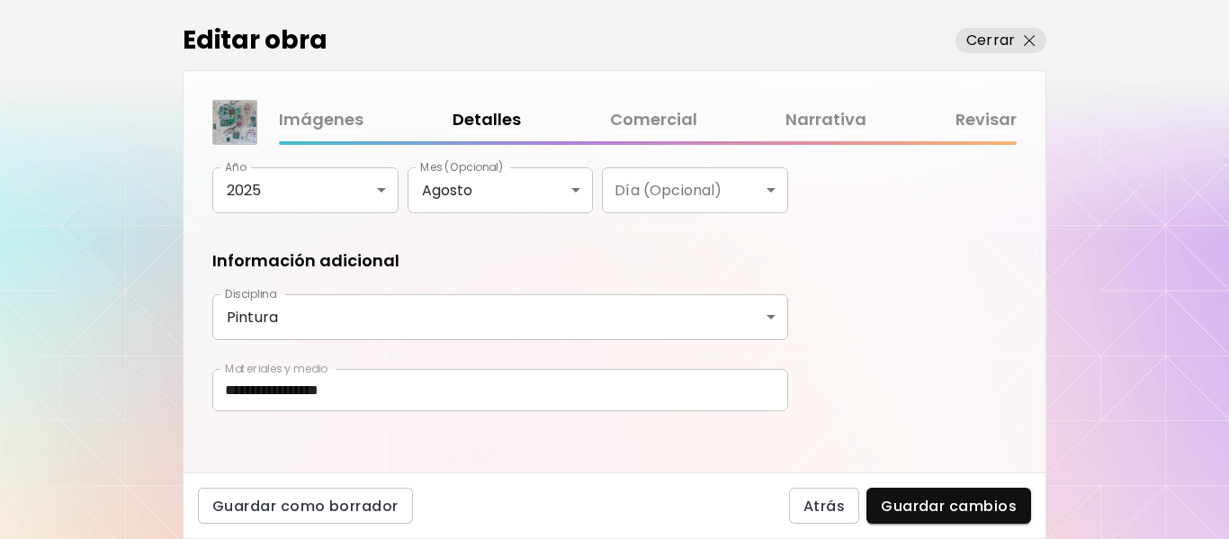
scroll to position [386, 0]
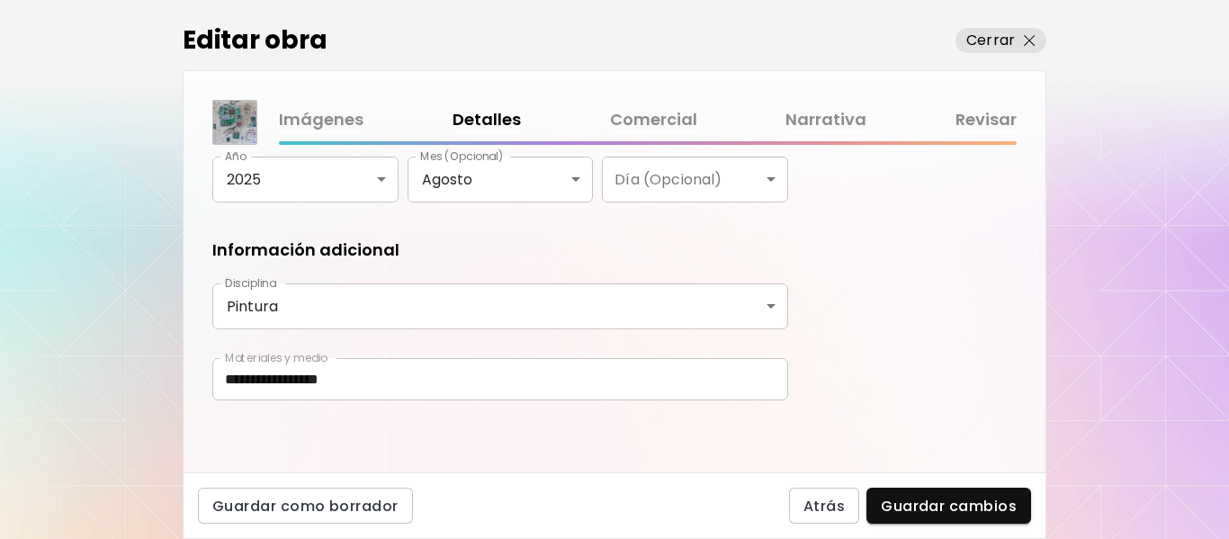
click at [826, 116] on link "Narrativa" at bounding box center [825, 120] width 81 height 26
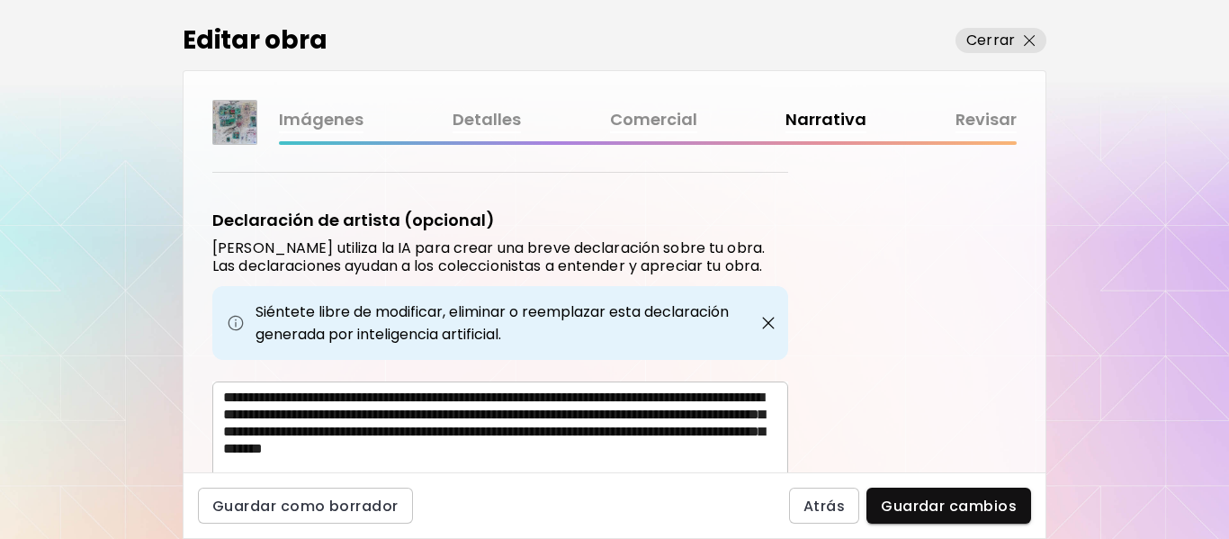
scroll to position [708, 0]
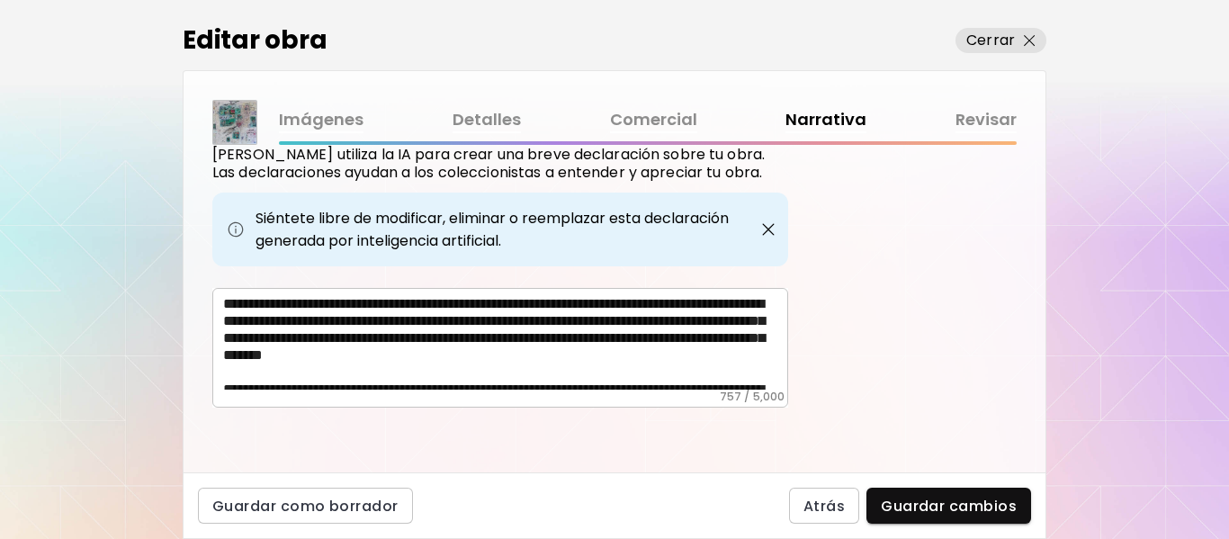
drag, startPoint x: 216, startPoint y: 298, endPoint x: 470, endPoint y: 372, distance: 264.5
click at [473, 375] on div "**********" at bounding box center [500, 348] width 576 height 120
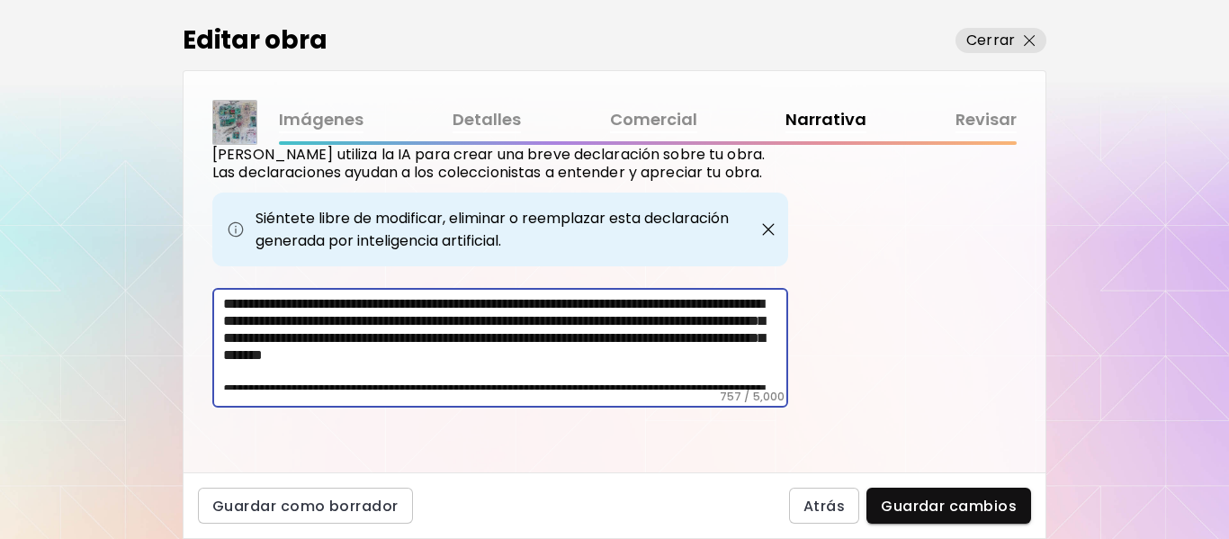
click at [471, 372] on textarea "**********" at bounding box center [505, 342] width 565 height 94
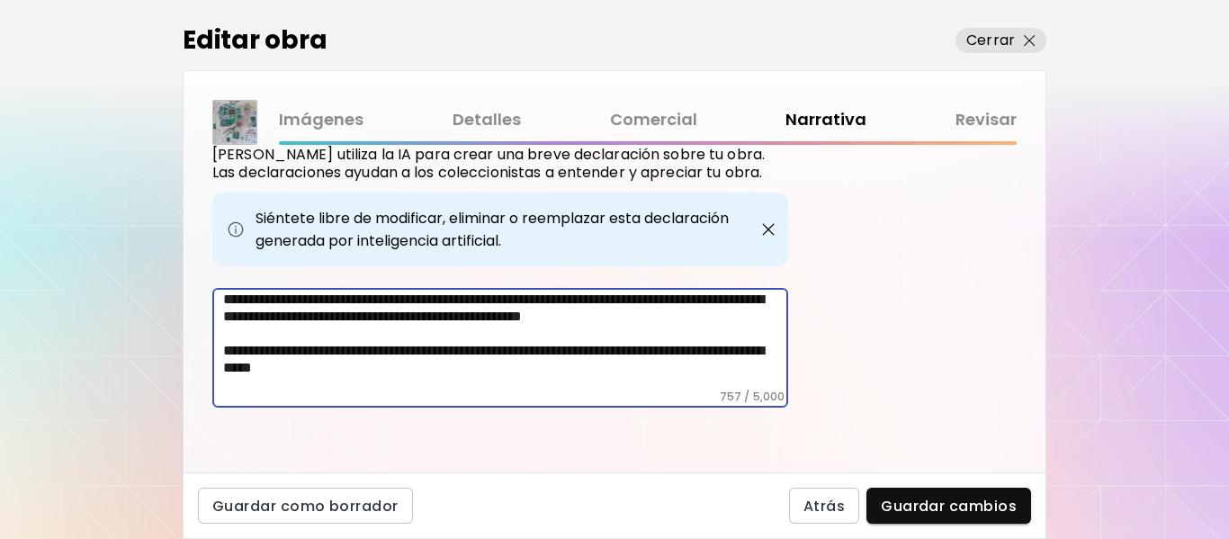
scroll to position [105, 0]
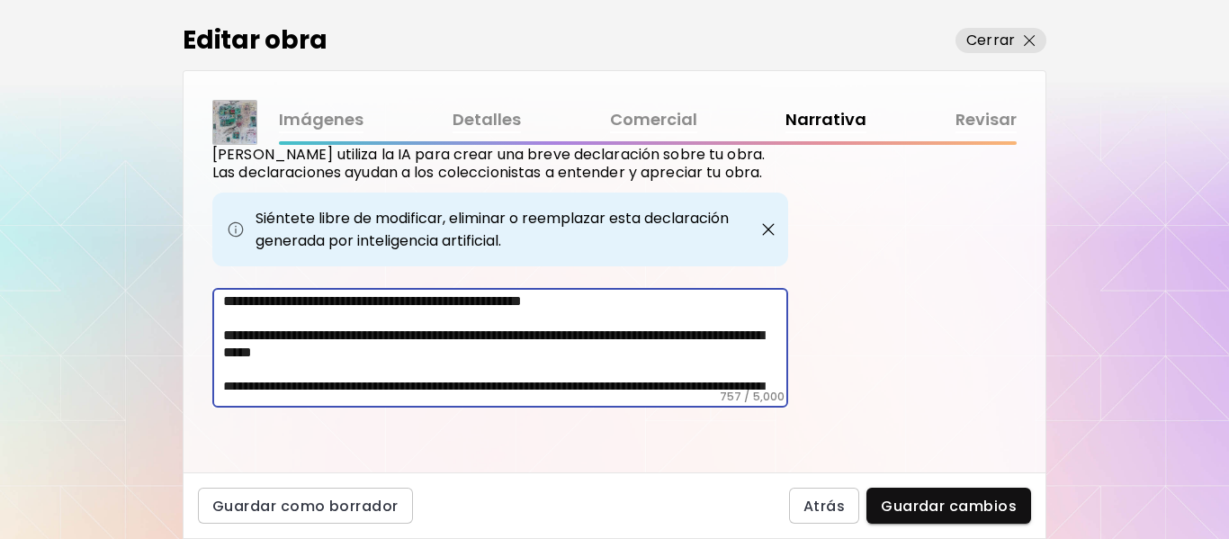
drag, startPoint x: 473, startPoint y: 372, endPoint x: 380, endPoint y: 359, distance: 94.5
click at [380, 360] on textarea "**********" at bounding box center [505, 342] width 565 height 94
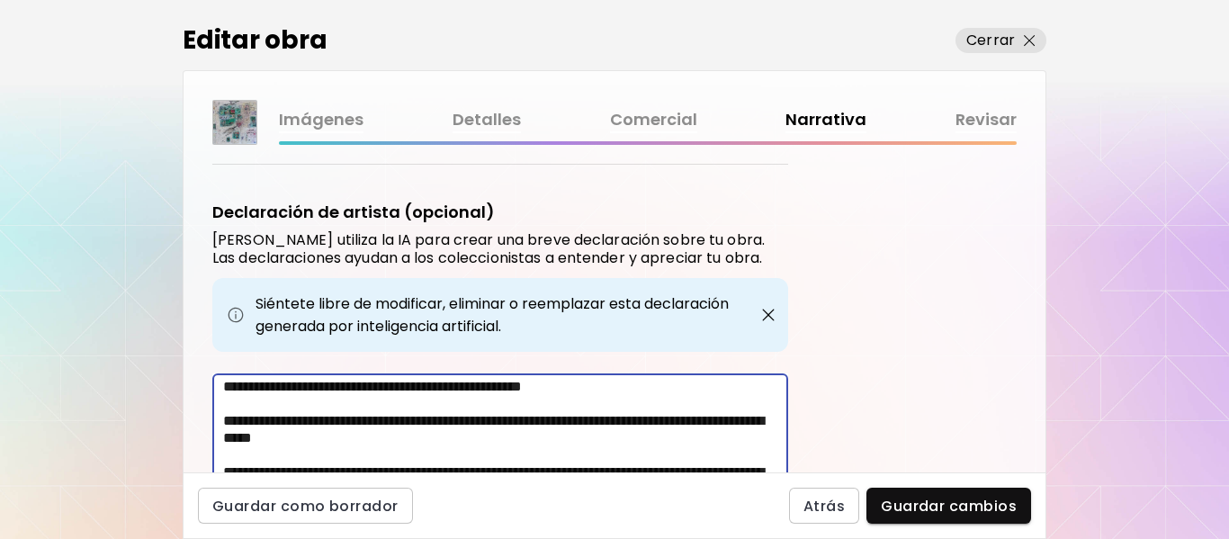
scroll to position [708, 0]
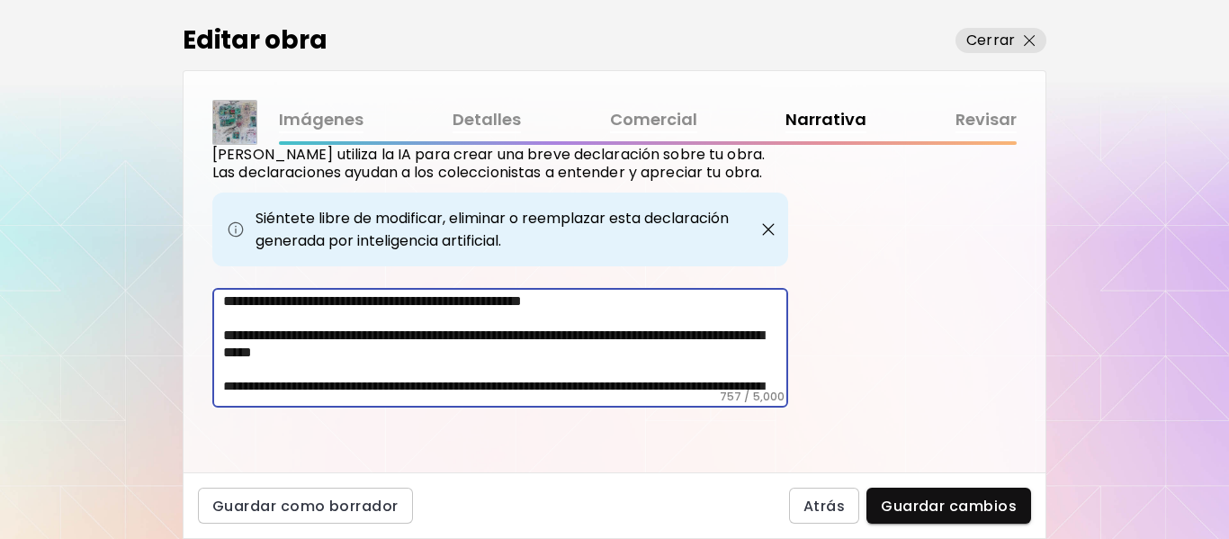
click at [269, 316] on textarea "**********" at bounding box center [505, 342] width 565 height 94
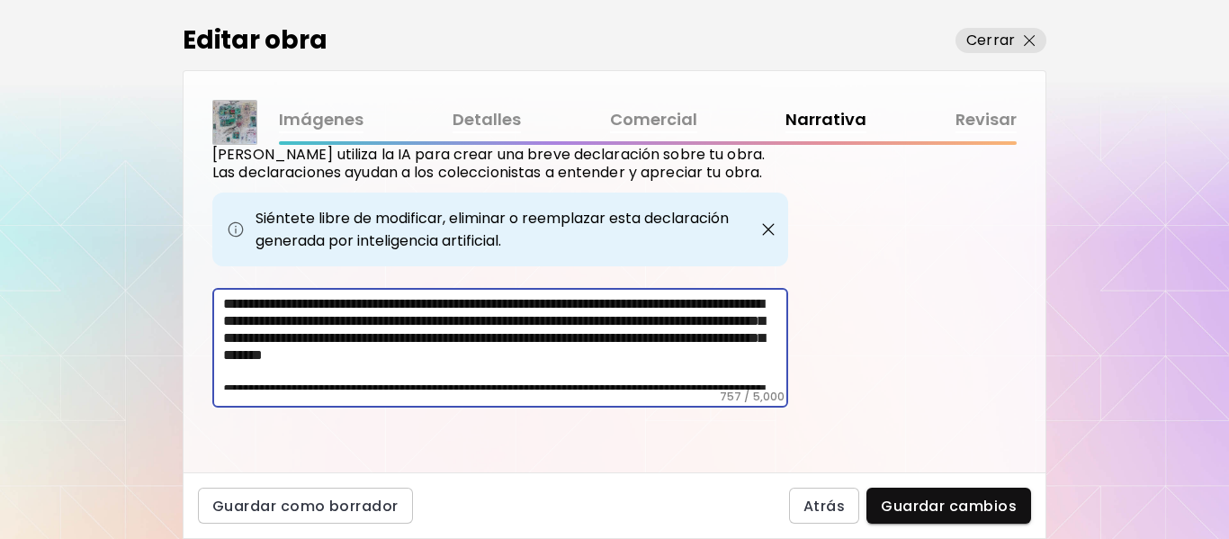
drag, startPoint x: 222, startPoint y: 301, endPoint x: 464, endPoint y: 395, distance: 259.5
click at [470, 400] on div "**********" at bounding box center [500, 348] width 576 height 120
drag, startPoint x: 222, startPoint y: 300, endPoint x: 362, endPoint y: 330, distance: 142.6
click at [480, 413] on div "Etiquetas de la Obra Kaleido utiliza inteligencia artificial (IA) para generar …" at bounding box center [615, 308] width 862 height 327
click at [305, 303] on textarea "**********" at bounding box center [505, 342] width 565 height 94
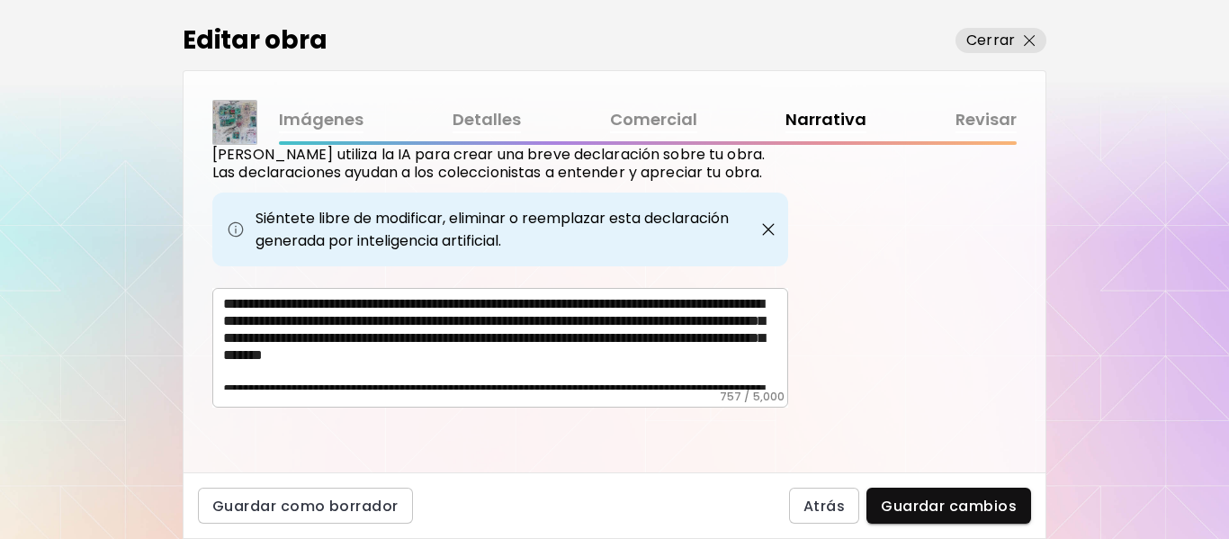
drag, startPoint x: 218, startPoint y: 298, endPoint x: 456, endPoint y: 341, distance: 242.3
click at [486, 393] on div "**********" at bounding box center [500, 348] width 576 height 120
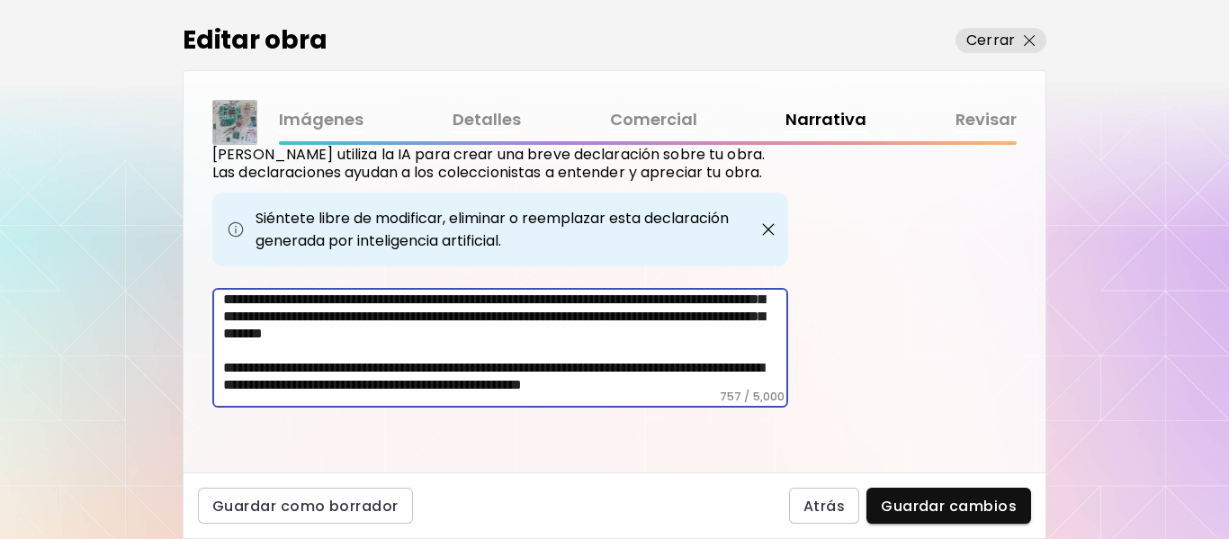
scroll to position [35, 0]
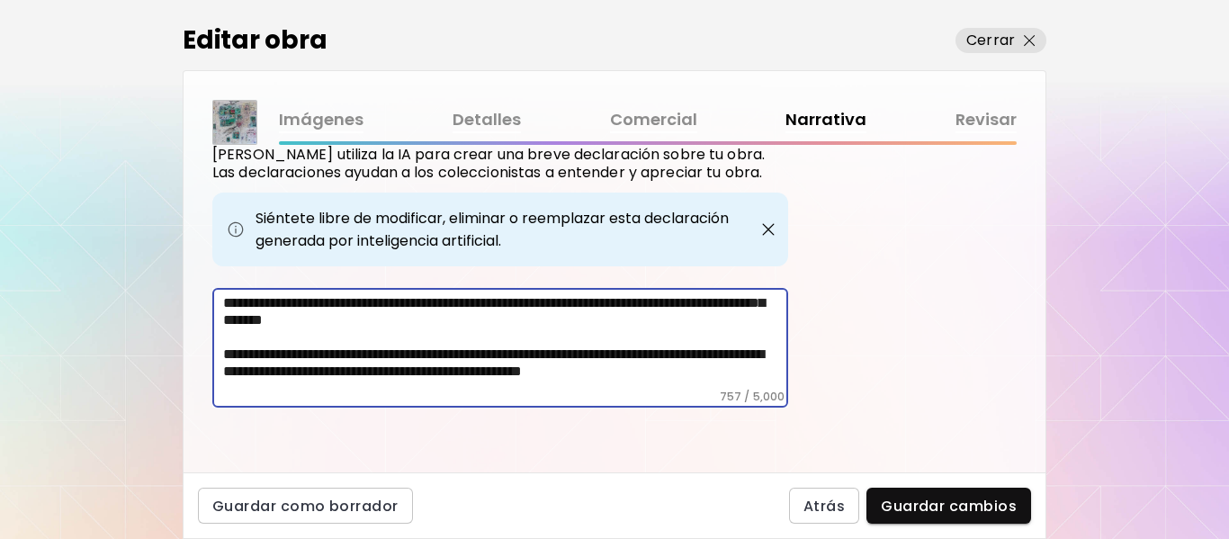
drag, startPoint x: 477, startPoint y: 374, endPoint x: 285, endPoint y: 318, distance: 199.8
click at [260, 325] on textarea "**********" at bounding box center [505, 342] width 565 height 94
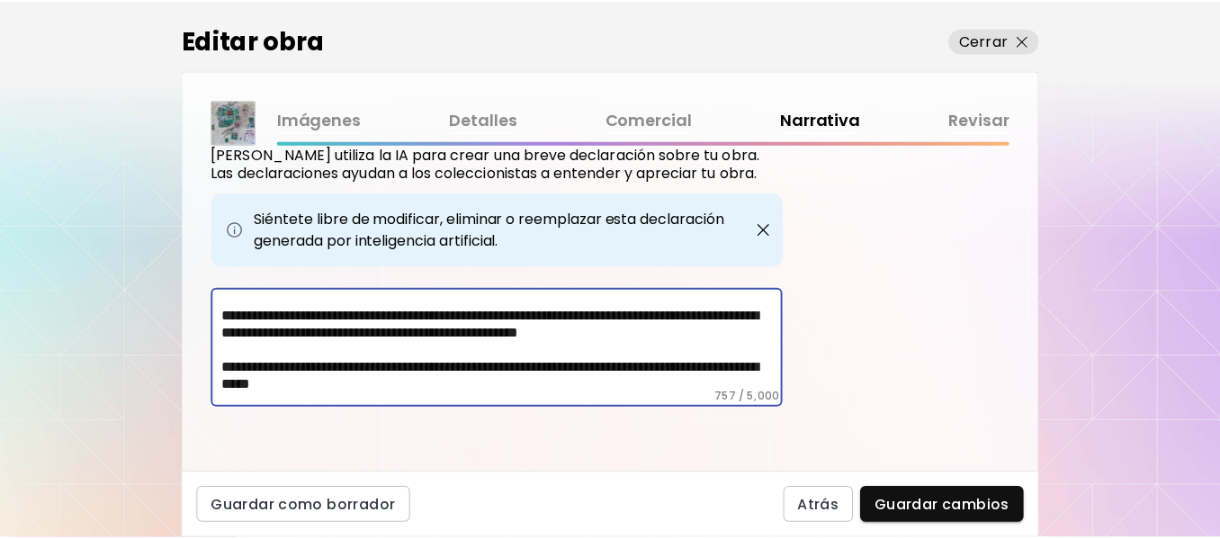
scroll to position [0, 0]
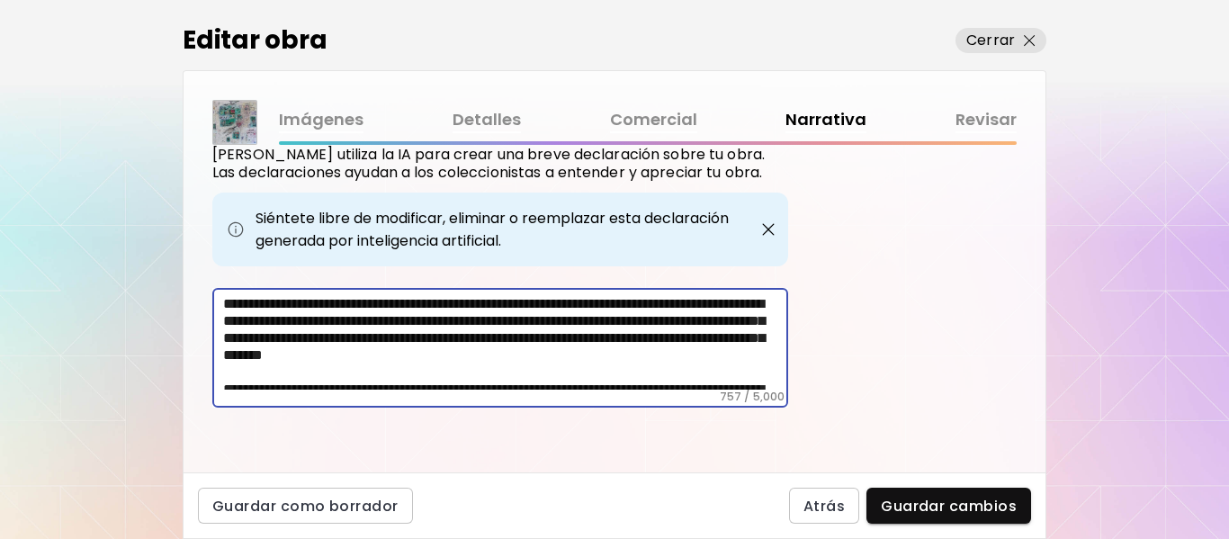
drag, startPoint x: 615, startPoint y: 380, endPoint x: 245, endPoint y: 288, distance: 381.8
click at [216, 292] on div "**********" at bounding box center [500, 348] width 576 height 120
click at [322, 123] on link "Imágenes" at bounding box center [321, 120] width 85 height 26
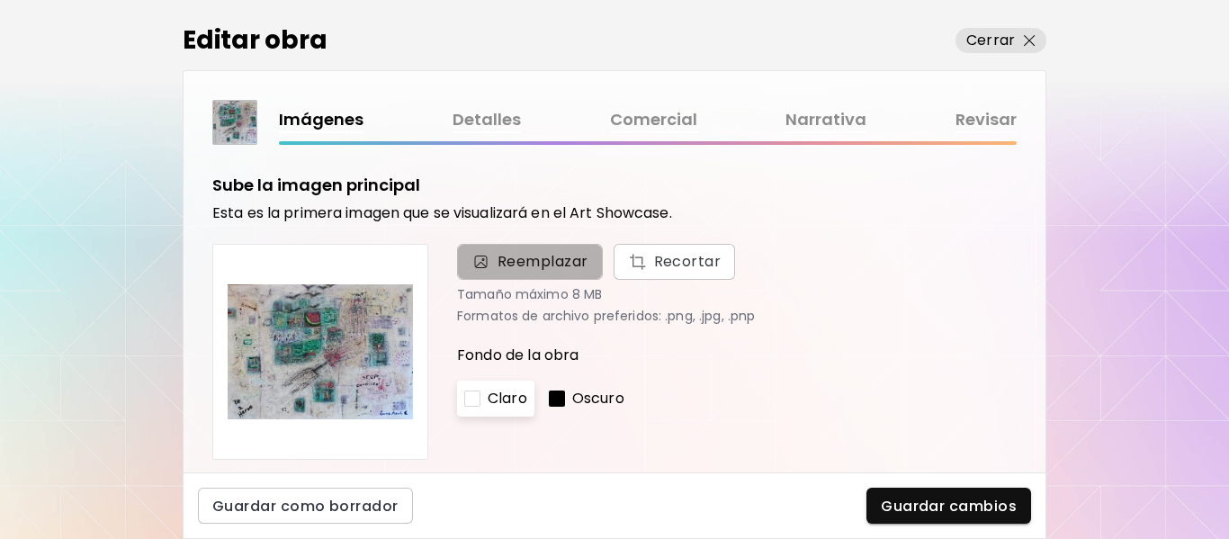
click at [565, 258] on span "Reemplazar" at bounding box center [542, 262] width 91 height 22
click at [0, 0] on input "Reemplazar Recortar" at bounding box center [0, 0] width 0 height 0
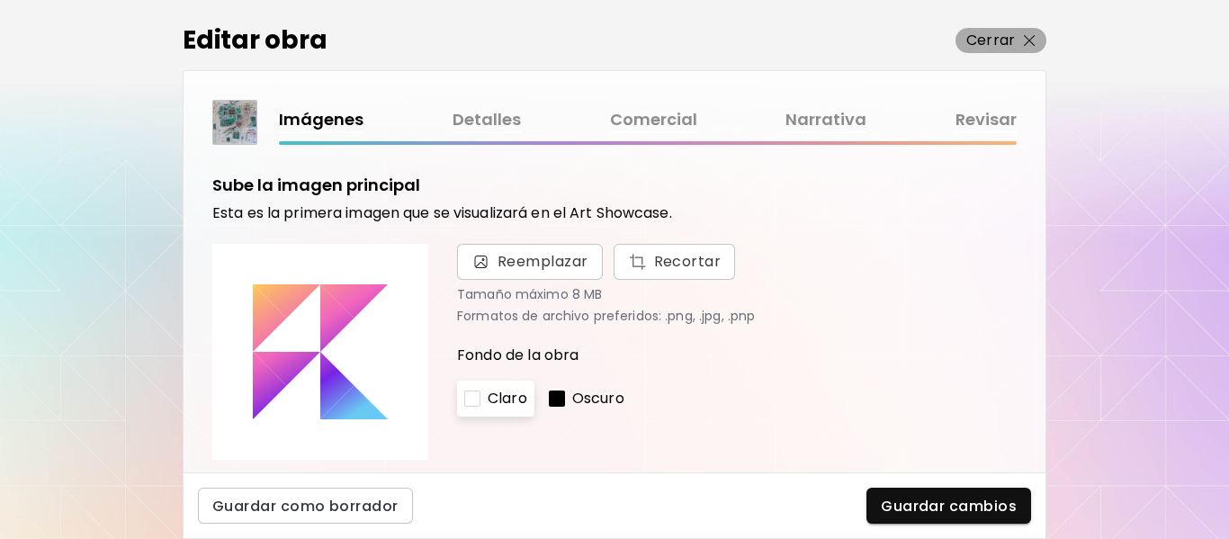
click at [1033, 39] on img "button" at bounding box center [1030, 41] width 12 height 12
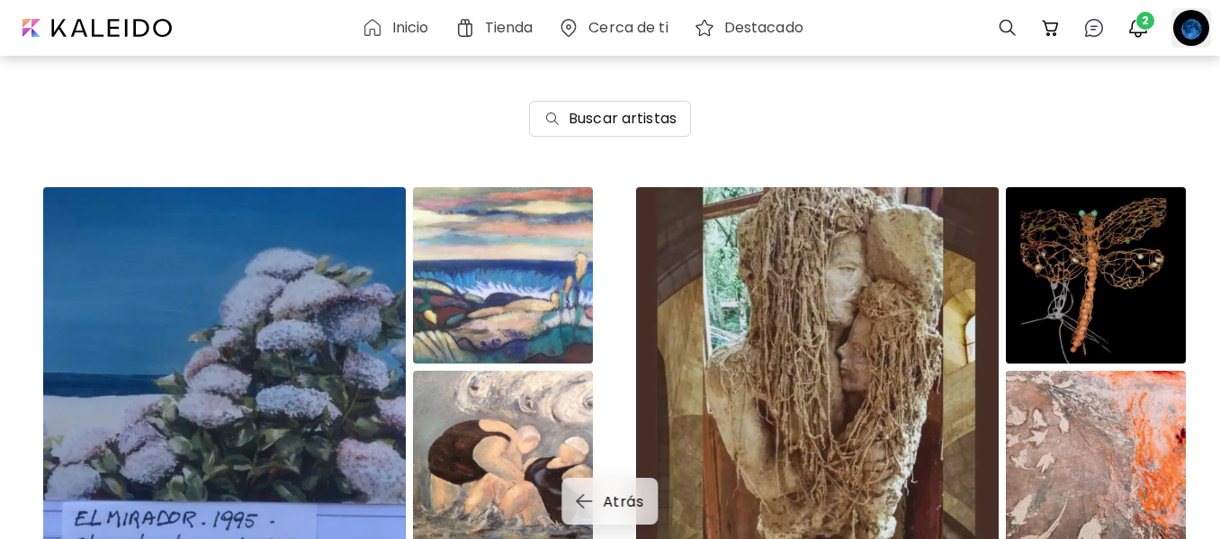
click at [1195, 26] on div at bounding box center [1191, 28] width 40 height 40
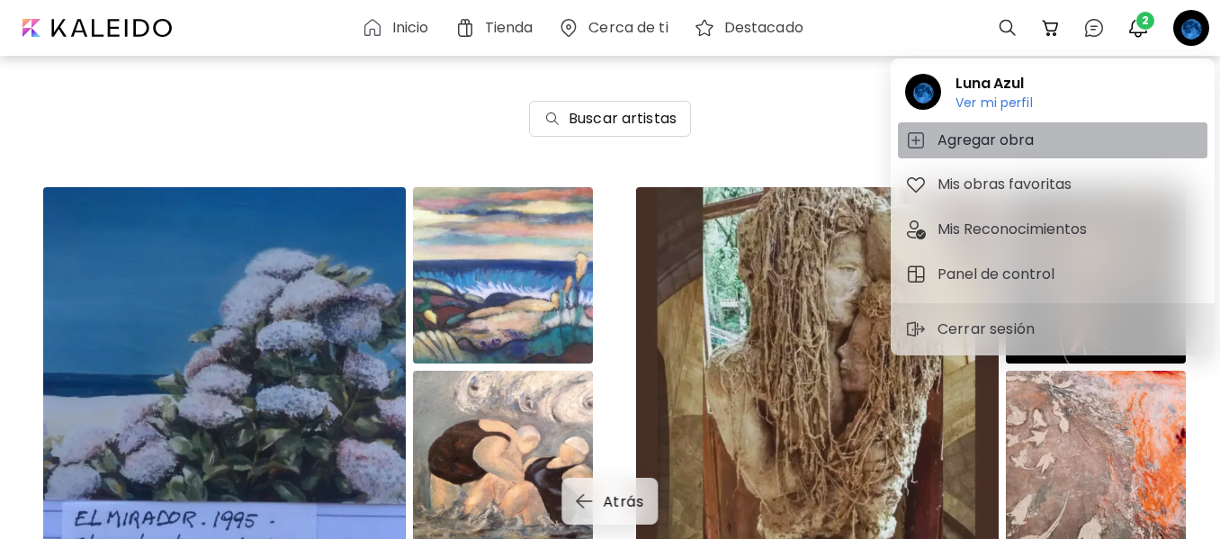
click at [1022, 137] on h5 "Agregar obra" at bounding box center [988, 141] width 102 height 22
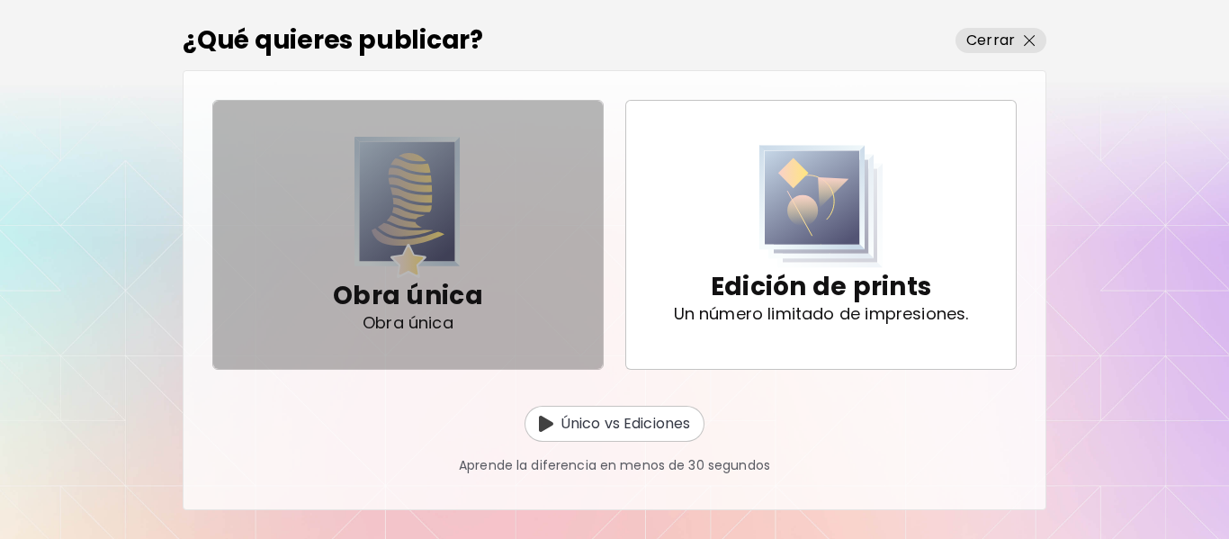
click at [425, 314] on p "Obra única" at bounding box center [408, 323] width 91 height 18
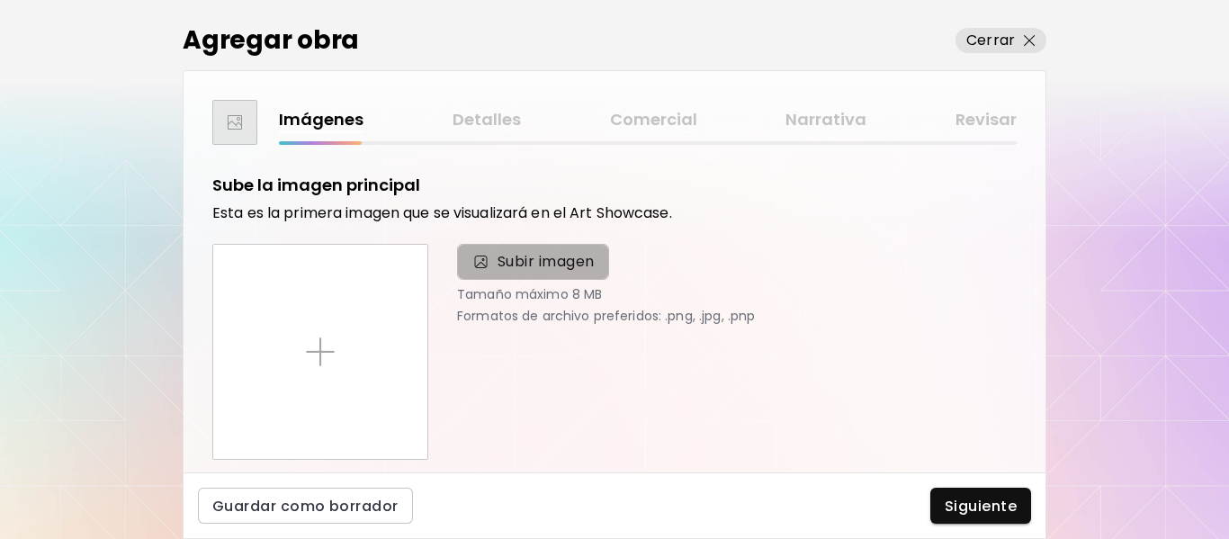
click at [525, 255] on span "Subir imagen" at bounding box center [545, 262] width 97 height 22
click at [0, 0] on input "Subir imagen" at bounding box center [0, 0] width 0 height 0
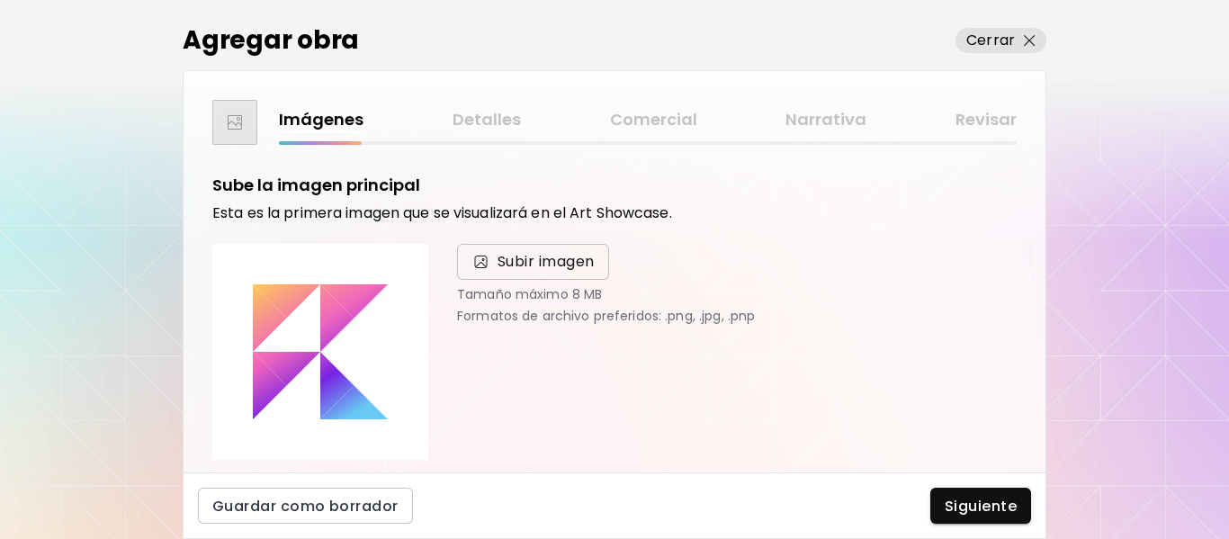
click at [451, 292] on div "Subir imagen Tamaño máximo 8 MB Formatos de archivo preferidos: .png, .jpg, .pnp" at bounding box center [725, 352] width 581 height 216
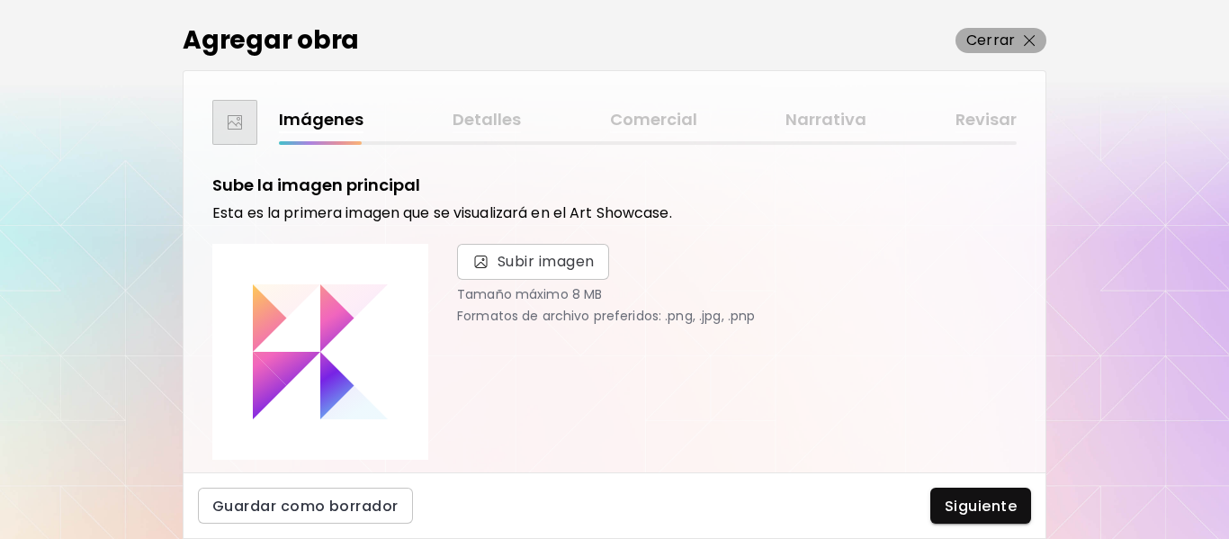
click at [1034, 39] on img "button" at bounding box center [1030, 41] width 12 height 12
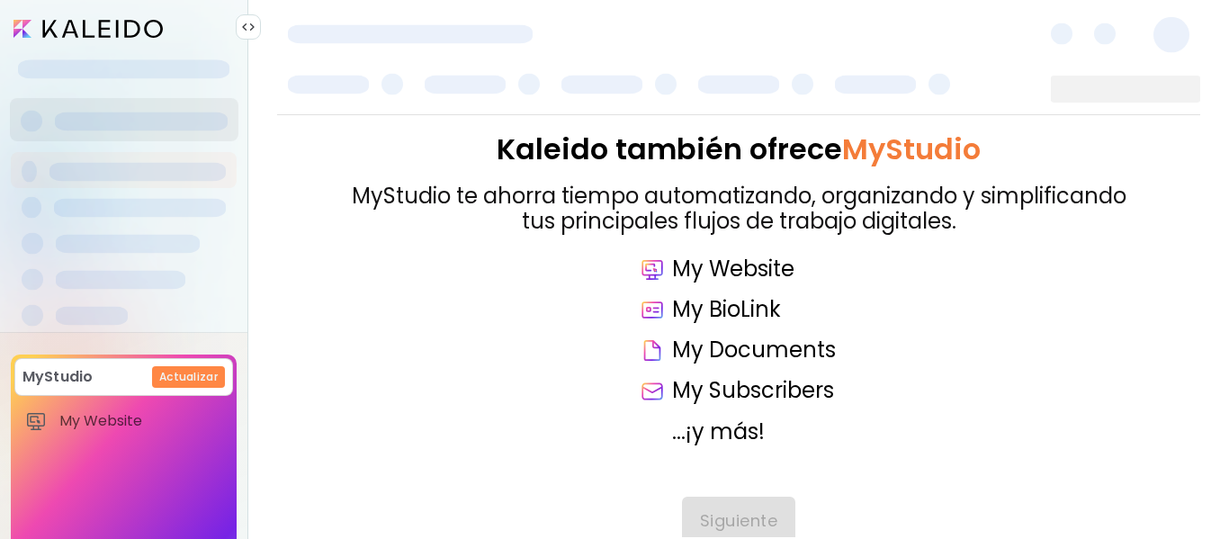
click at [1188, 25] on div at bounding box center [1172, 32] width 58 height 59
click at [1168, 31] on span at bounding box center [1171, 35] width 36 height 36
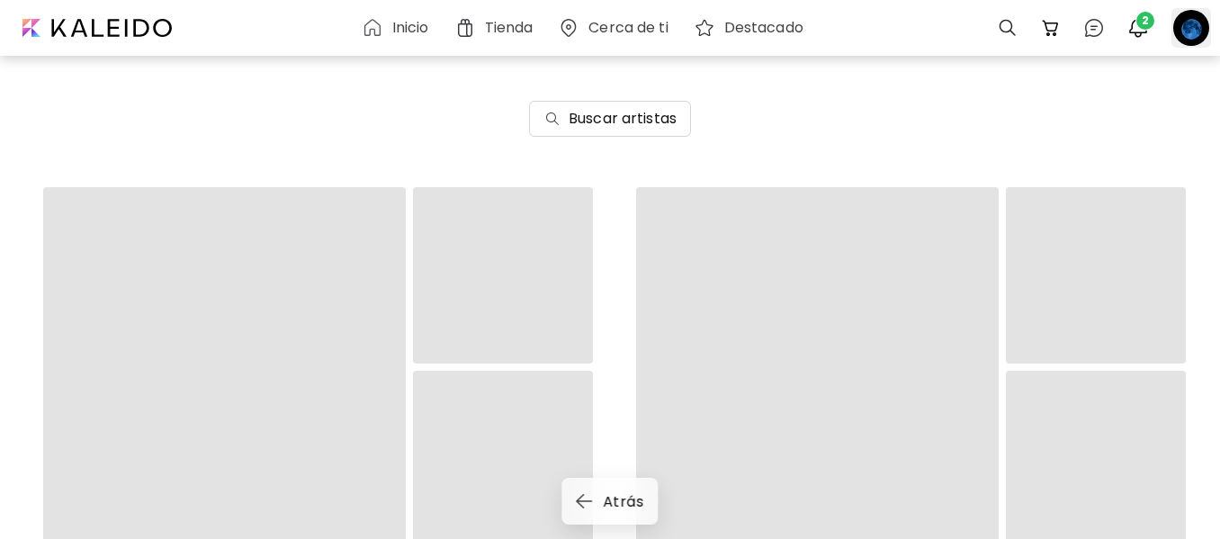
click at [1187, 27] on div at bounding box center [1191, 28] width 40 height 40
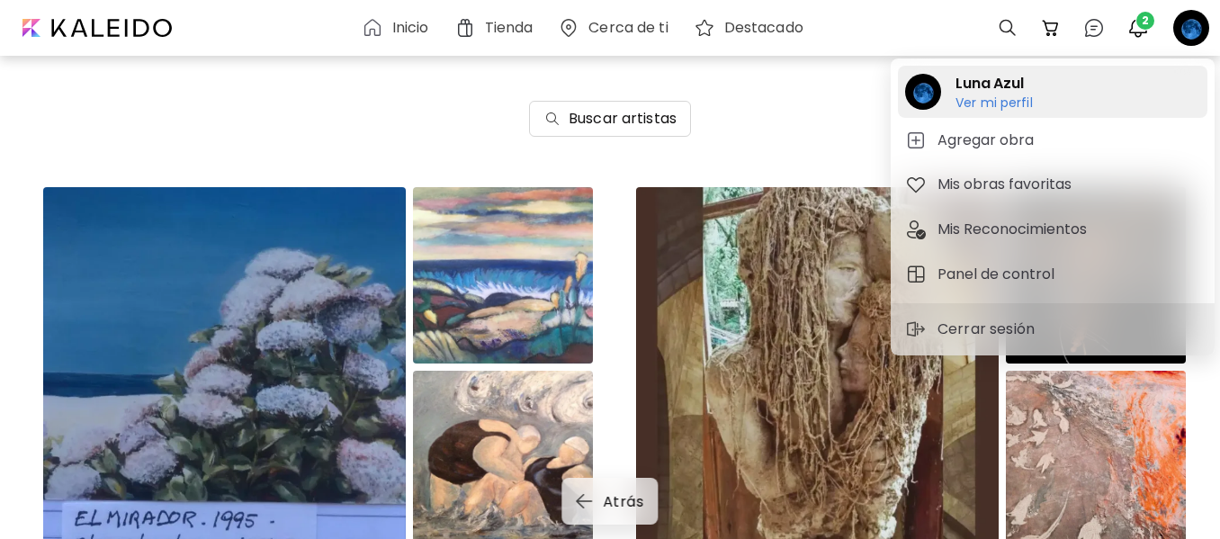
click at [981, 98] on h6 "Ver mi perfil" at bounding box center [993, 102] width 77 height 16
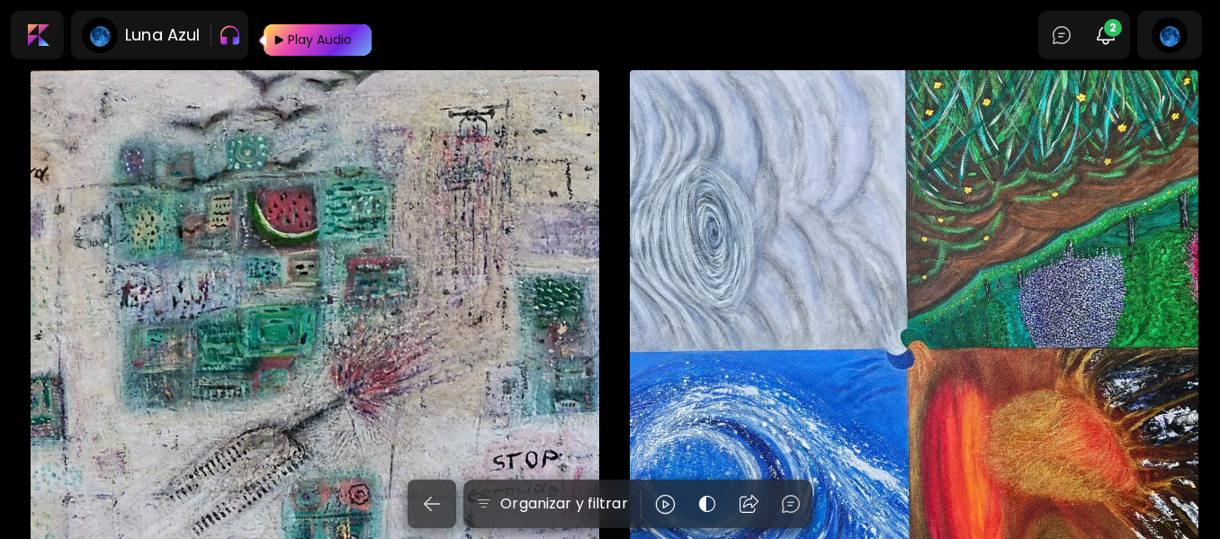
click at [11, 409] on div at bounding box center [9, 269] width 18 height 539
click at [140, 405] on div "Cartographie of War € 25 | 21 x 29.7 cm" at bounding box center [315, 354] width 569 height 569
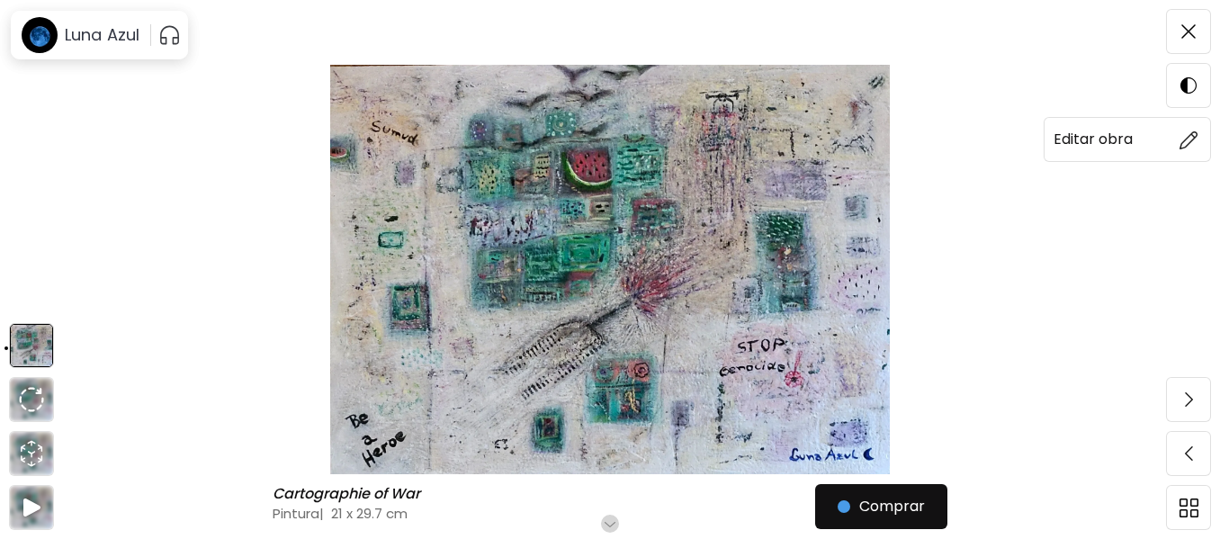
click at [1190, 141] on img at bounding box center [1188, 139] width 19 height 19
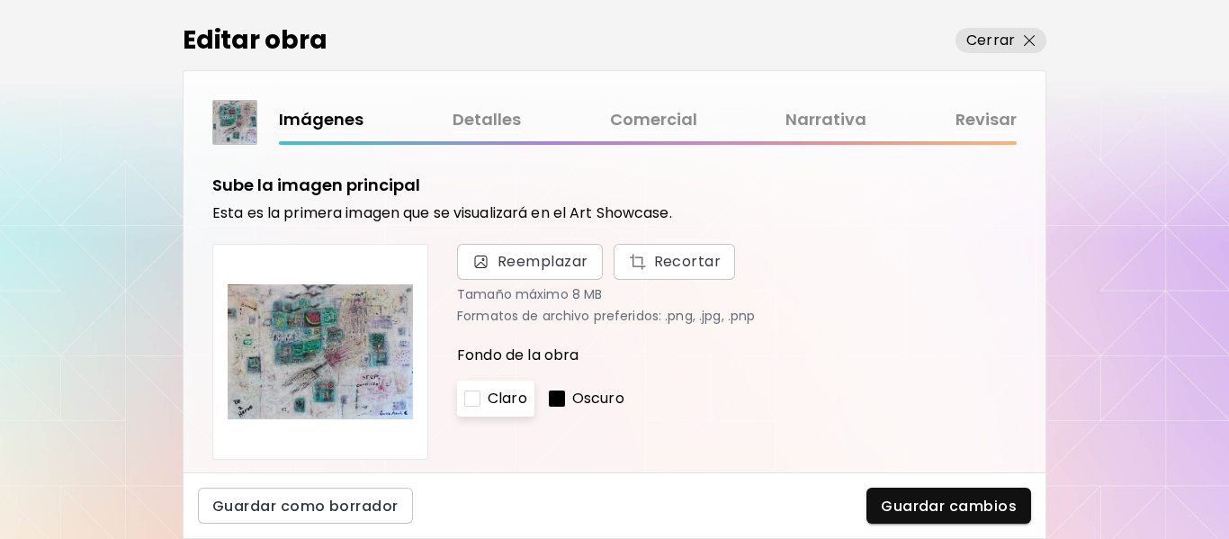
click at [321, 115] on div "Imágenes Detalles Comercial Narrativa Revisar" at bounding box center [648, 120] width 738 height 26
click at [517, 268] on span "Reemplazar" at bounding box center [542, 262] width 91 height 22
click at [0, 0] on input "Reemplazar Recortar" at bounding box center [0, 0] width 0 height 0
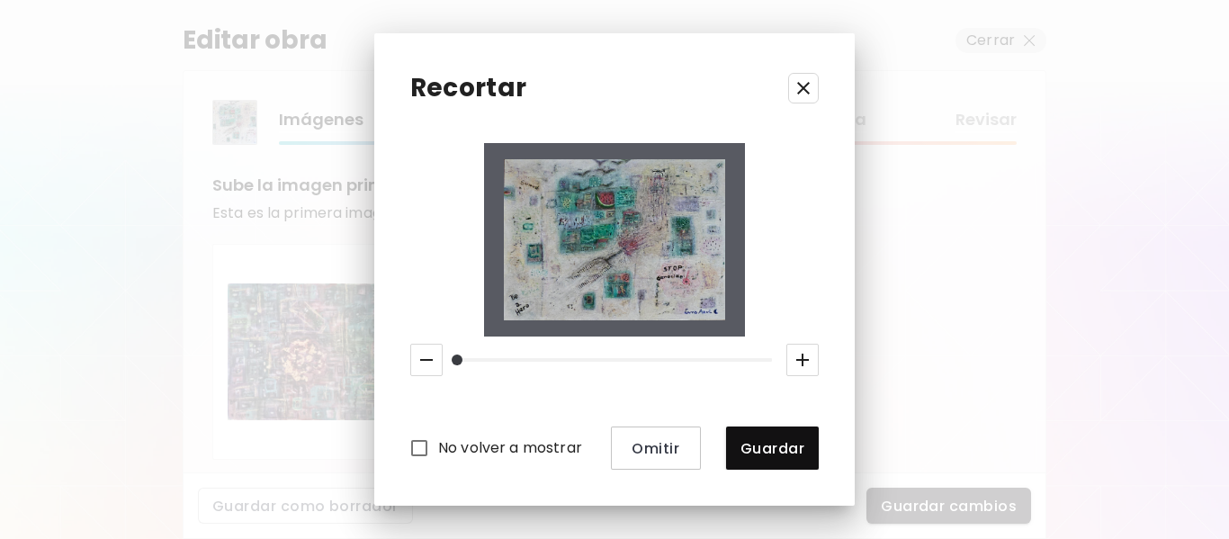
click at [810, 166] on div "No volver a mostrar Omitir Guardar" at bounding box center [614, 306] width 408 height 327
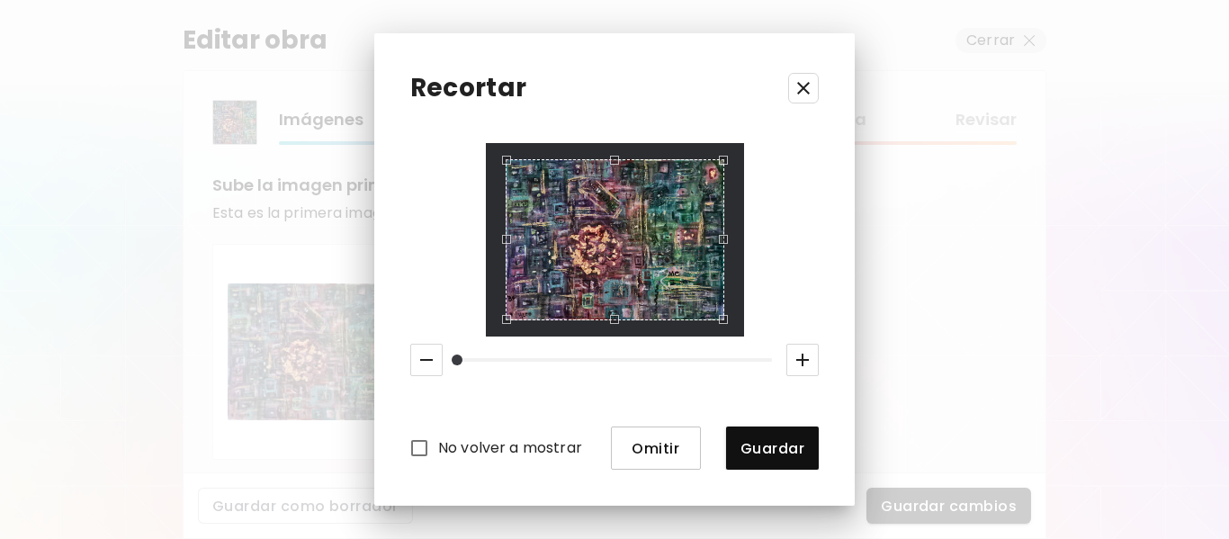
click at [641, 447] on span "Omitir" at bounding box center [655, 448] width 61 height 19
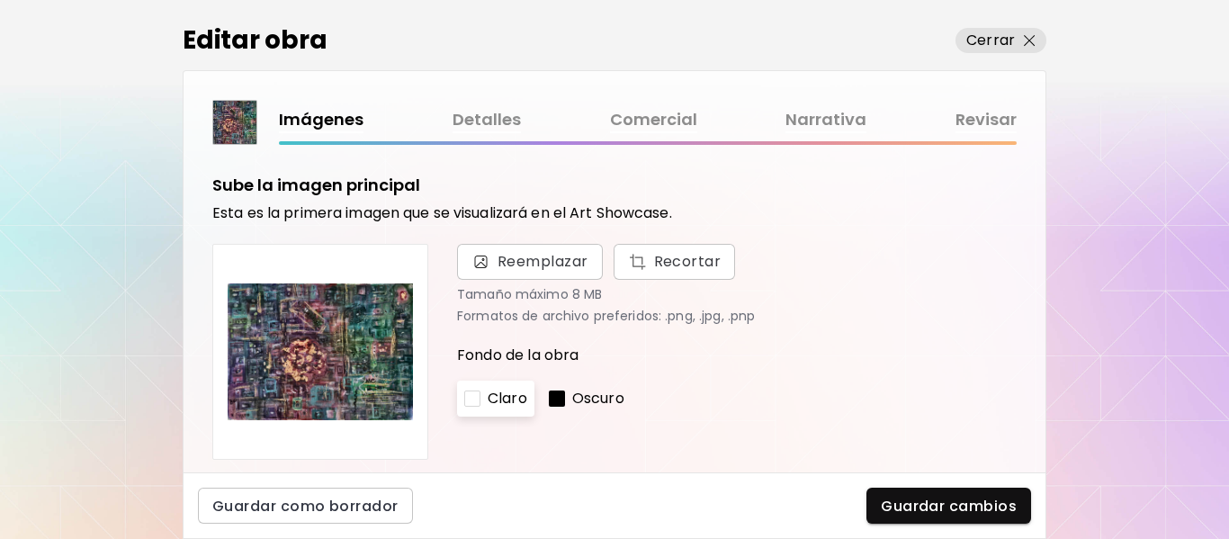
click at [336, 115] on div "Imágenes Detalles Comercial Narrativa Revisar" at bounding box center [648, 120] width 738 height 26
click at [540, 255] on span "Reemplazar" at bounding box center [542, 262] width 91 height 22
click at [0, 0] on input "Reemplazar Recortar" at bounding box center [0, 0] width 0 height 0
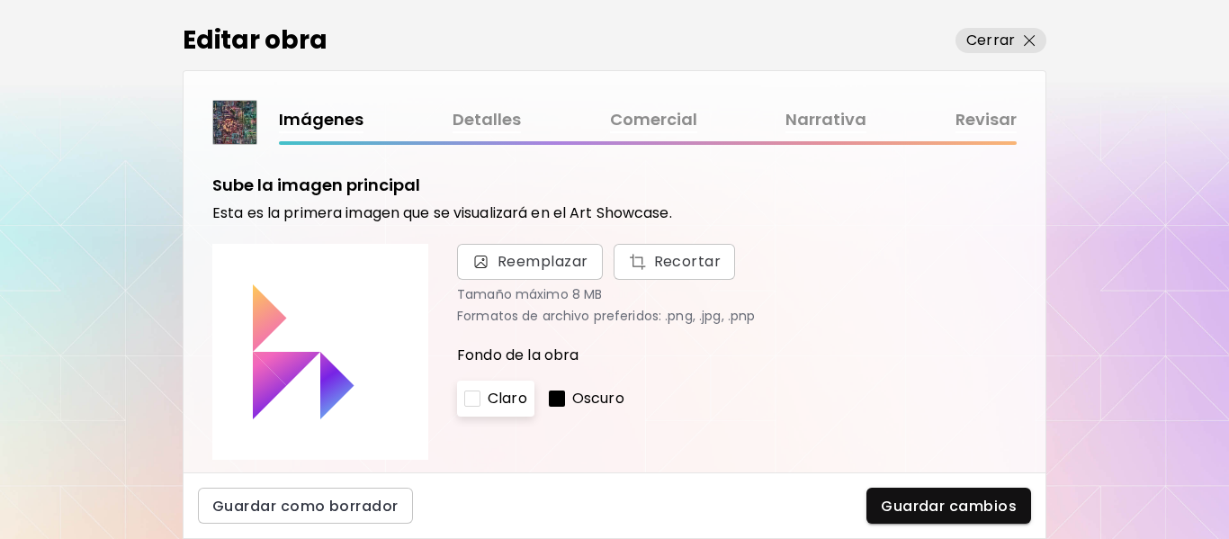
click at [500, 116] on link "Detalles" at bounding box center [487, 120] width 68 height 26
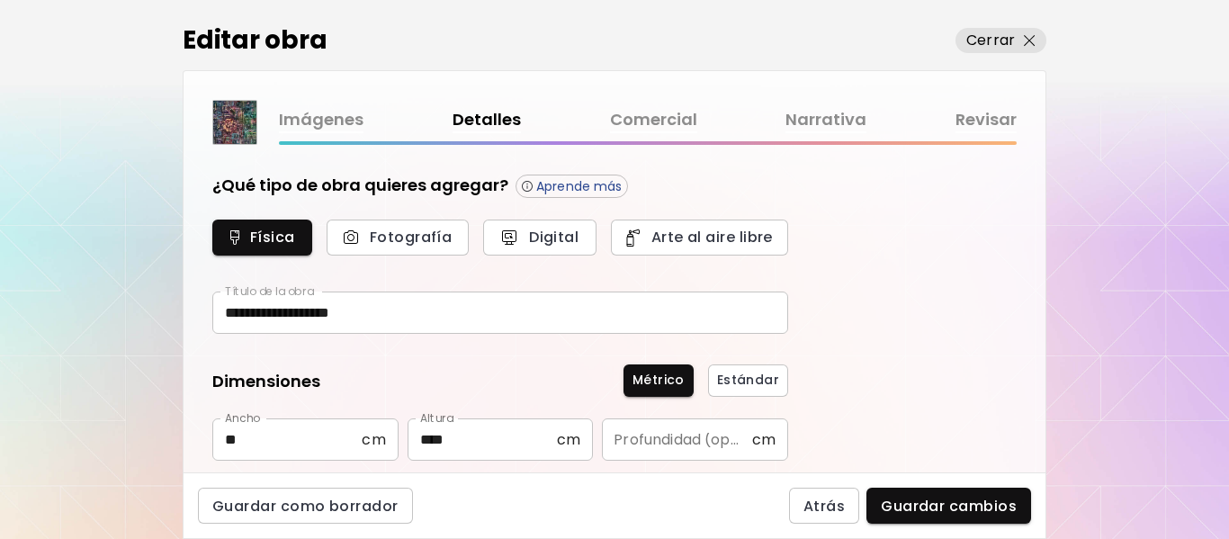
type input "********"
click at [340, 122] on link "Imágenes" at bounding box center [321, 120] width 85 height 26
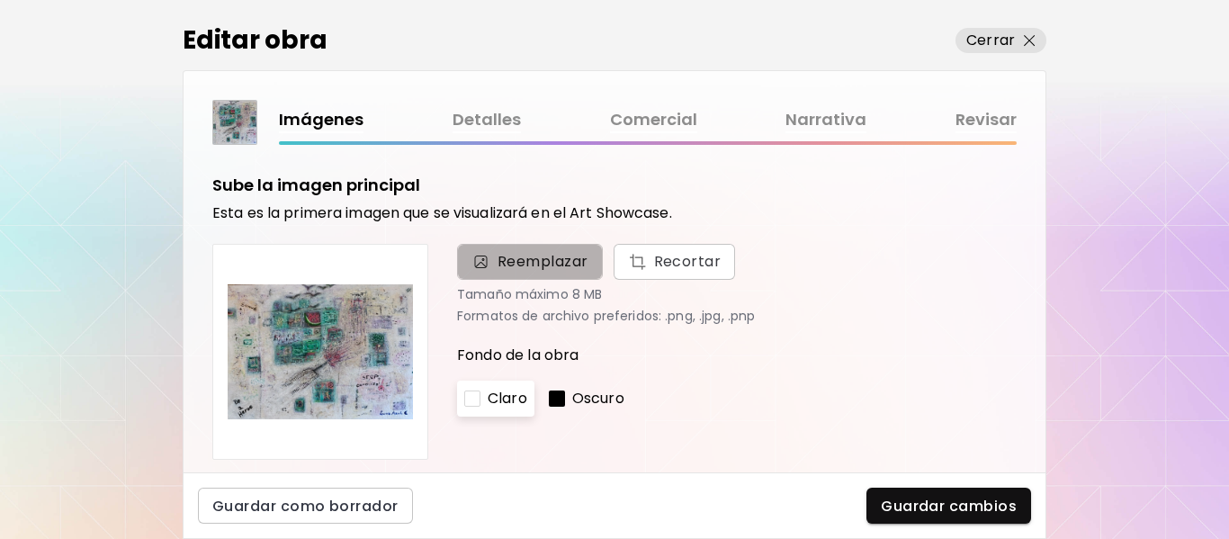
click at [512, 264] on span "Reemplazar" at bounding box center [542, 262] width 91 height 22
click at [0, 0] on input "Reemplazar Recortar" at bounding box center [0, 0] width 0 height 0
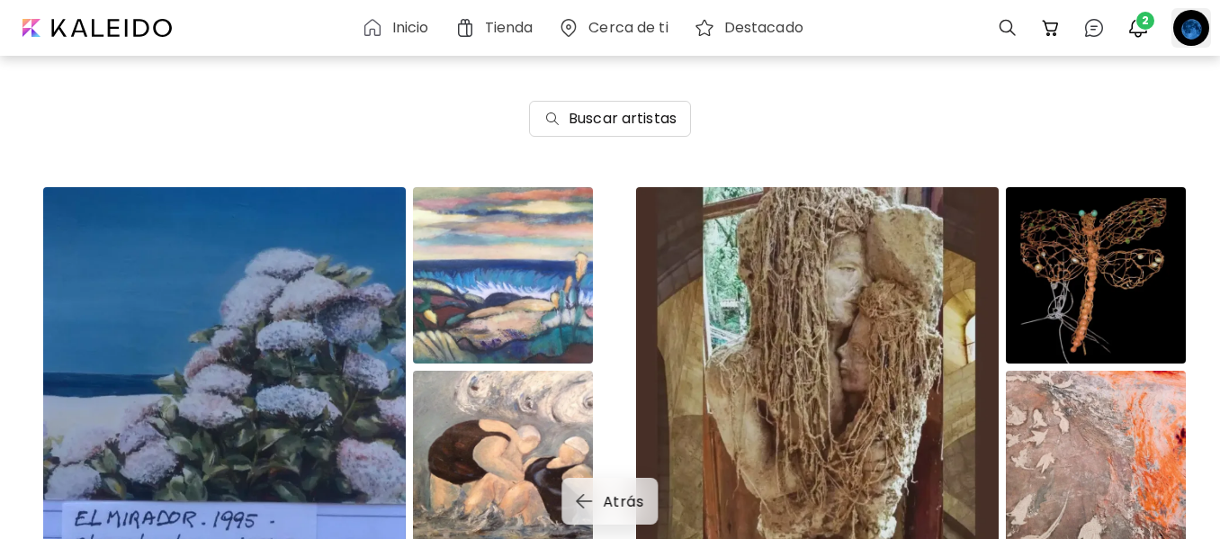
click at [1205, 35] on div at bounding box center [1191, 28] width 40 height 40
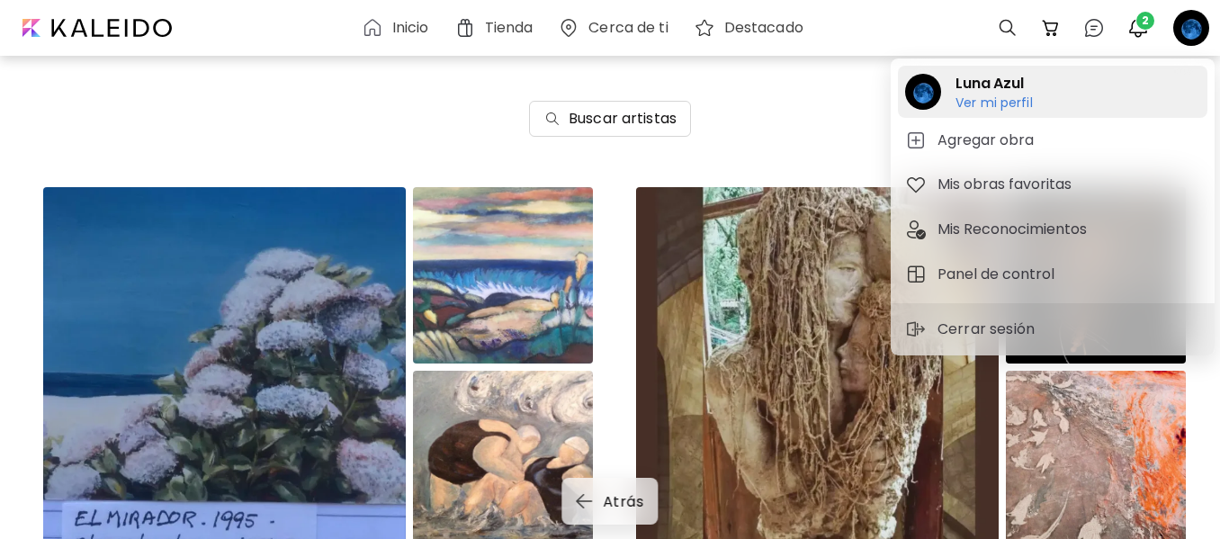
click at [987, 87] on h2 "Luna Azul" at bounding box center [993, 84] width 77 height 22
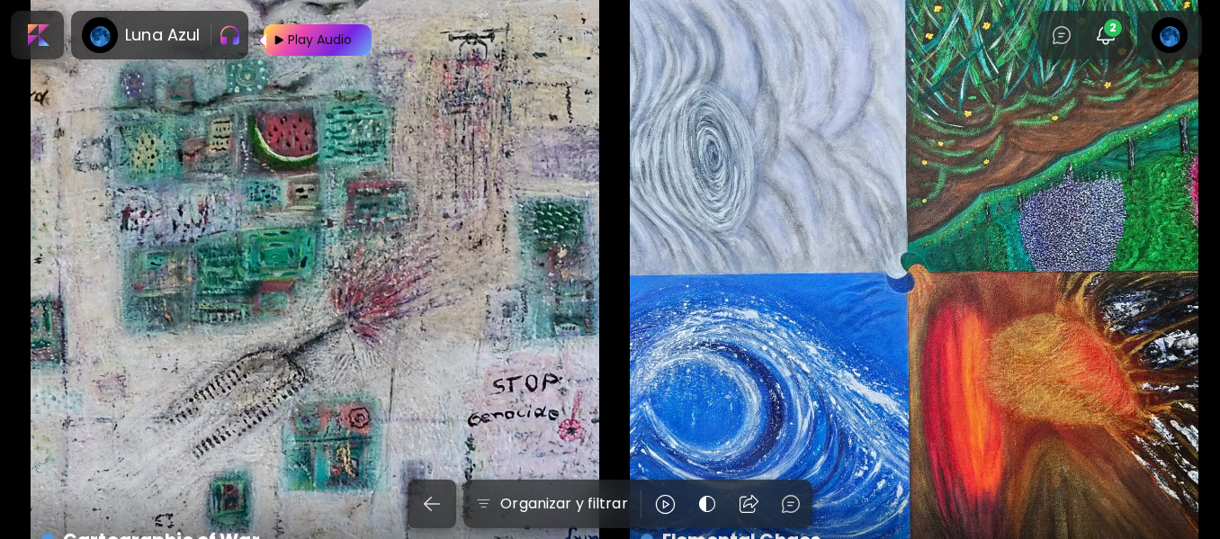
scroll to position [180, 0]
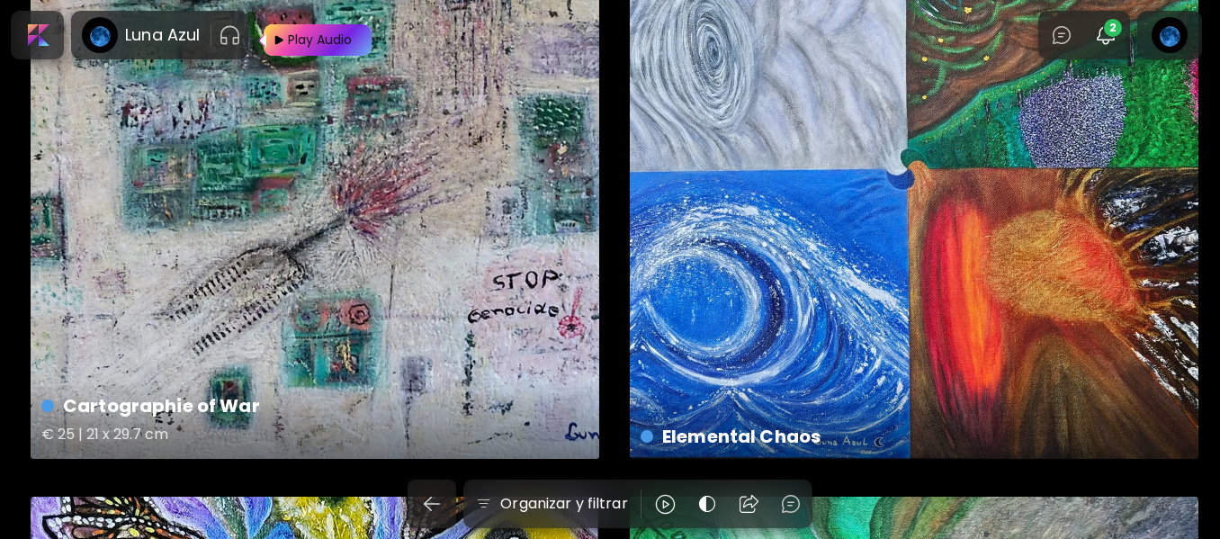
click at [384, 313] on div "Cartographie of War € 25 | 21 x 29.7 cm" at bounding box center [315, 174] width 569 height 569
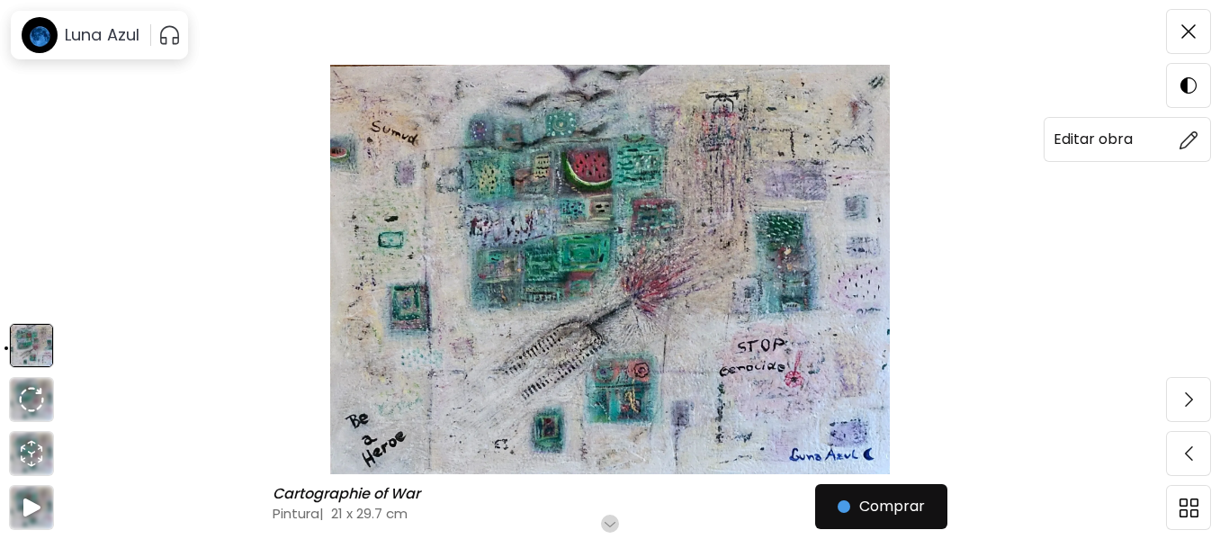
click at [1193, 143] on img at bounding box center [1188, 139] width 19 height 19
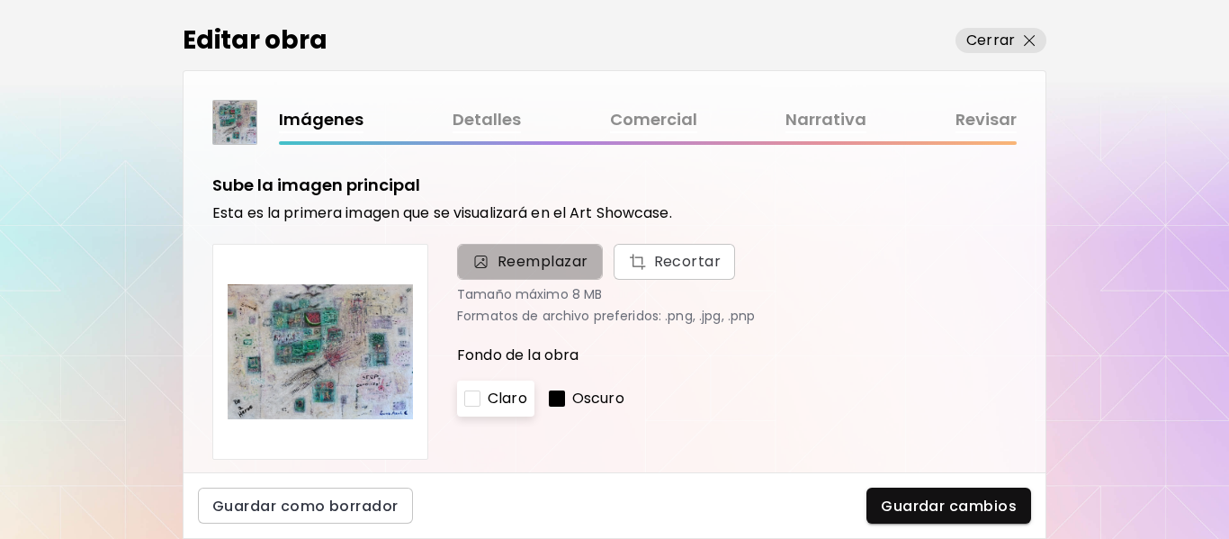
click at [487, 258] on img at bounding box center [480, 262] width 19 height 18
click at [0, 0] on input "Reemplazar Recortar" at bounding box center [0, 0] width 0 height 0
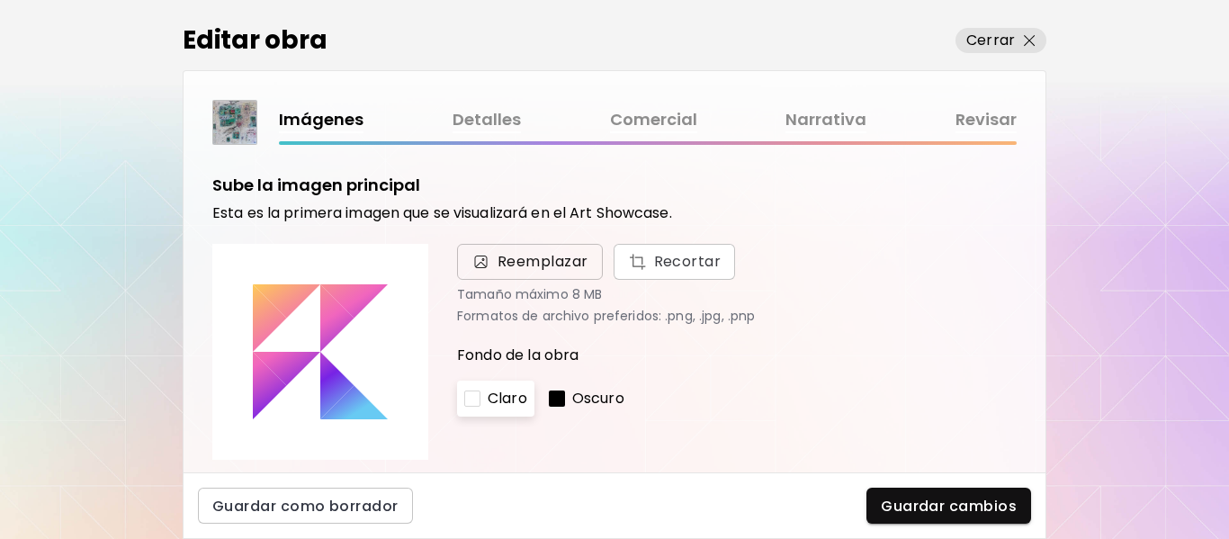
click at [524, 273] on span "Reemplazar" at bounding box center [530, 262] width 146 height 36
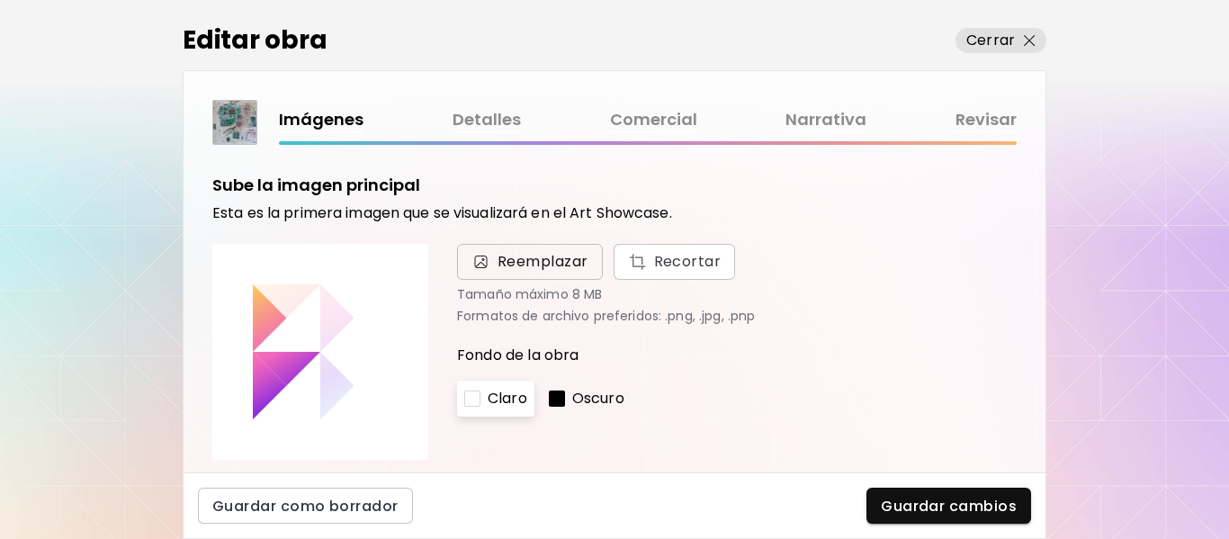
click at [0, 0] on input "Reemplazar Recortar" at bounding box center [0, 0] width 0 height 0
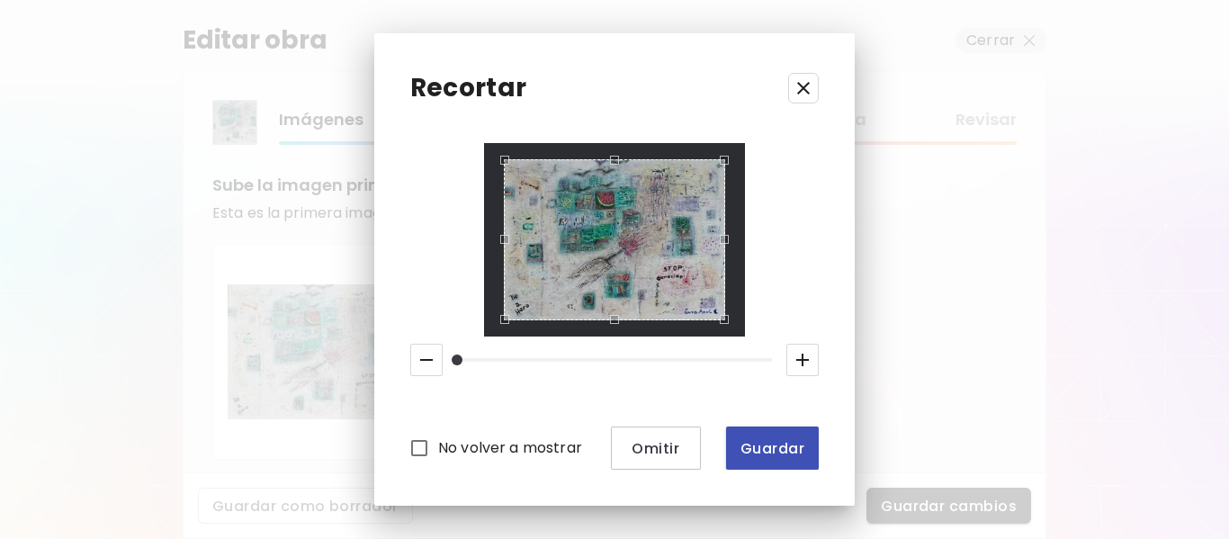
click at [759, 445] on span "Guardar" at bounding box center [772, 448] width 64 height 19
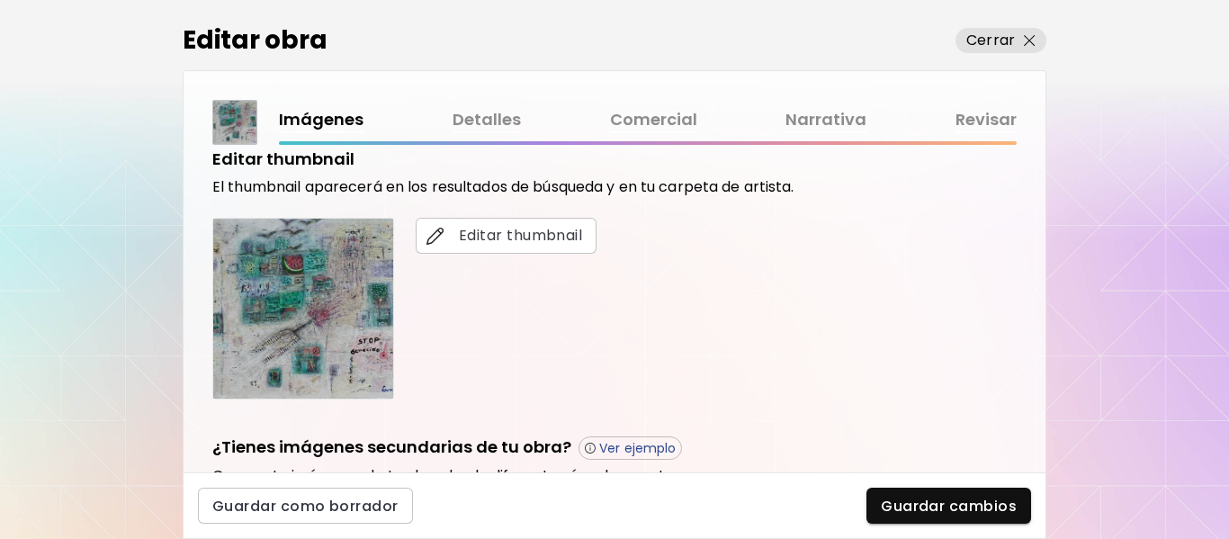
scroll to position [360, 0]
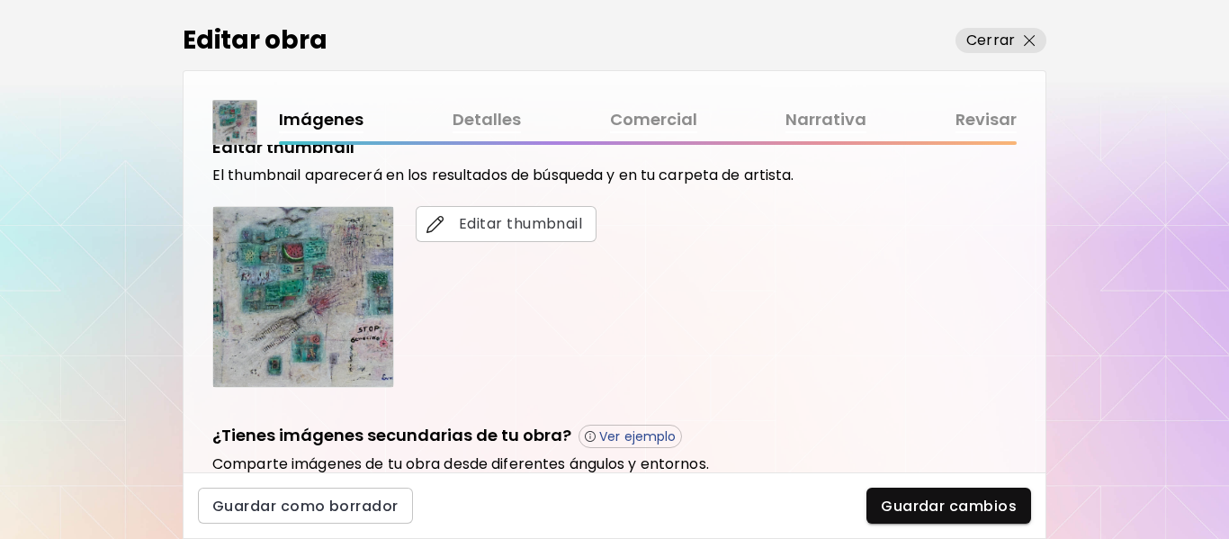
click at [318, 314] on img at bounding box center [303, 297] width 180 height 180
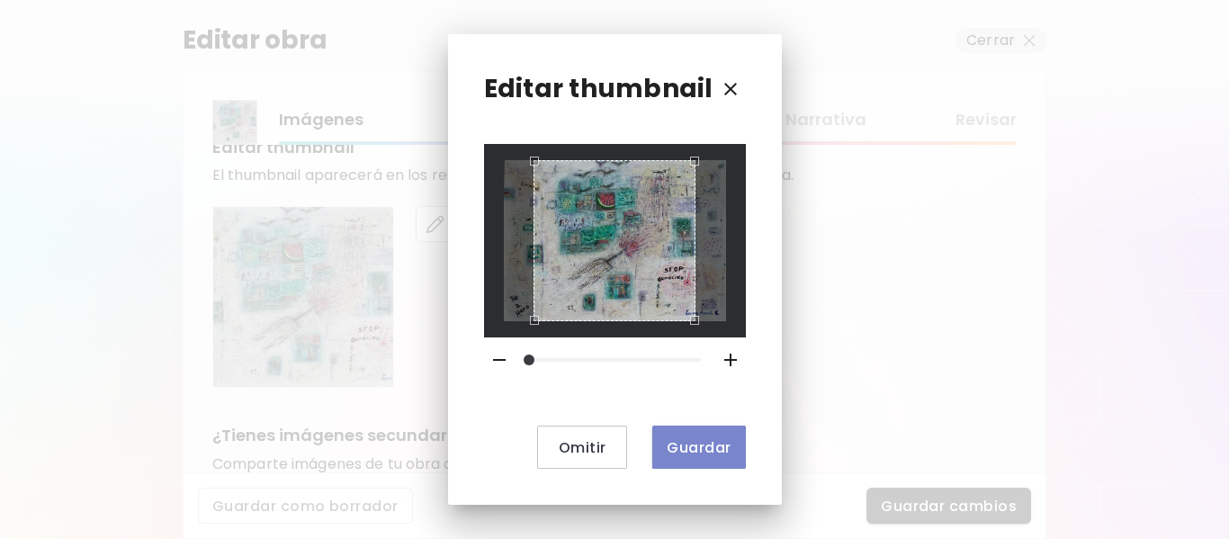
click at [713, 444] on span "Guardar" at bounding box center [699, 447] width 64 height 19
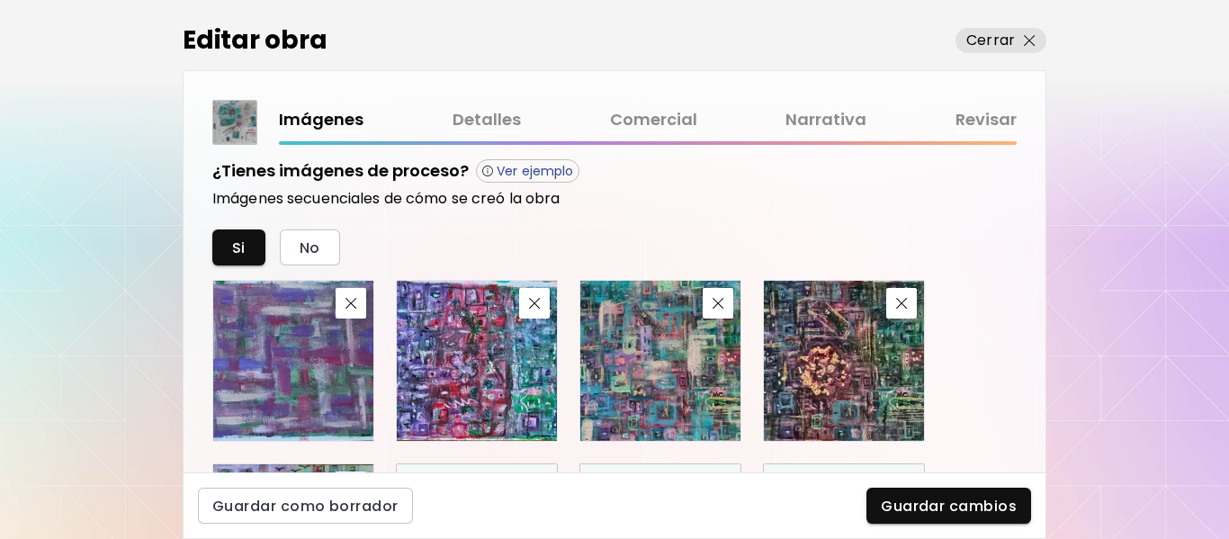
scroll to position [810, 0]
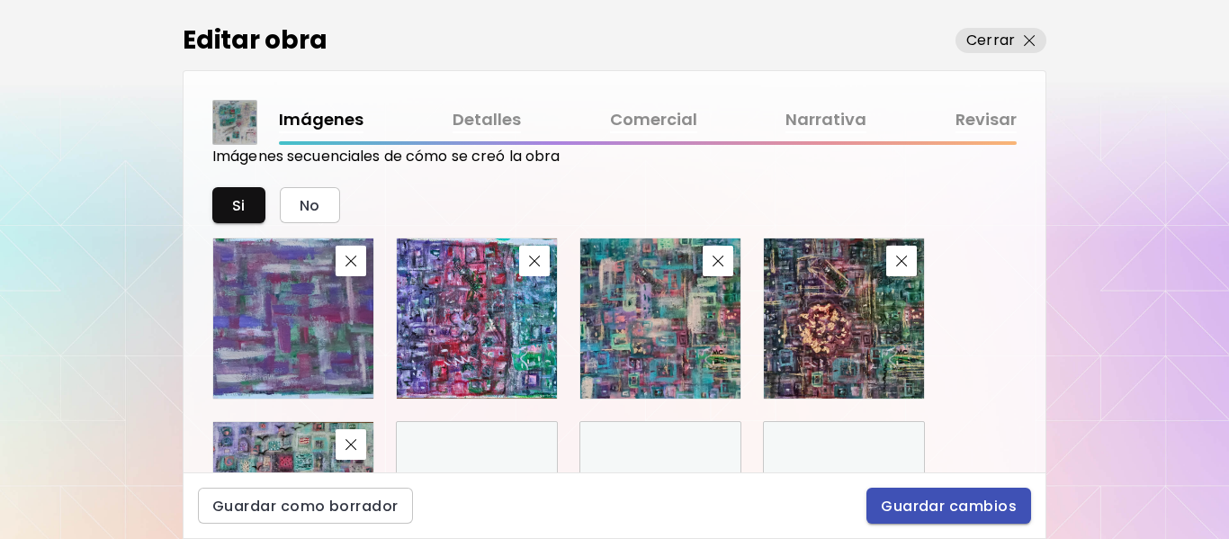
click at [904, 503] on span "Guardar cambios" at bounding box center [949, 506] width 136 height 19
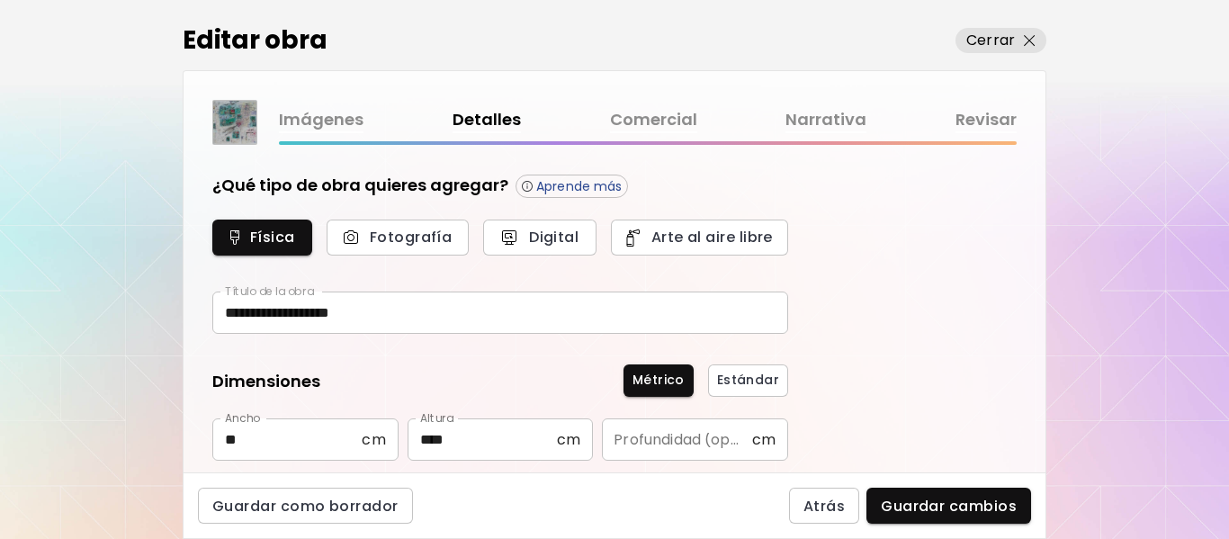
type input "********"
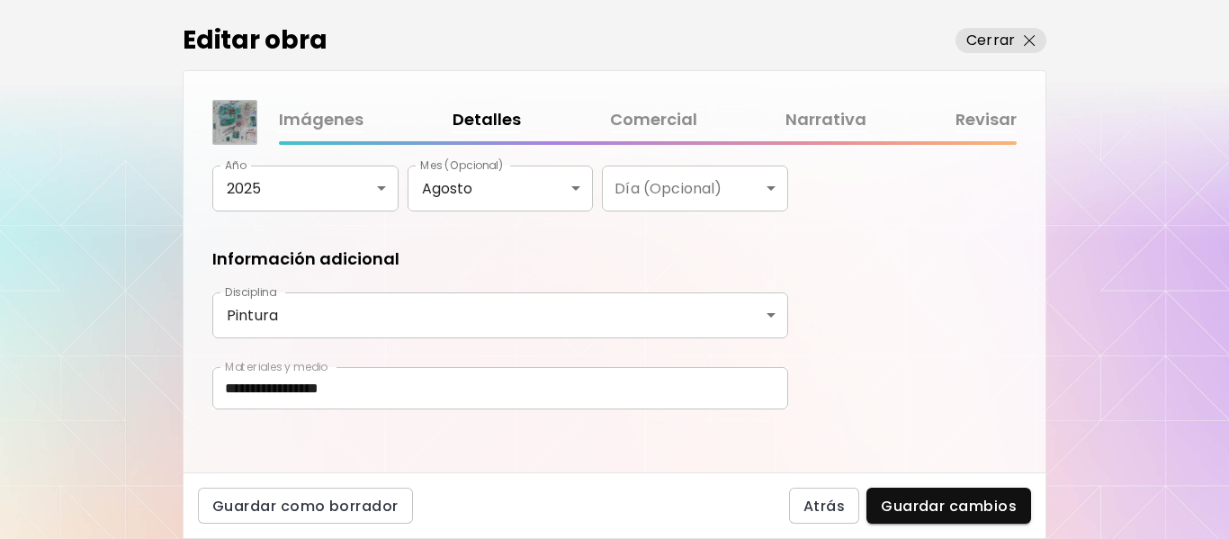
scroll to position [386, 0]
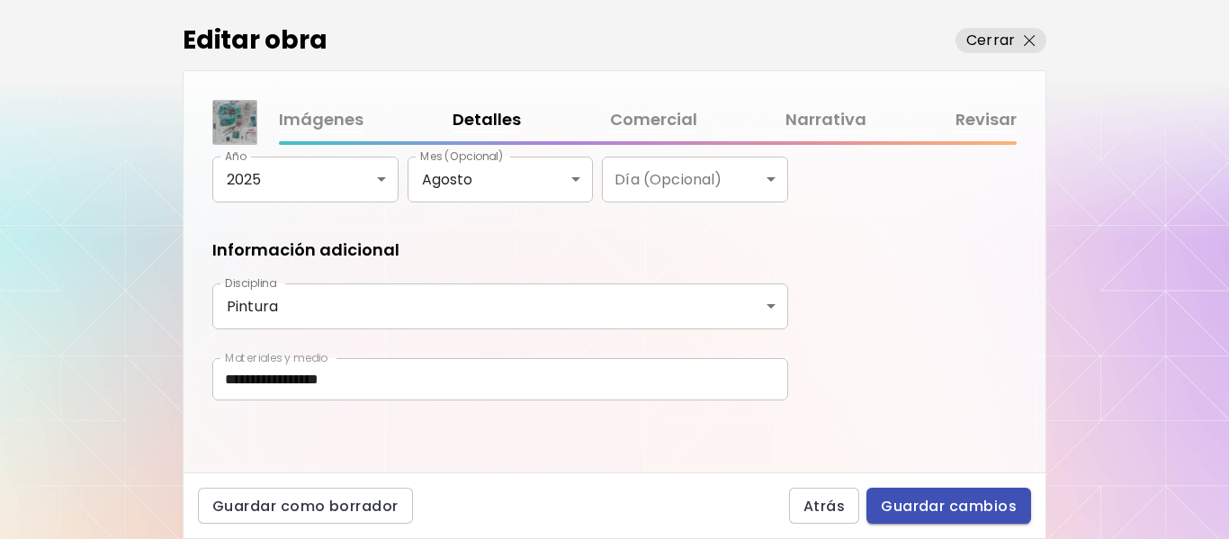
click at [976, 503] on span "Guardar cambios" at bounding box center [949, 506] width 136 height 19
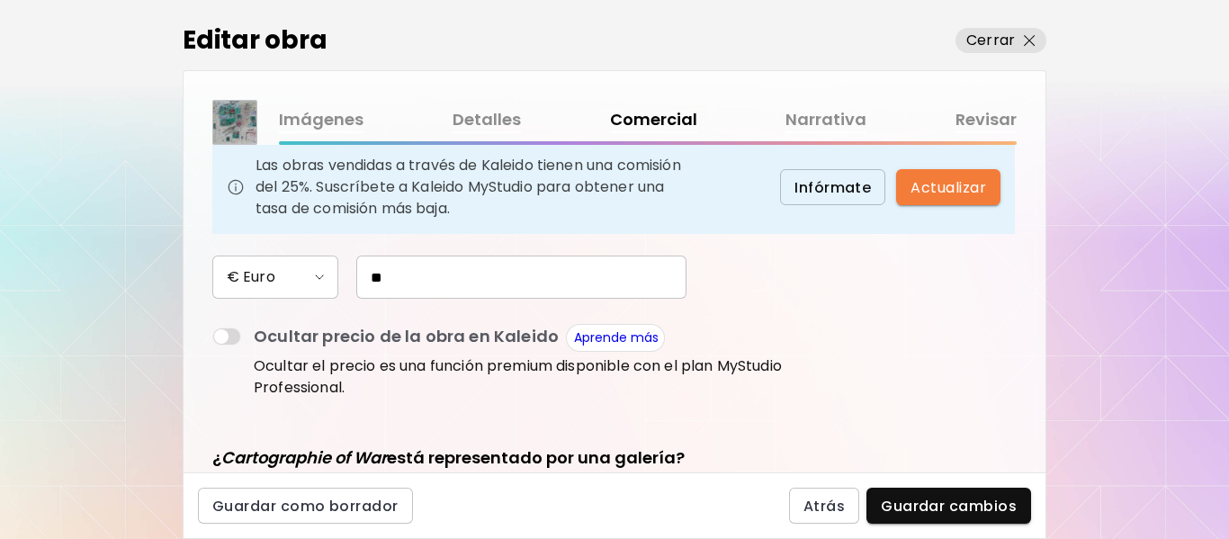
scroll to position [270, 0]
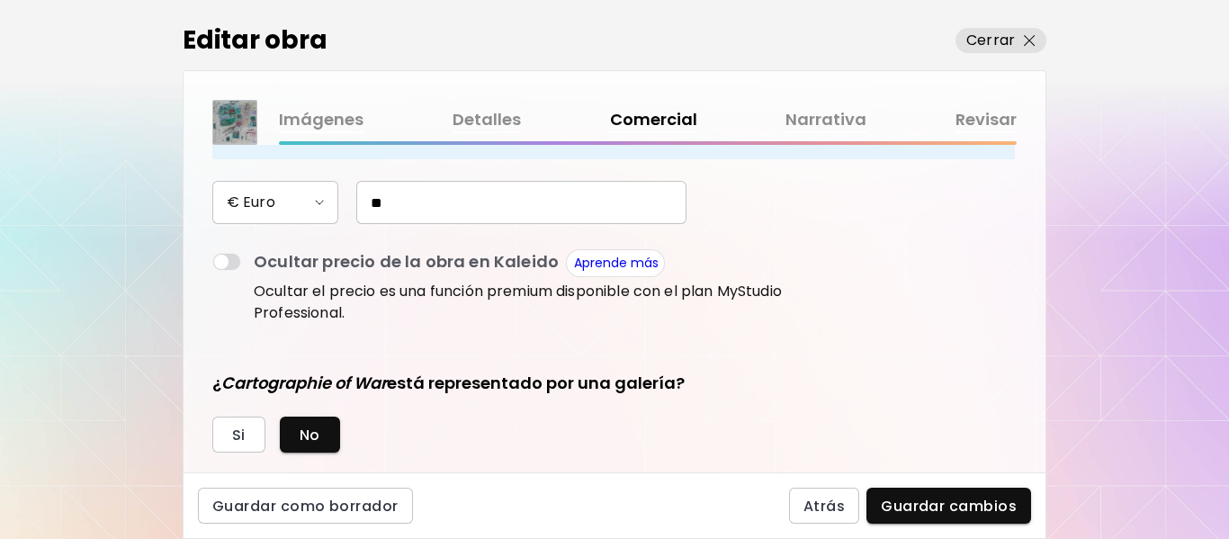
click at [415, 204] on input "**" at bounding box center [521, 202] width 330 height 43
type input "*"
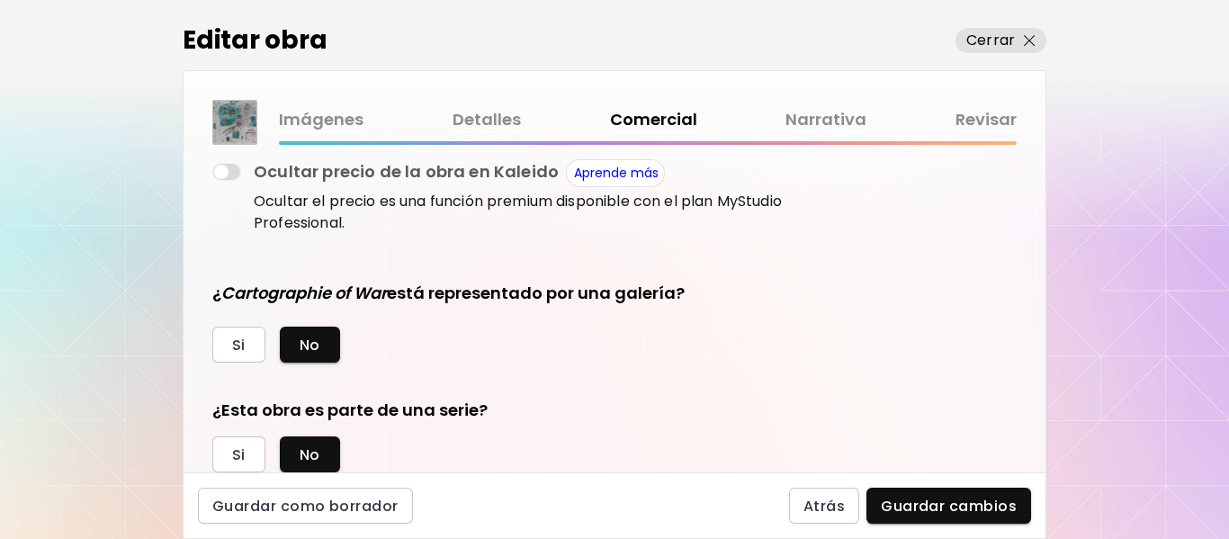
type input "***"
click at [549, 436] on div "Si No" at bounding box center [500, 454] width 576 height 36
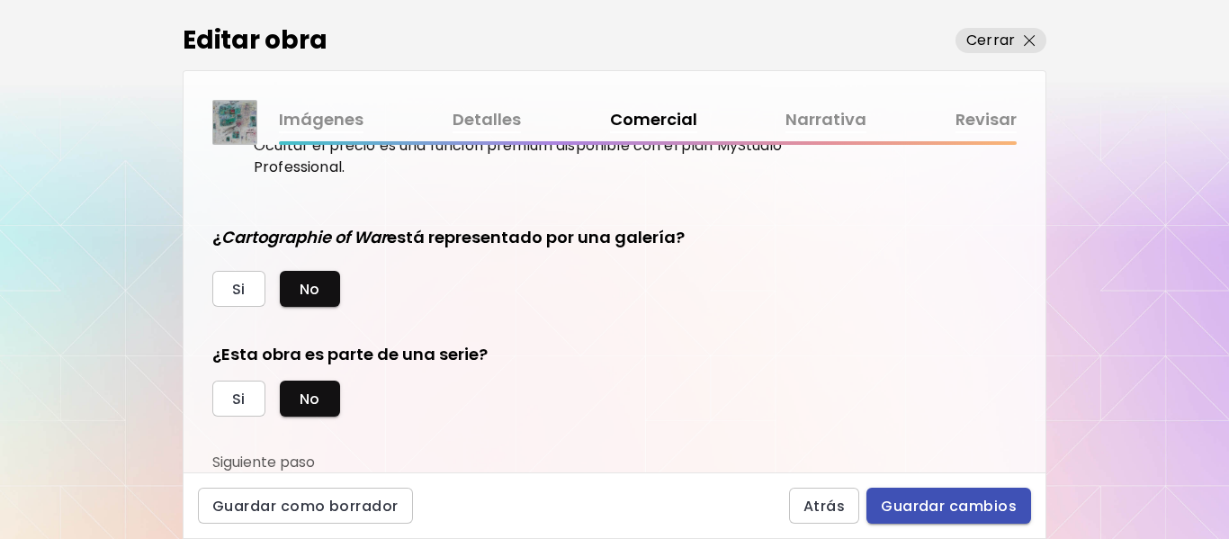
click at [934, 504] on span "Guardar cambios" at bounding box center [949, 506] width 136 height 19
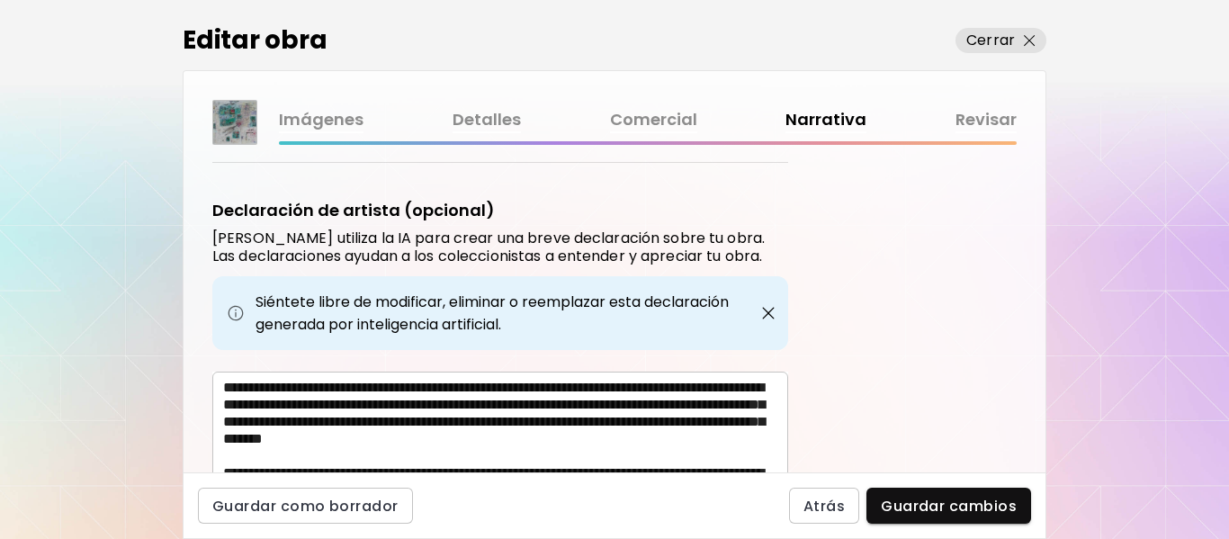
scroll to position [708, 0]
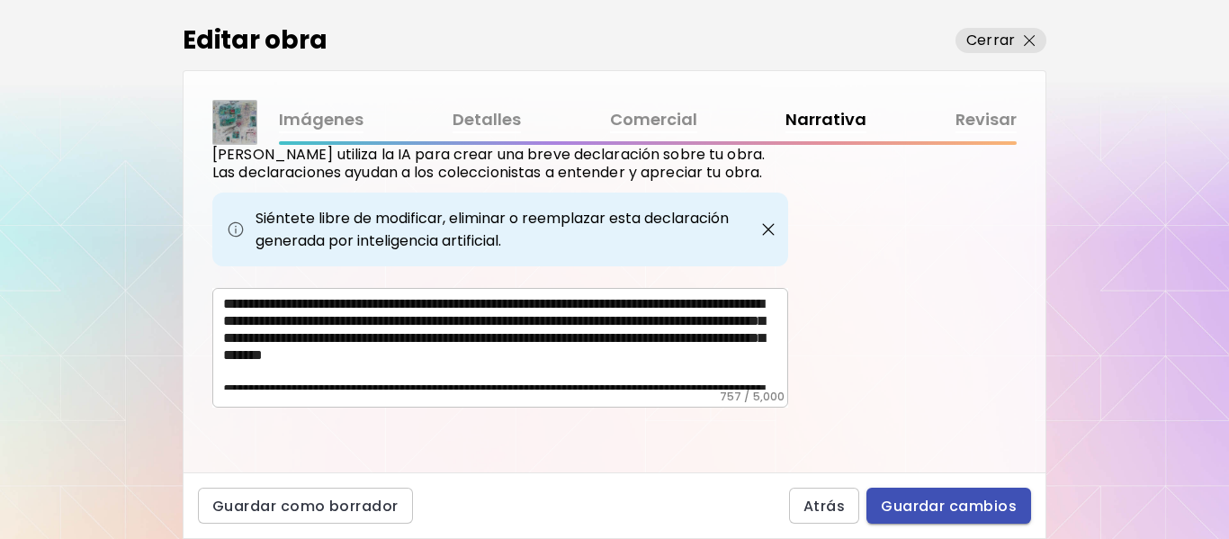
click at [906, 499] on span "Guardar cambios" at bounding box center [949, 506] width 136 height 19
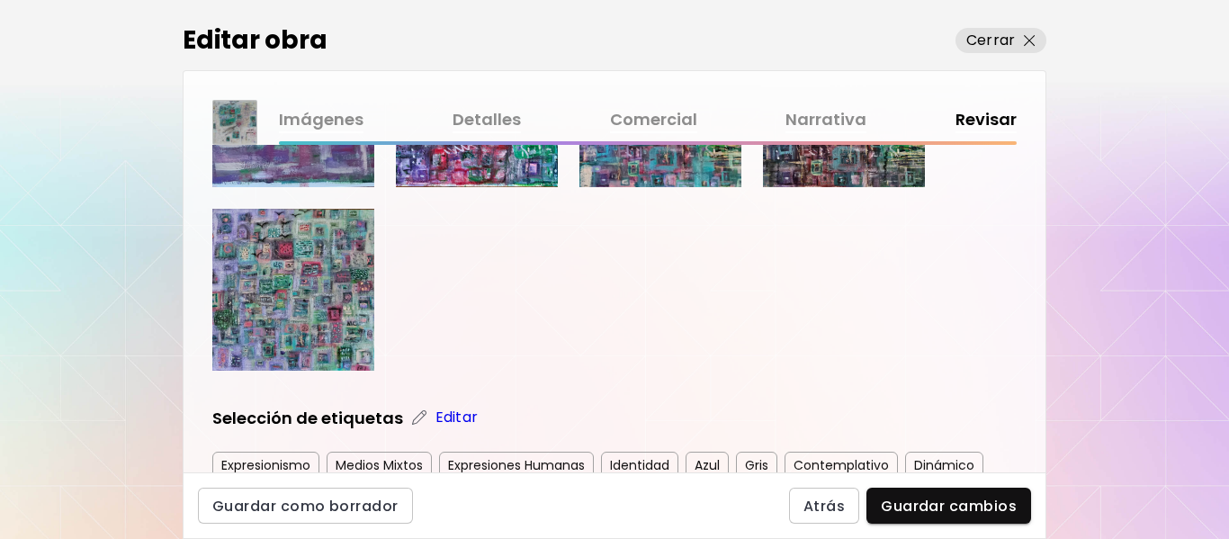
scroll to position [540, 0]
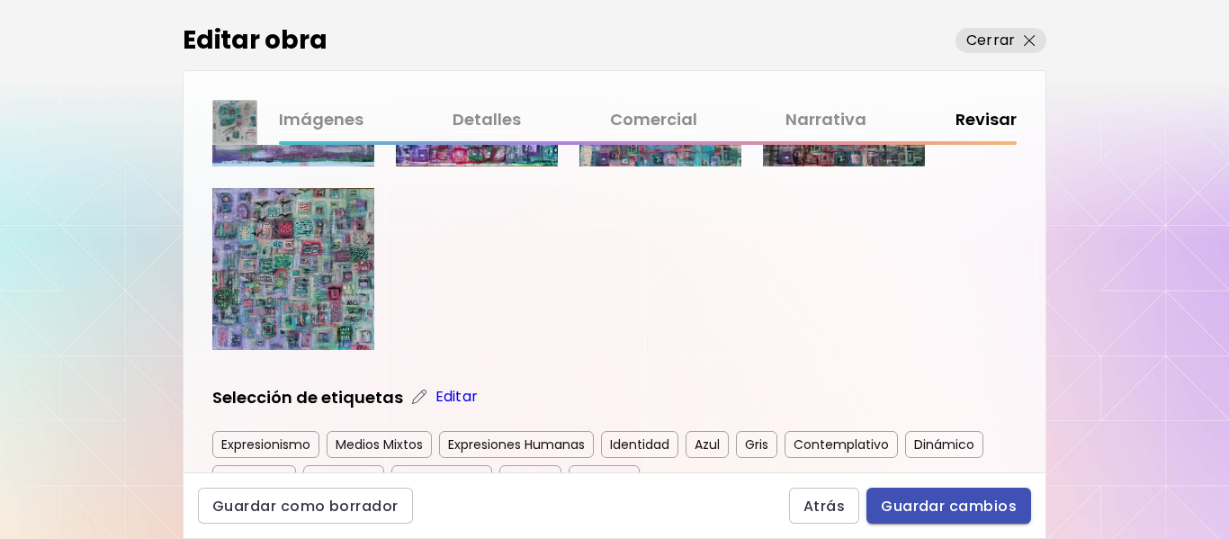
click at [921, 499] on span "Guardar cambios" at bounding box center [949, 506] width 136 height 19
